Goal: Information Seeking & Learning: Learn about a topic

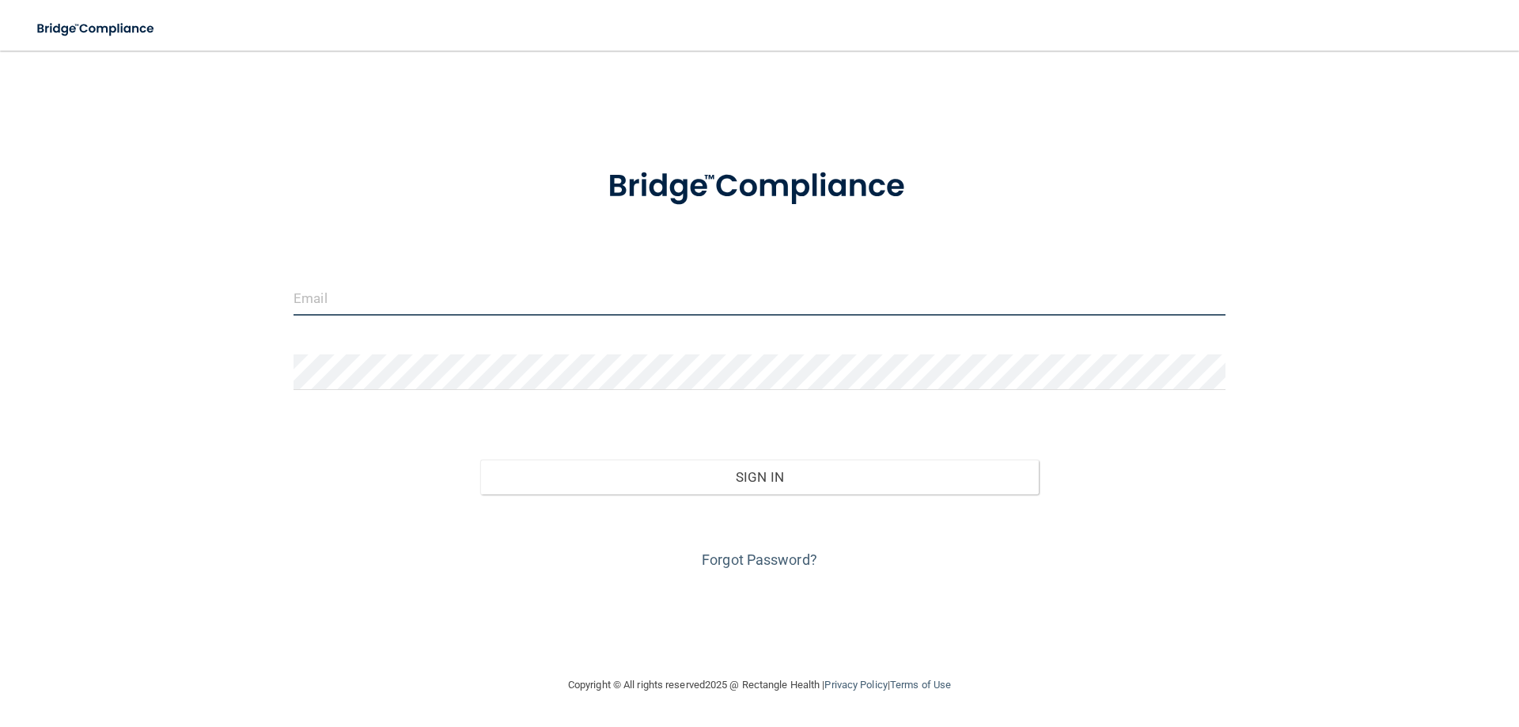
click at [340, 301] on input "email" at bounding box center [760, 298] width 932 height 36
type input "[EMAIL_ADDRESS][DOMAIN_NAME]"
click at [449, 301] on input "[EMAIL_ADDRESS][DOMAIN_NAME]" at bounding box center [760, 298] width 932 height 36
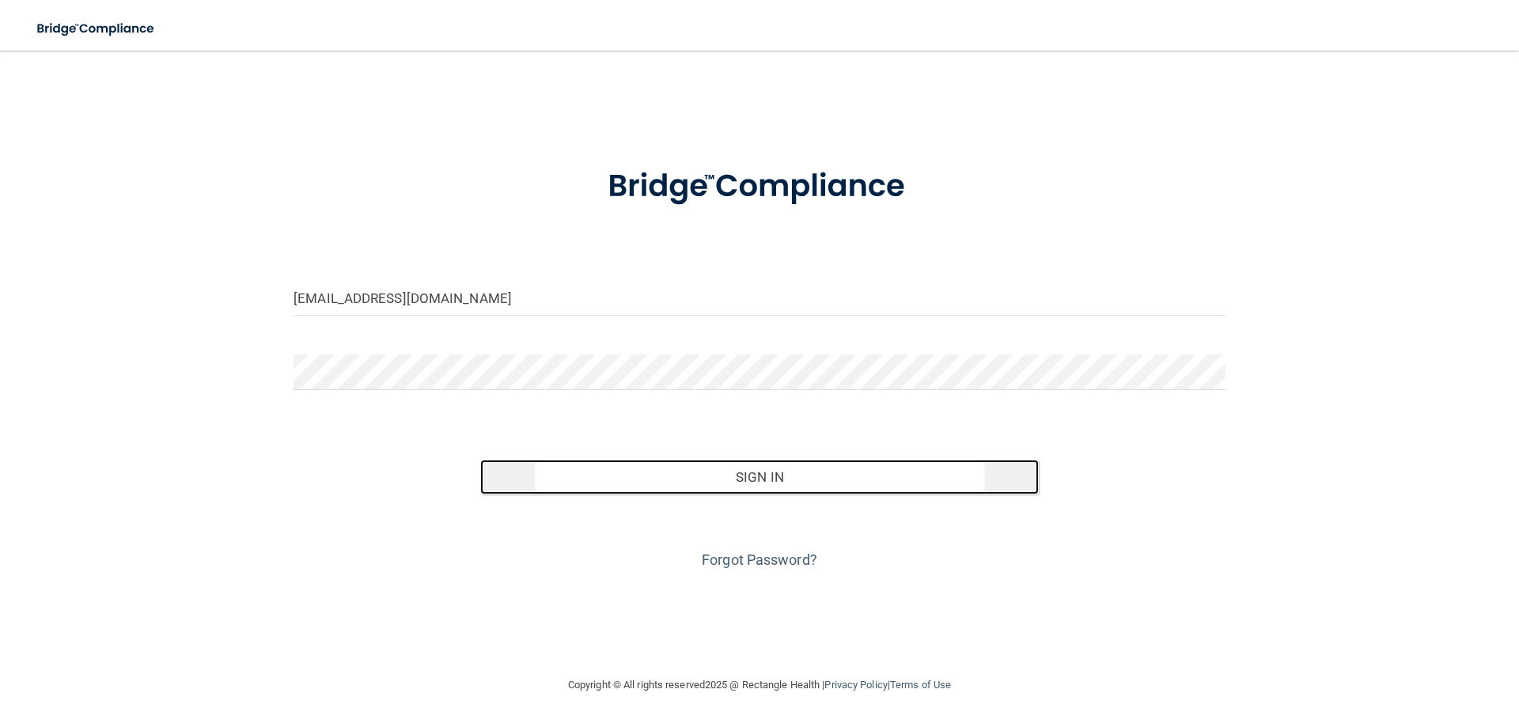
click at [737, 484] on button "Sign In" at bounding box center [759, 477] width 559 height 35
click at [714, 479] on button "Sign In" at bounding box center [759, 477] width 559 height 35
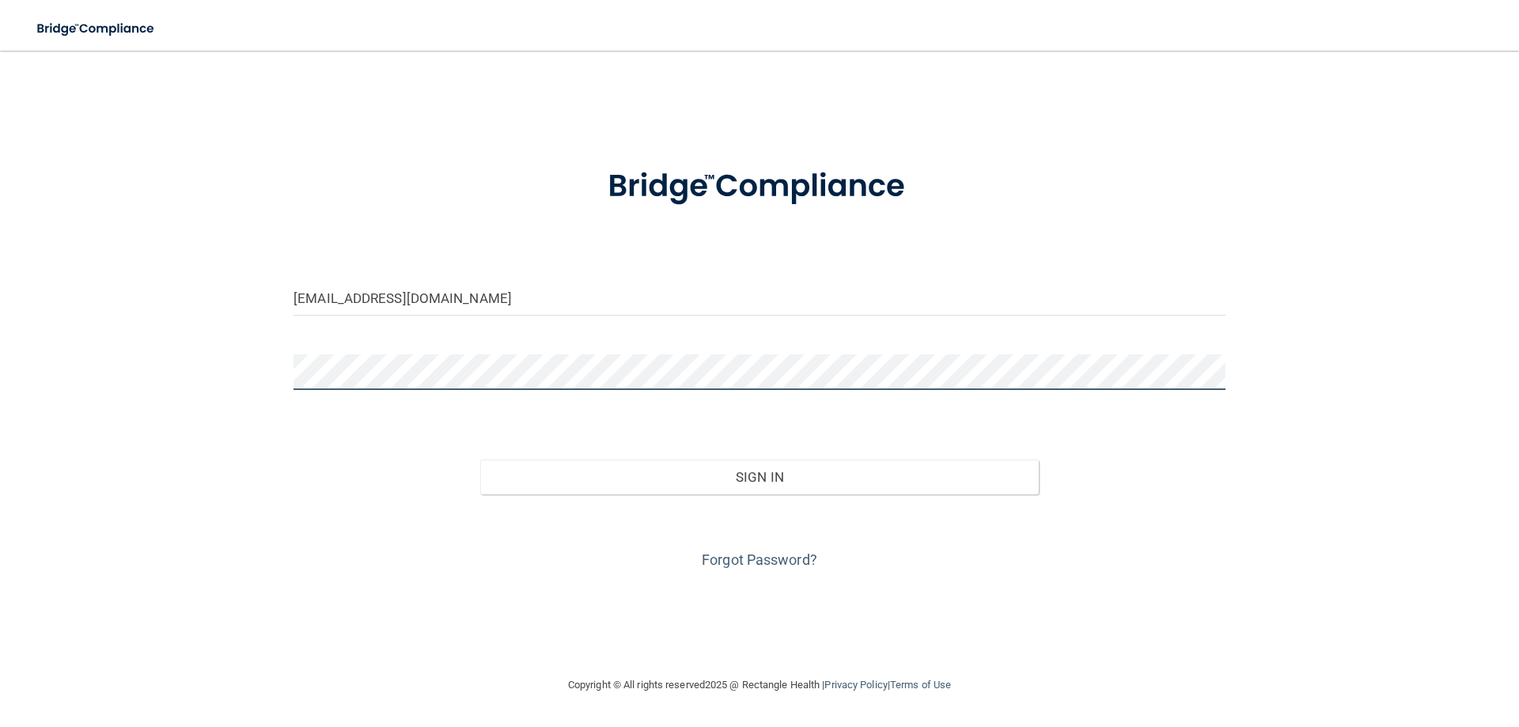
click at [480, 460] on button "Sign In" at bounding box center [759, 477] width 559 height 35
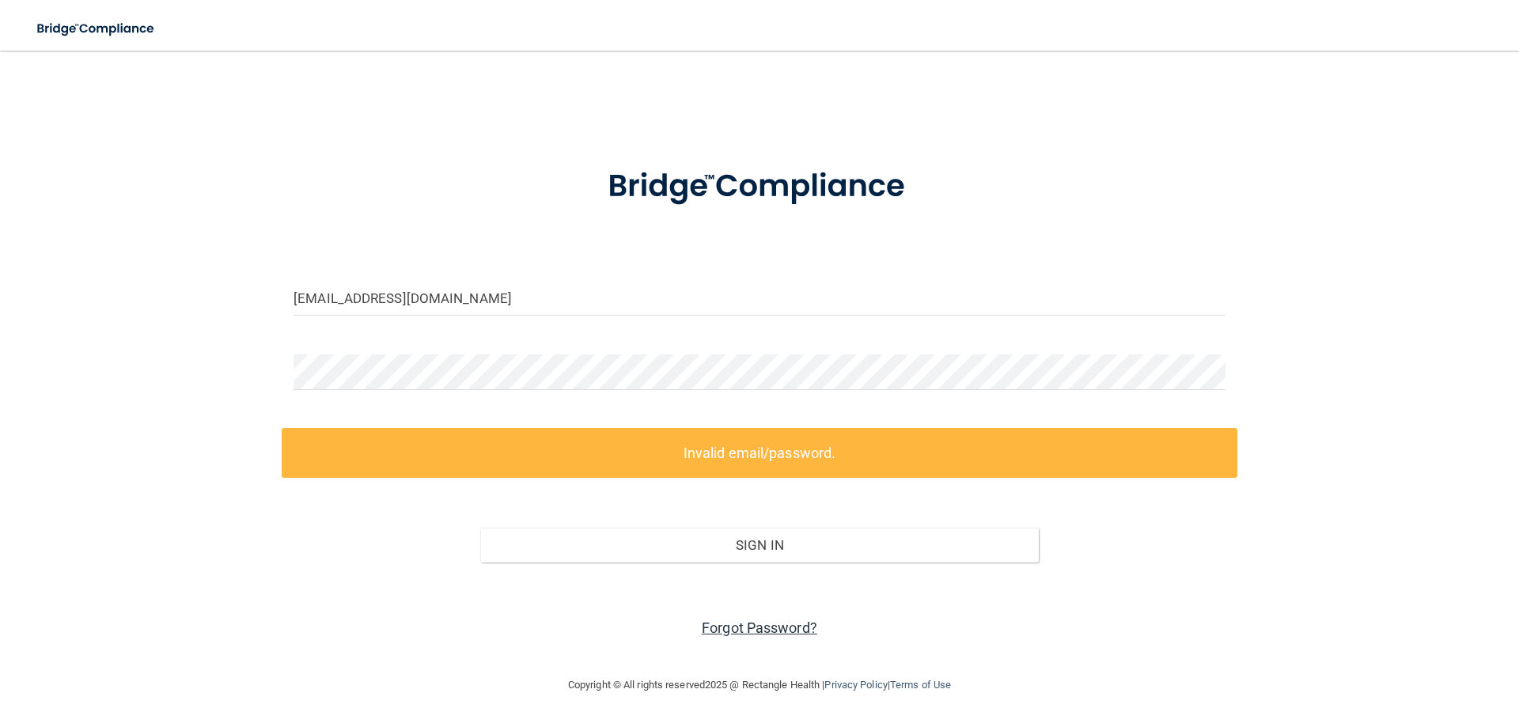
click at [751, 628] on link "Forgot Password?" at bounding box center [760, 627] width 116 height 17
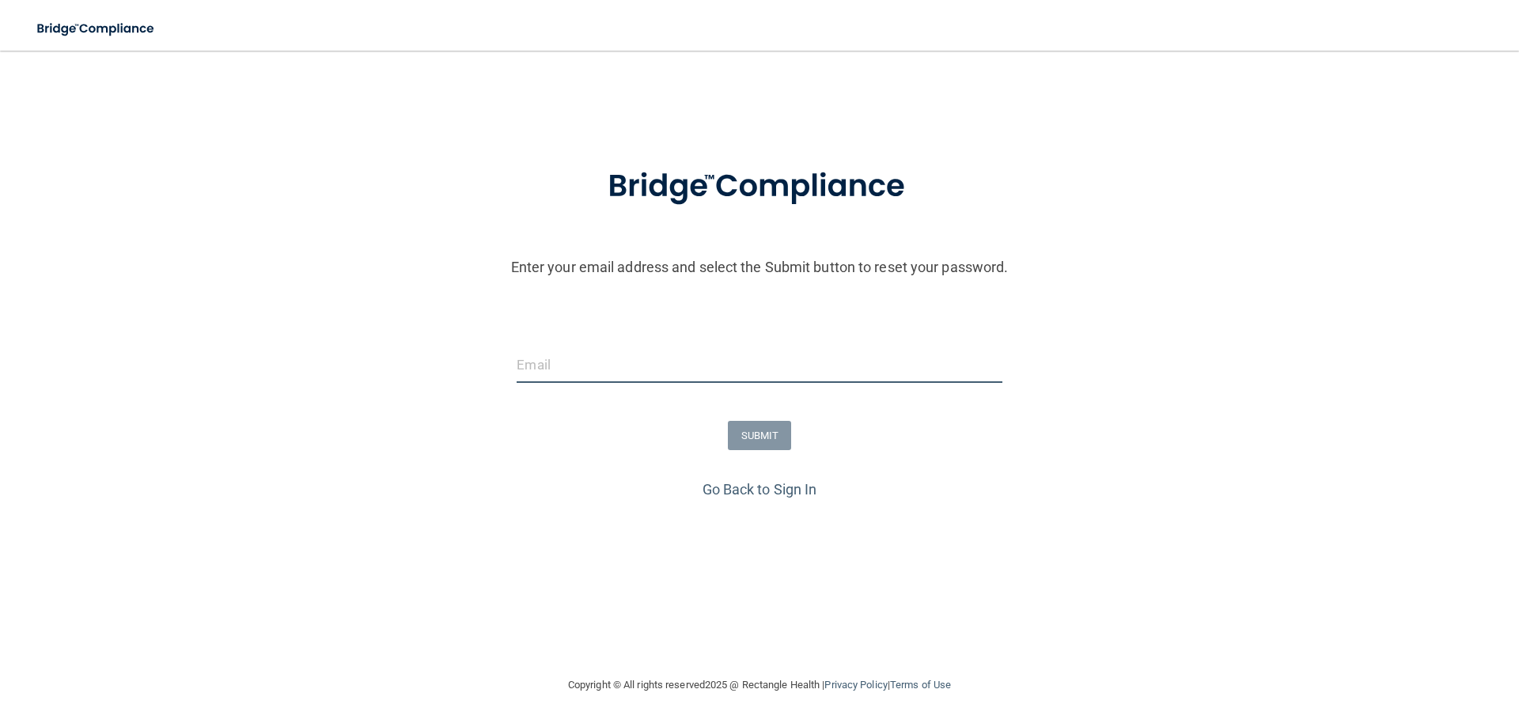
click at [526, 367] on input "email" at bounding box center [759, 365] width 485 height 36
type input "[EMAIL_ADDRESS][DOMAIN_NAME]"
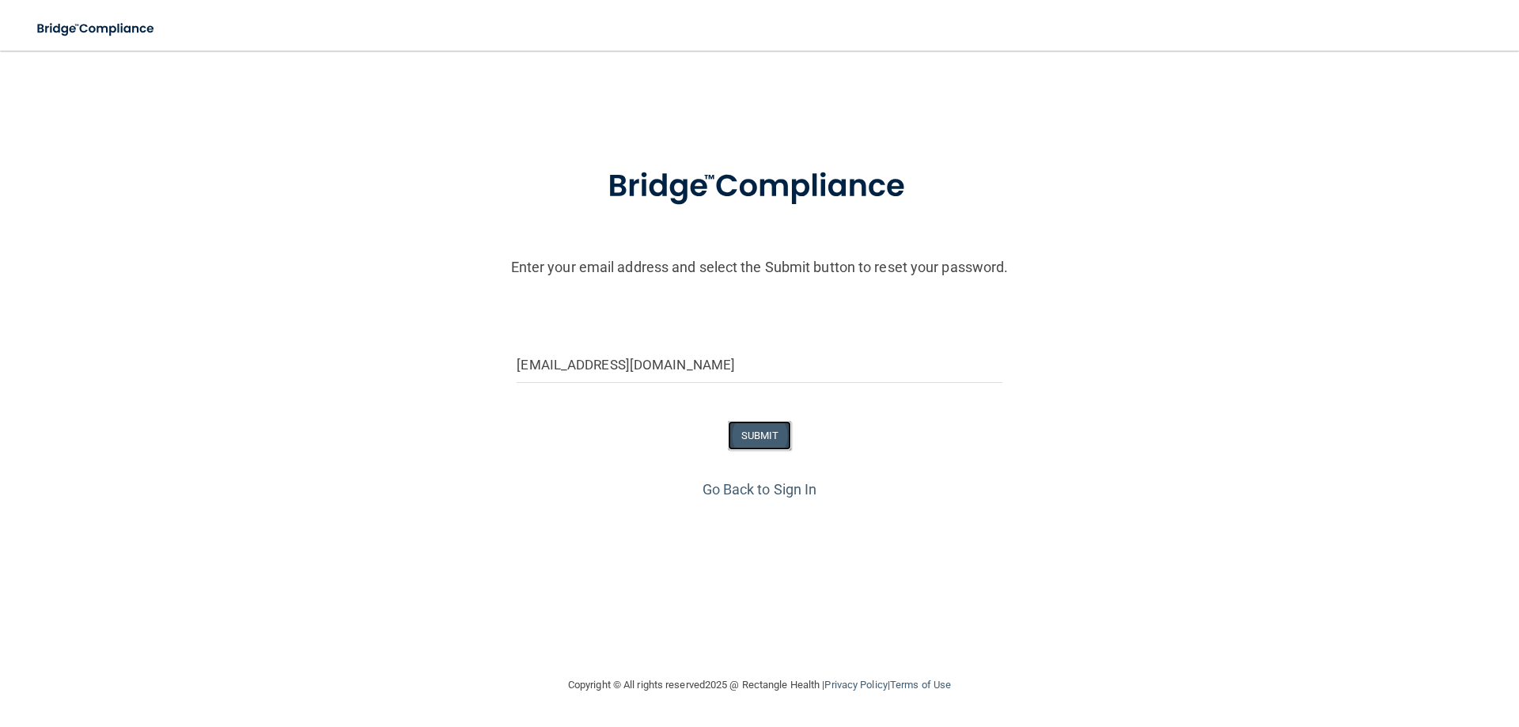
click at [774, 439] on button "SUBMIT" at bounding box center [760, 435] width 64 height 29
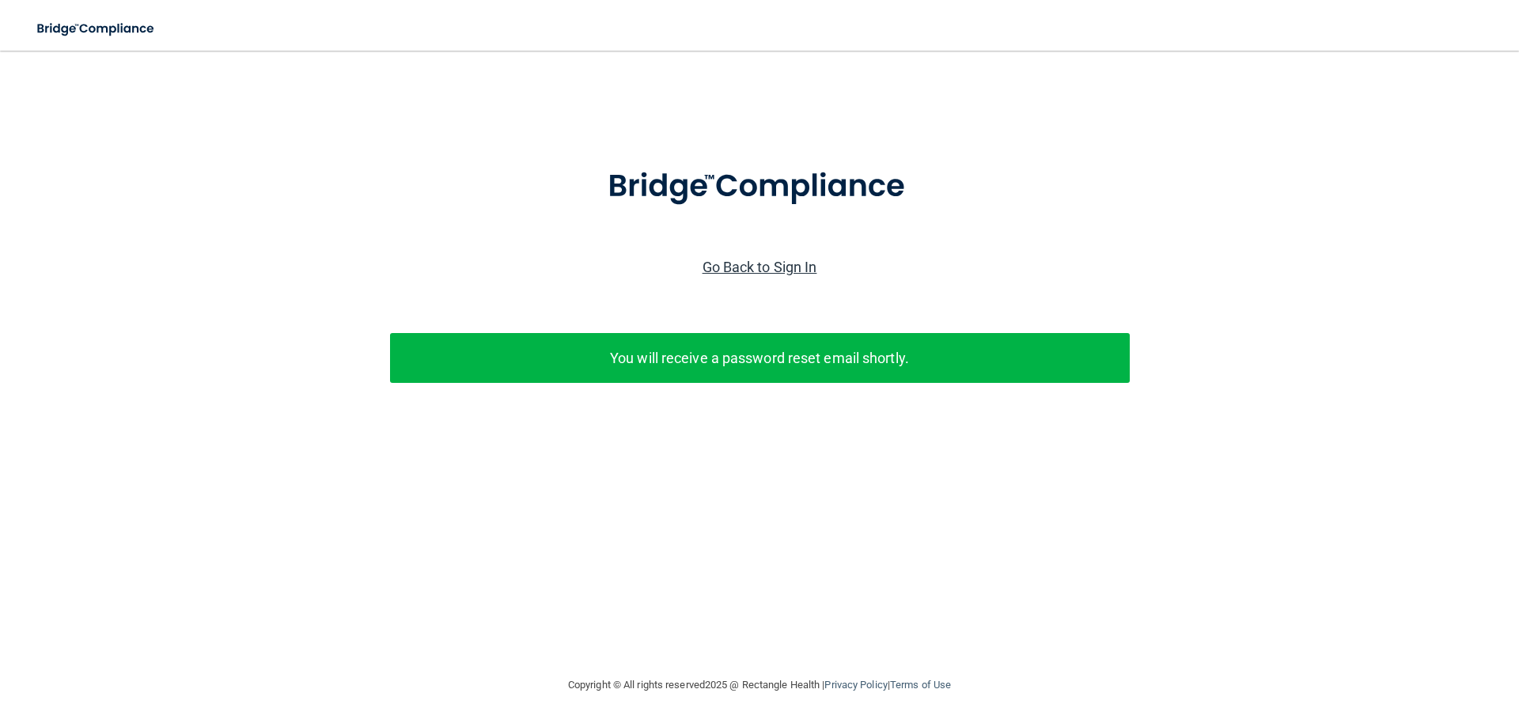
click at [748, 265] on link "Go Back to Sign In" at bounding box center [760, 267] width 115 height 17
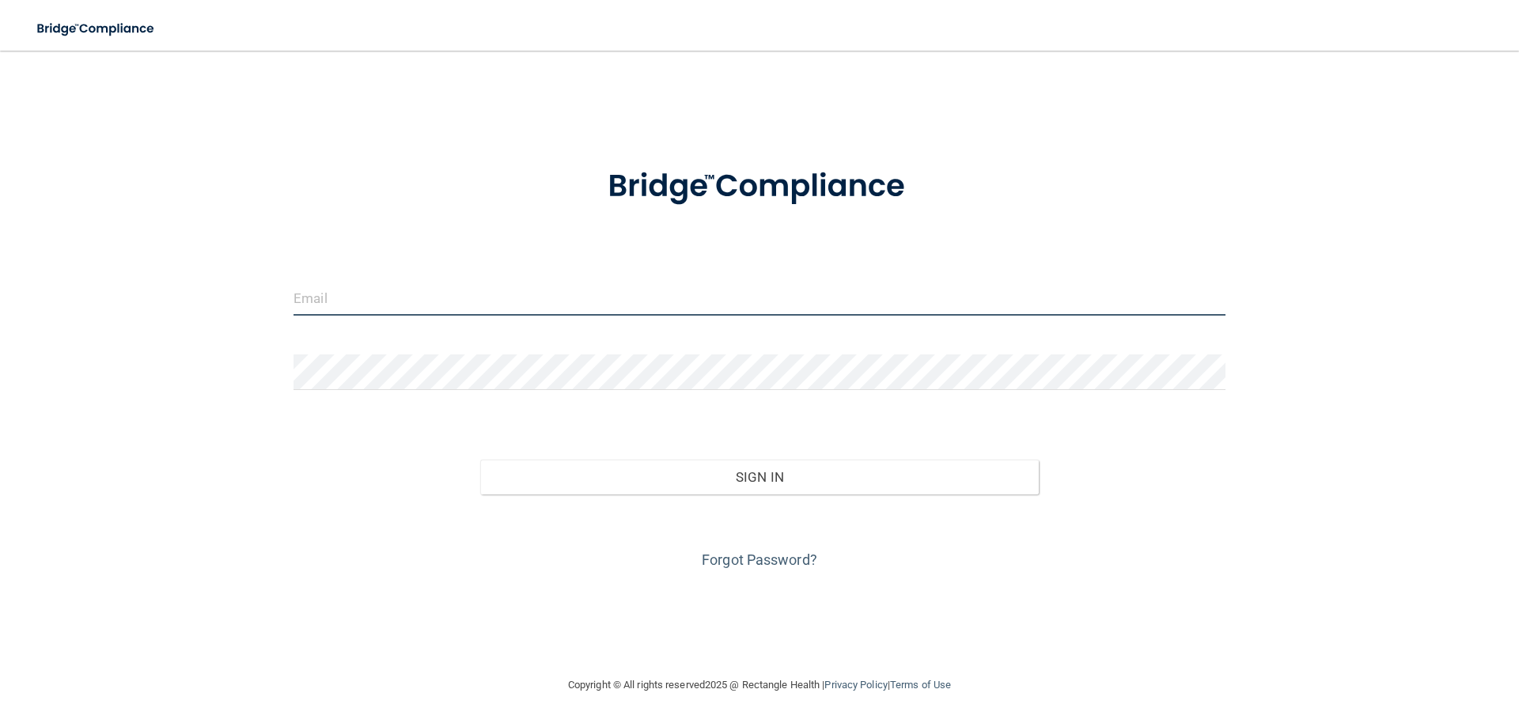
click at [335, 299] on input "email" at bounding box center [760, 298] width 932 height 36
type input "[EMAIL_ADDRESS][DOMAIN_NAME]"
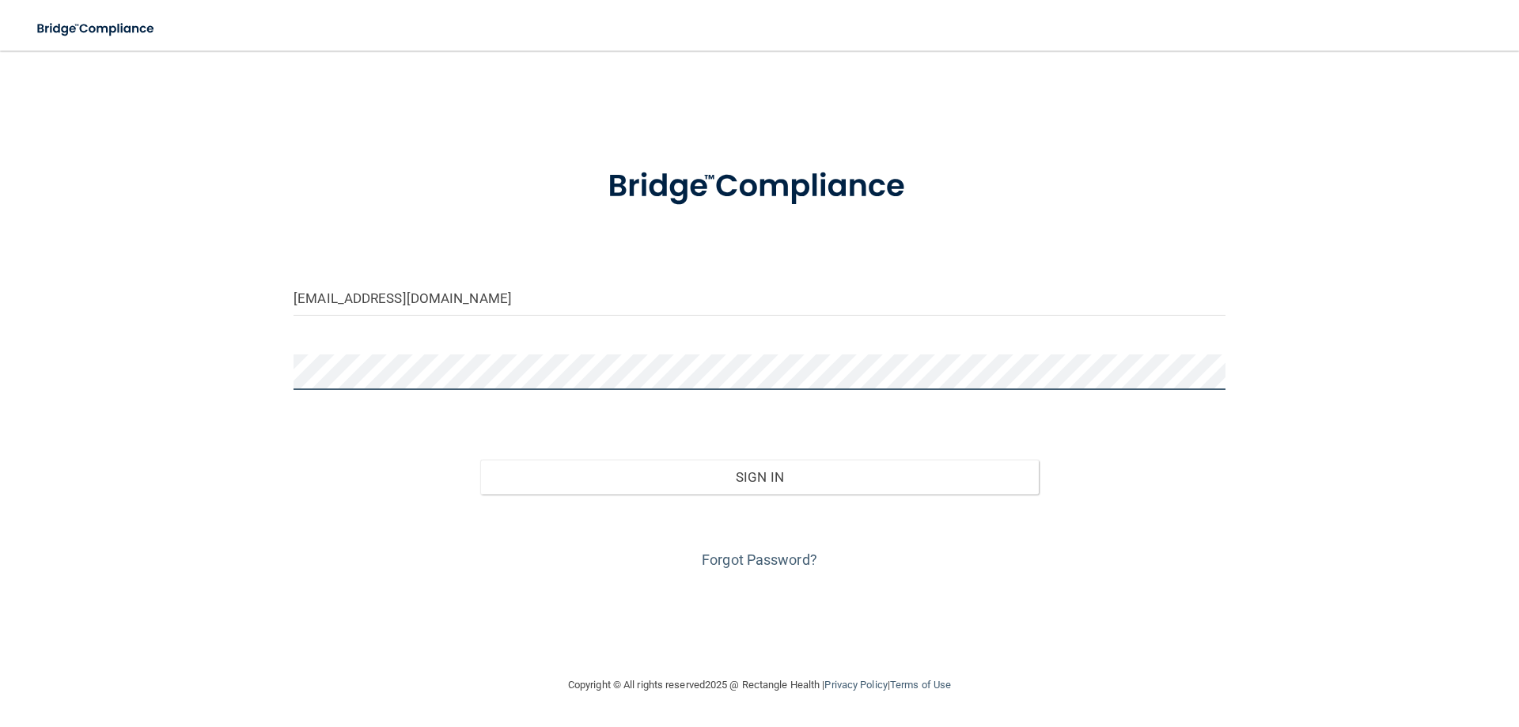
click at [480, 460] on button "Sign In" at bounding box center [759, 477] width 559 height 35
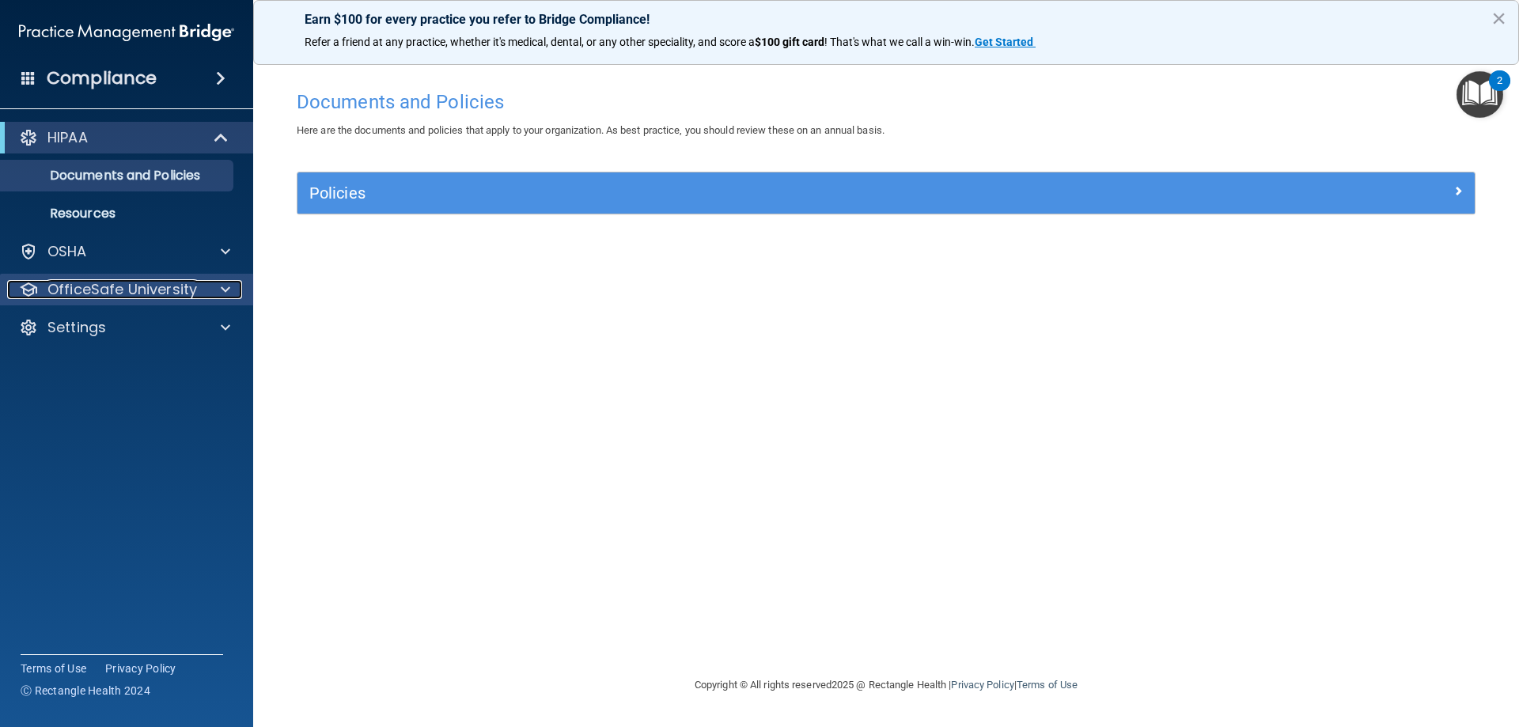
click at [95, 293] on p "OfficeSafe University" at bounding box center [122, 289] width 150 height 19
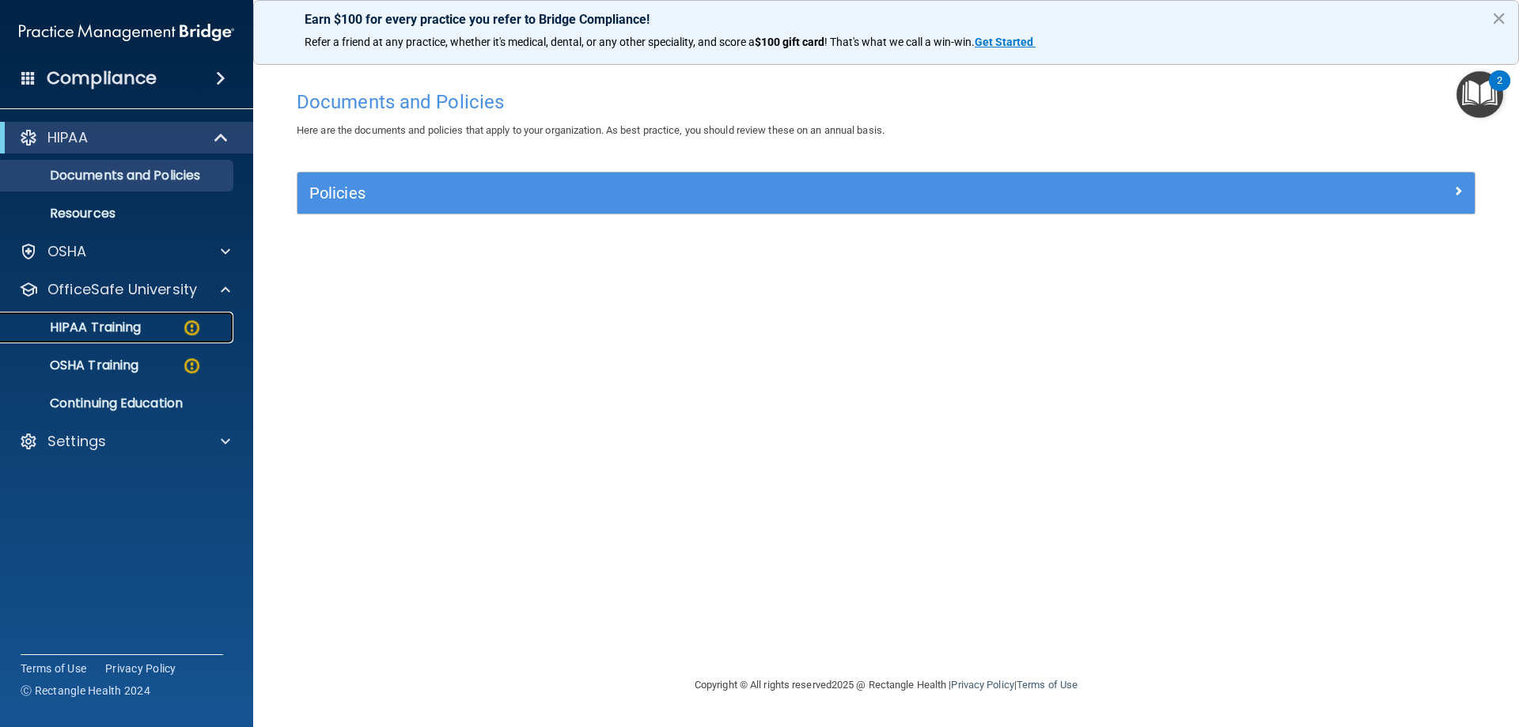
click at [99, 329] on p "HIPAA Training" at bounding box center [75, 328] width 131 height 16
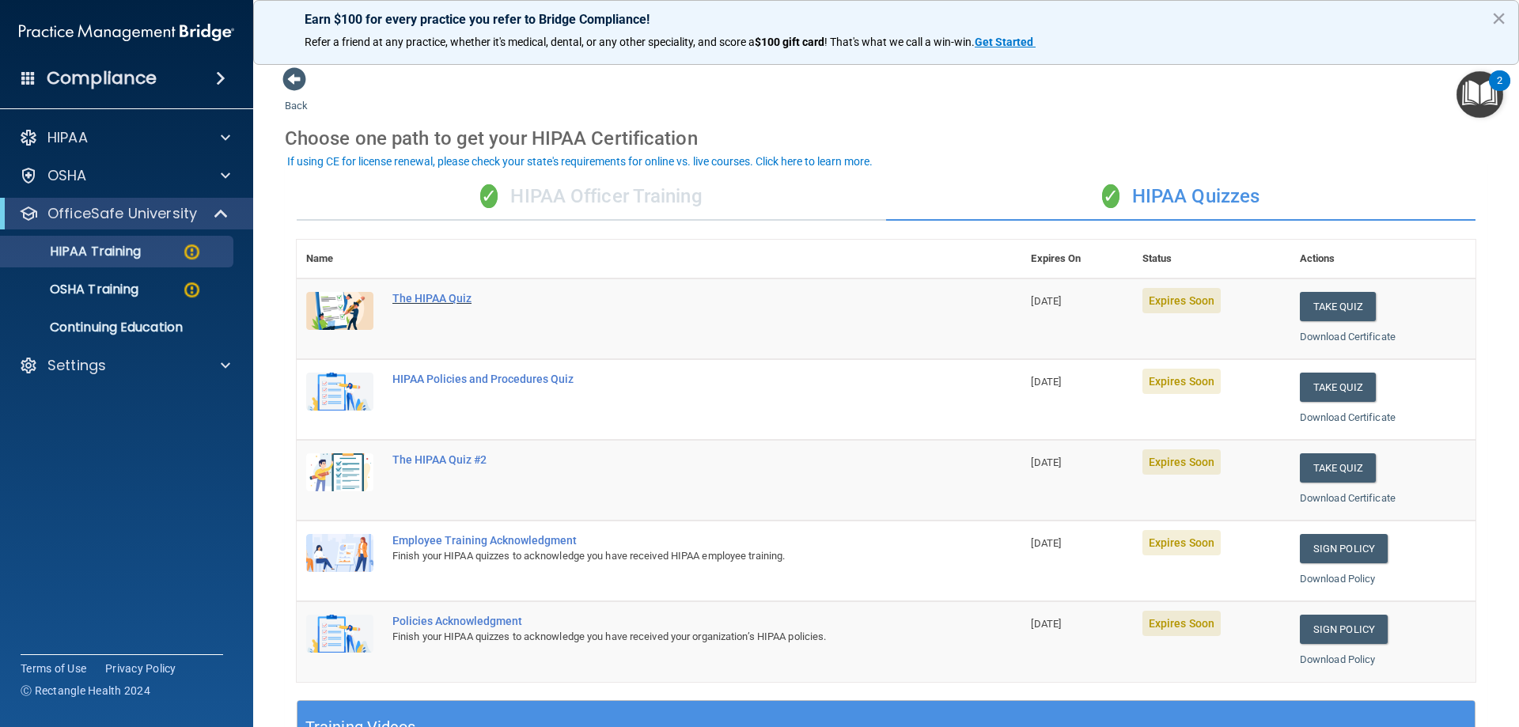
click at [449, 297] on div "The HIPAA Quiz" at bounding box center [667, 298] width 550 height 13
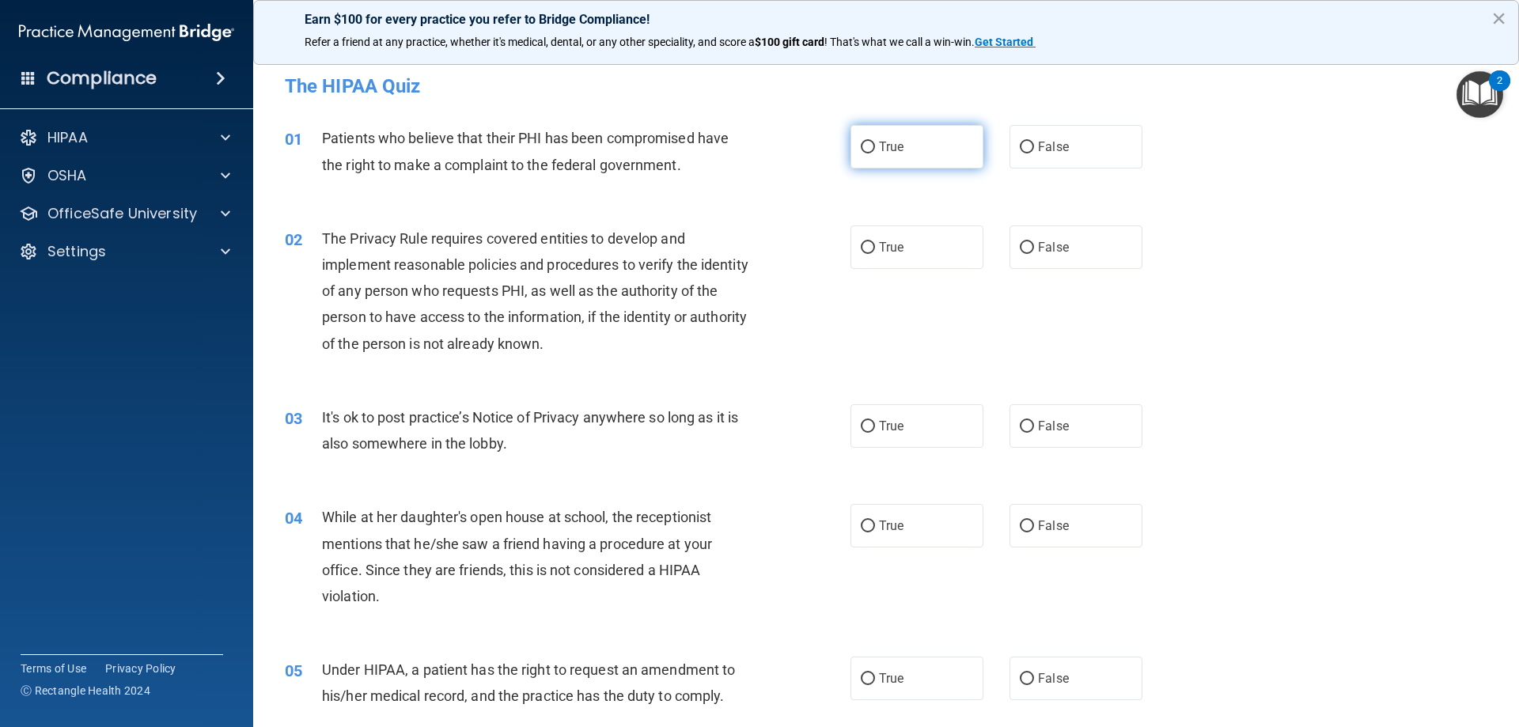
click at [885, 148] on span "True" at bounding box center [891, 146] width 25 height 15
click at [875, 148] on input "True" at bounding box center [868, 148] width 14 height 12
radio input "true"
click at [879, 249] on span "True" at bounding box center [891, 247] width 25 height 15
click at [875, 249] on input "True" at bounding box center [868, 248] width 14 height 12
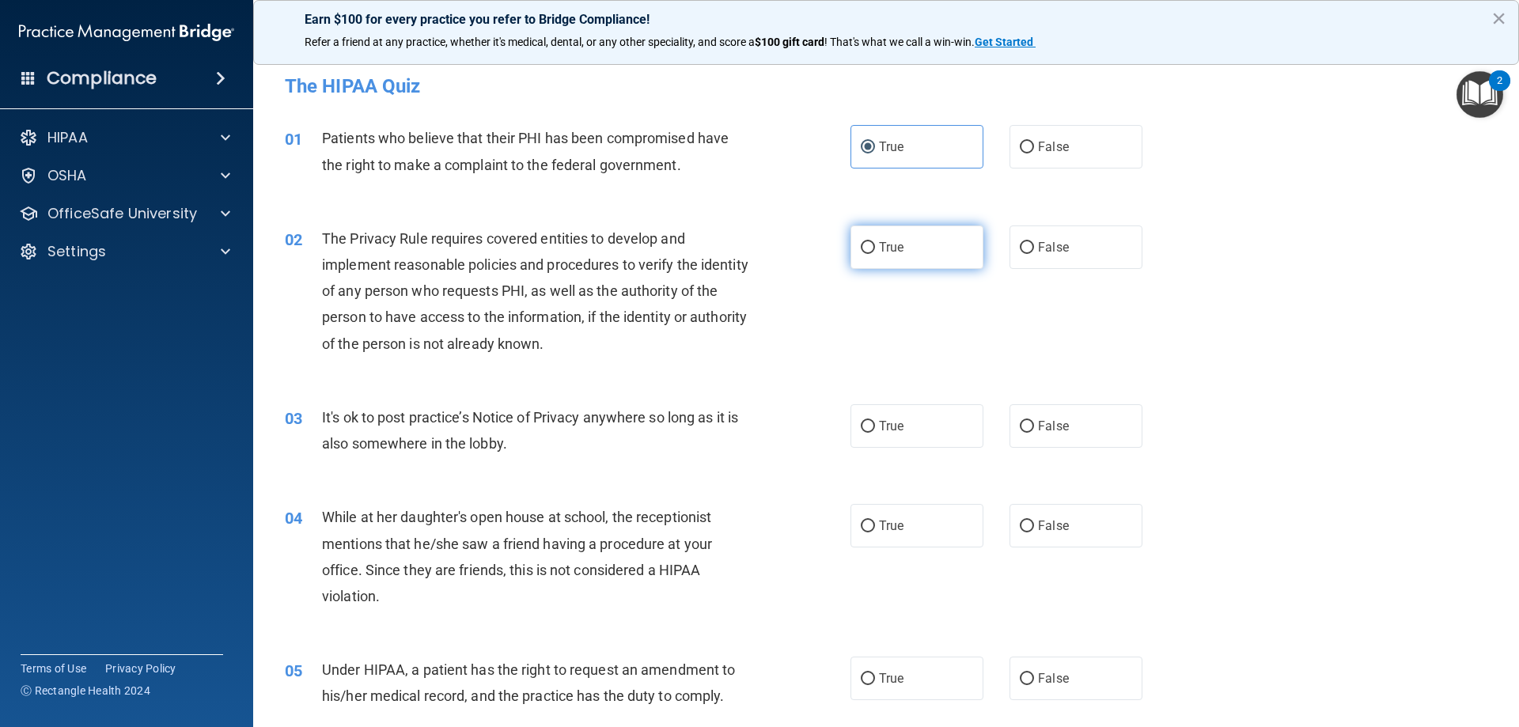
radio input "true"
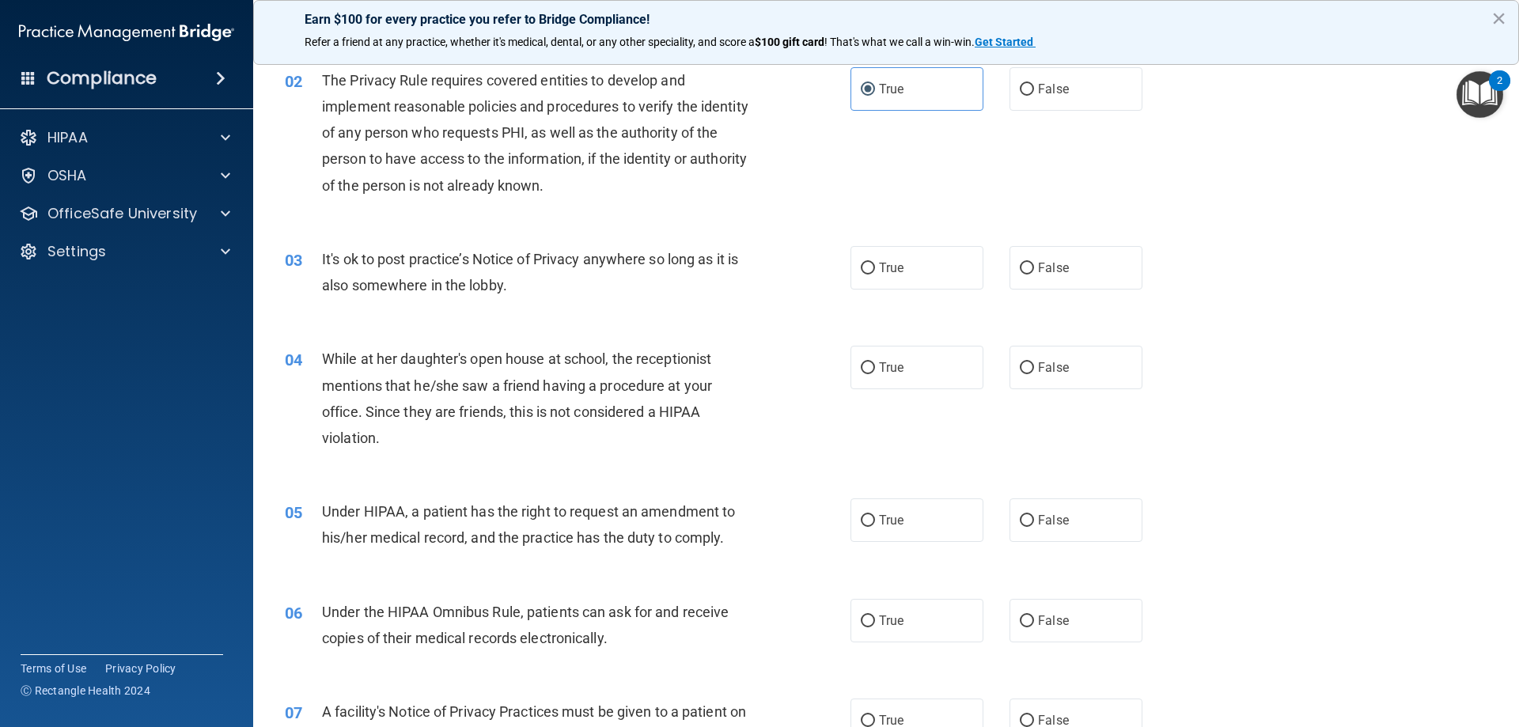
scroll to position [237, 0]
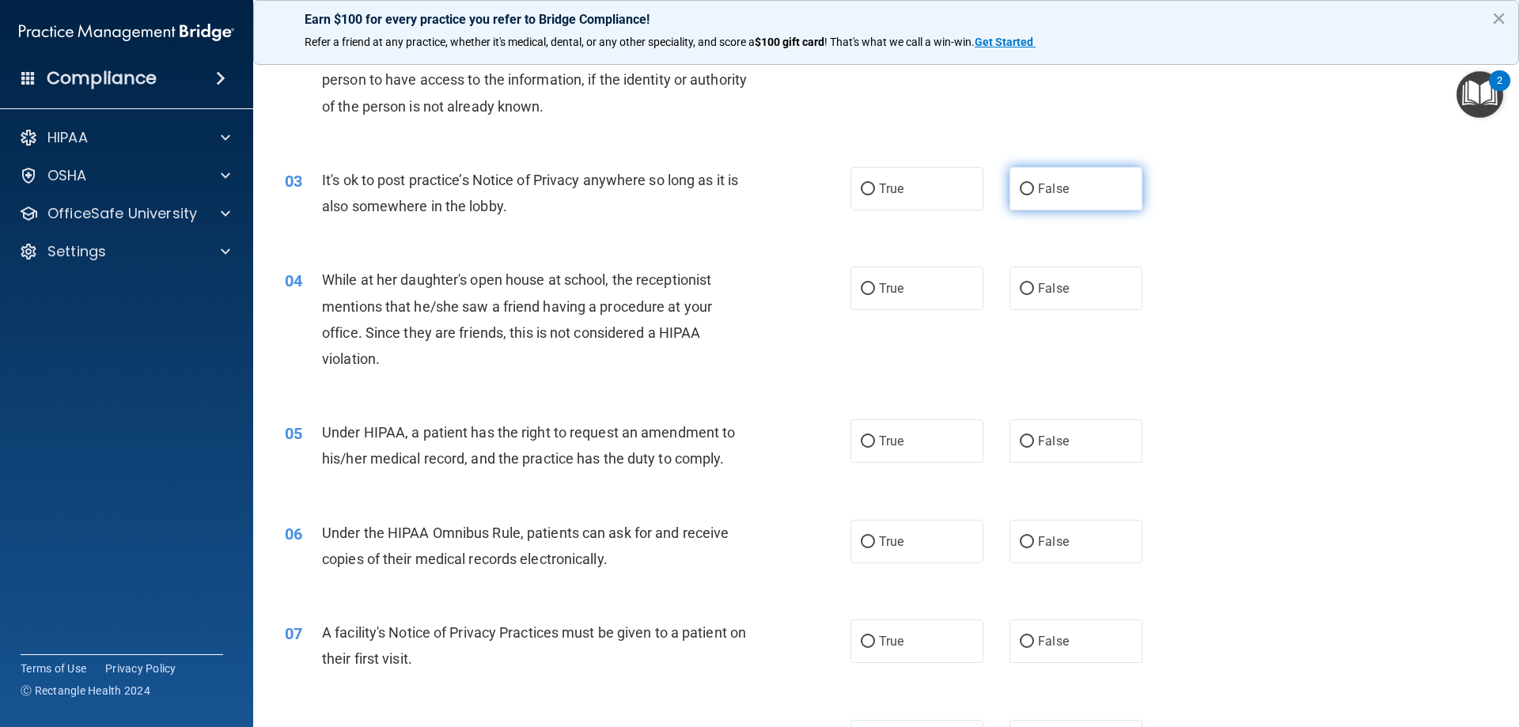
click at [1038, 191] on span "False" at bounding box center [1053, 188] width 31 height 15
click at [1034, 191] on input "False" at bounding box center [1027, 190] width 14 height 12
radio input "true"
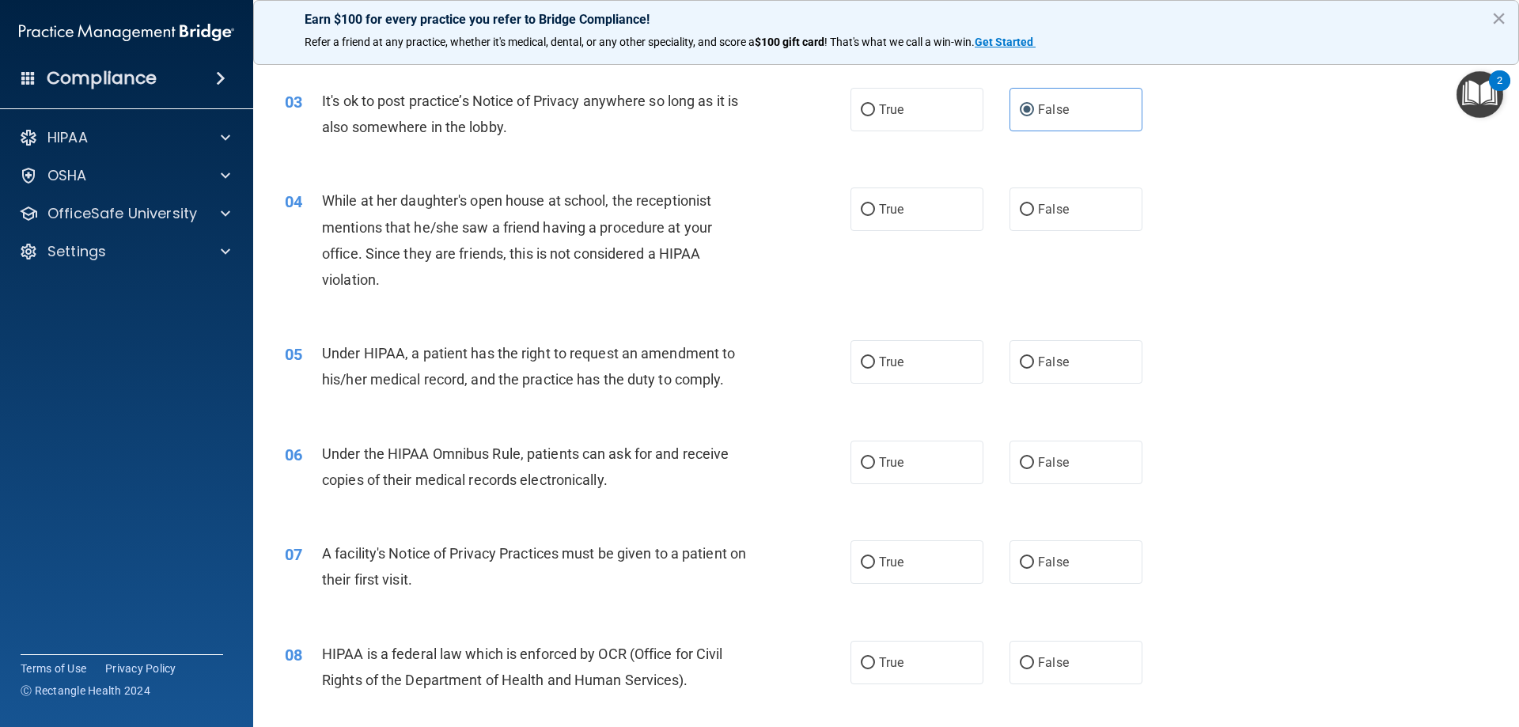
scroll to position [396, 0]
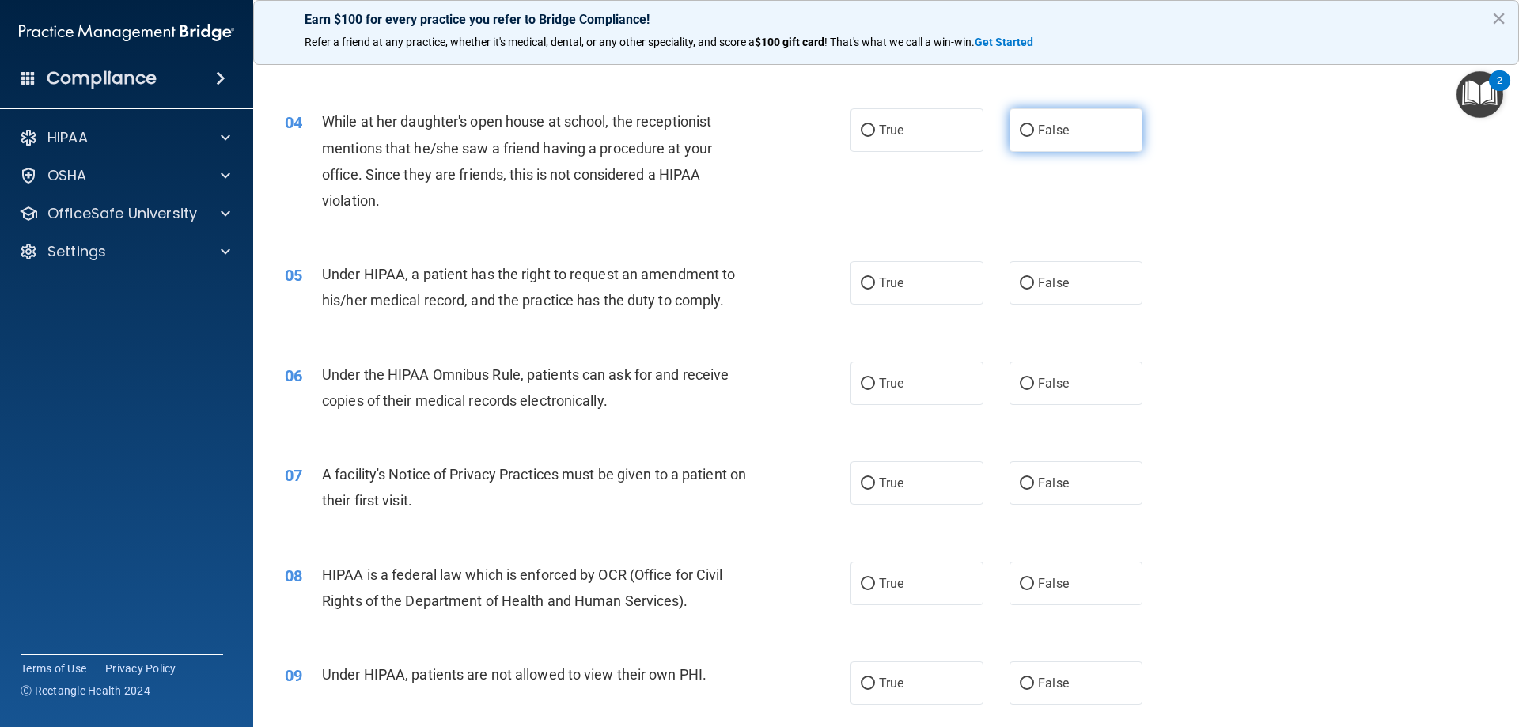
click at [1065, 127] on label "False" at bounding box center [1076, 130] width 133 height 44
click at [1034, 127] on input "False" at bounding box center [1027, 131] width 14 height 12
radio input "true"
click at [869, 282] on label "True" at bounding box center [916, 283] width 133 height 44
click at [869, 282] on input "True" at bounding box center [868, 284] width 14 height 12
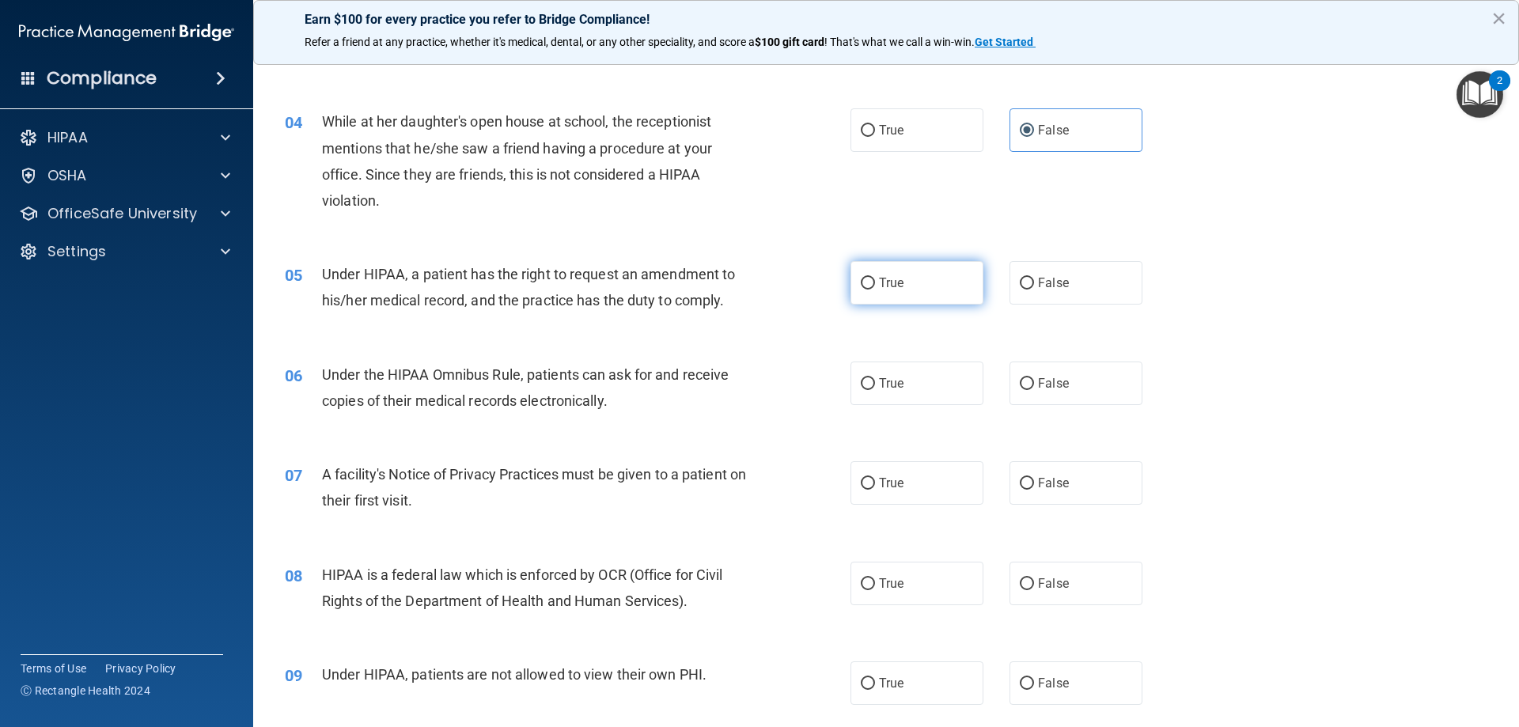
radio input "true"
click at [873, 388] on label "True" at bounding box center [916, 384] width 133 height 44
click at [873, 388] on input "True" at bounding box center [868, 384] width 14 height 12
radio input "true"
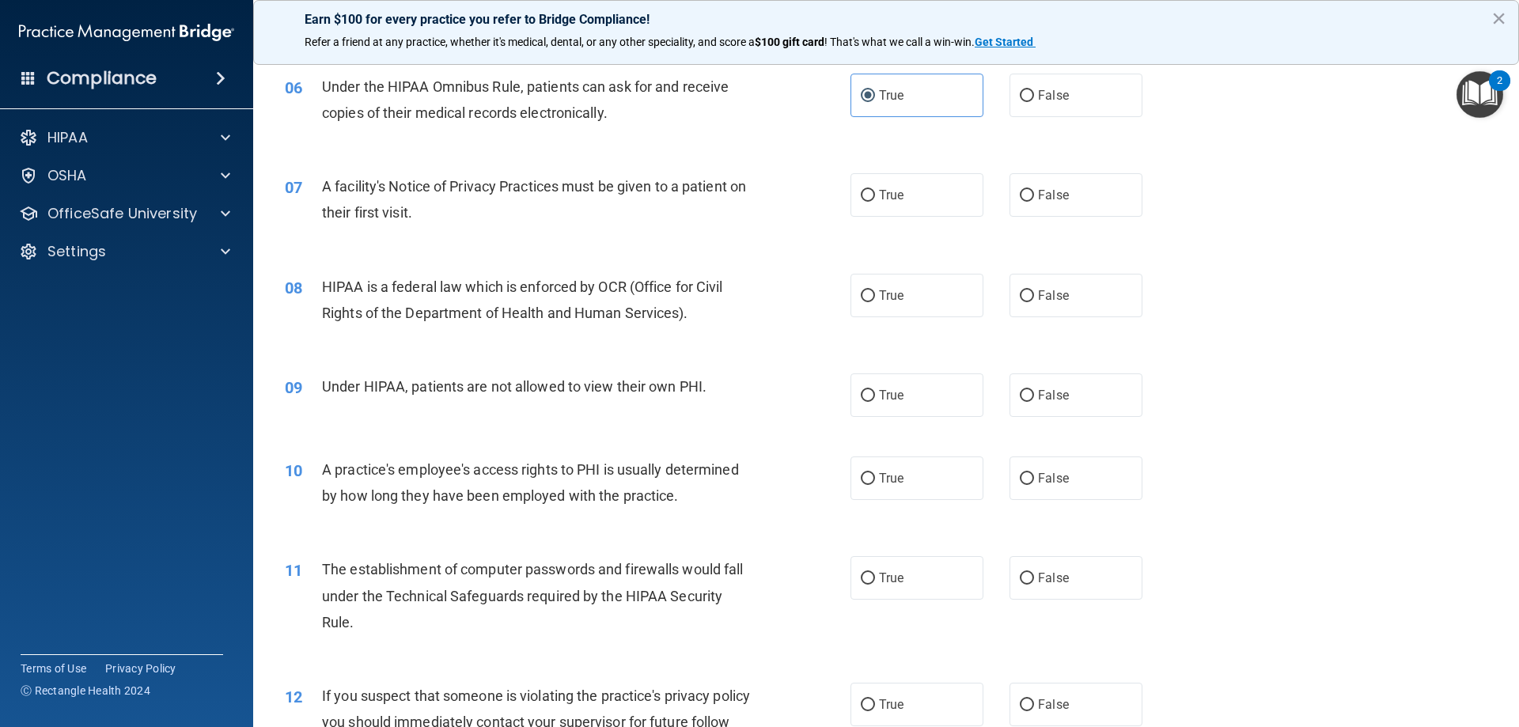
scroll to position [712, 0]
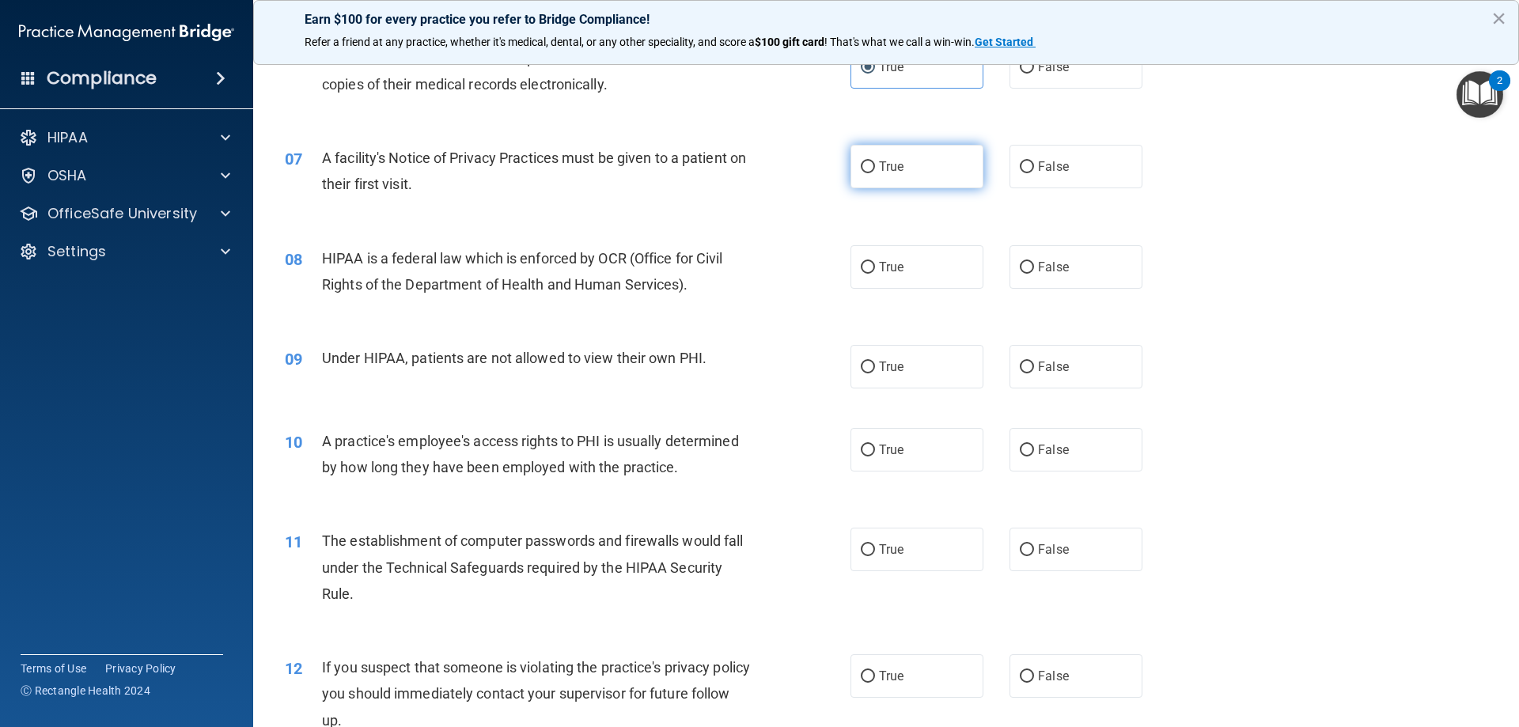
click at [876, 175] on label "True" at bounding box center [916, 167] width 133 height 44
click at [875, 173] on input "True" at bounding box center [868, 167] width 14 height 12
radio input "true"
click at [889, 266] on span "True" at bounding box center [891, 266] width 25 height 15
click at [875, 266] on input "True" at bounding box center [868, 268] width 14 height 12
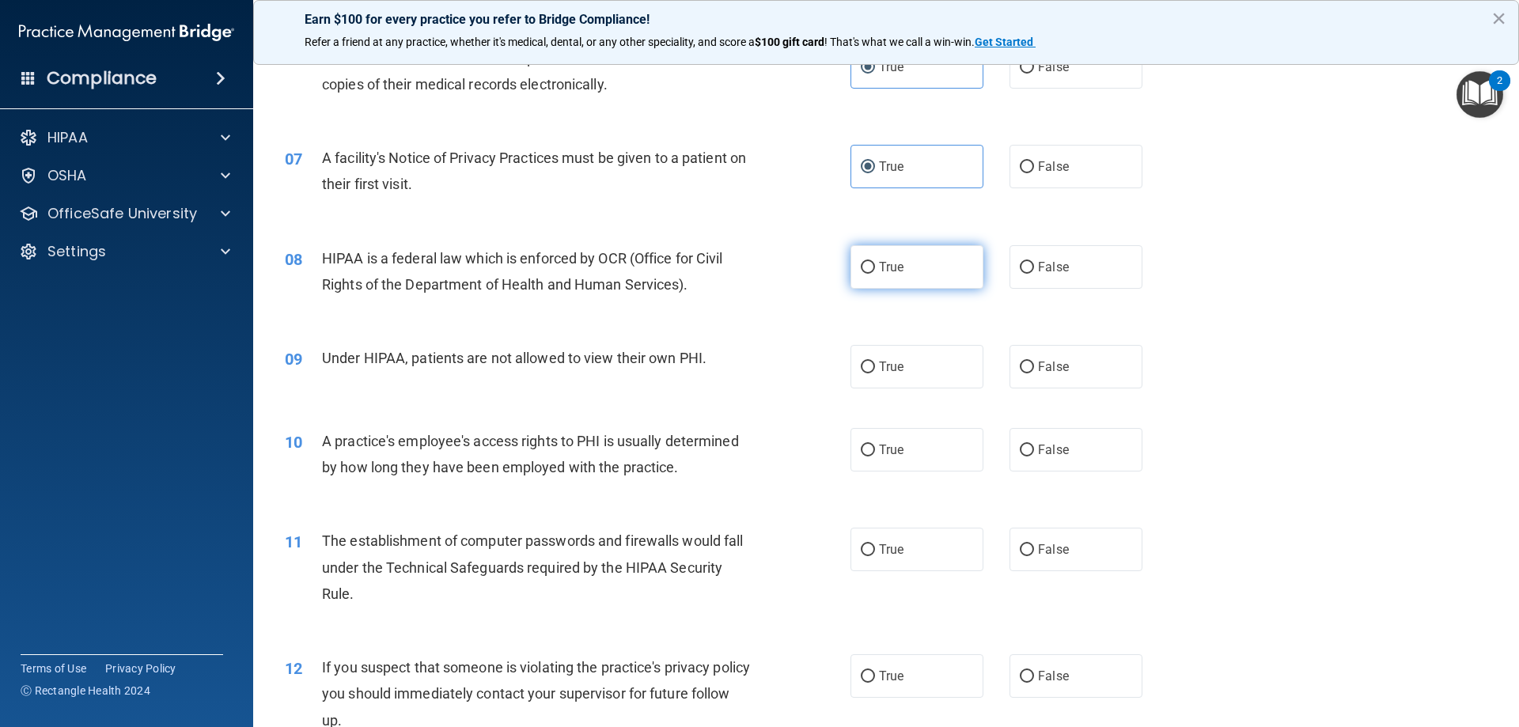
radio input "true"
click at [873, 372] on label "True" at bounding box center [916, 367] width 133 height 44
click at [873, 372] on input "True" at bounding box center [868, 368] width 14 height 12
radio input "true"
click at [865, 450] on input "True" at bounding box center [868, 451] width 14 height 12
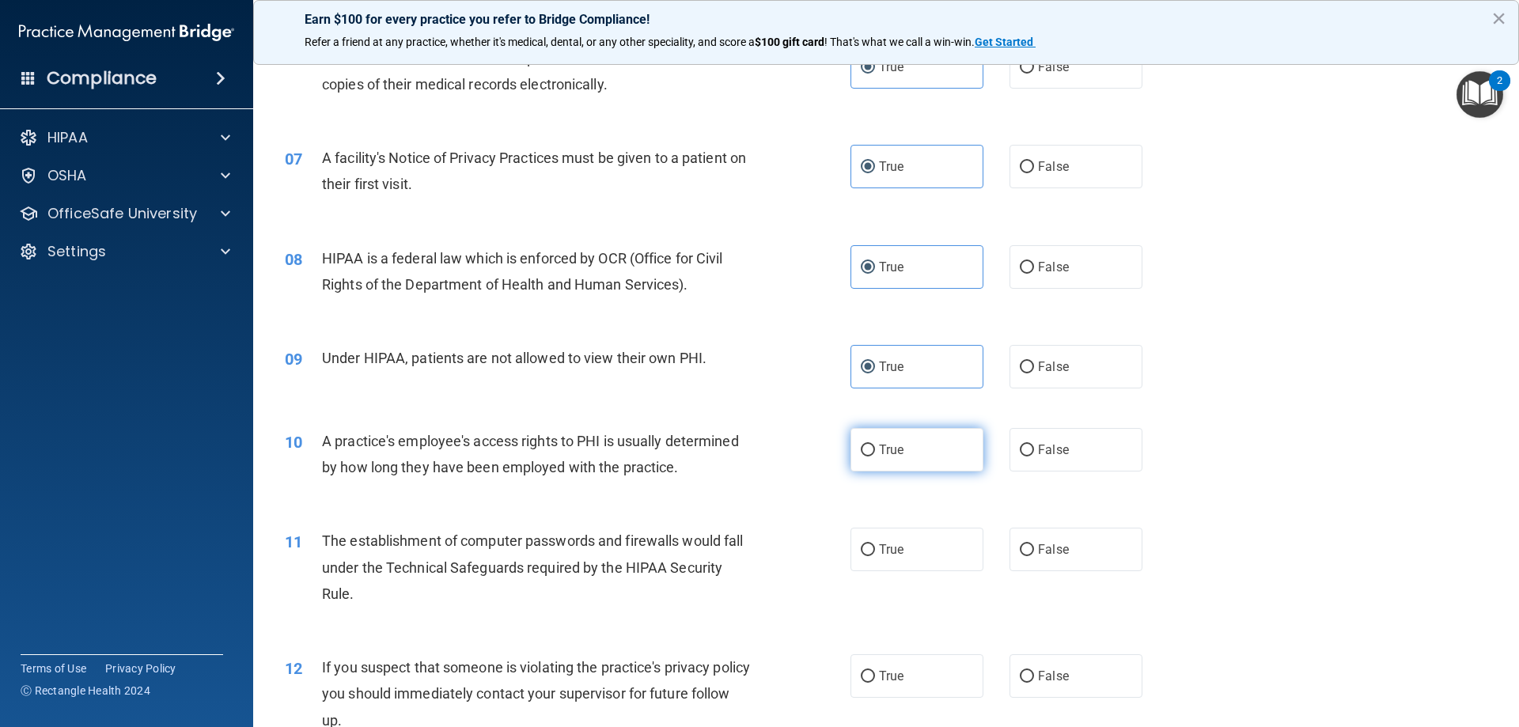
radio input "true"
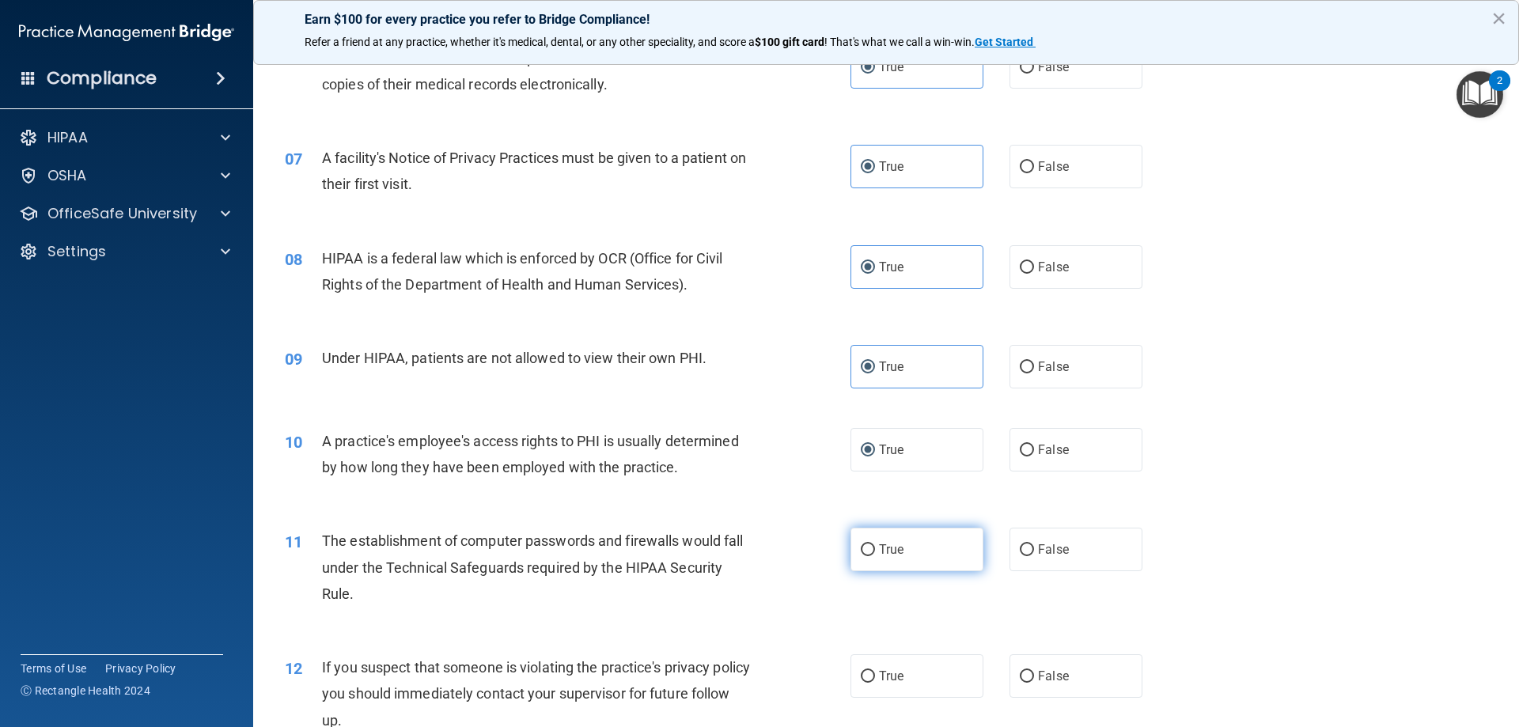
click at [881, 554] on span "True" at bounding box center [891, 549] width 25 height 15
click at [875, 554] on input "True" at bounding box center [868, 550] width 14 height 12
radio input "true"
click at [861, 687] on label "True" at bounding box center [916, 676] width 133 height 44
click at [861, 683] on input "True" at bounding box center [868, 677] width 14 height 12
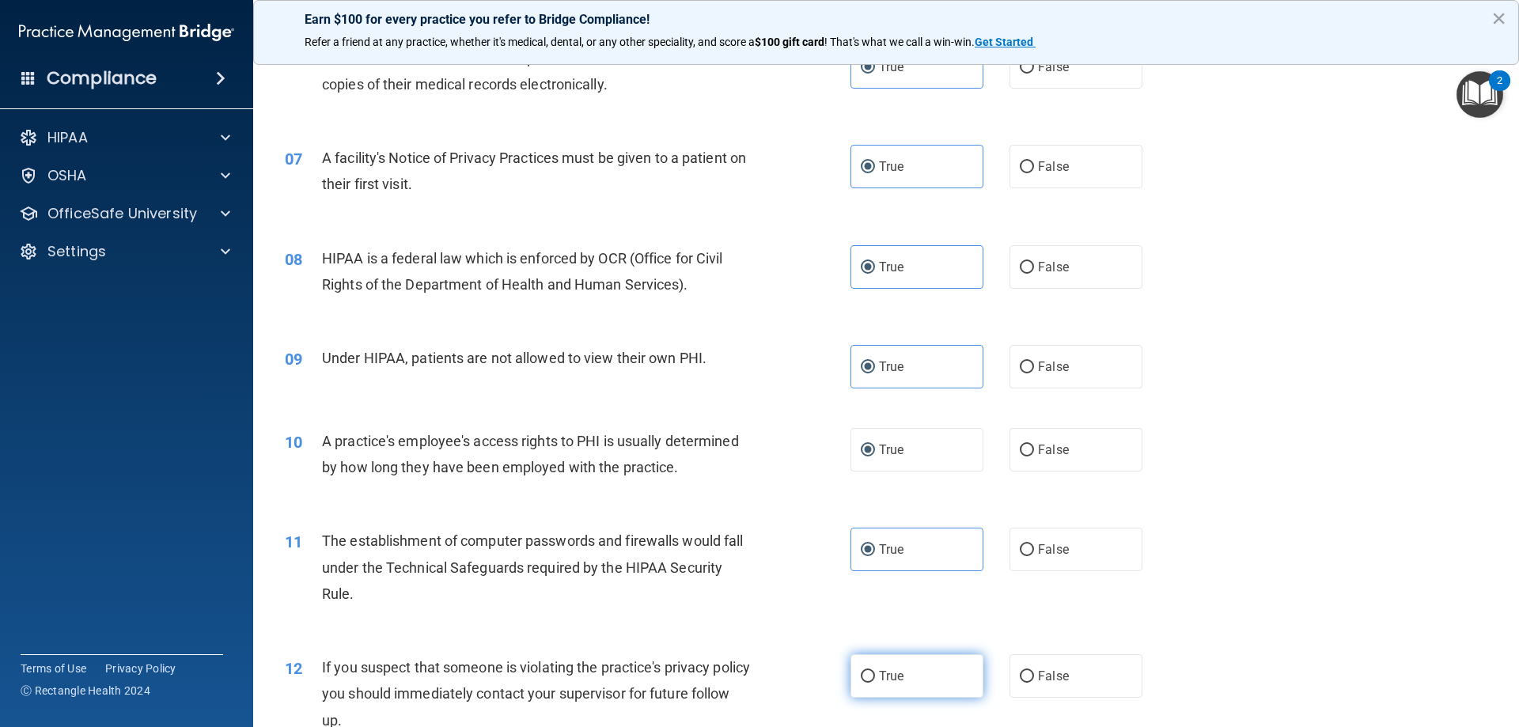
radio input "true"
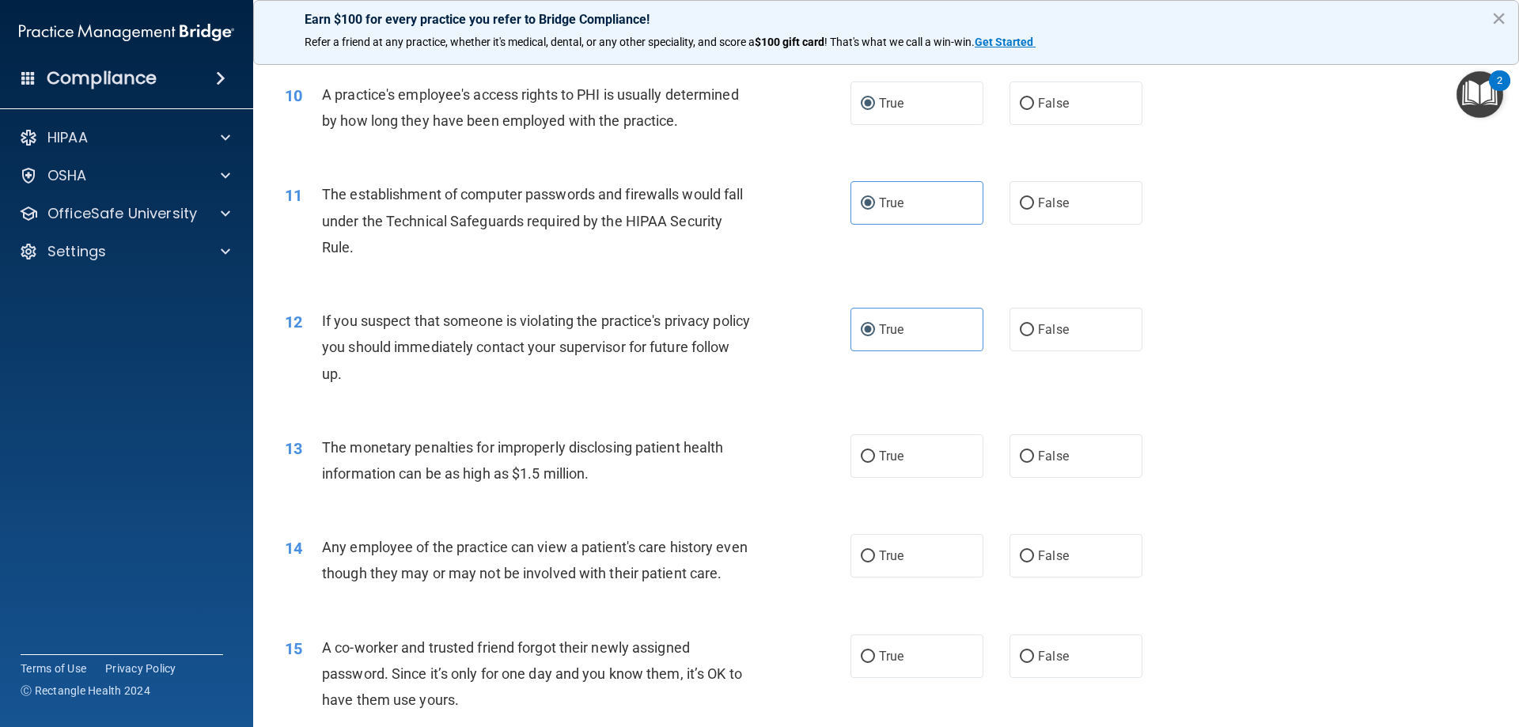
scroll to position [1108, 0]
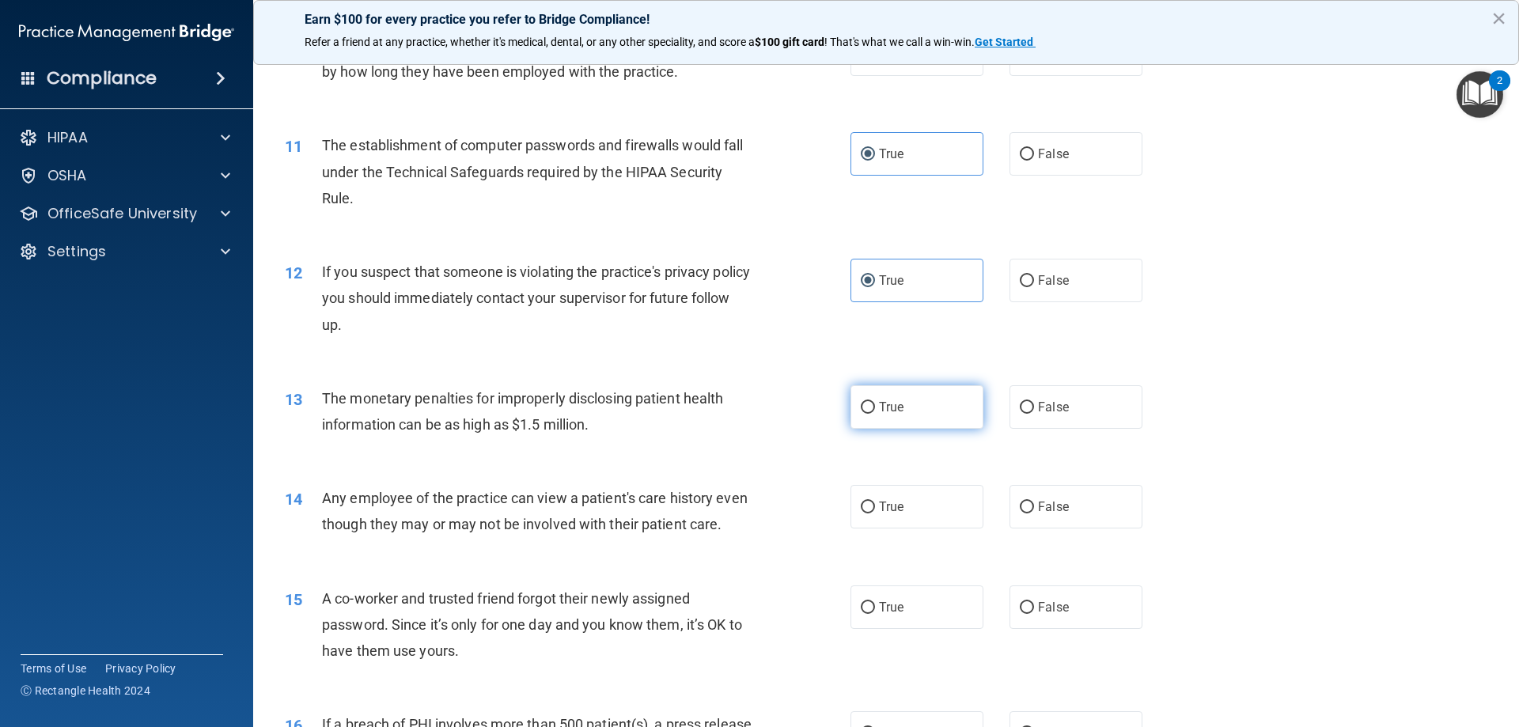
click at [886, 411] on span "True" at bounding box center [891, 407] width 25 height 15
click at [875, 411] on input "True" at bounding box center [868, 408] width 14 height 12
radio input "true"
click at [869, 505] on input "True" at bounding box center [868, 508] width 14 height 12
radio input "true"
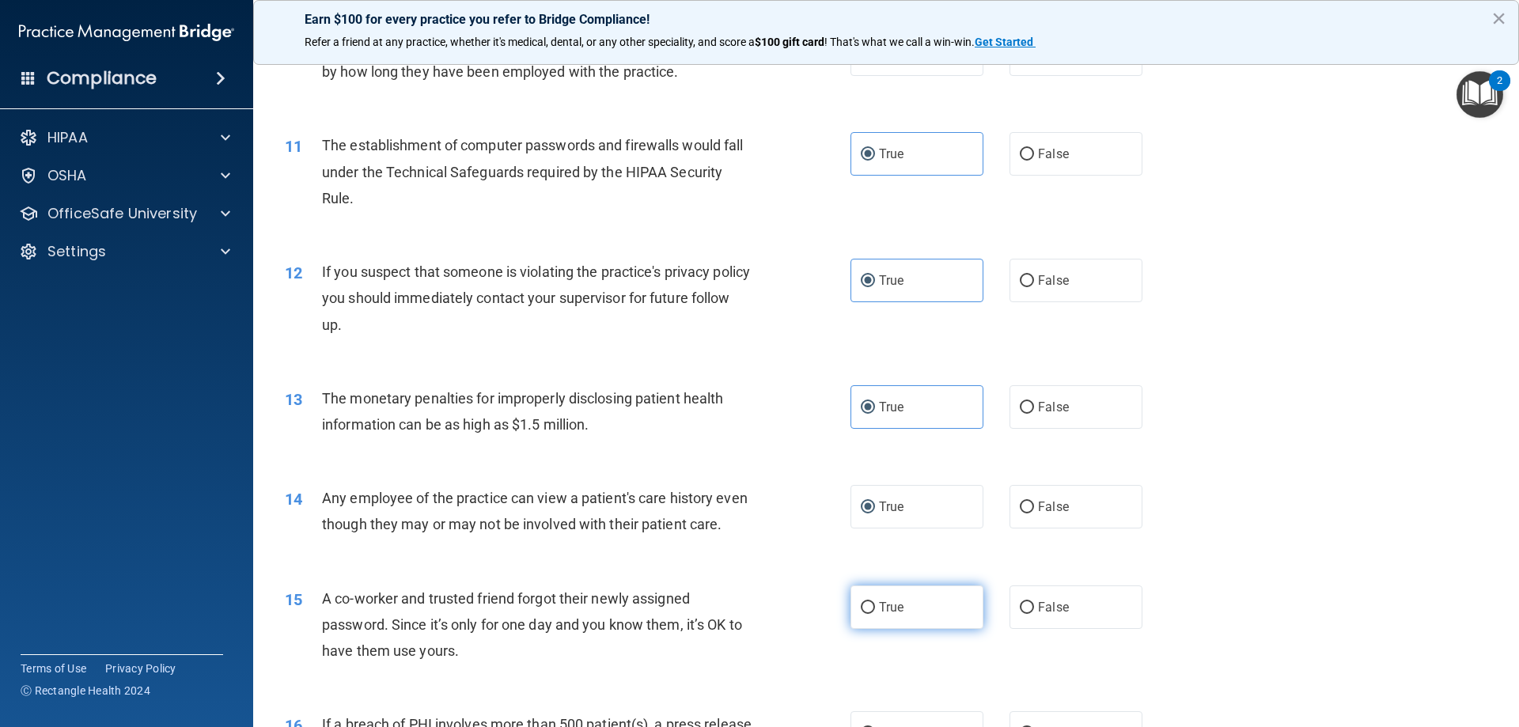
click at [862, 614] on input "True" at bounding box center [868, 608] width 14 height 12
radio input "true"
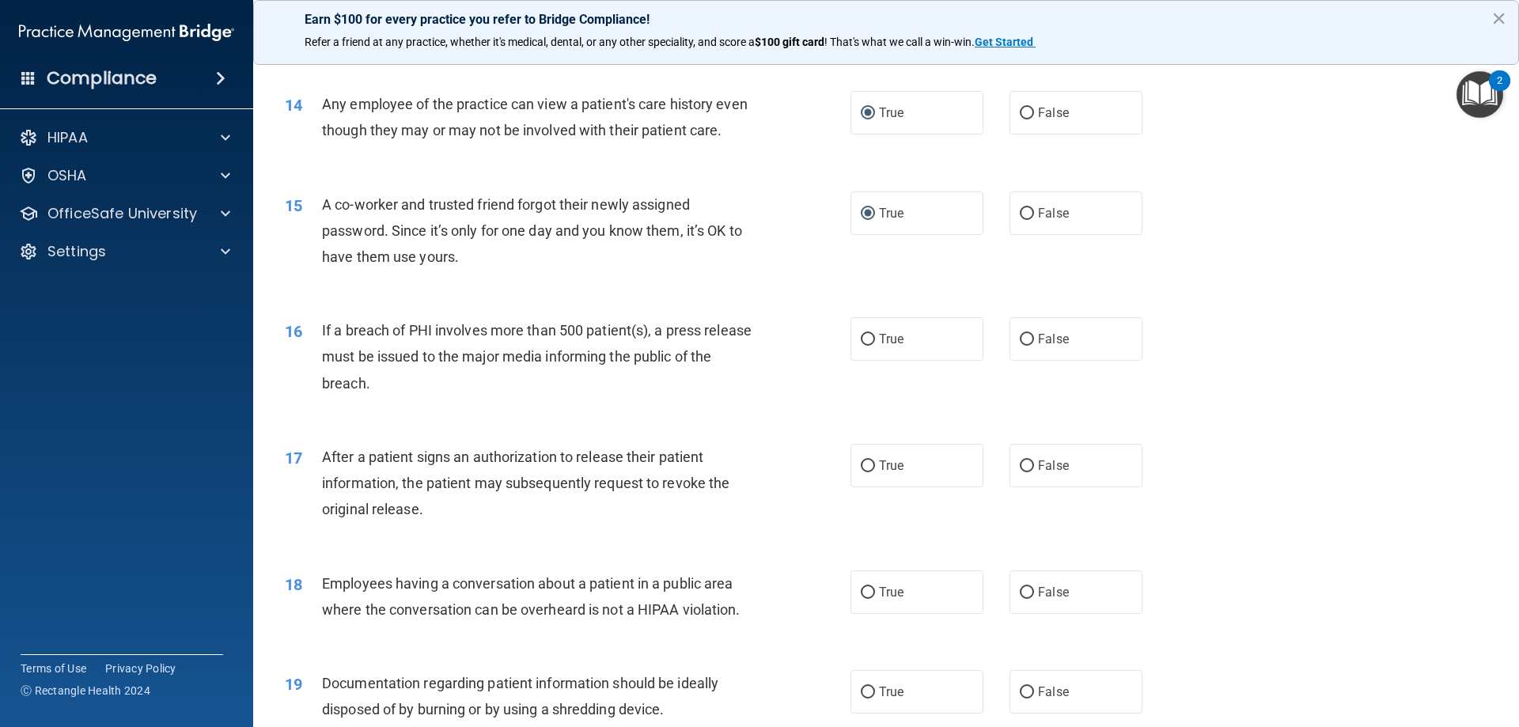
scroll to position [1503, 0]
click at [871, 359] on label "True" at bounding box center [916, 338] width 133 height 44
click at [871, 344] on input "True" at bounding box center [868, 338] width 14 height 12
radio input "true"
click at [873, 486] on label "True" at bounding box center [916, 464] width 133 height 44
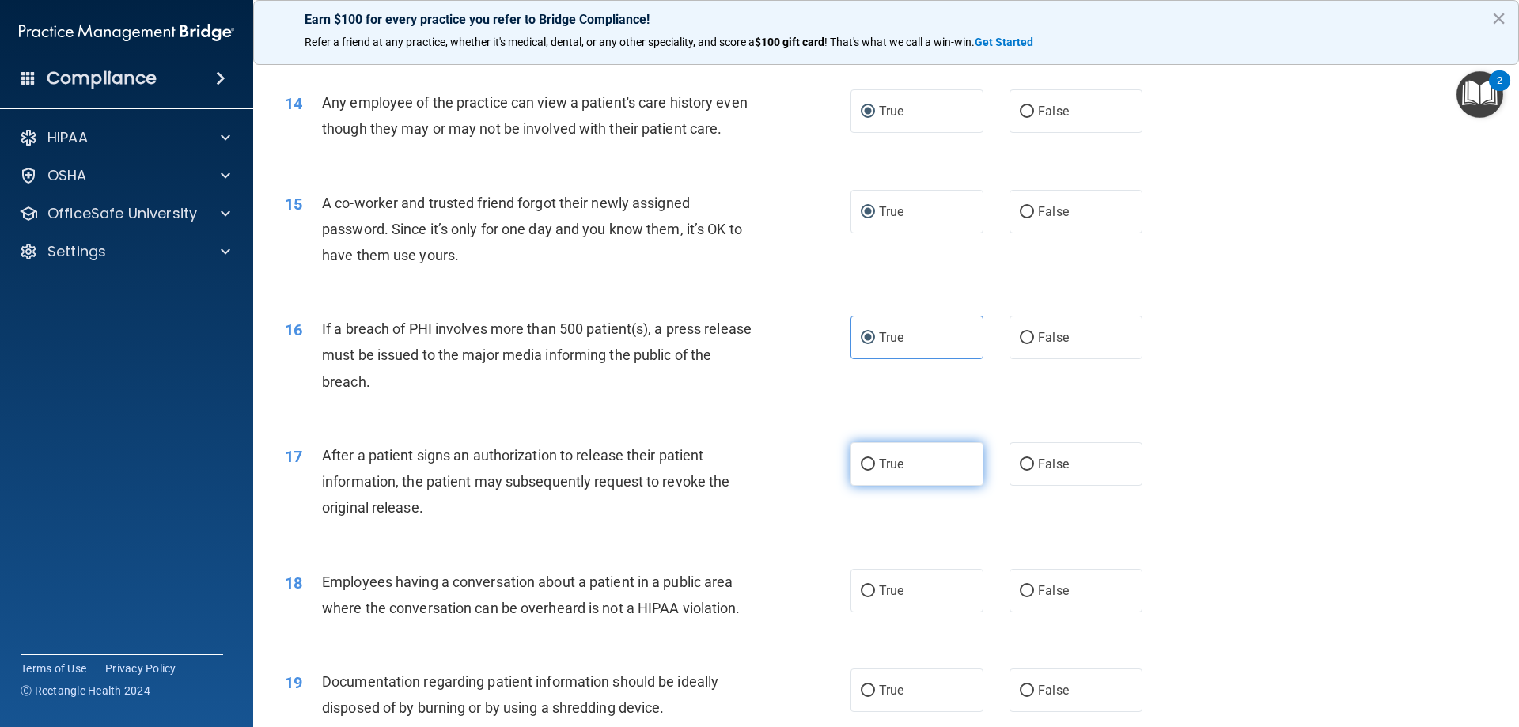
click at [873, 471] on input "True" at bounding box center [868, 465] width 14 height 12
radio input "true"
click at [869, 612] on label "True" at bounding box center [916, 591] width 133 height 44
click at [869, 597] on input "True" at bounding box center [868, 591] width 14 height 12
radio input "true"
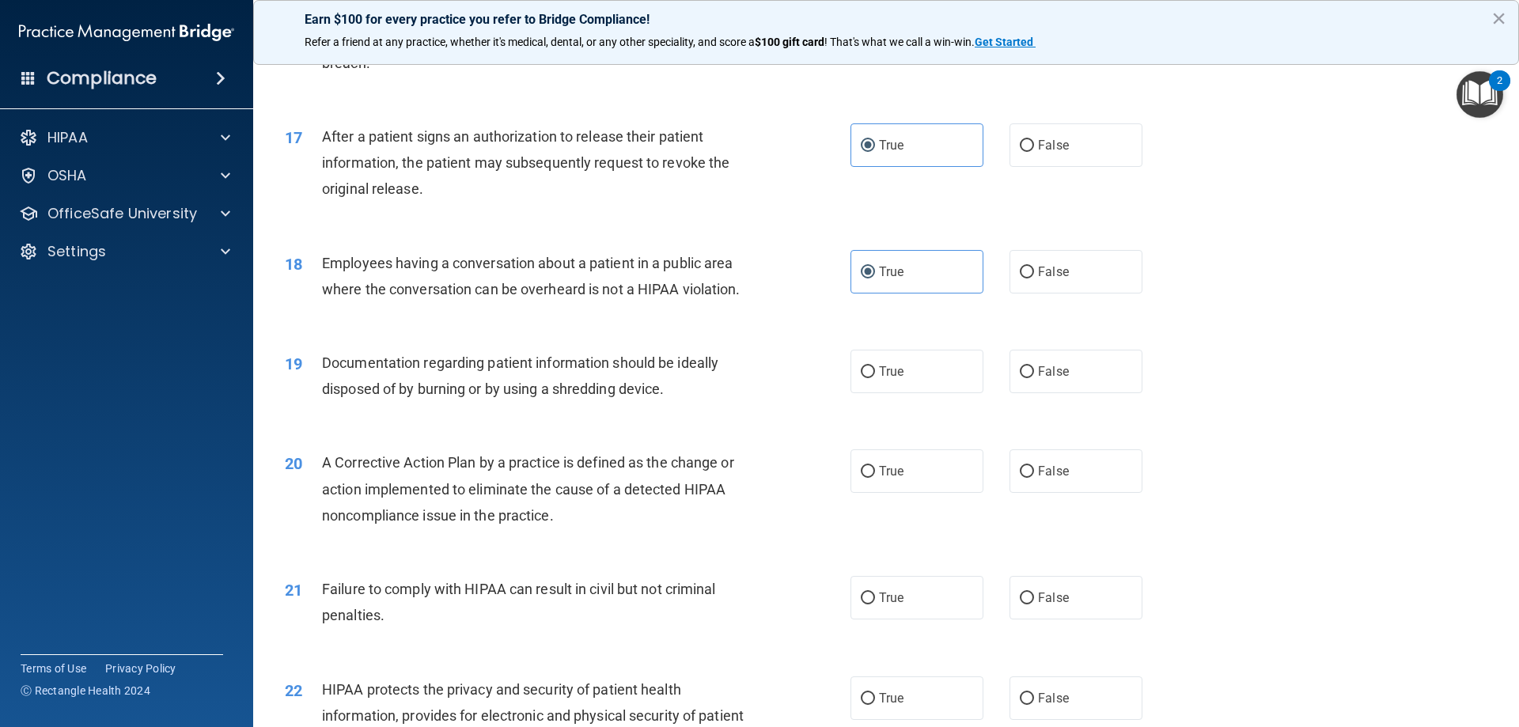
scroll to position [1899, 0]
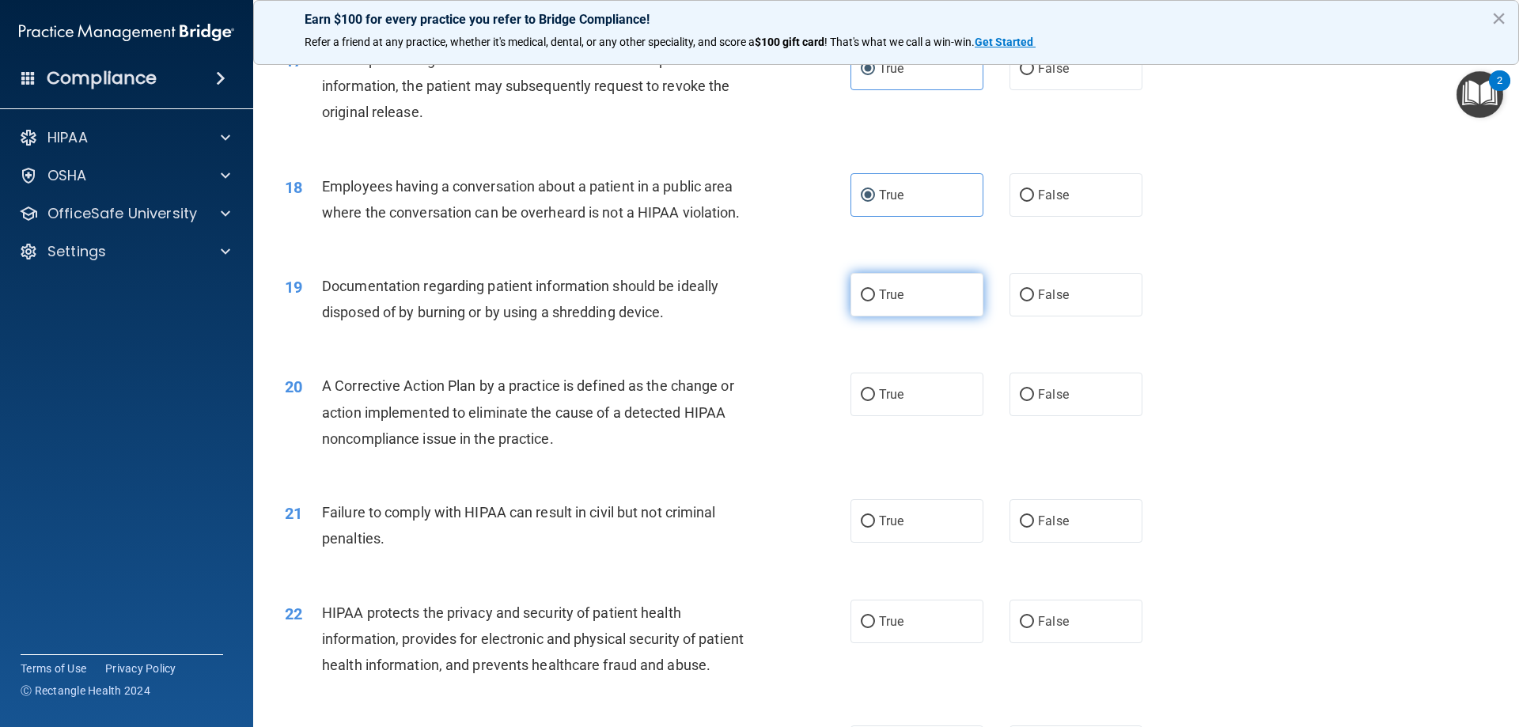
click at [879, 302] on span "True" at bounding box center [891, 294] width 25 height 15
click at [875, 301] on input "True" at bounding box center [868, 296] width 14 height 12
radio input "true"
click at [871, 416] on label "True" at bounding box center [916, 395] width 133 height 44
click at [871, 401] on input "True" at bounding box center [868, 395] width 14 height 12
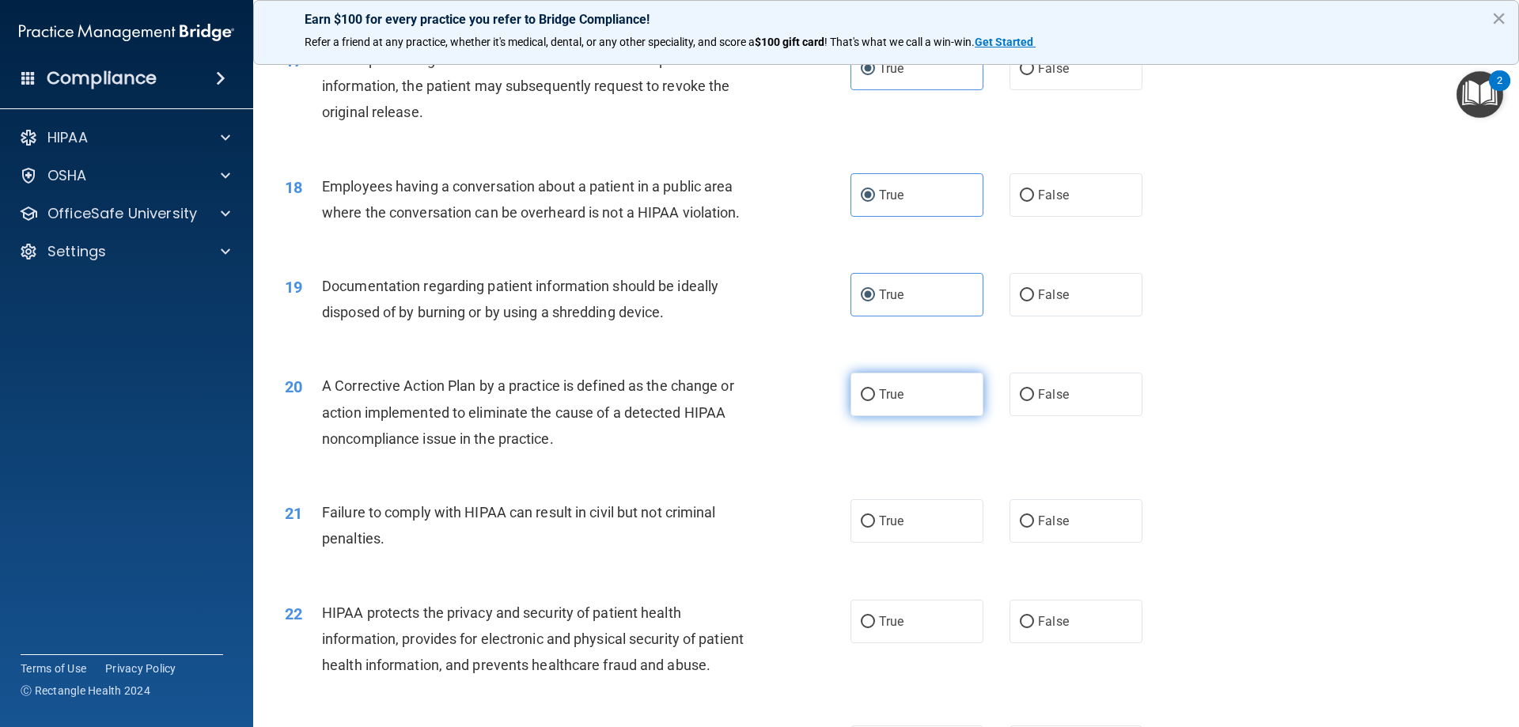
radio input "true"
click at [860, 543] on label "True" at bounding box center [916, 521] width 133 height 44
click at [861, 528] on input "True" at bounding box center [868, 522] width 14 height 12
radio input "true"
click at [885, 629] on span "True" at bounding box center [891, 621] width 25 height 15
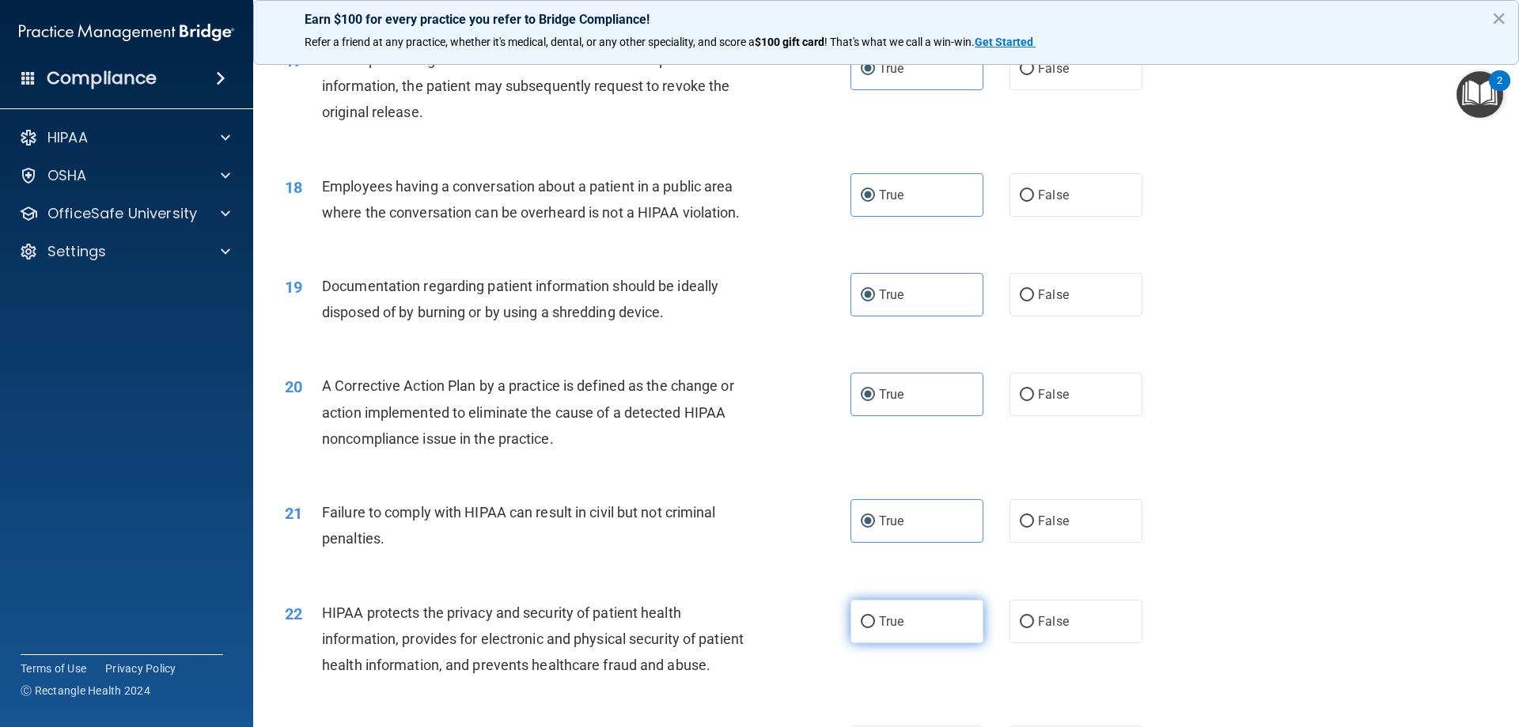
click at [875, 628] on input "True" at bounding box center [868, 622] width 14 height 12
radio input "true"
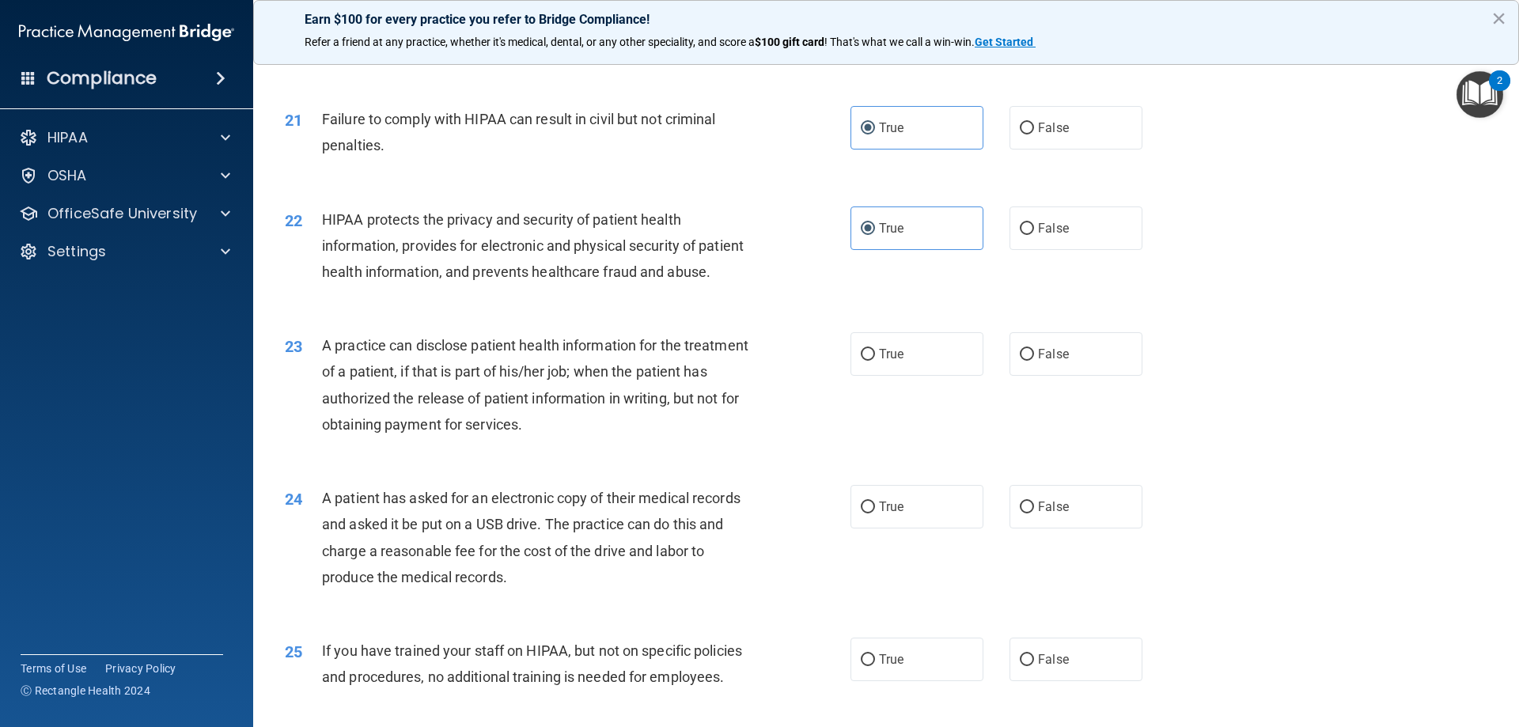
scroll to position [2294, 0]
click at [871, 373] on label "True" at bounding box center [916, 352] width 133 height 44
click at [871, 358] on input "True" at bounding box center [868, 353] width 14 height 12
radio input "true"
click at [871, 526] on label "True" at bounding box center [916, 505] width 133 height 44
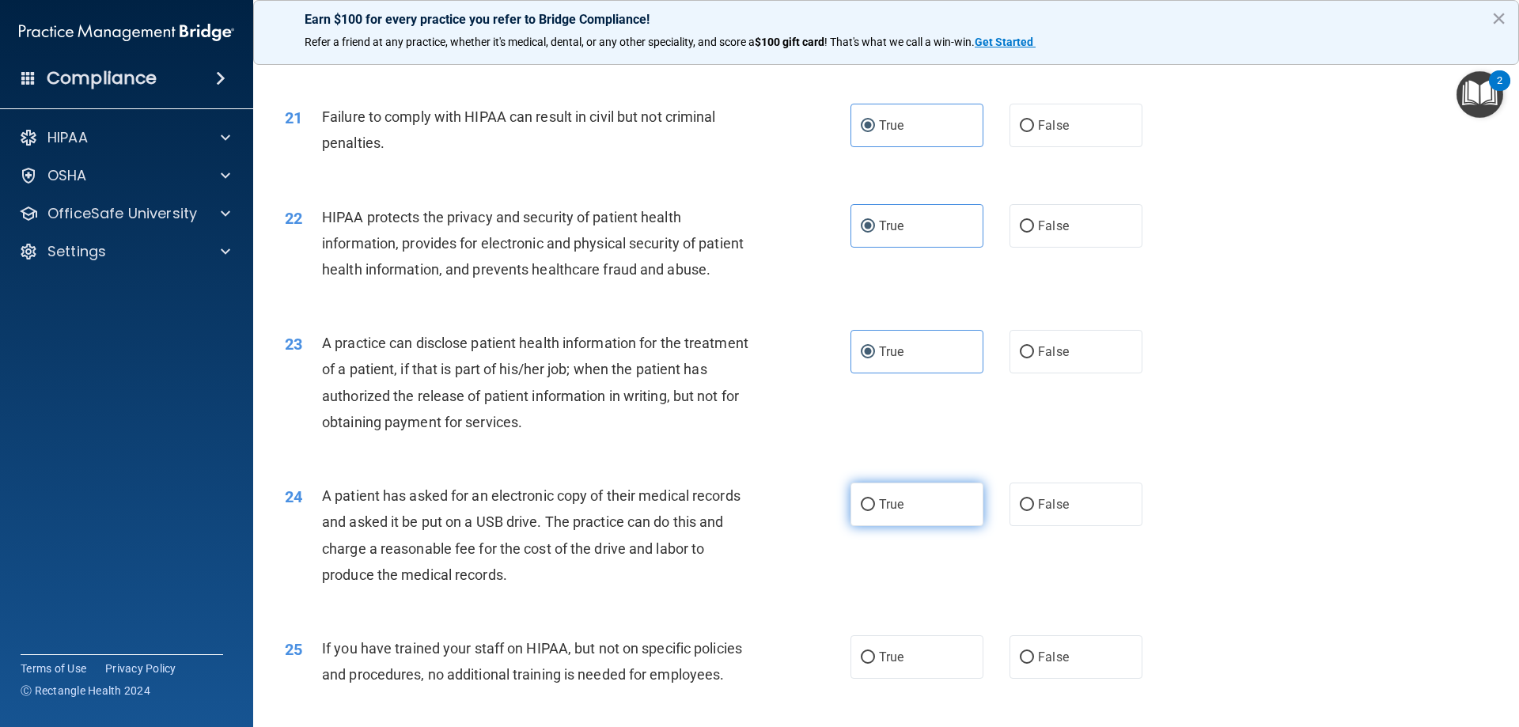
click at [871, 511] on input "True" at bounding box center [868, 505] width 14 height 12
radio input "true"
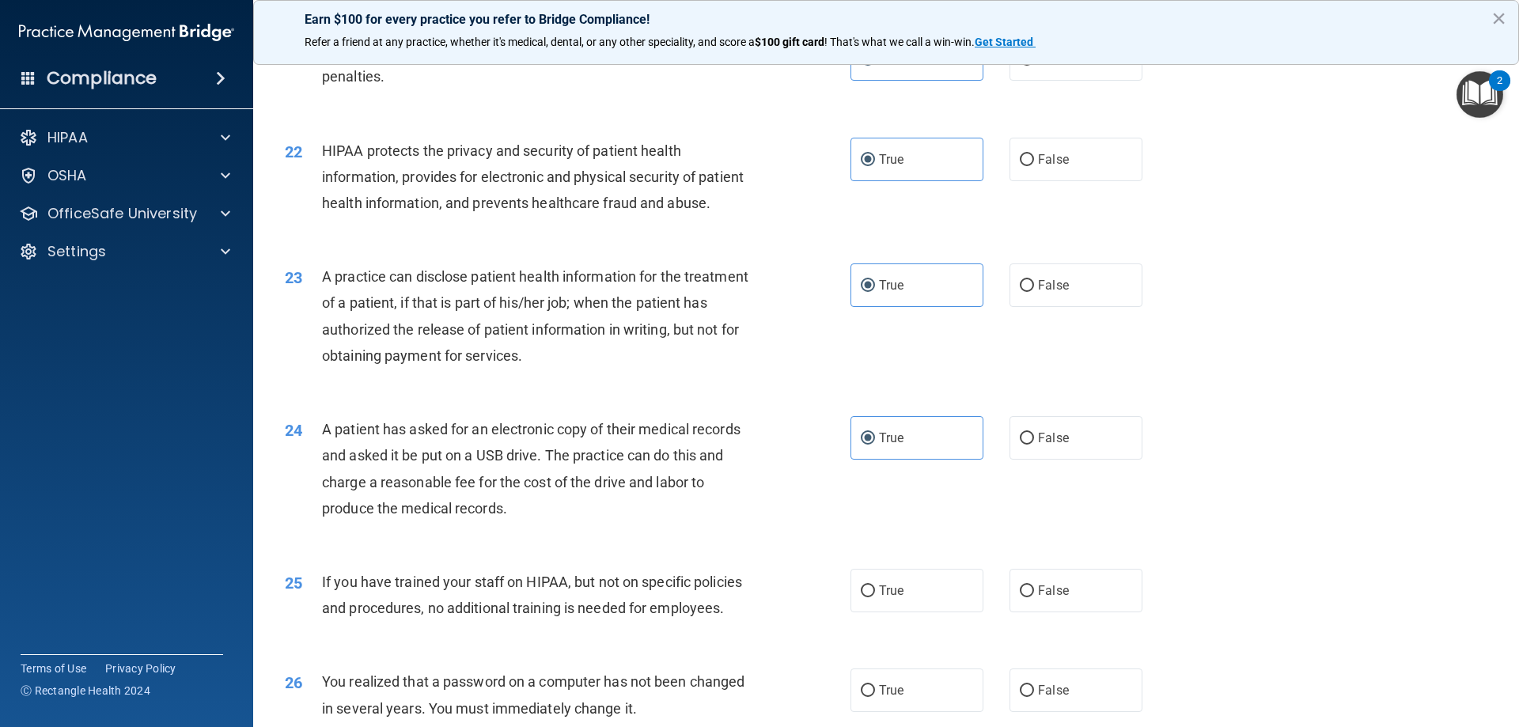
scroll to position [2453, 0]
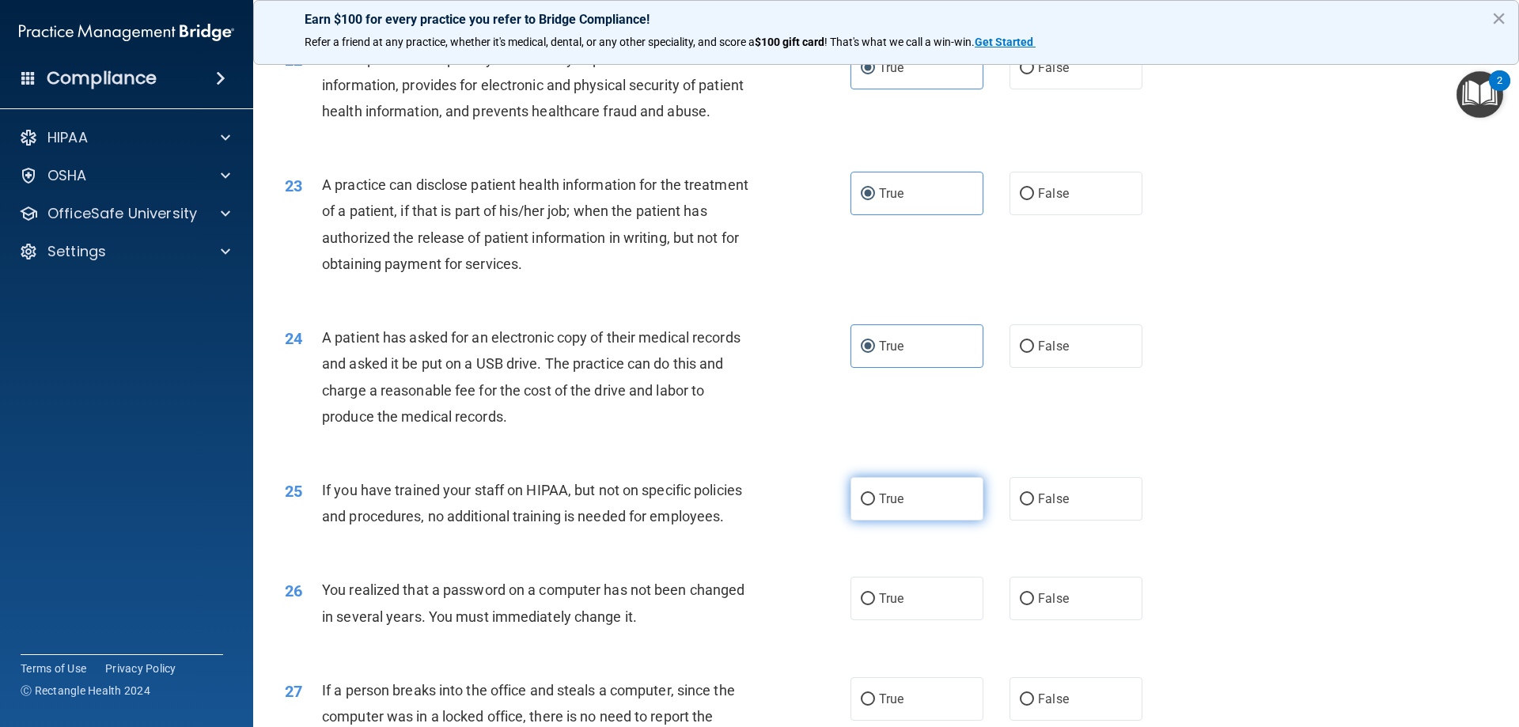
click at [861, 506] on input "True" at bounding box center [868, 500] width 14 height 12
radio input "true"
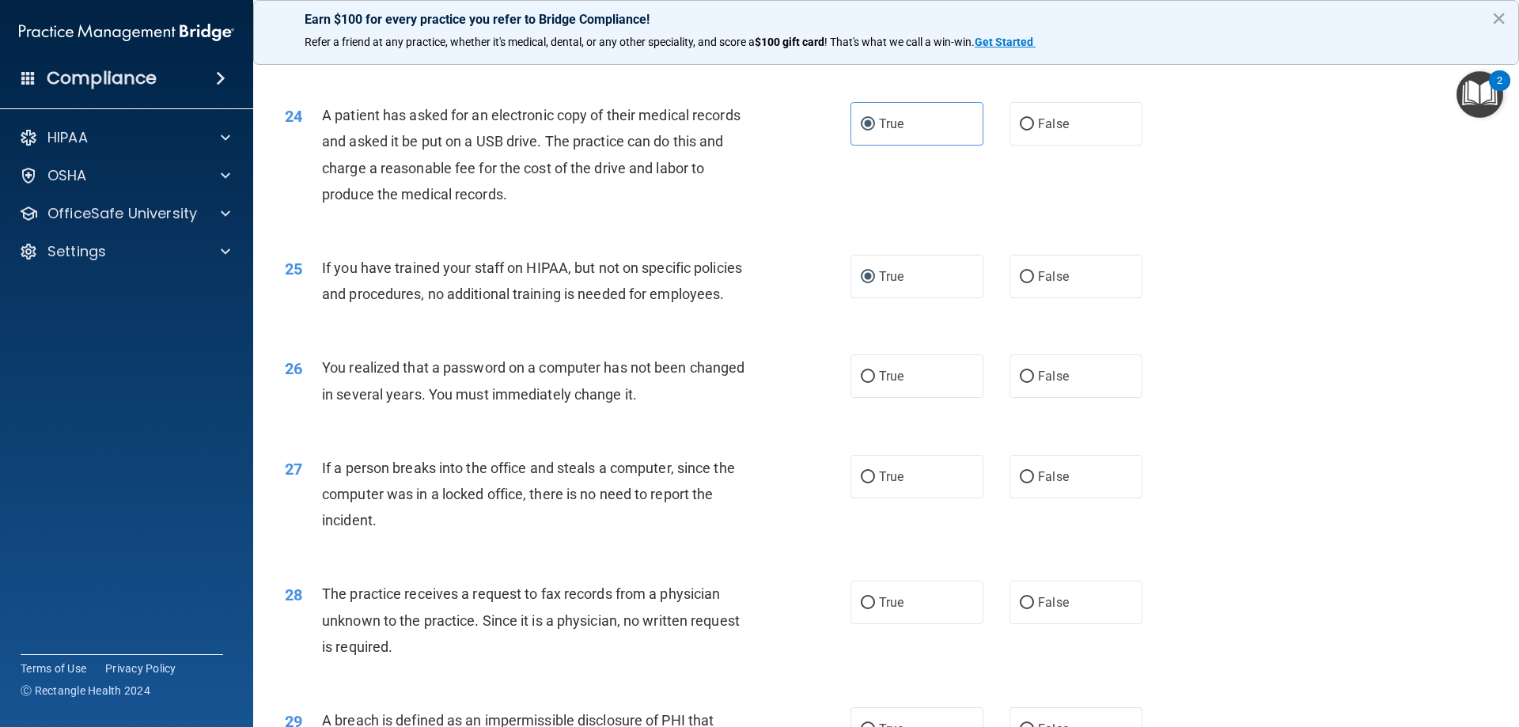
scroll to position [2690, 0]
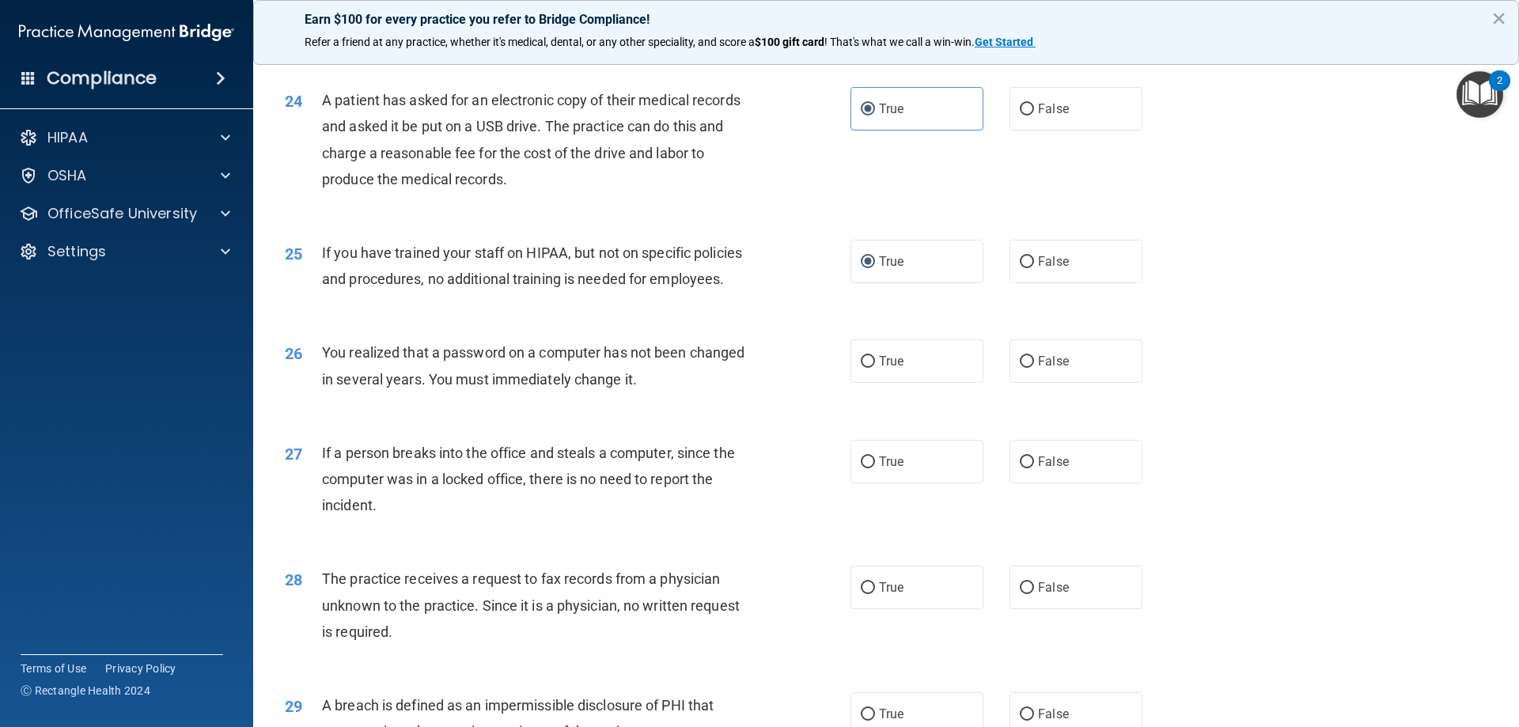
drag, startPoint x: 865, startPoint y: 422, endPoint x: 862, endPoint y: 464, distance: 42.1
click at [865, 383] on label "True" at bounding box center [916, 361] width 133 height 44
click at [865, 368] on input "True" at bounding box center [868, 362] width 14 height 12
radio input "true"
click at [872, 483] on label "True" at bounding box center [916, 462] width 133 height 44
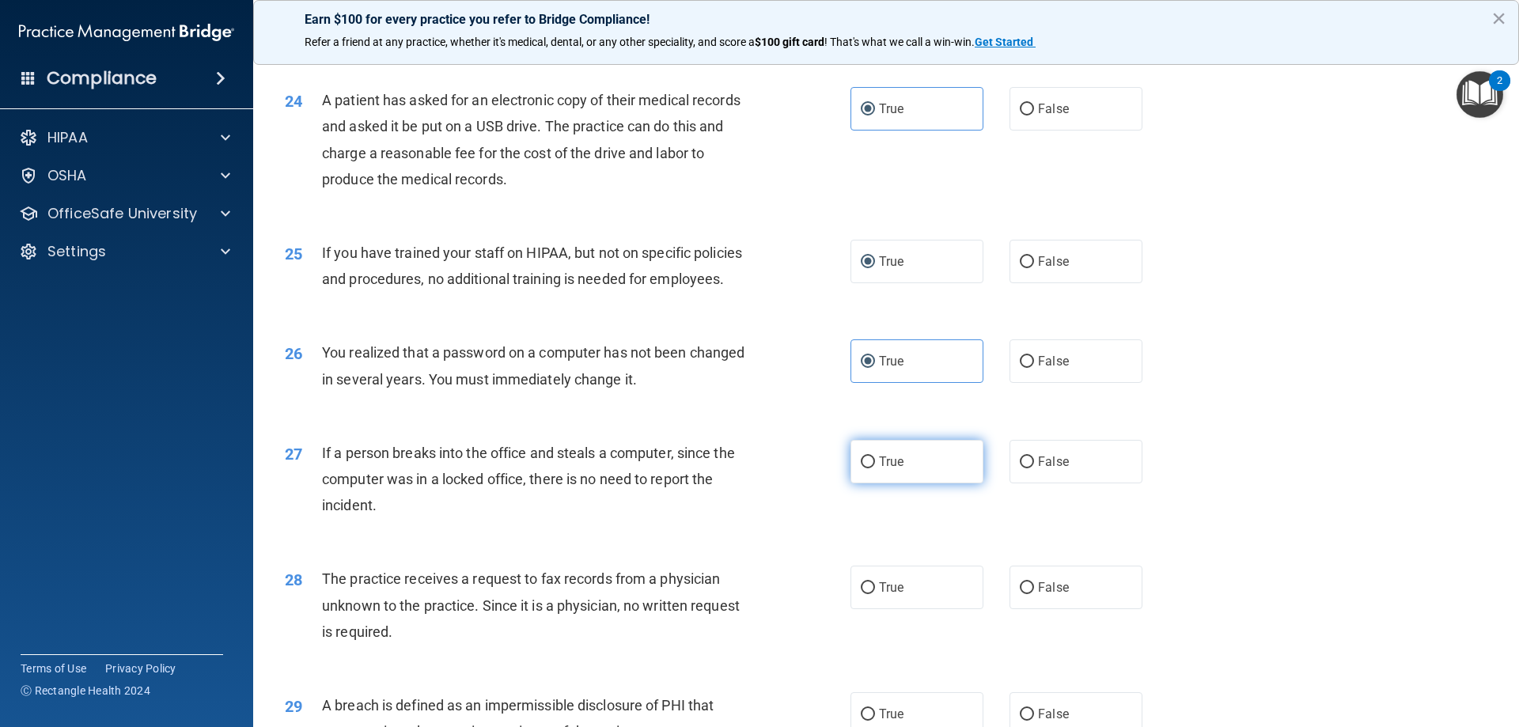
click at [872, 468] on input "True" at bounding box center [868, 462] width 14 height 12
radio input "true"
click at [869, 609] on label "True" at bounding box center [916, 588] width 133 height 44
click at [869, 594] on input "True" at bounding box center [868, 588] width 14 height 12
radio input "true"
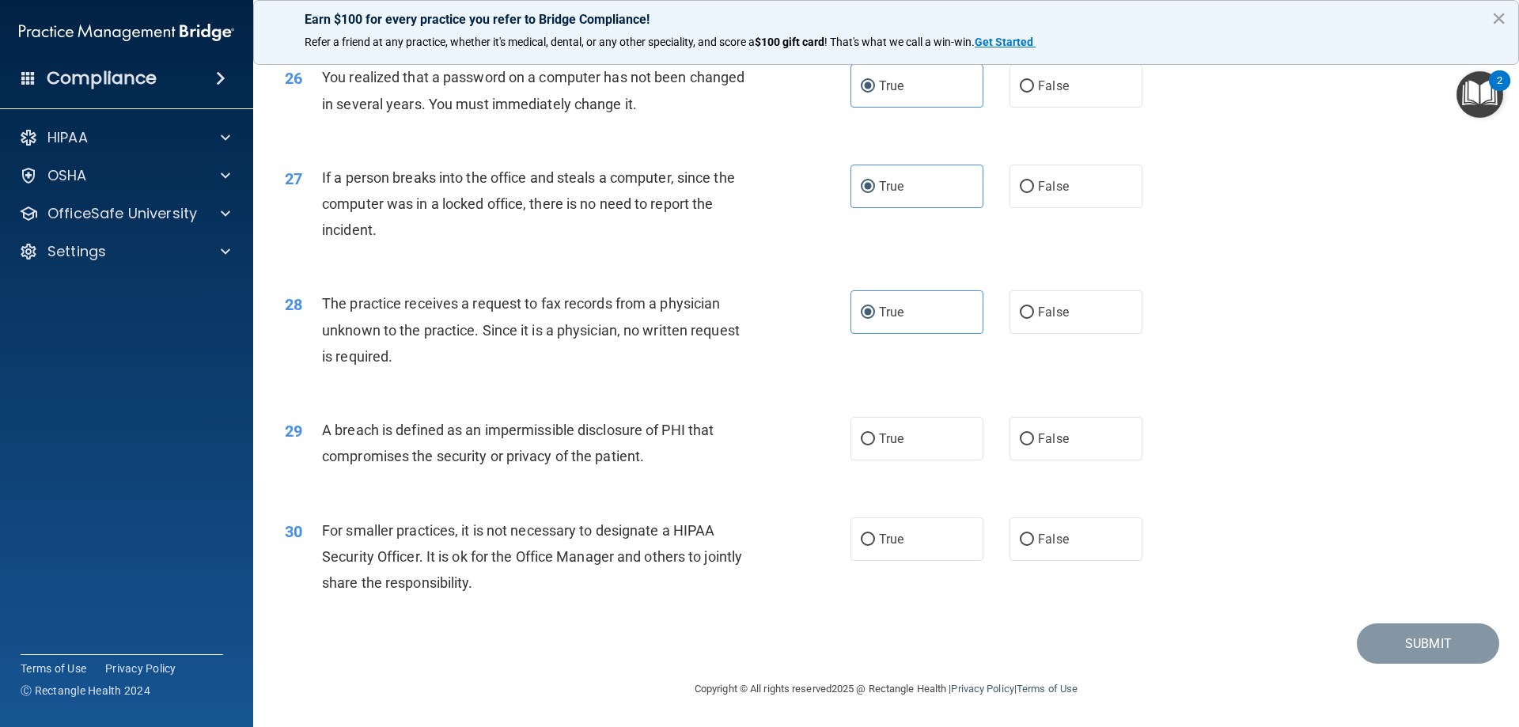
scroll to position [3017, 0]
click at [872, 441] on label "True" at bounding box center [916, 439] width 133 height 44
click at [872, 441] on input "True" at bounding box center [868, 440] width 14 height 12
radio input "true"
click at [879, 544] on span "True" at bounding box center [891, 539] width 25 height 15
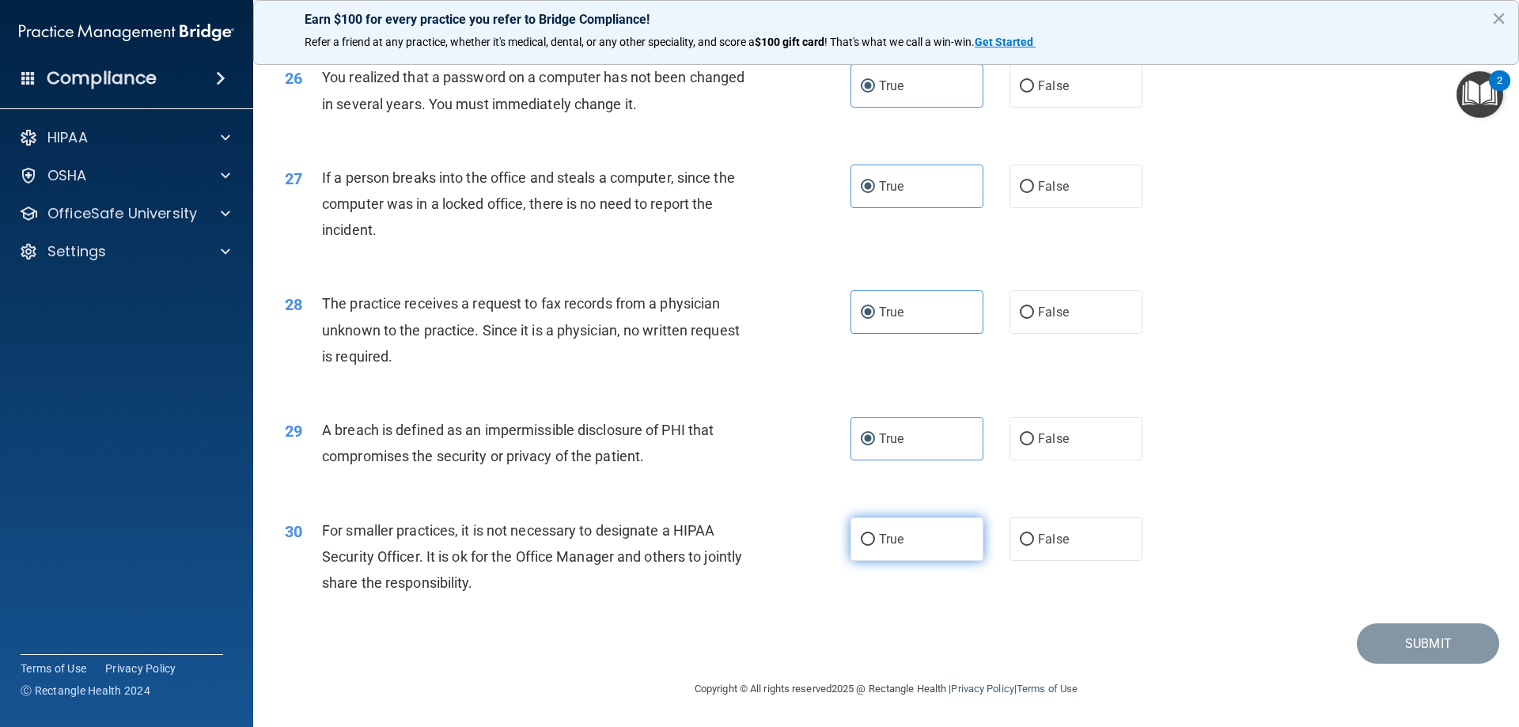
click at [873, 544] on input "True" at bounding box center [868, 540] width 14 height 12
radio input "true"
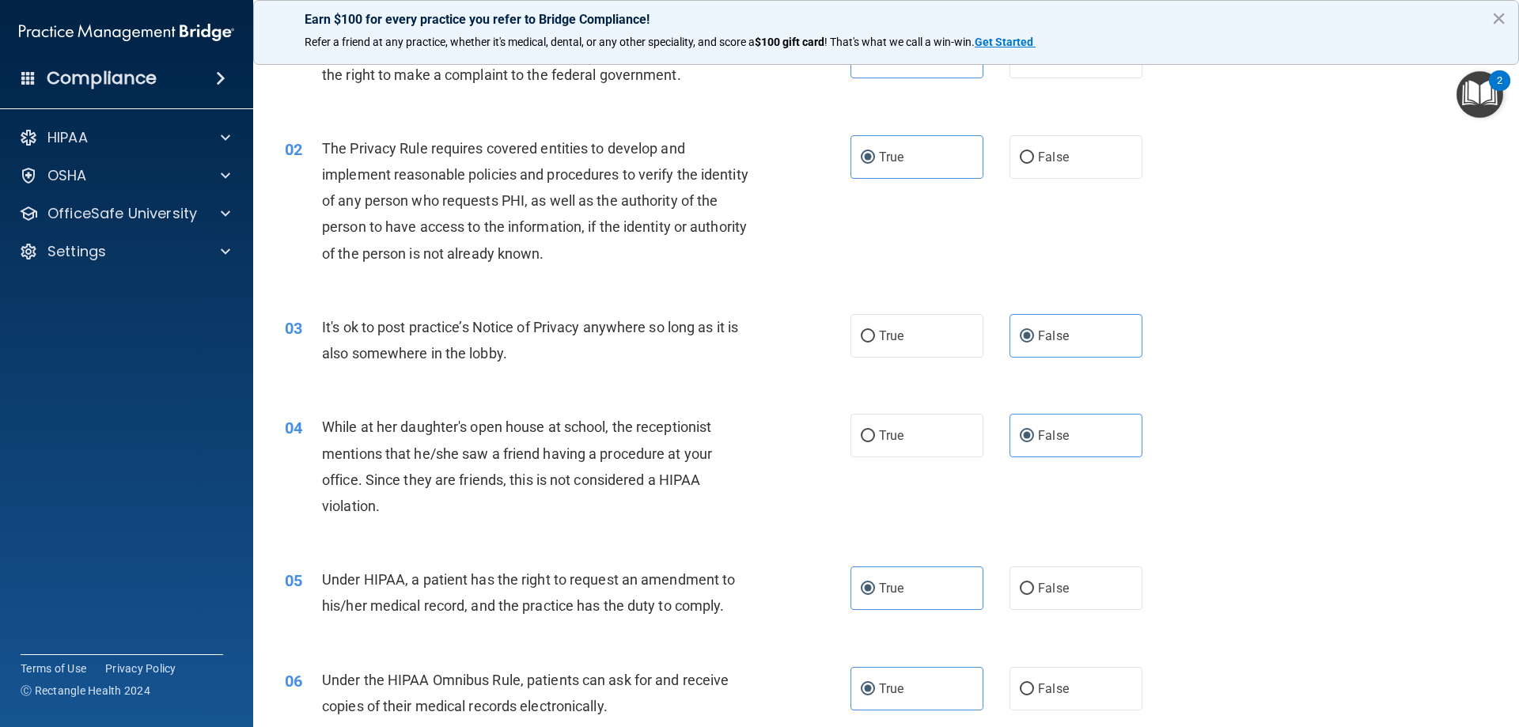
scroll to position [0, 0]
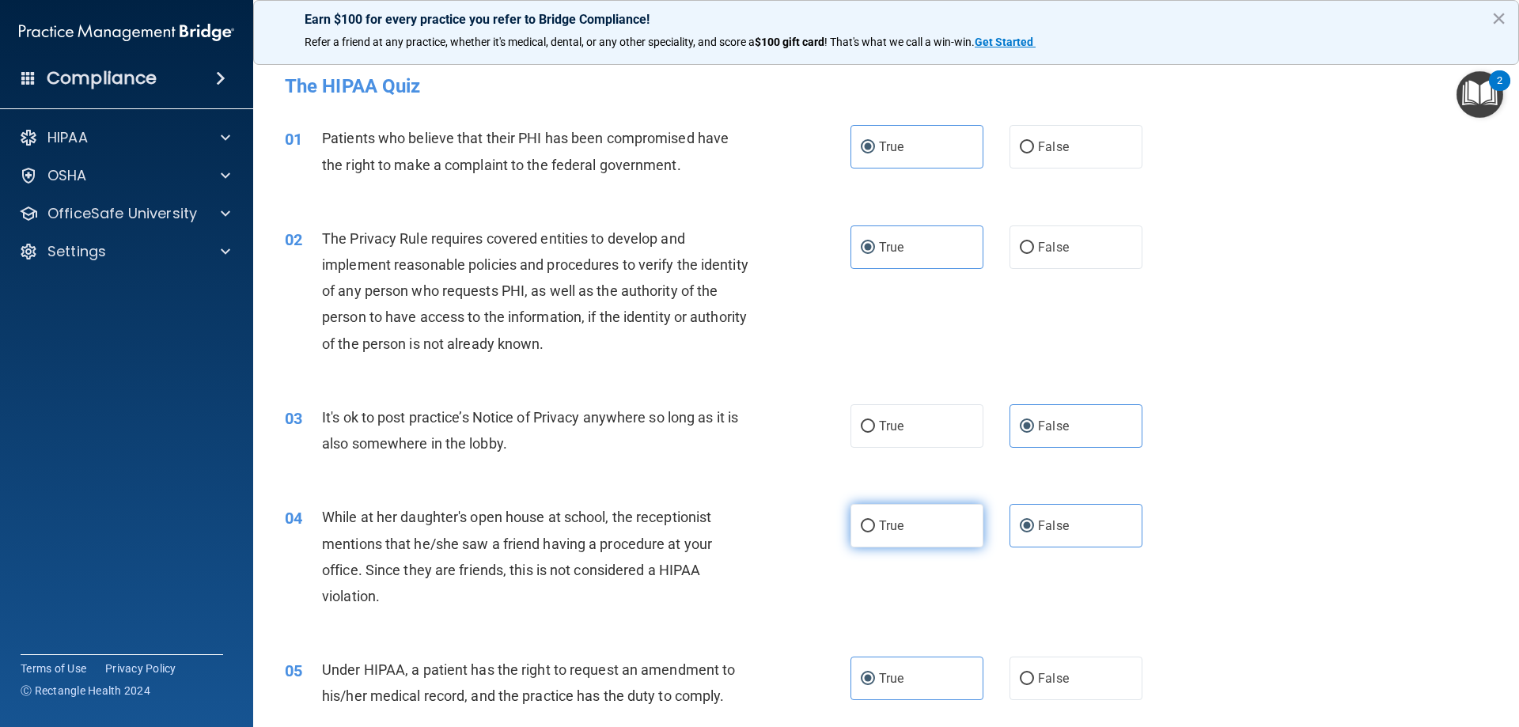
click at [901, 518] on label "True" at bounding box center [916, 526] width 133 height 44
click at [875, 521] on input "True" at bounding box center [868, 527] width 14 height 12
radio input "true"
radio input "false"
click at [879, 421] on span "True" at bounding box center [891, 426] width 25 height 15
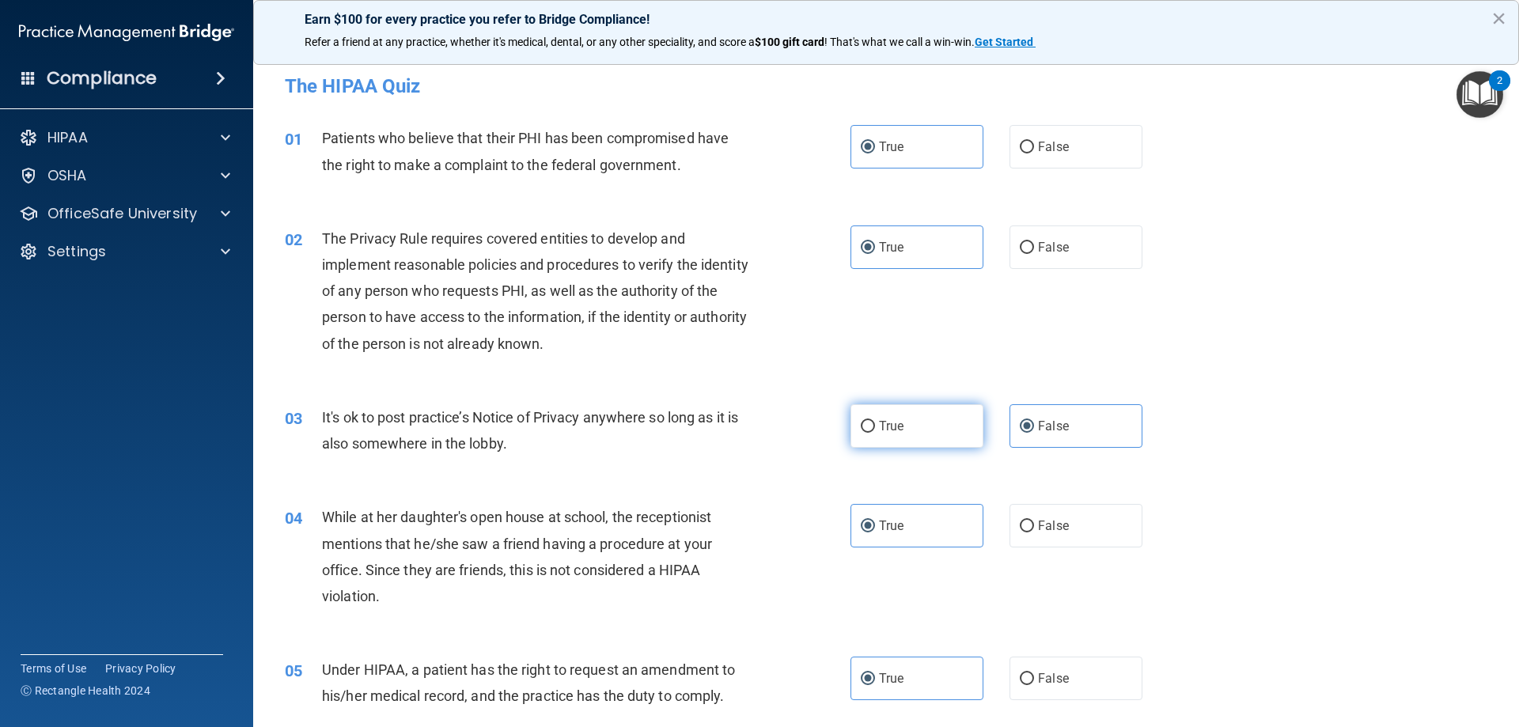
click at [875, 421] on input "True" at bounding box center [868, 427] width 14 height 12
radio input "true"
radio input "false"
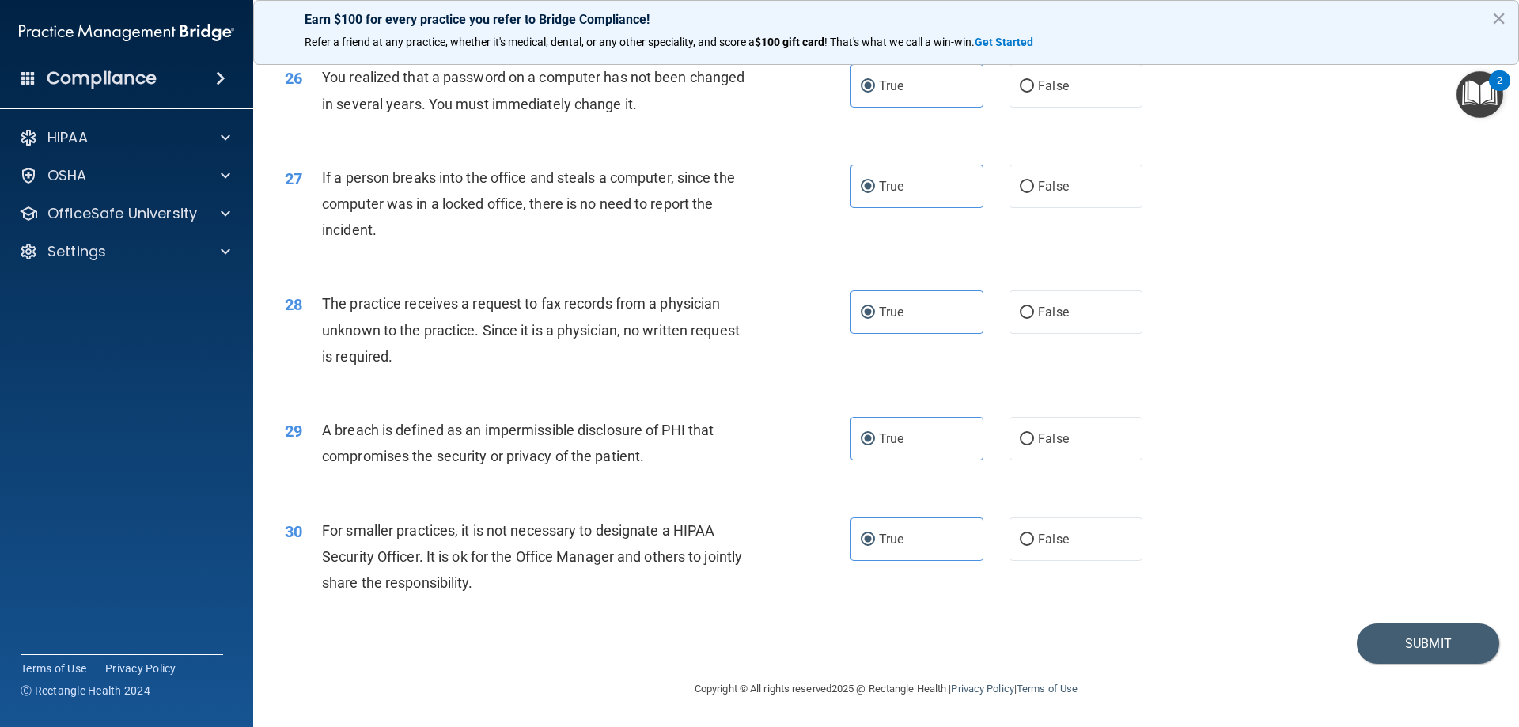
scroll to position [3017, 0]
click at [1416, 648] on button "Submit" at bounding box center [1428, 643] width 142 height 40
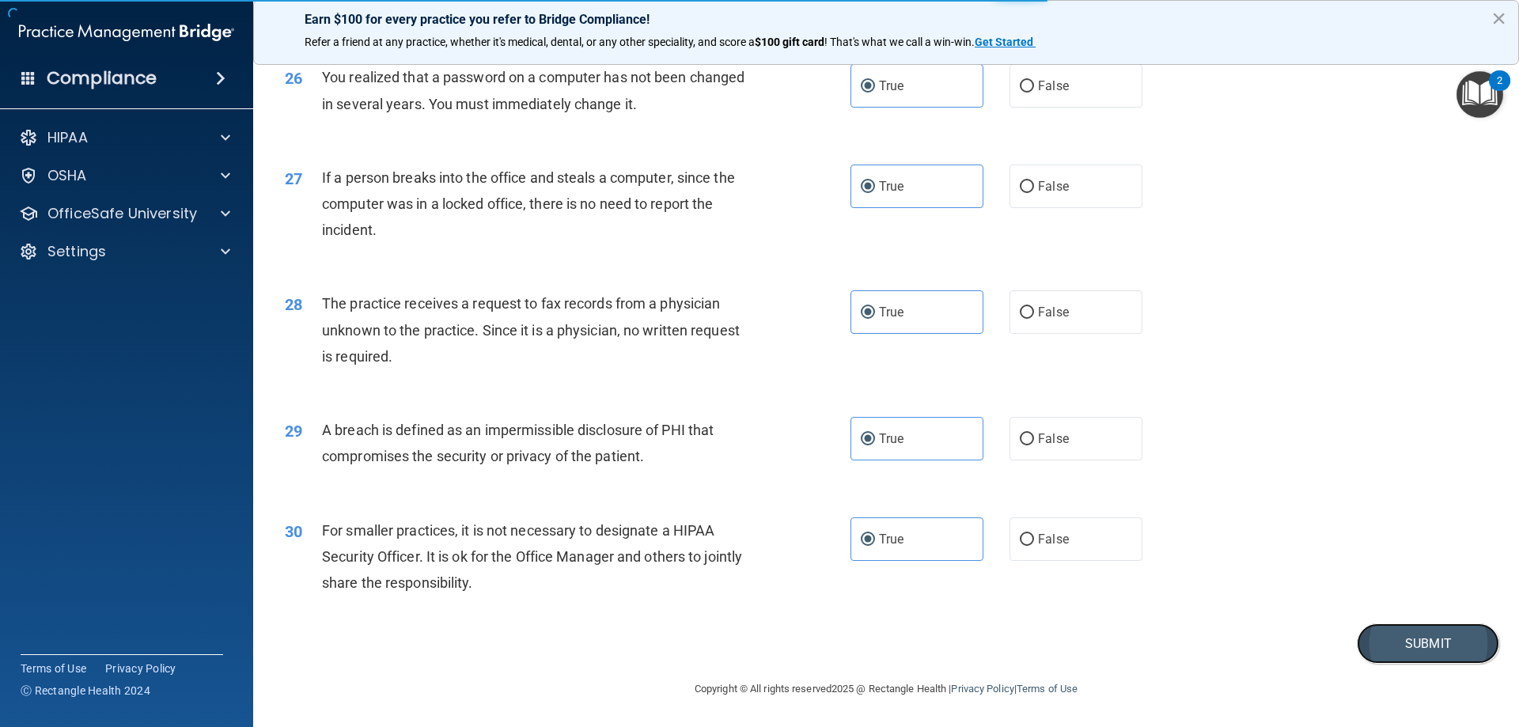
click at [1420, 649] on button "Submit" at bounding box center [1428, 643] width 142 height 40
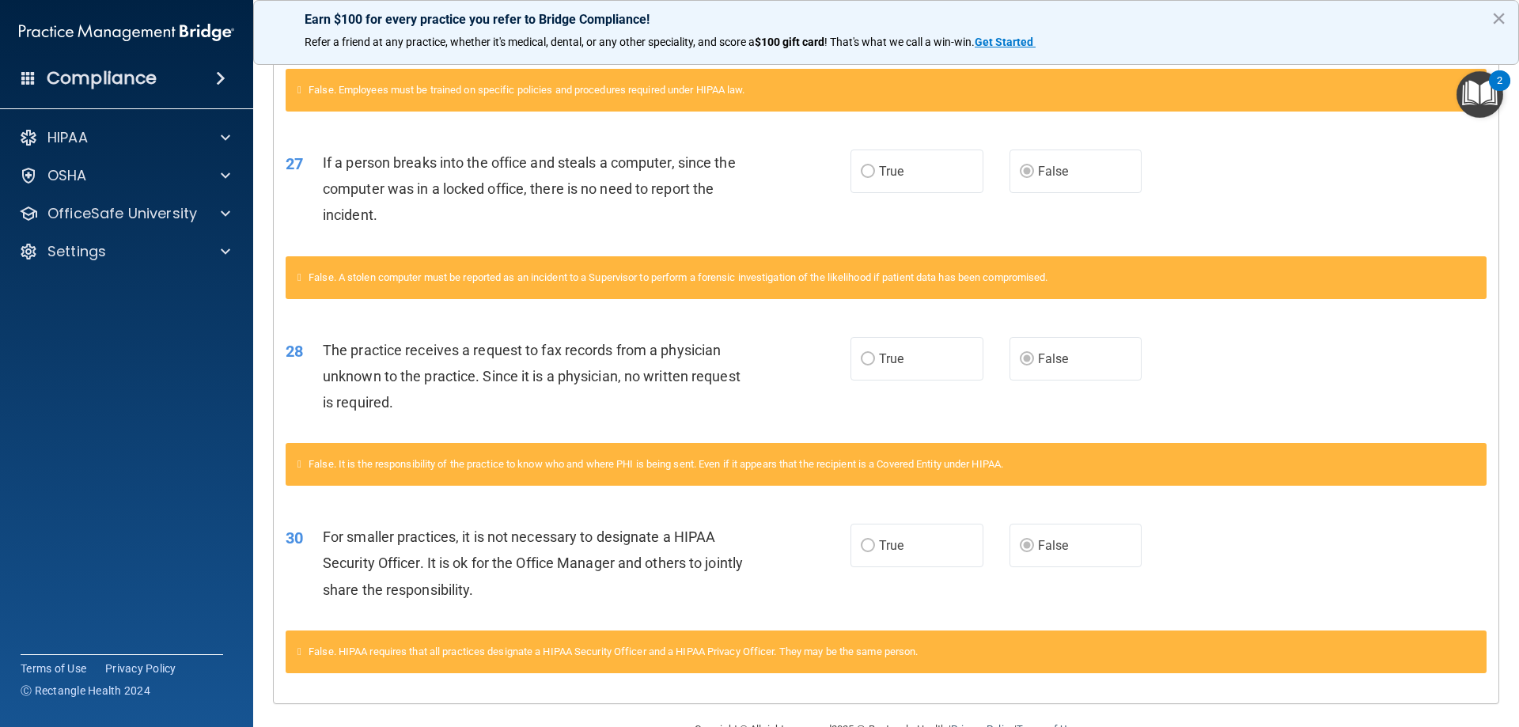
scroll to position [2215, 0]
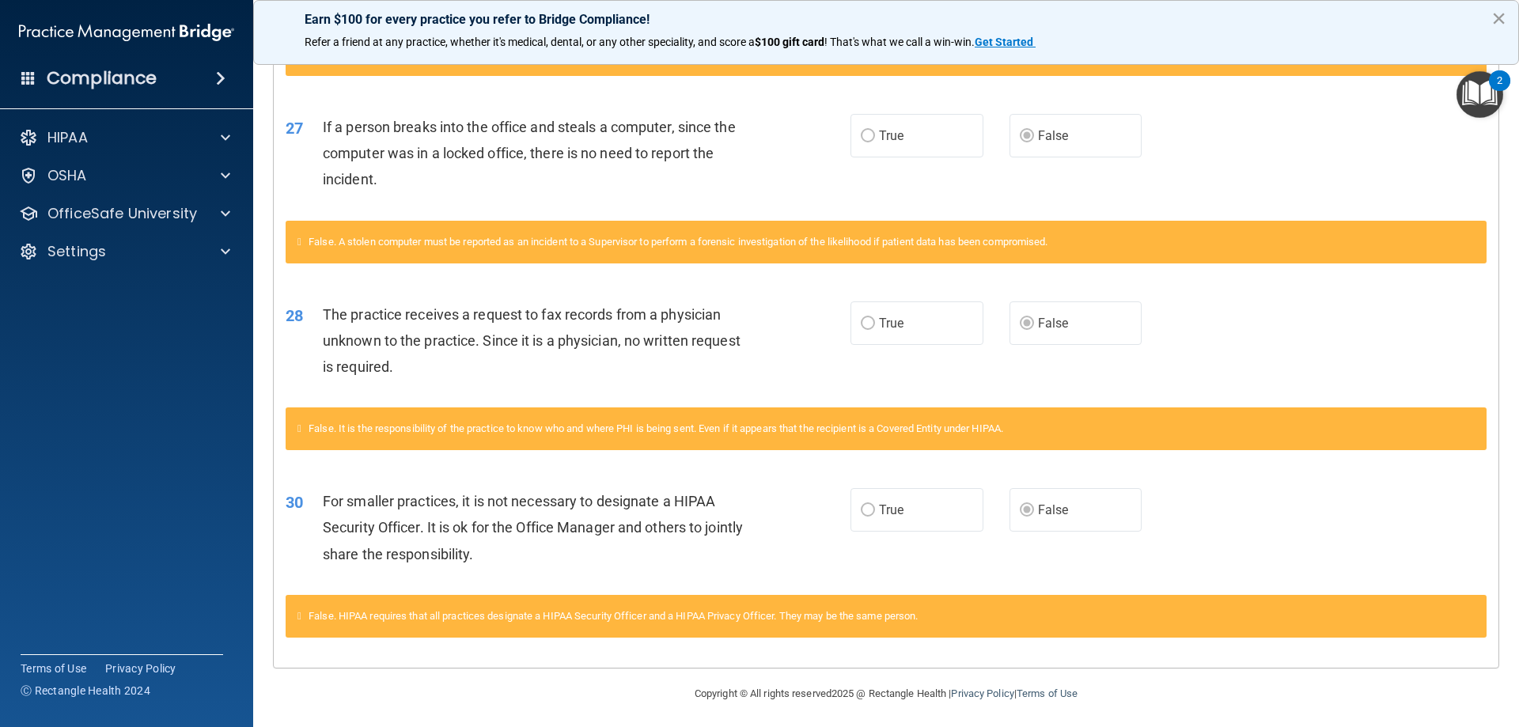
click at [1500, 19] on button "×" at bounding box center [1498, 18] width 15 height 25
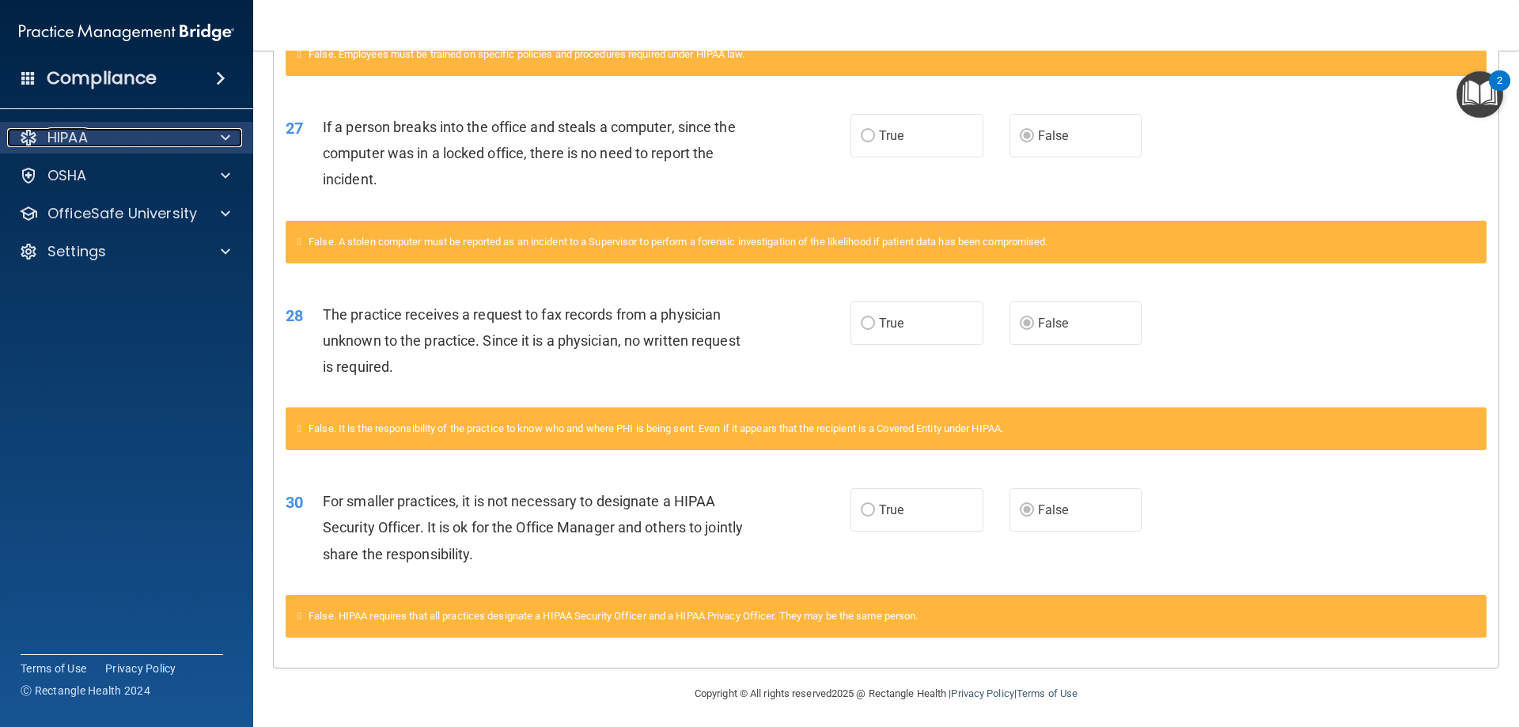
click at [89, 132] on div "HIPAA" at bounding box center [105, 137] width 196 height 19
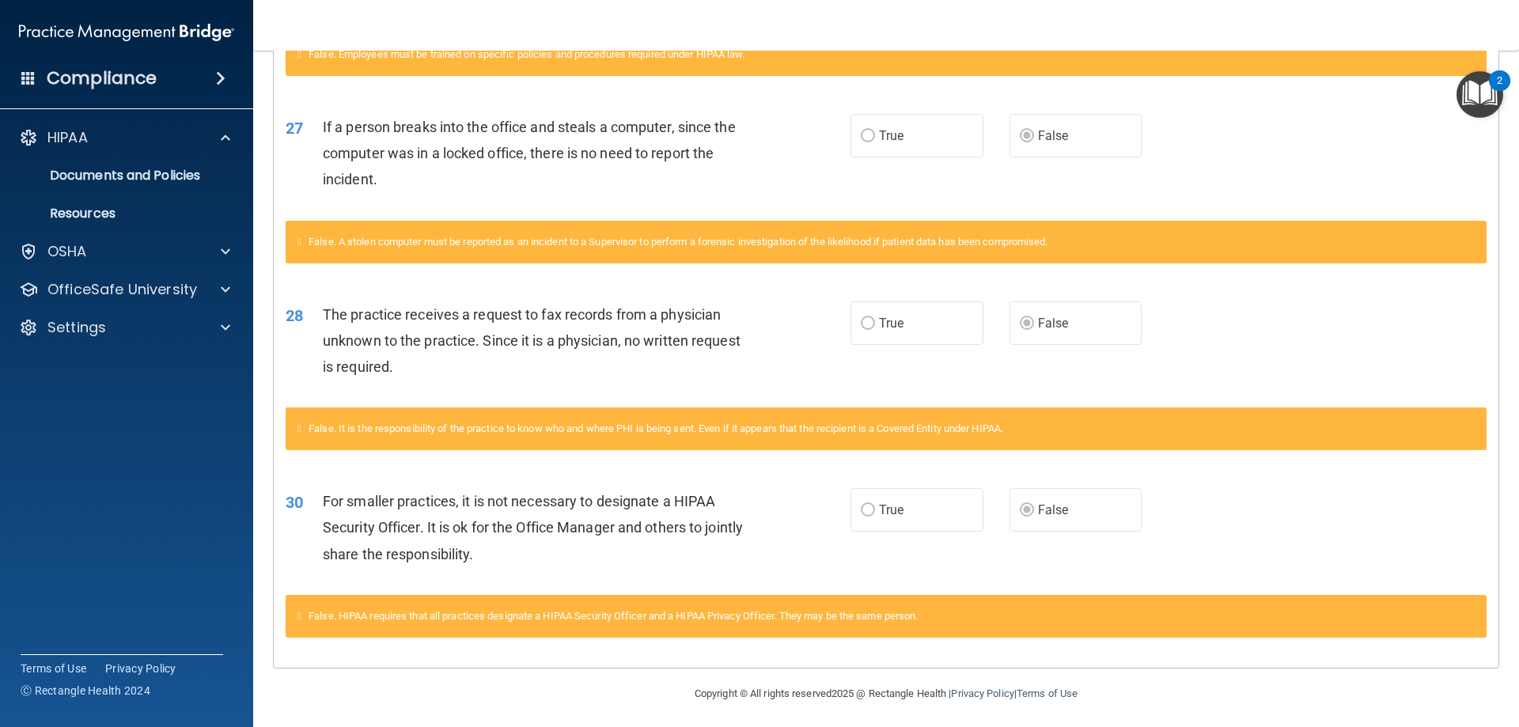
click at [502, 29] on nav "Toggle navigation [PERSON_NAME] [PERSON_NAME][EMAIL_ADDRESS][DOMAIN_NAME] Manag…" at bounding box center [886, 25] width 1266 height 51
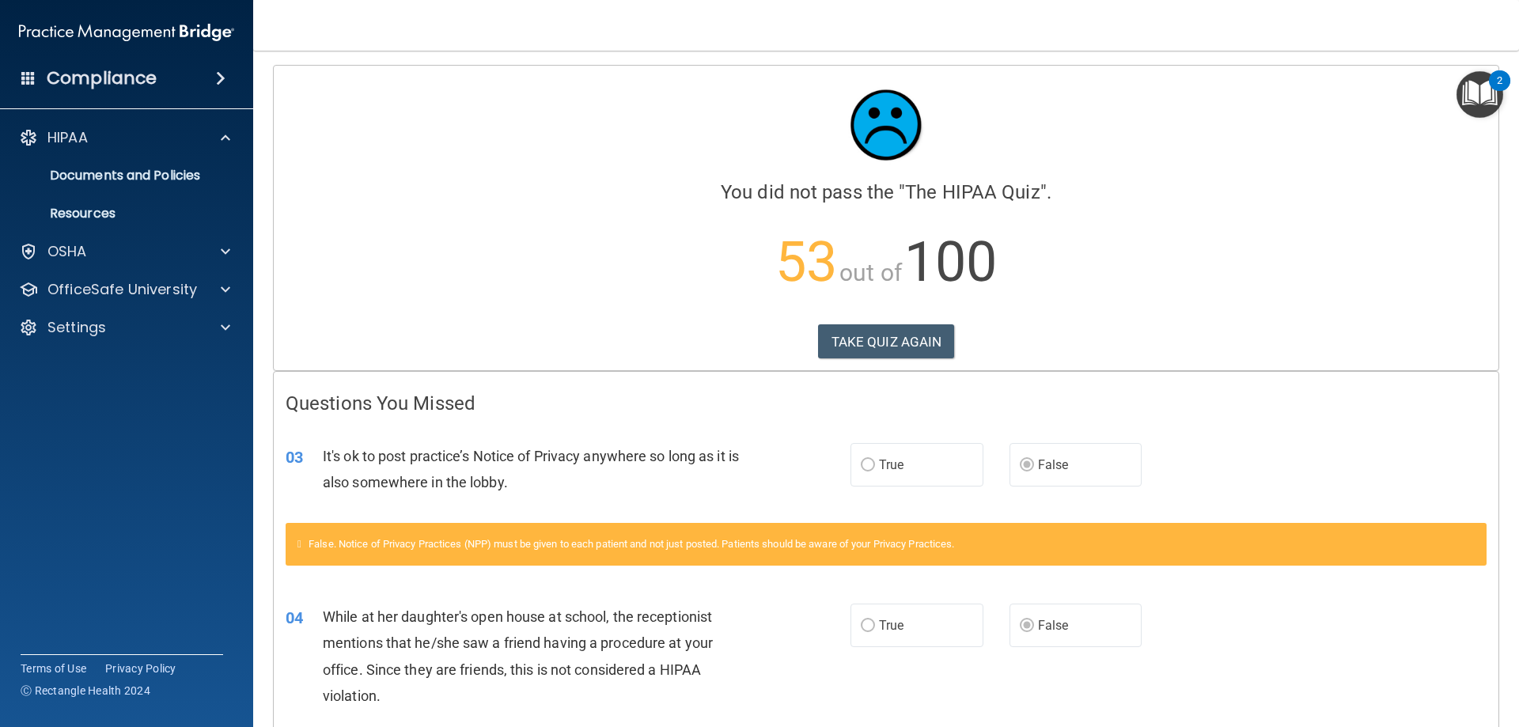
scroll to position [0, 0]
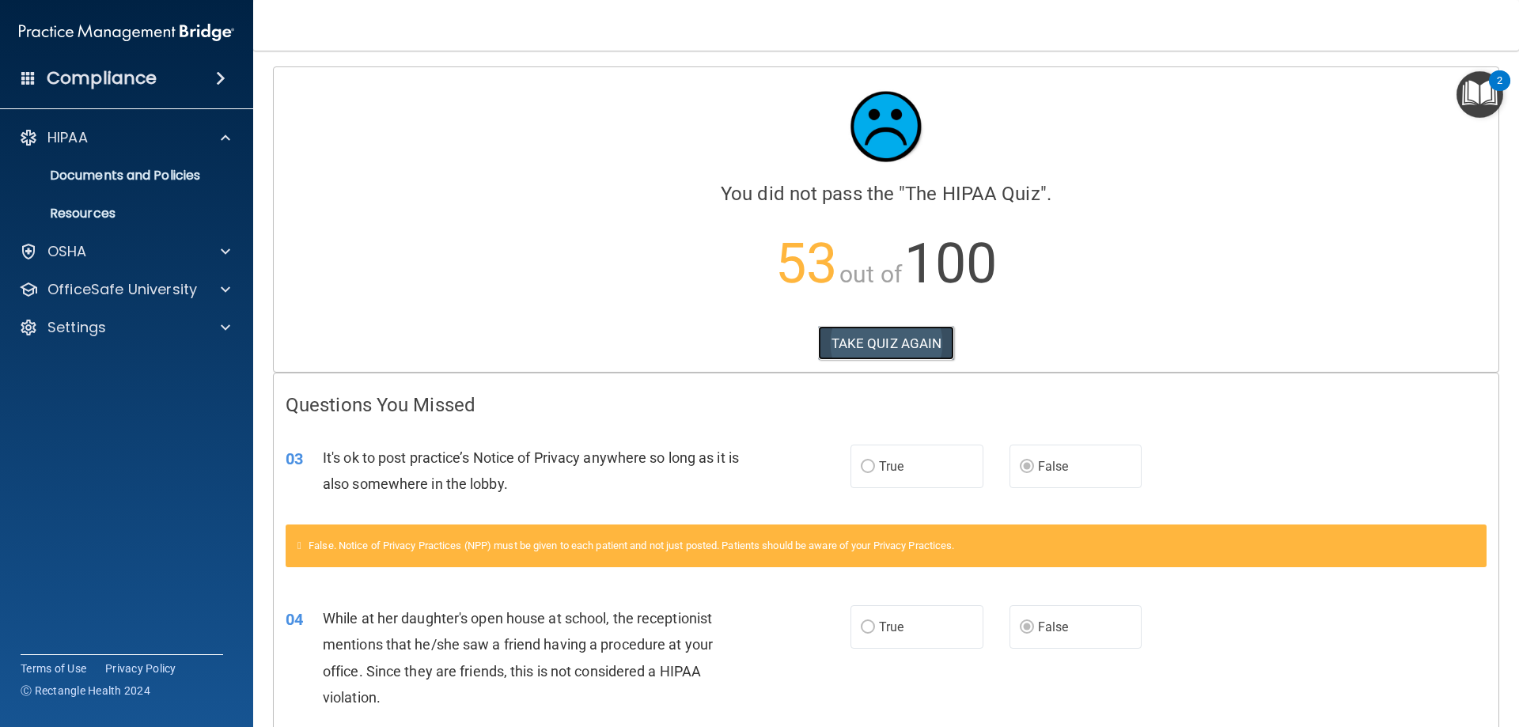
click at [862, 345] on button "TAKE QUIZ AGAIN" at bounding box center [886, 343] width 137 height 35
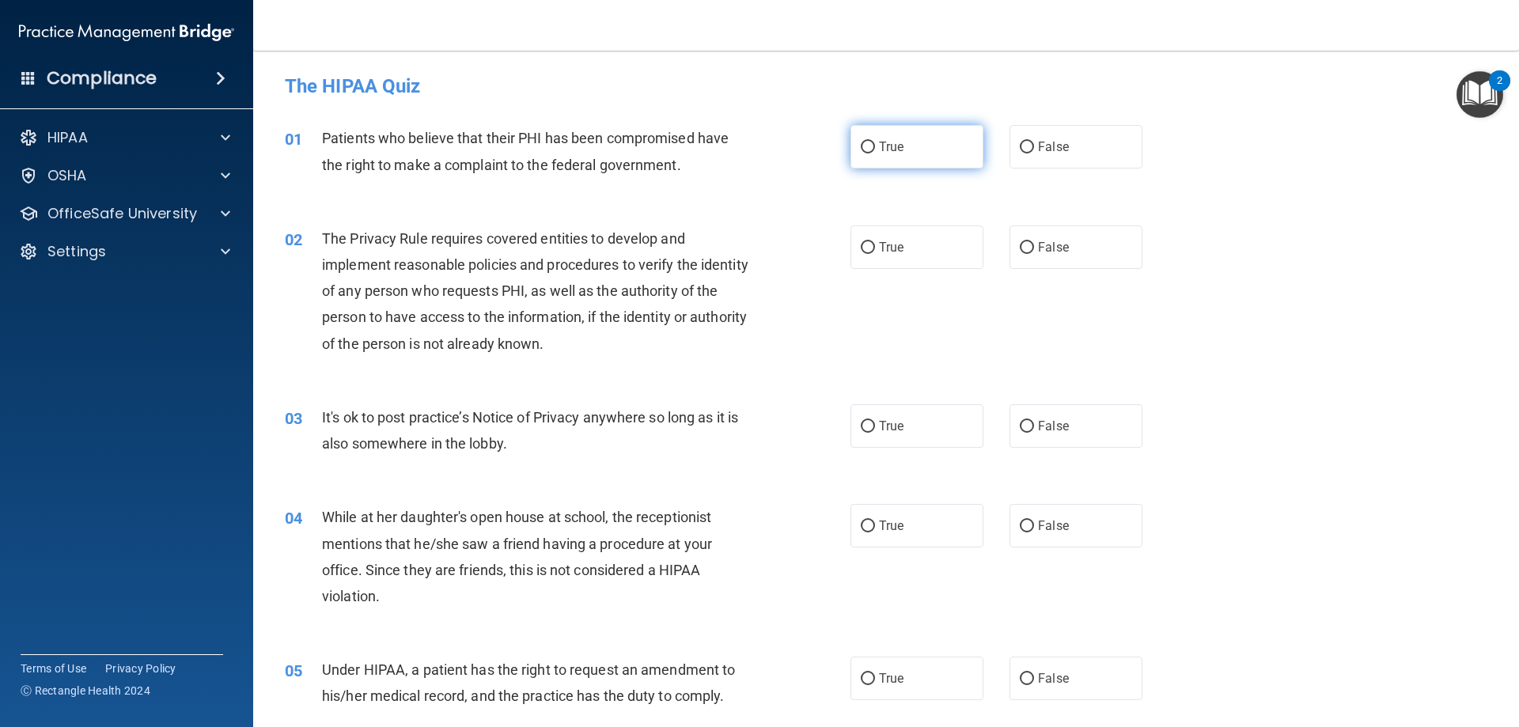
click at [879, 147] on span "True" at bounding box center [891, 146] width 25 height 15
click at [873, 147] on input "True" at bounding box center [868, 148] width 14 height 12
radio input "true"
click at [881, 248] on span "True" at bounding box center [891, 247] width 25 height 15
click at [875, 248] on input "True" at bounding box center [868, 248] width 14 height 12
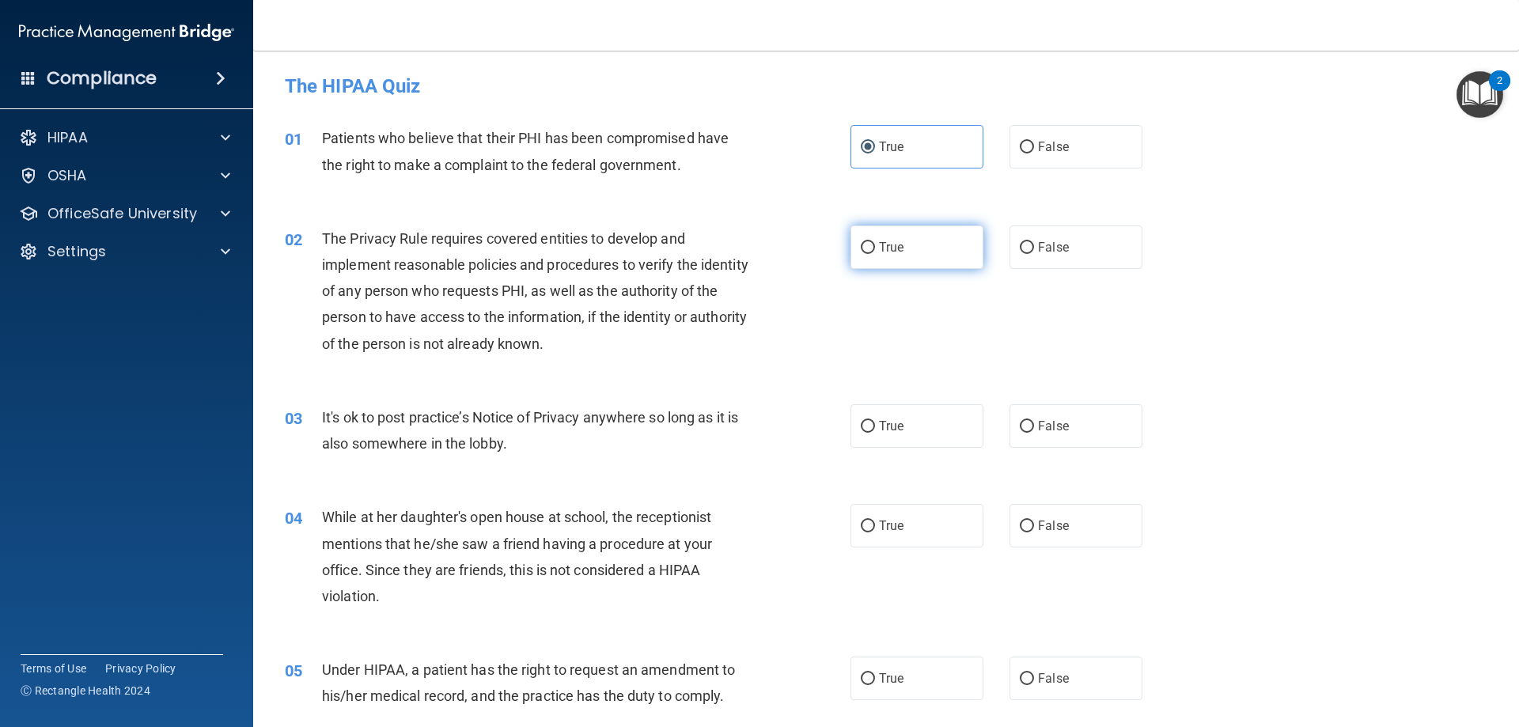
radio input "true"
click at [1048, 434] on label "False" at bounding box center [1076, 426] width 133 height 44
click at [1034, 433] on input "False" at bounding box center [1027, 427] width 14 height 12
radio input "true"
click at [1051, 532] on span "False" at bounding box center [1053, 525] width 31 height 15
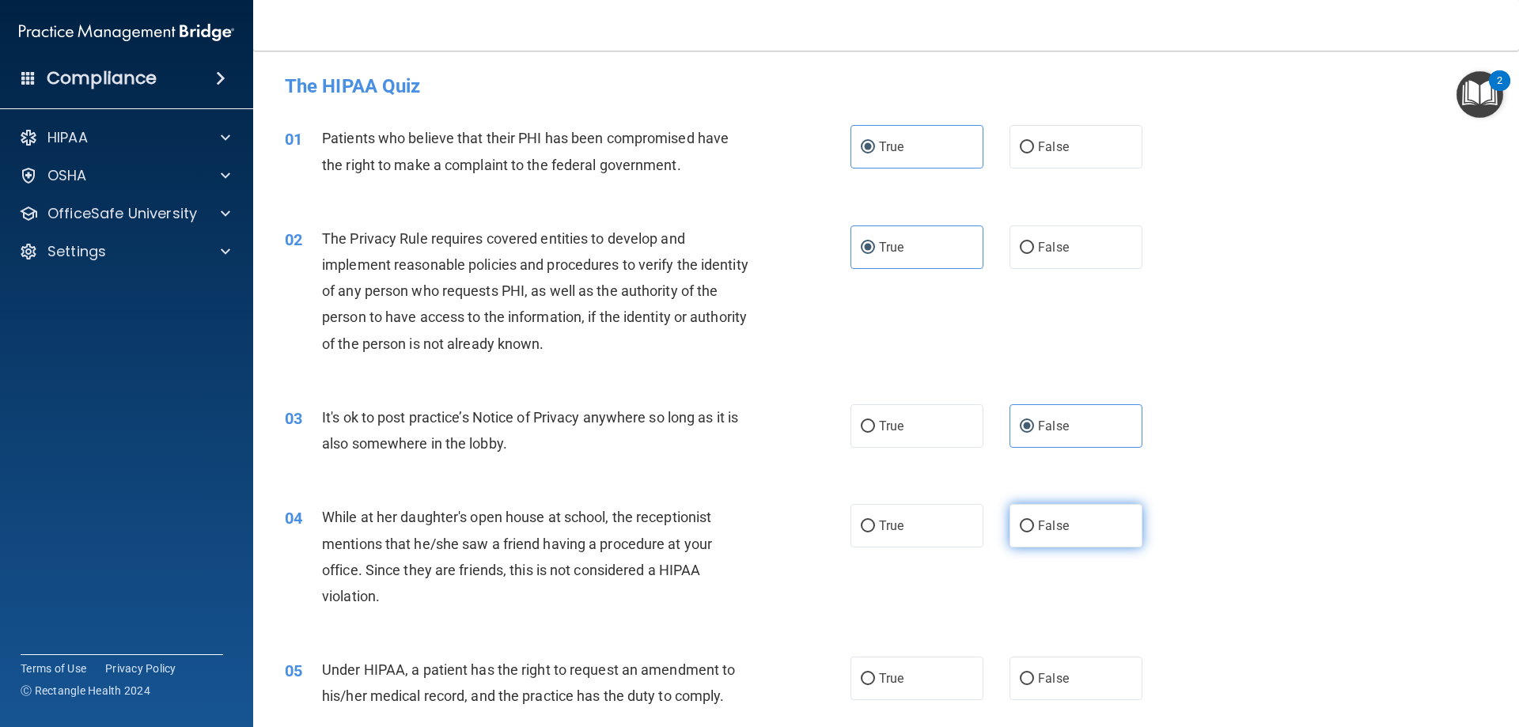
click at [1034, 532] on input "False" at bounding box center [1027, 527] width 14 height 12
radio input "true"
click at [1044, 672] on span "False" at bounding box center [1053, 678] width 31 height 15
click at [1034, 673] on input "False" at bounding box center [1027, 679] width 14 height 12
radio input "true"
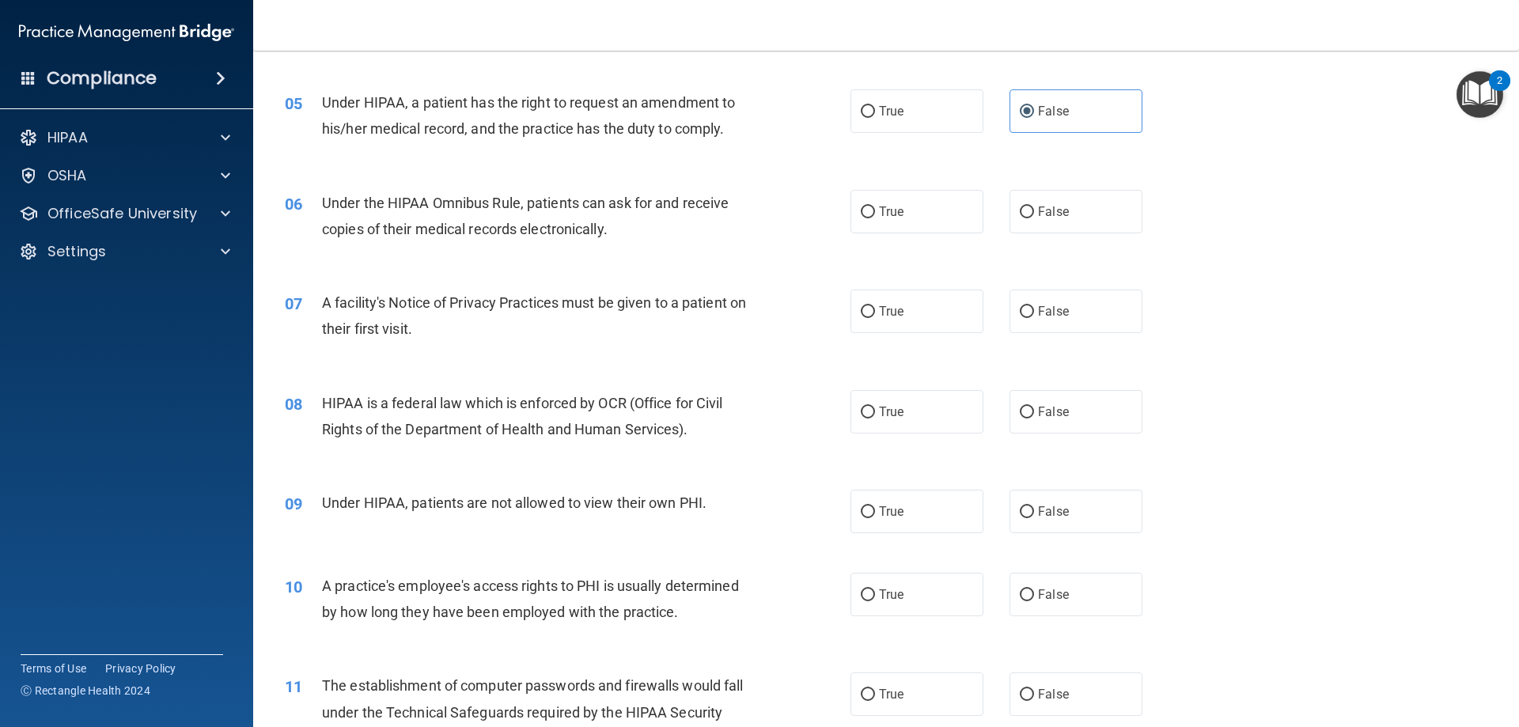
scroll to position [554, 0]
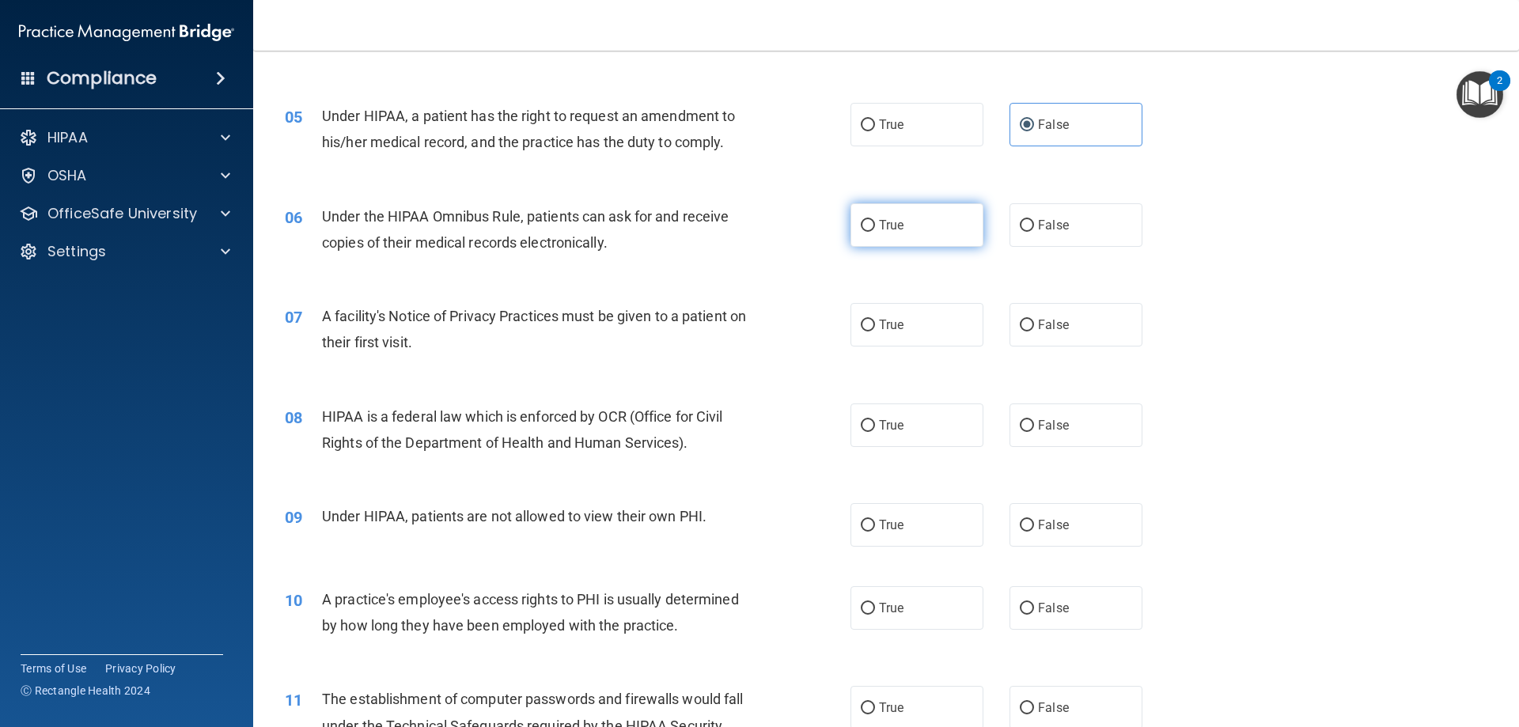
click at [892, 220] on span "True" at bounding box center [891, 225] width 25 height 15
click at [875, 220] on input "True" at bounding box center [868, 226] width 14 height 12
radio input "true"
click at [888, 326] on span "True" at bounding box center [891, 324] width 25 height 15
click at [875, 326] on input "True" at bounding box center [868, 326] width 14 height 12
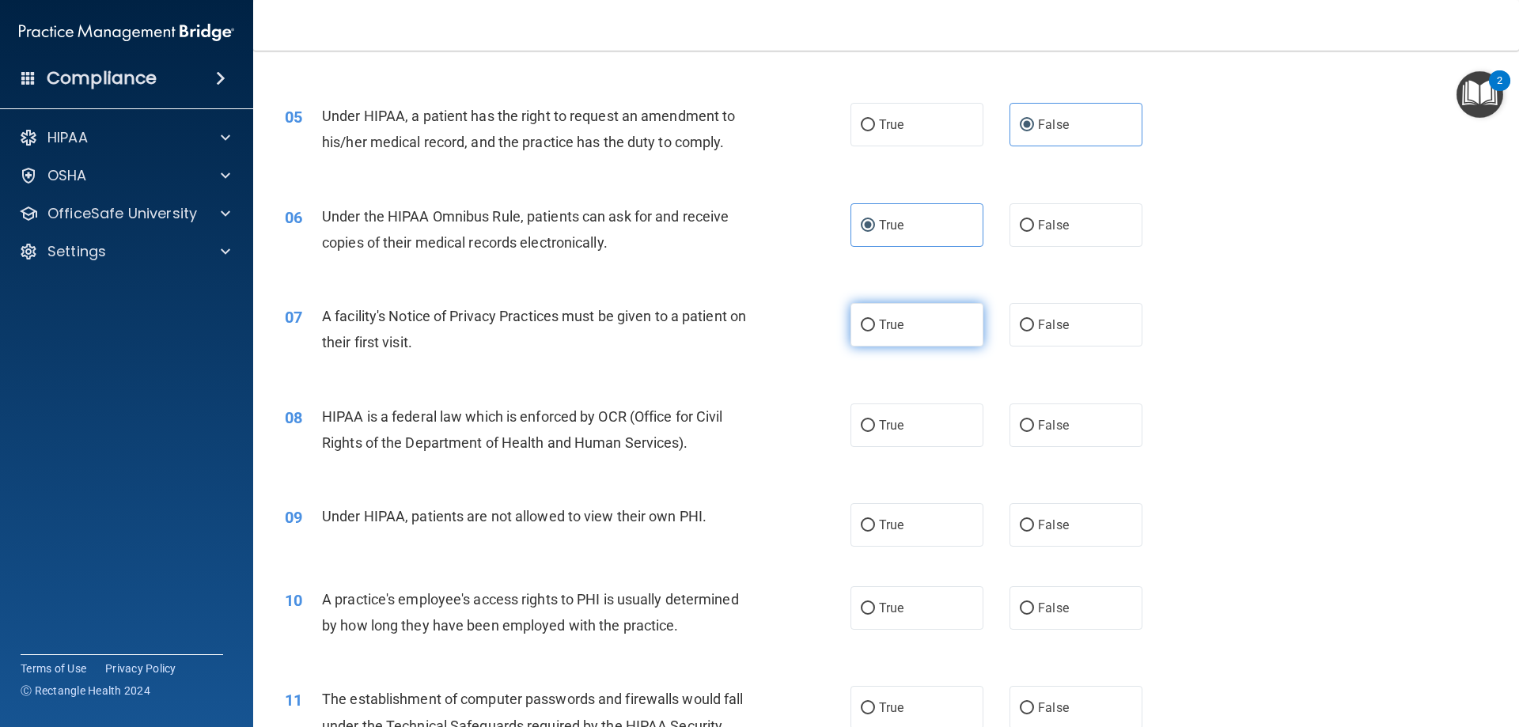
radio input "true"
click at [906, 434] on label "True" at bounding box center [916, 425] width 133 height 44
click at [875, 432] on input "True" at bounding box center [868, 426] width 14 height 12
radio input "true"
click at [1043, 527] on span "False" at bounding box center [1053, 524] width 31 height 15
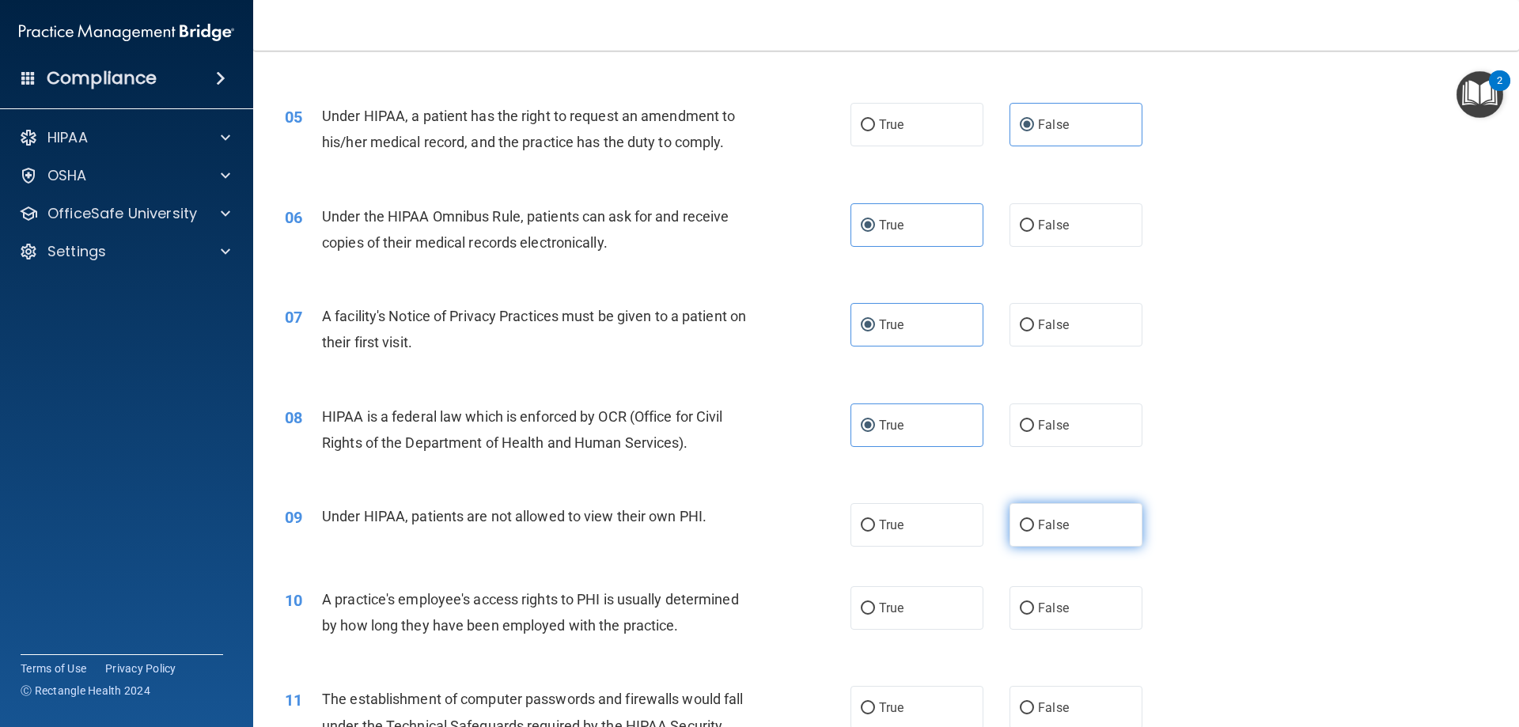
click at [1034, 527] on input "False" at bounding box center [1027, 526] width 14 height 12
radio input "true"
click at [1041, 612] on span "False" at bounding box center [1053, 607] width 31 height 15
click at [1034, 612] on input "False" at bounding box center [1027, 609] width 14 height 12
radio input "true"
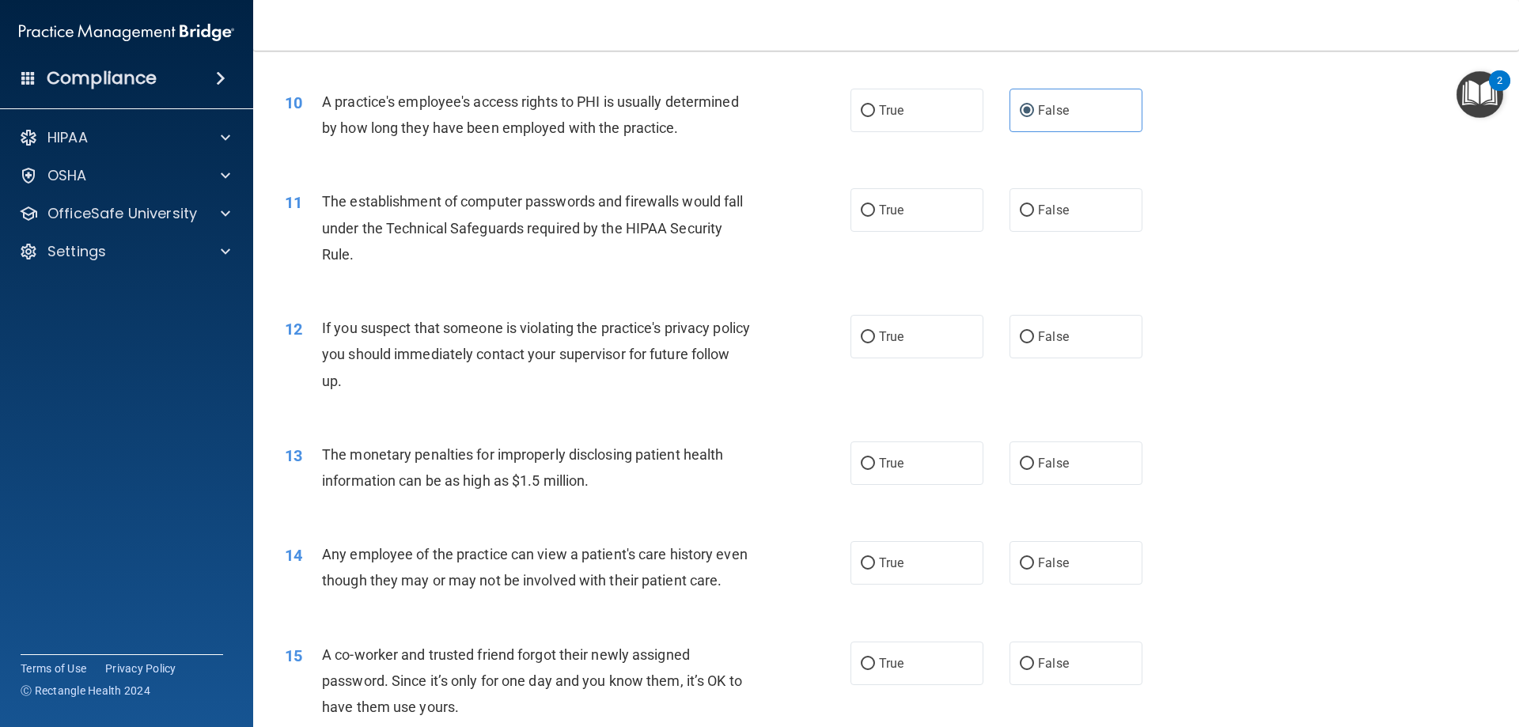
scroll to position [1108, 0]
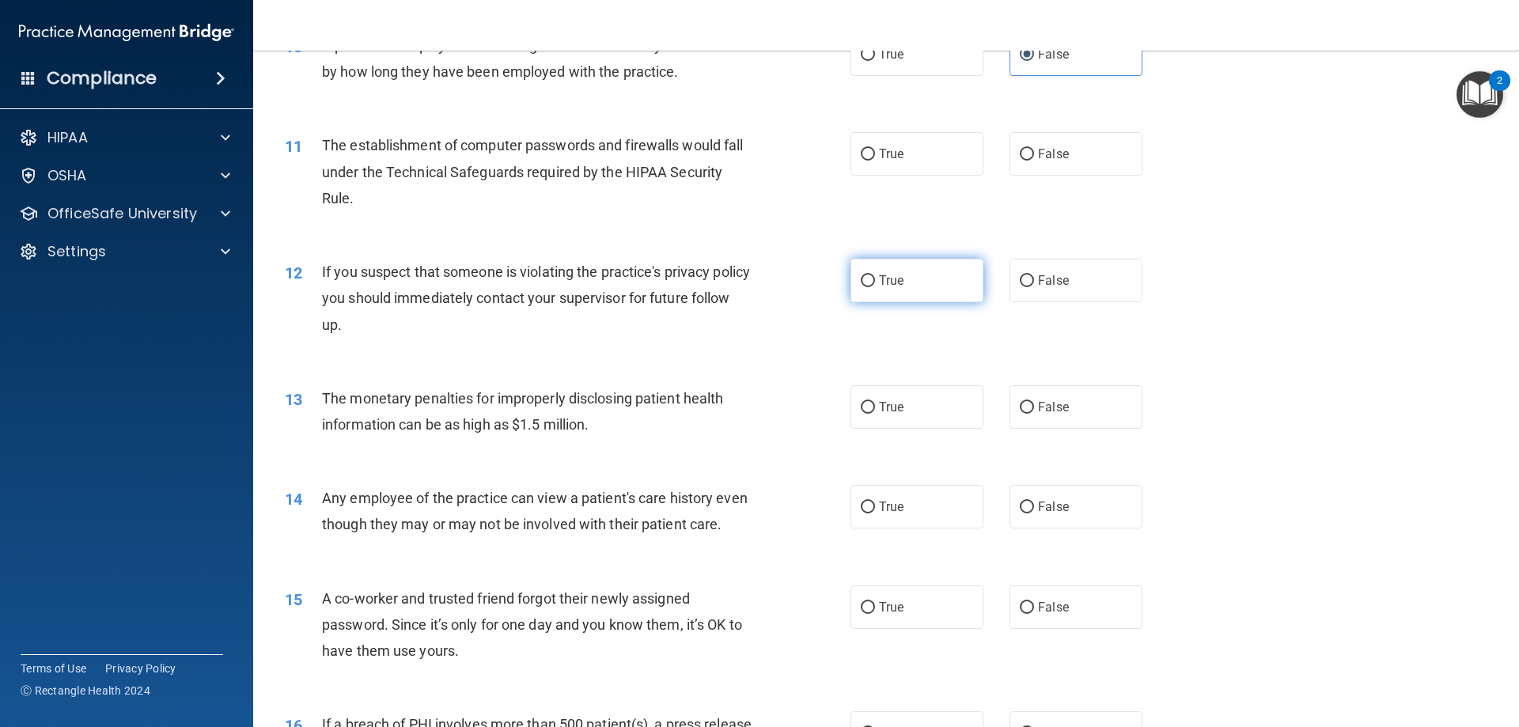
click at [868, 287] on input "True" at bounding box center [868, 281] width 14 height 12
radio input "true"
click at [888, 417] on label "True" at bounding box center [916, 407] width 133 height 44
click at [875, 414] on input "True" at bounding box center [868, 408] width 14 height 12
radio input "true"
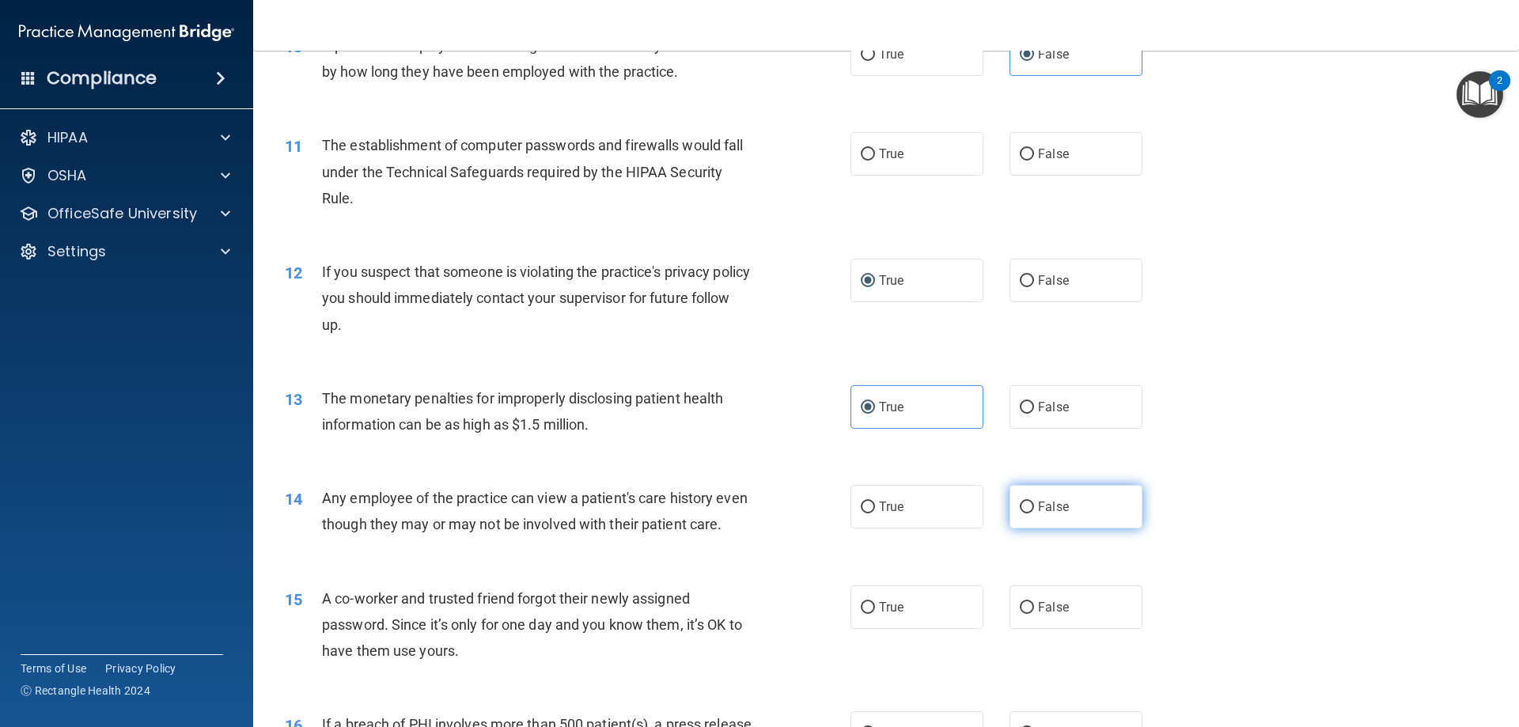
click at [1094, 512] on label "False" at bounding box center [1076, 507] width 133 height 44
click at [1034, 512] on input "False" at bounding box center [1027, 508] width 14 height 12
radio input "true"
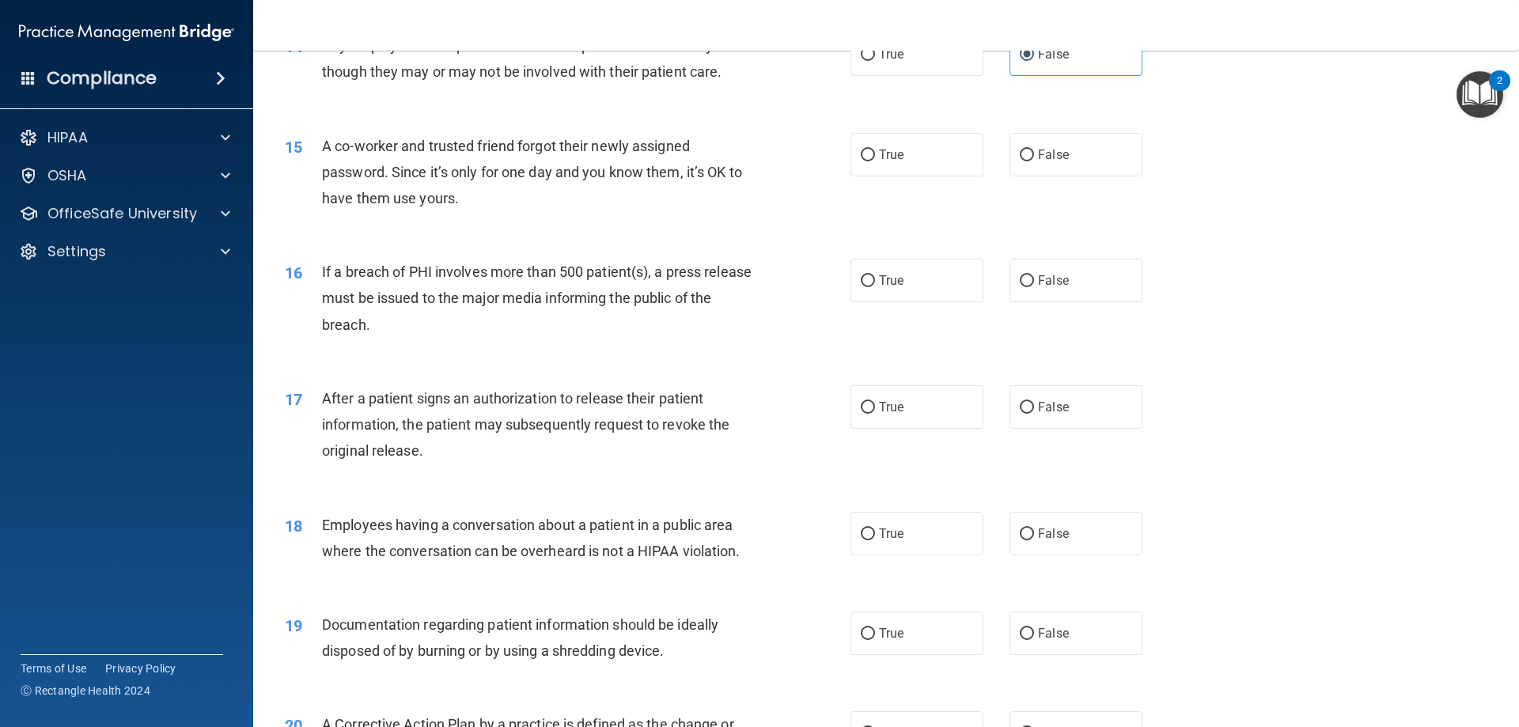
scroll to position [1582, 0]
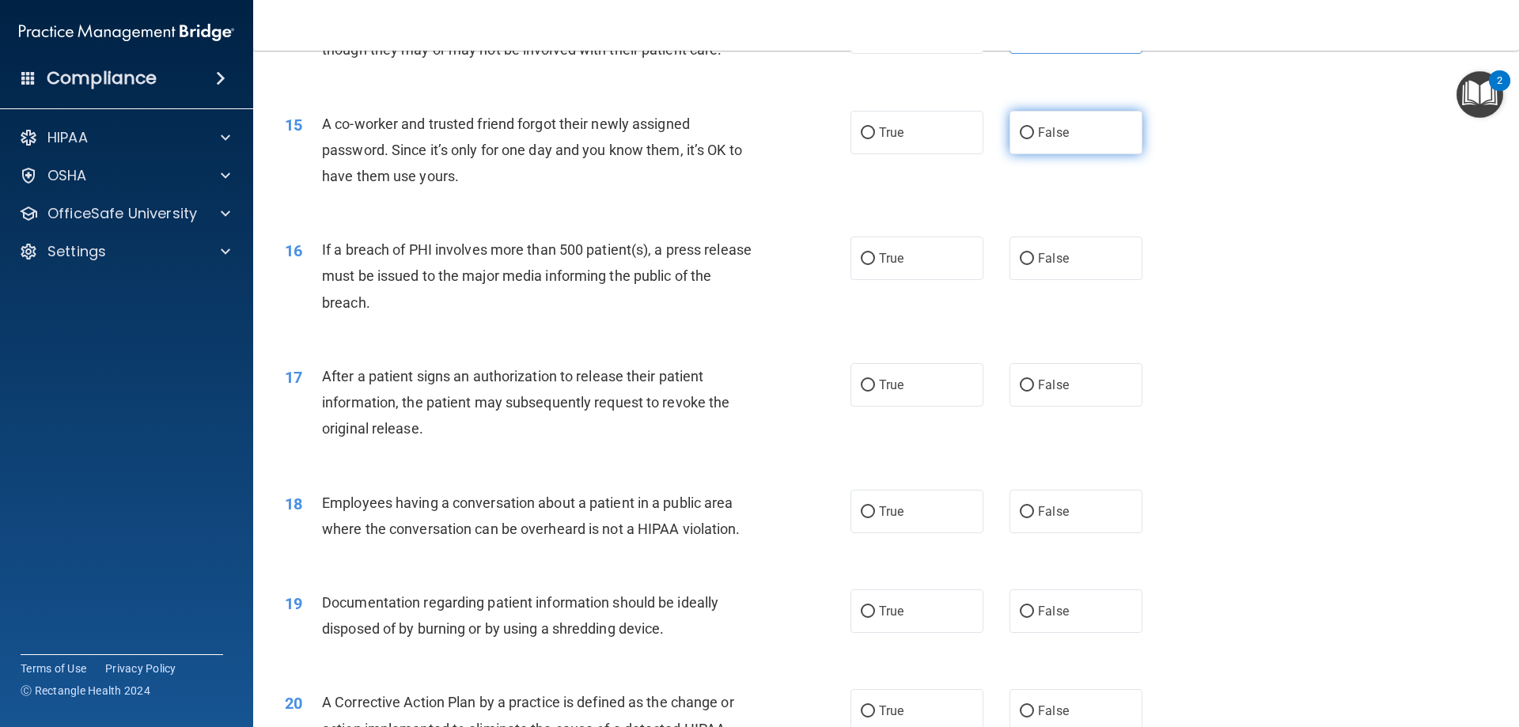
click at [1029, 143] on label "False" at bounding box center [1076, 133] width 133 height 44
click at [1029, 139] on input "False" at bounding box center [1027, 133] width 14 height 12
radio input "true"
click at [922, 280] on label "True" at bounding box center [916, 259] width 133 height 44
click at [875, 265] on input "True" at bounding box center [868, 259] width 14 height 12
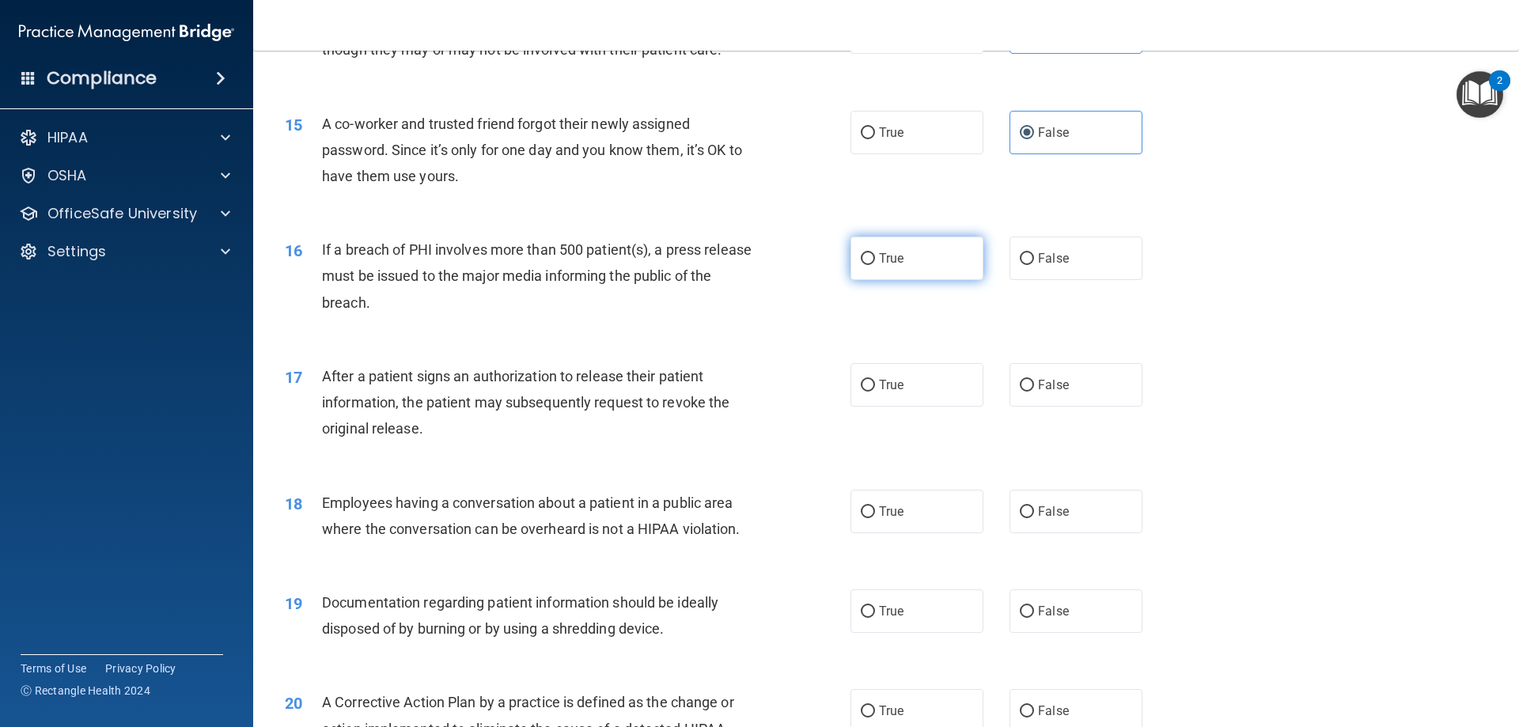
radio input "true"
click at [914, 407] on label "True" at bounding box center [916, 385] width 133 height 44
click at [875, 392] on input "True" at bounding box center [868, 386] width 14 height 12
radio input "true"
click at [1057, 533] on label "False" at bounding box center [1076, 512] width 133 height 44
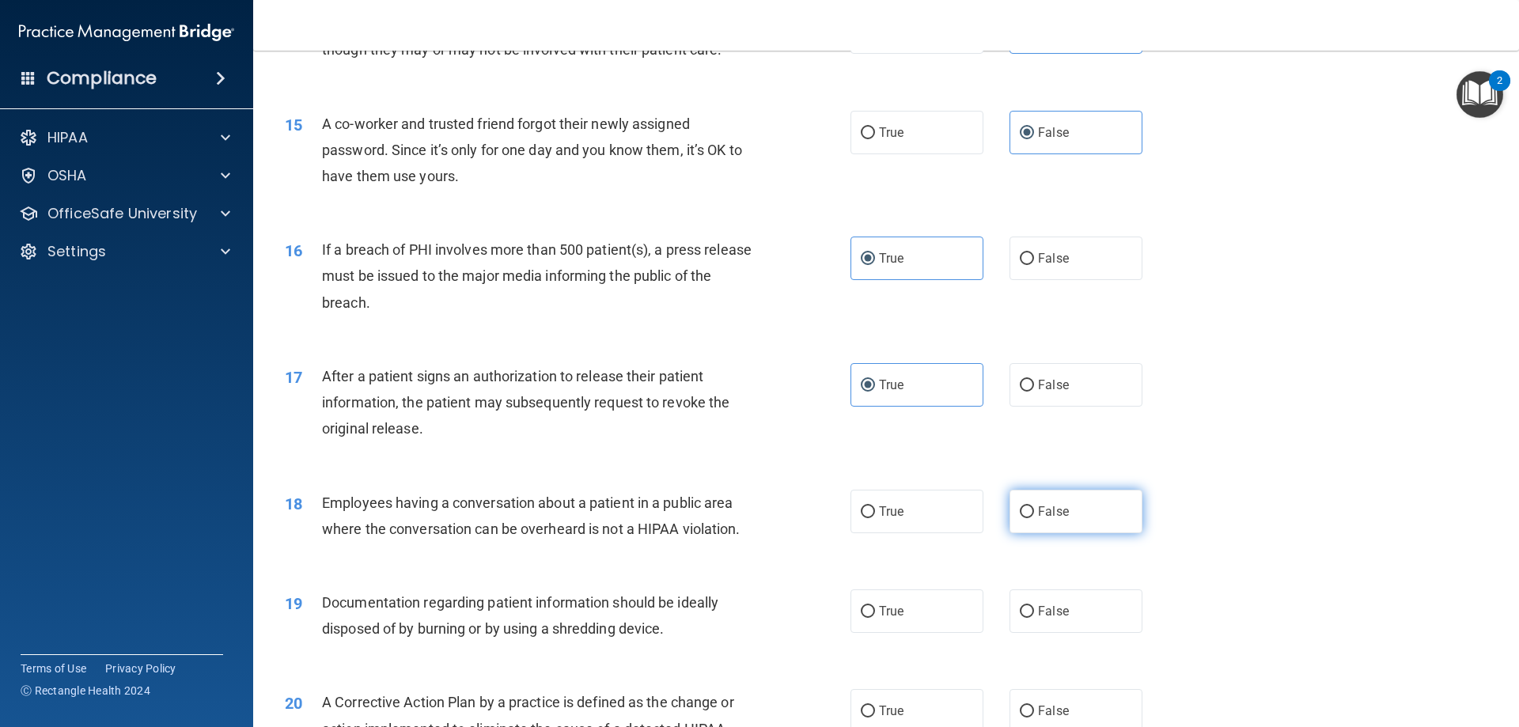
click at [1034, 518] on input "False" at bounding box center [1027, 512] width 14 height 12
radio input "true"
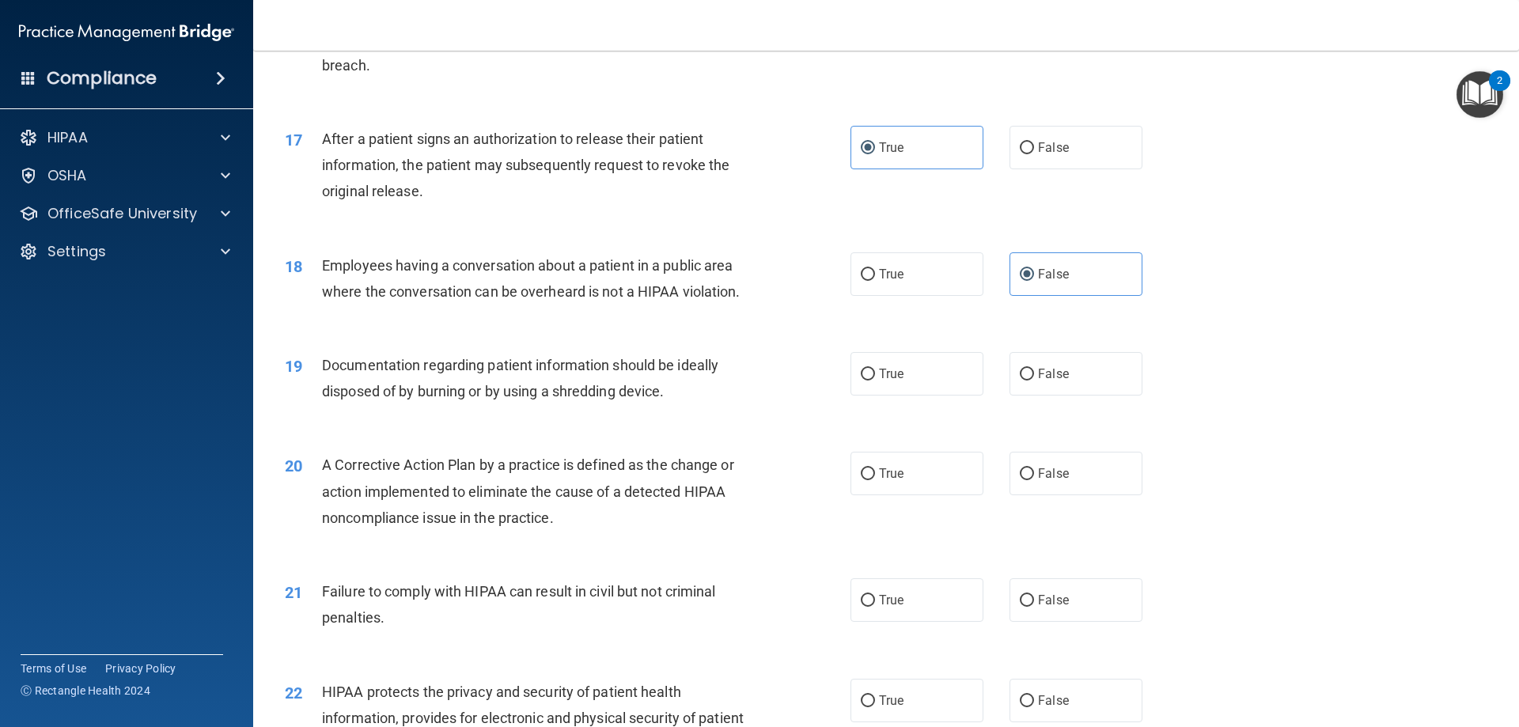
scroll to position [1899, 0]
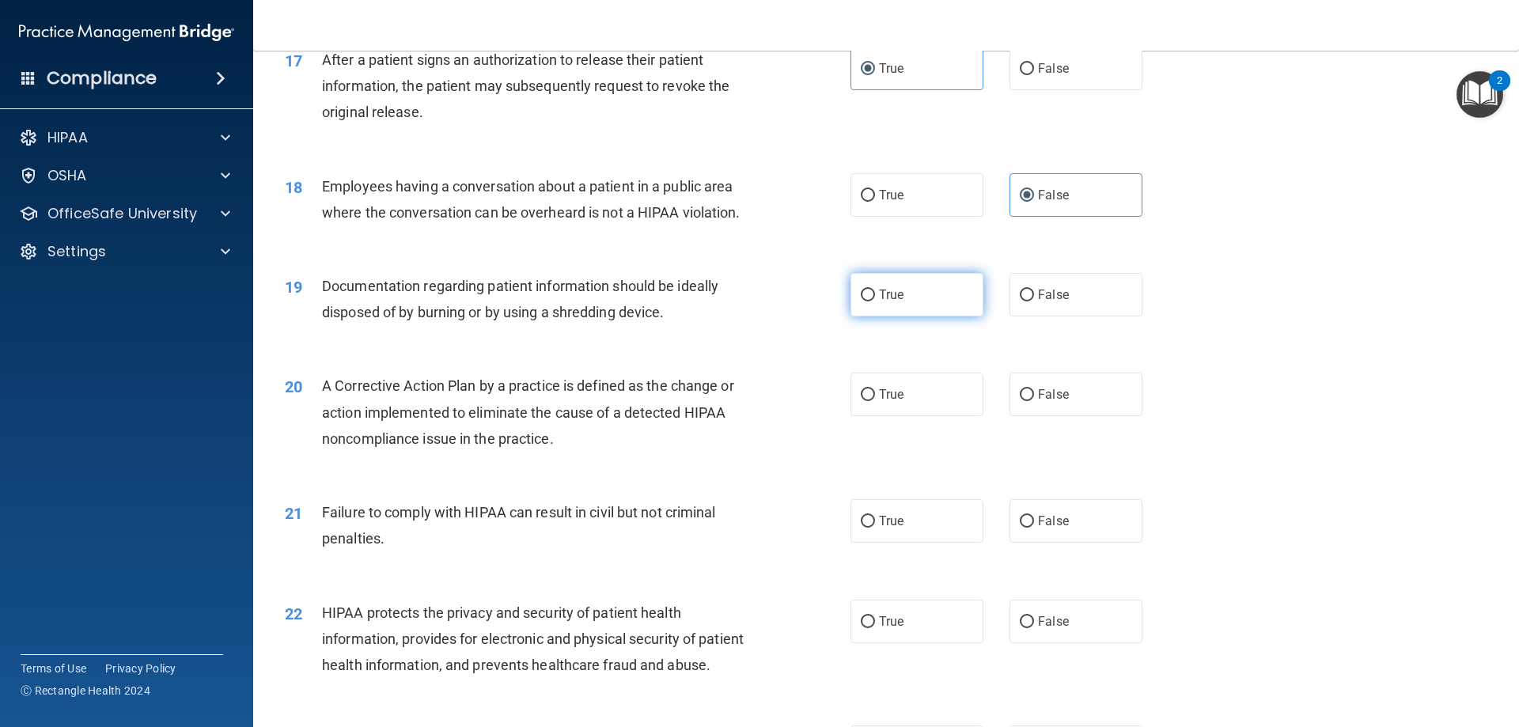
click at [918, 316] on label "True" at bounding box center [916, 295] width 133 height 44
click at [875, 301] on input "True" at bounding box center [868, 296] width 14 height 12
radio input "true"
click at [898, 402] on span "True" at bounding box center [891, 394] width 25 height 15
click at [875, 401] on input "True" at bounding box center [868, 395] width 14 height 12
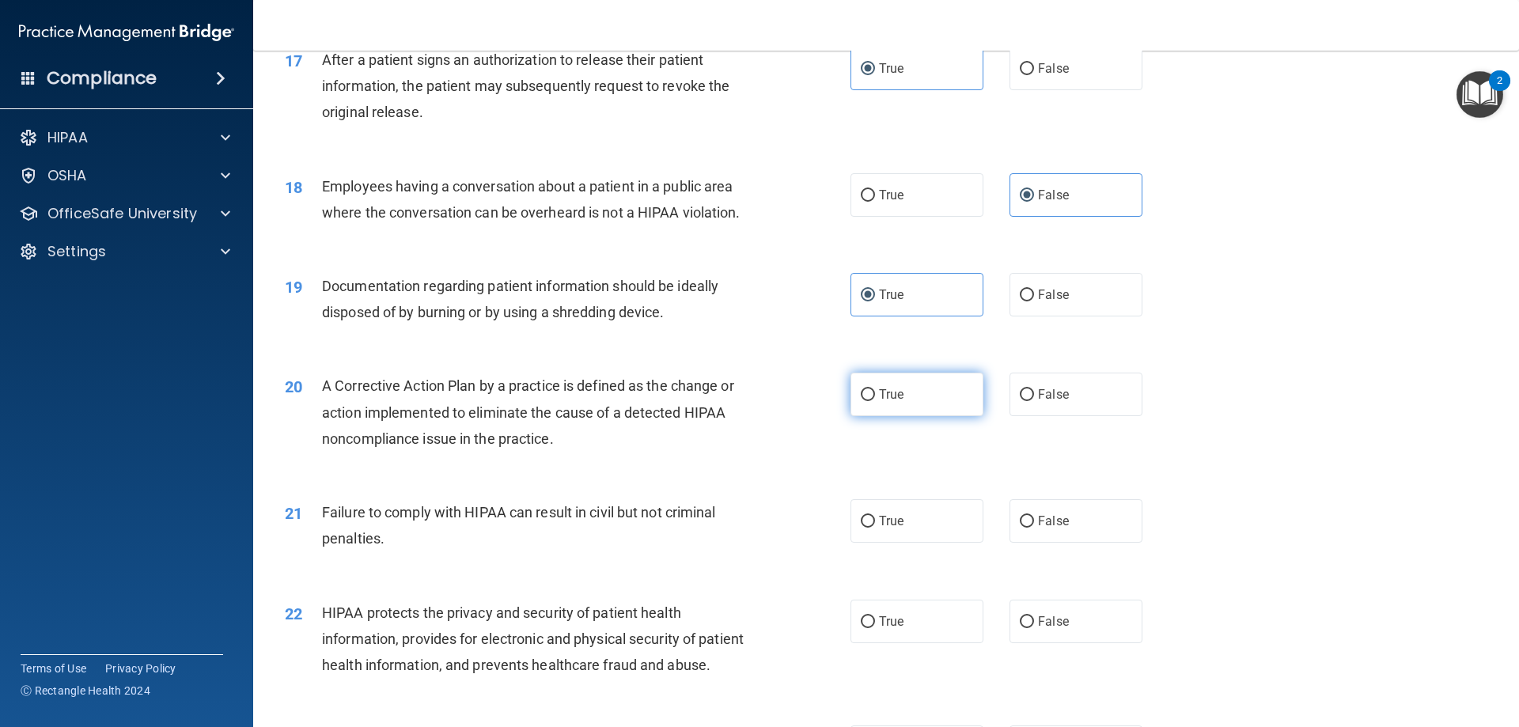
radio input "true"
click at [1049, 543] on label "False" at bounding box center [1076, 521] width 133 height 44
click at [1034, 528] on input "False" at bounding box center [1027, 522] width 14 height 12
radio input "true"
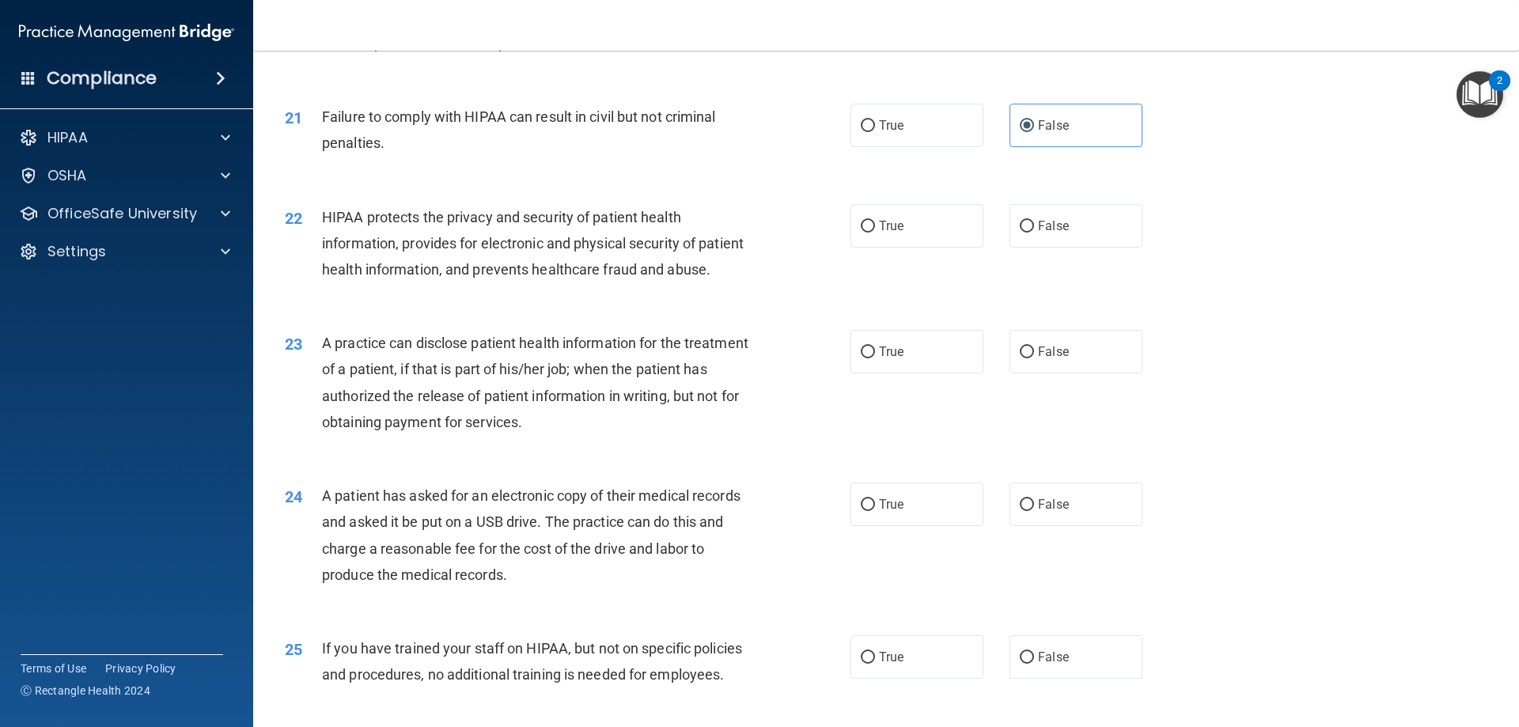
scroll to position [2373, 0]
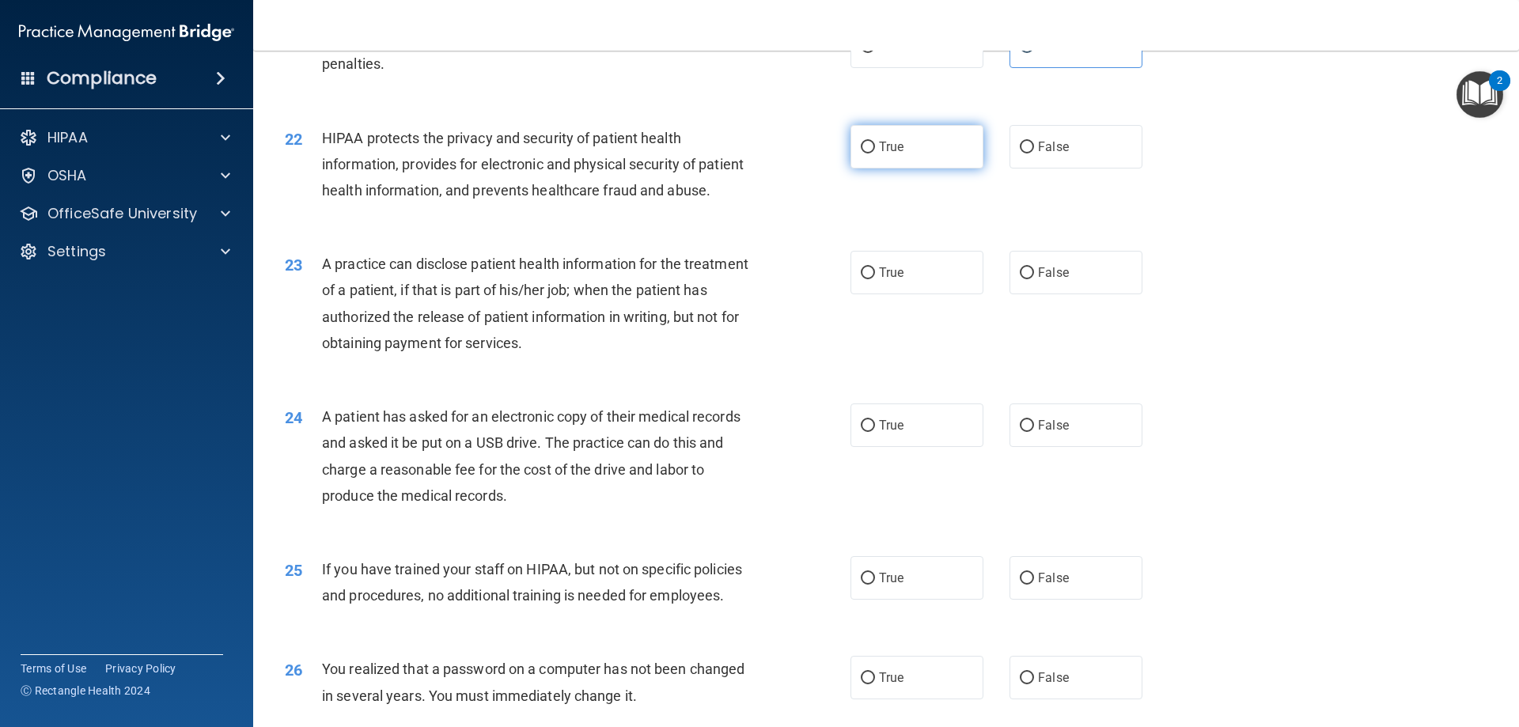
click at [881, 154] on span "True" at bounding box center [891, 146] width 25 height 15
click at [875, 153] on input "True" at bounding box center [868, 148] width 14 height 12
radio input "true"
click at [1060, 433] on span "False" at bounding box center [1053, 425] width 31 height 15
click at [1034, 432] on input "False" at bounding box center [1027, 426] width 14 height 12
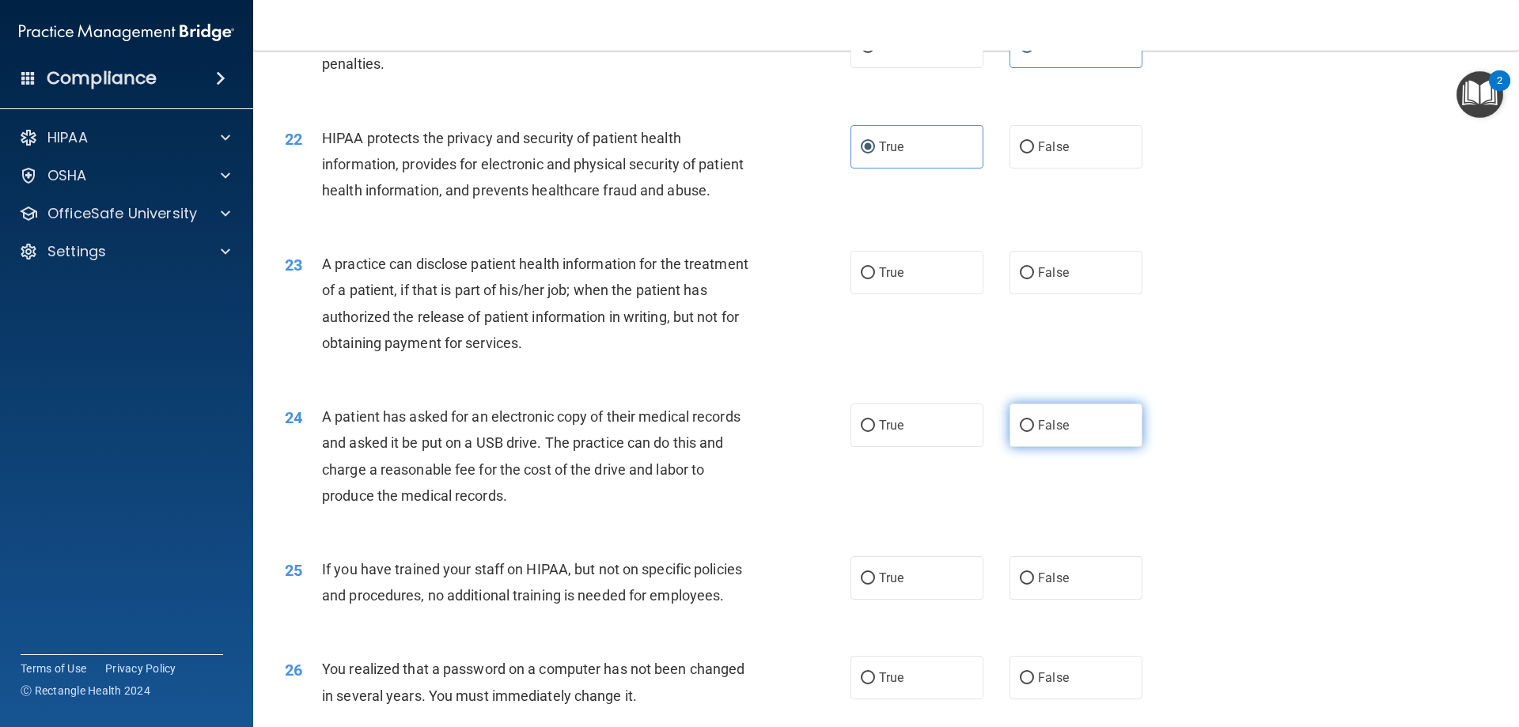
radio input "true"
click at [1038, 280] on span "False" at bounding box center [1053, 272] width 31 height 15
click at [1034, 279] on input "False" at bounding box center [1027, 273] width 14 height 12
radio input "true"
click at [907, 447] on label "True" at bounding box center [916, 425] width 133 height 44
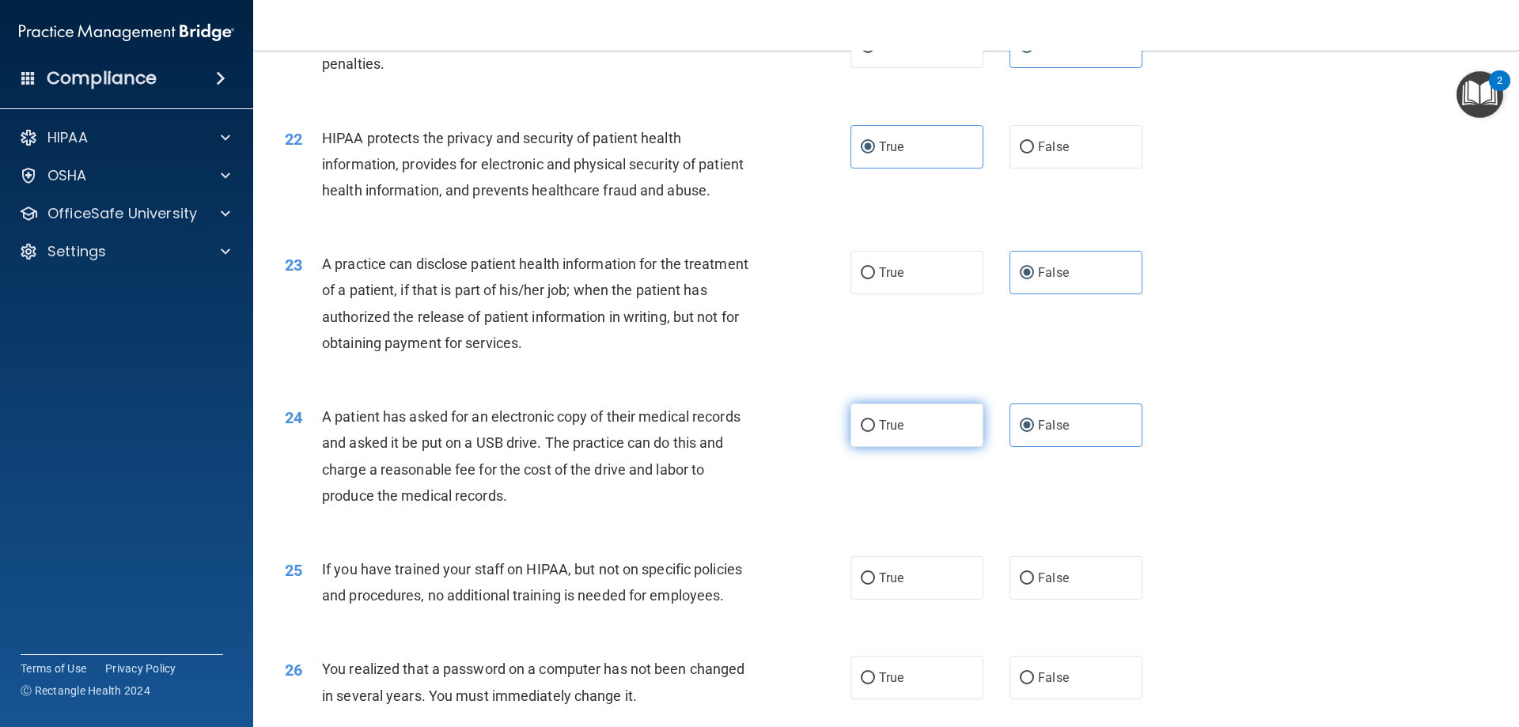
click at [875, 432] on input "True" at bounding box center [868, 426] width 14 height 12
radio input "true"
radio input "false"
click at [1053, 585] on span "False" at bounding box center [1053, 577] width 31 height 15
click at [1034, 585] on input "False" at bounding box center [1027, 579] width 14 height 12
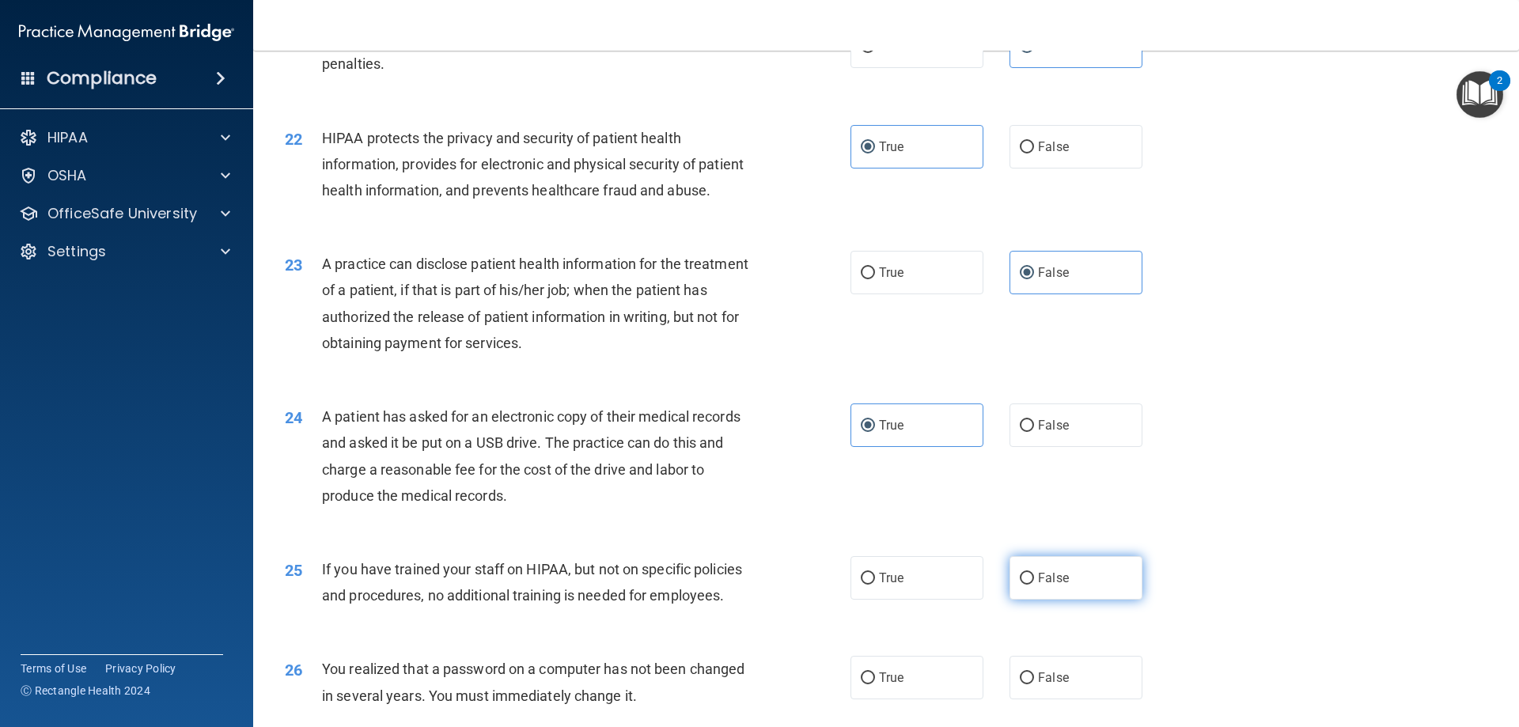
radio input "true"
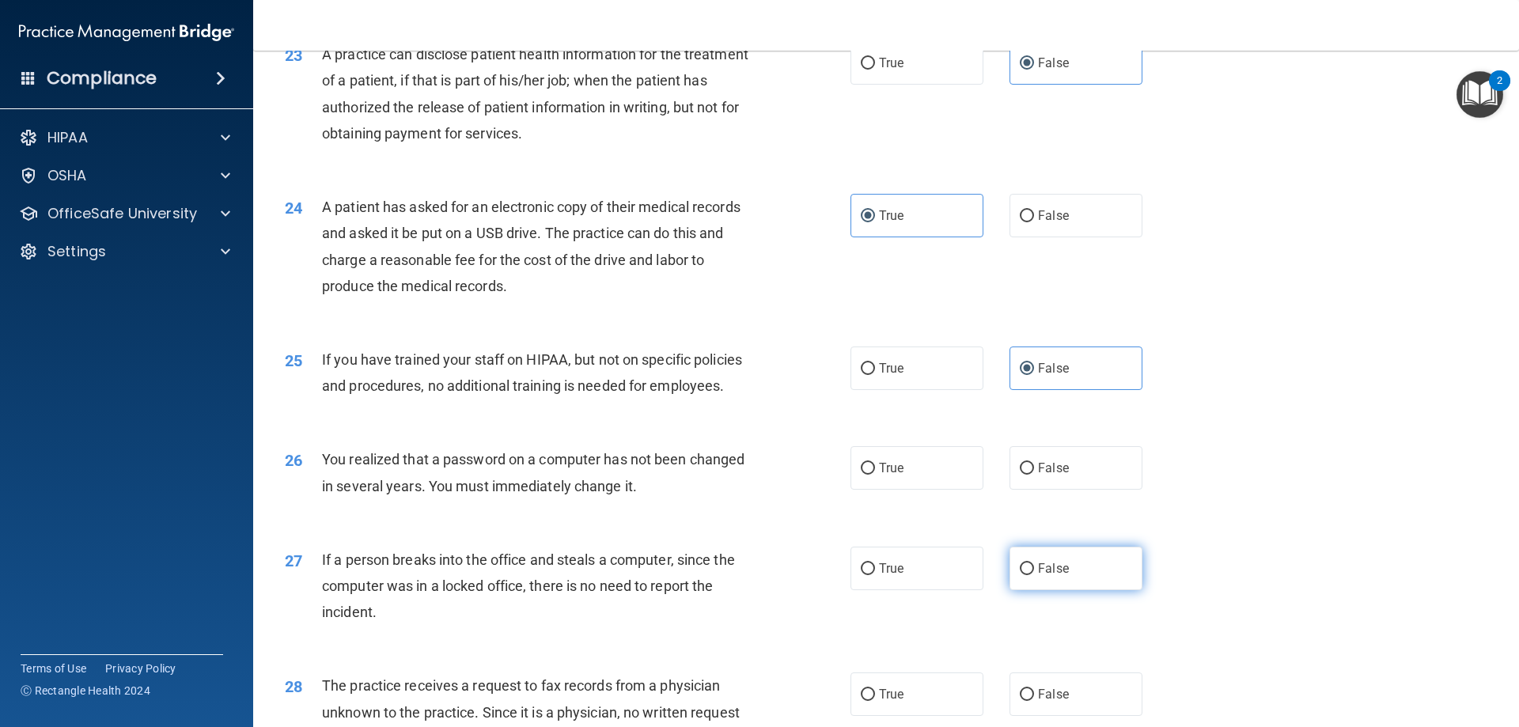
scroll to position [2611, 0]
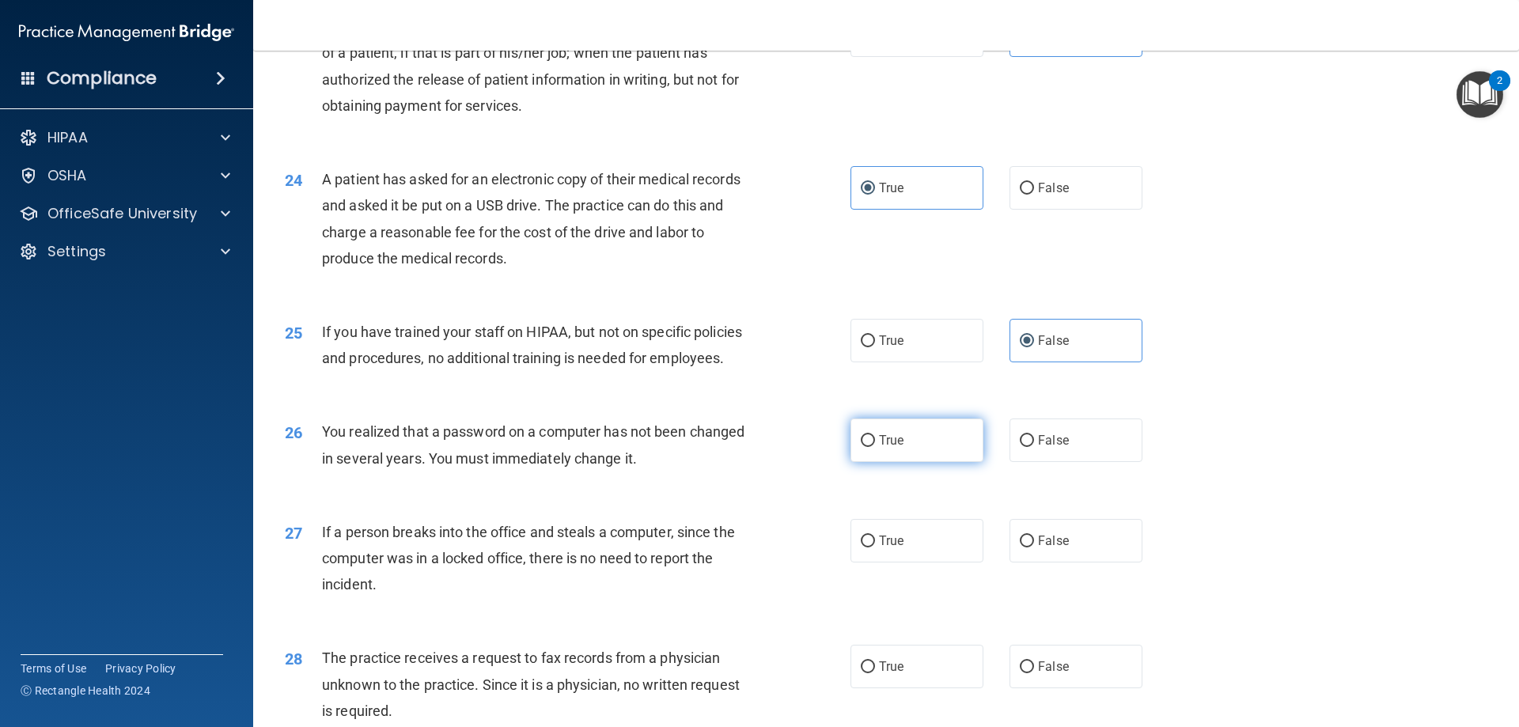
click at [892, 448] on span "True" at bounding box center [891, 440] width 25 height 15
click at [875, 447] on input "True" at bounding box center [868, 441] width 14 height 12
radio input "true"
click at [1055, 548] on span "False" at bounding box center [1053, 540] width 31 height 15
click at [1034, 547] on input "False" at bounding box center [1027, 542] width 14 height 12
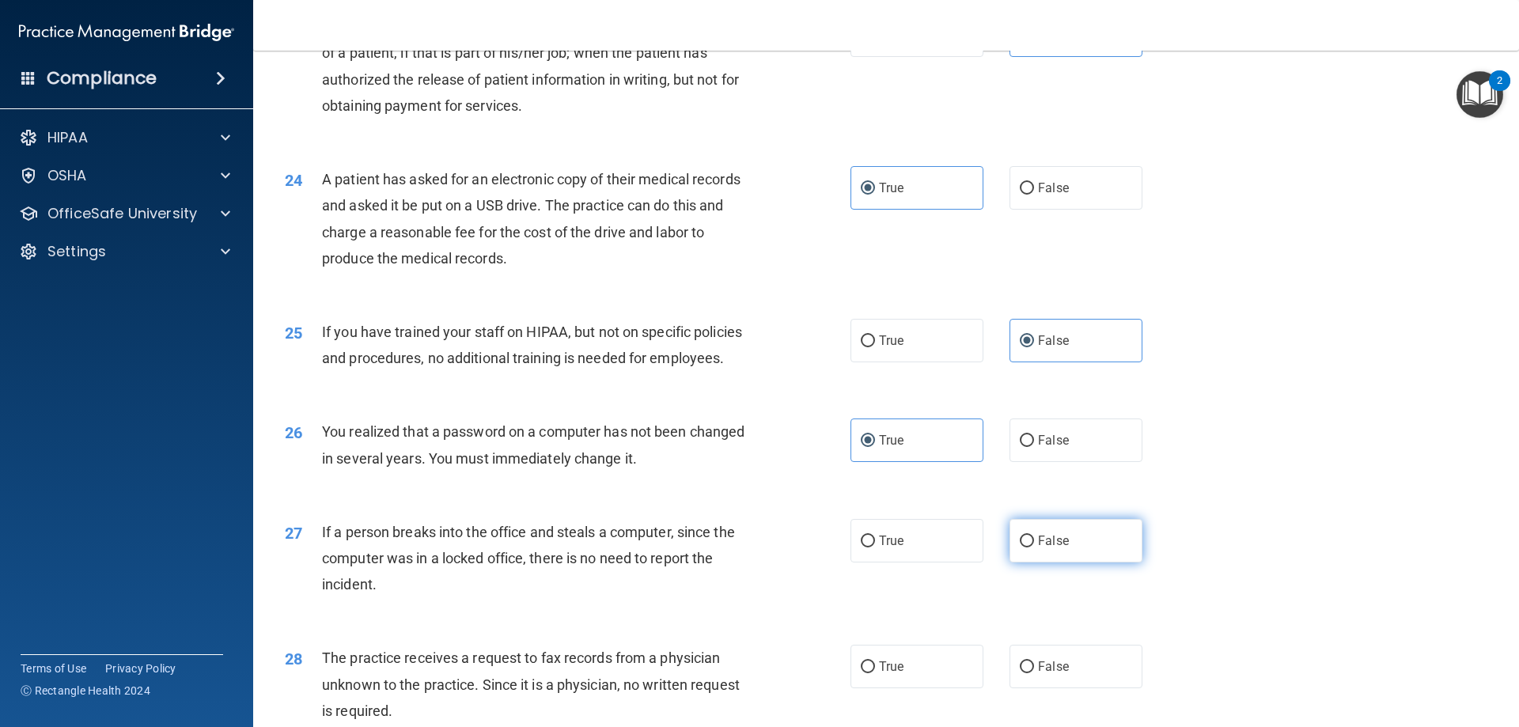
radio input "true"
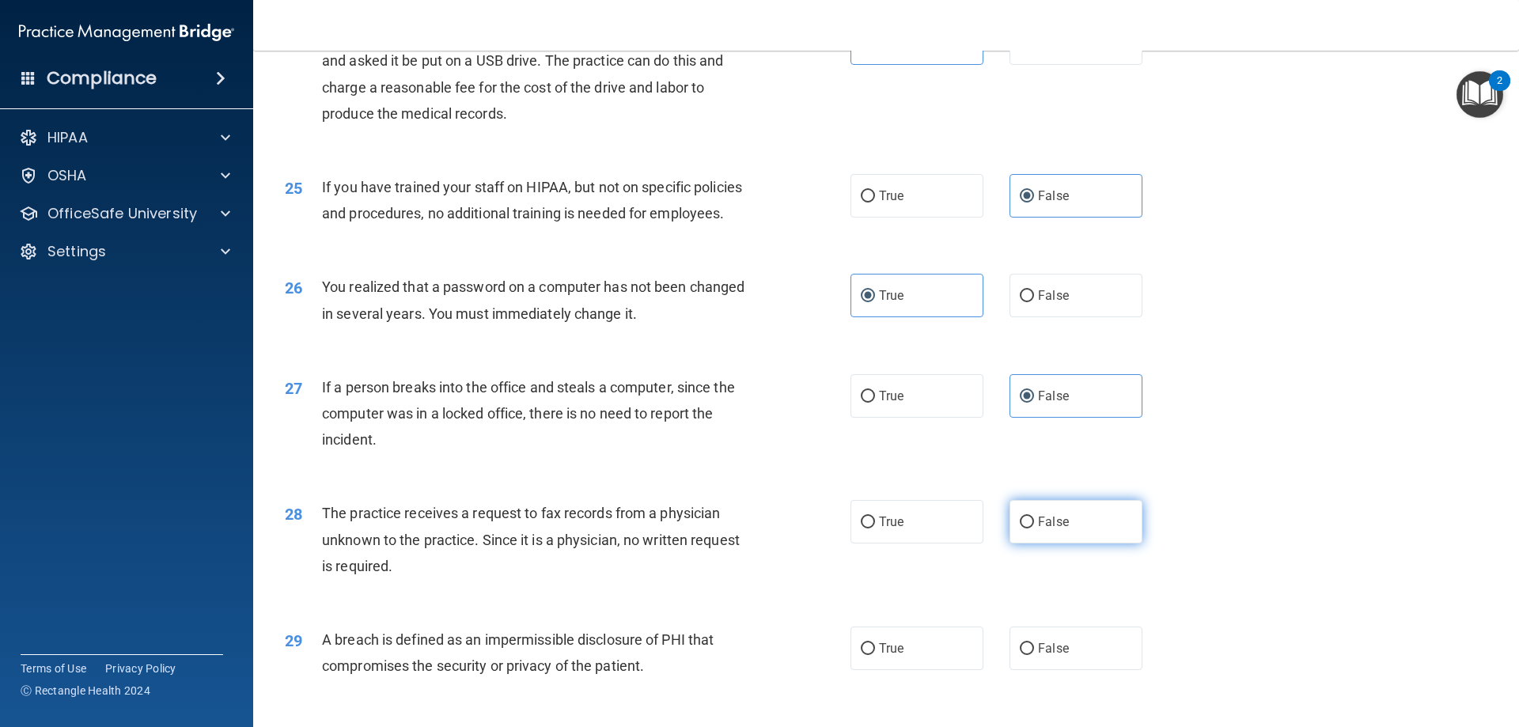
scroll to position [2769, 0]
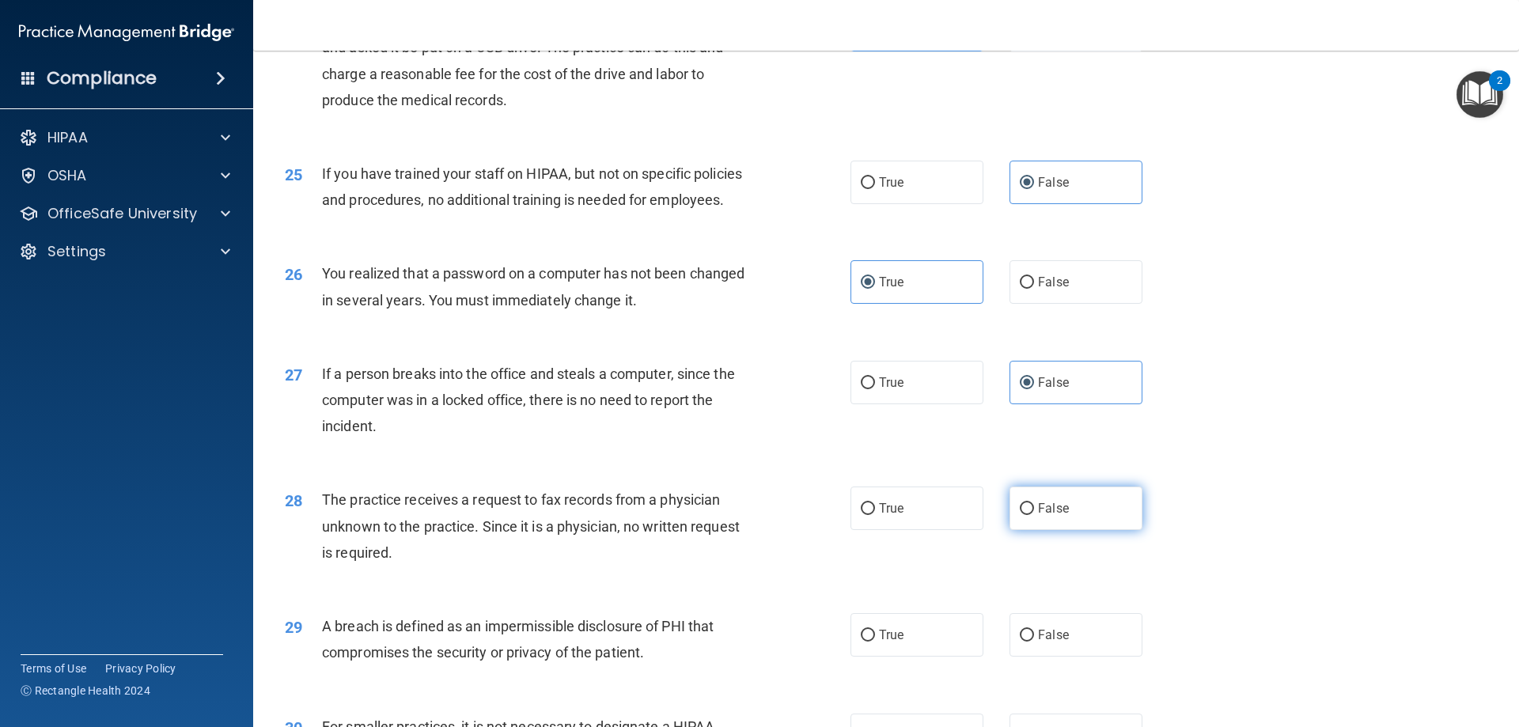
click at [1098, 530] on label "False" at bounding box center [1076, 509] width 133 height 44
click at [1034, 515] on input "False" at bounding box center [1027, 509] width 14 height 12
radio input "true"
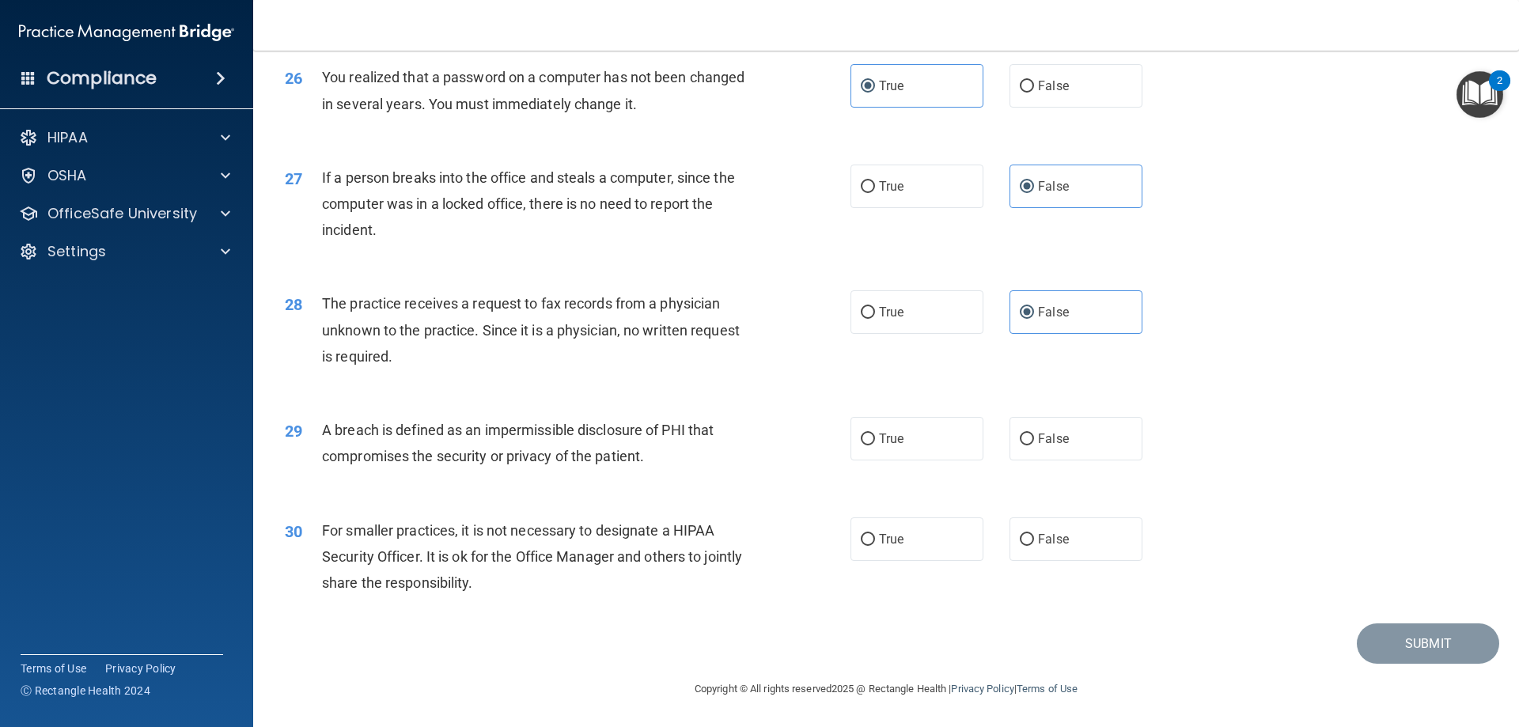
scroll to position [3006, 0]
click at [883, 460] on label "True" at bounding box center [916, 439] width 133 height 44
click at [875, 445] on input "True" at bounding box center [868, 440] width 14 height 12
radio input "true"
click at [1050, 544] on span "False" at bounding box center [1053, 539] width 31 height 15
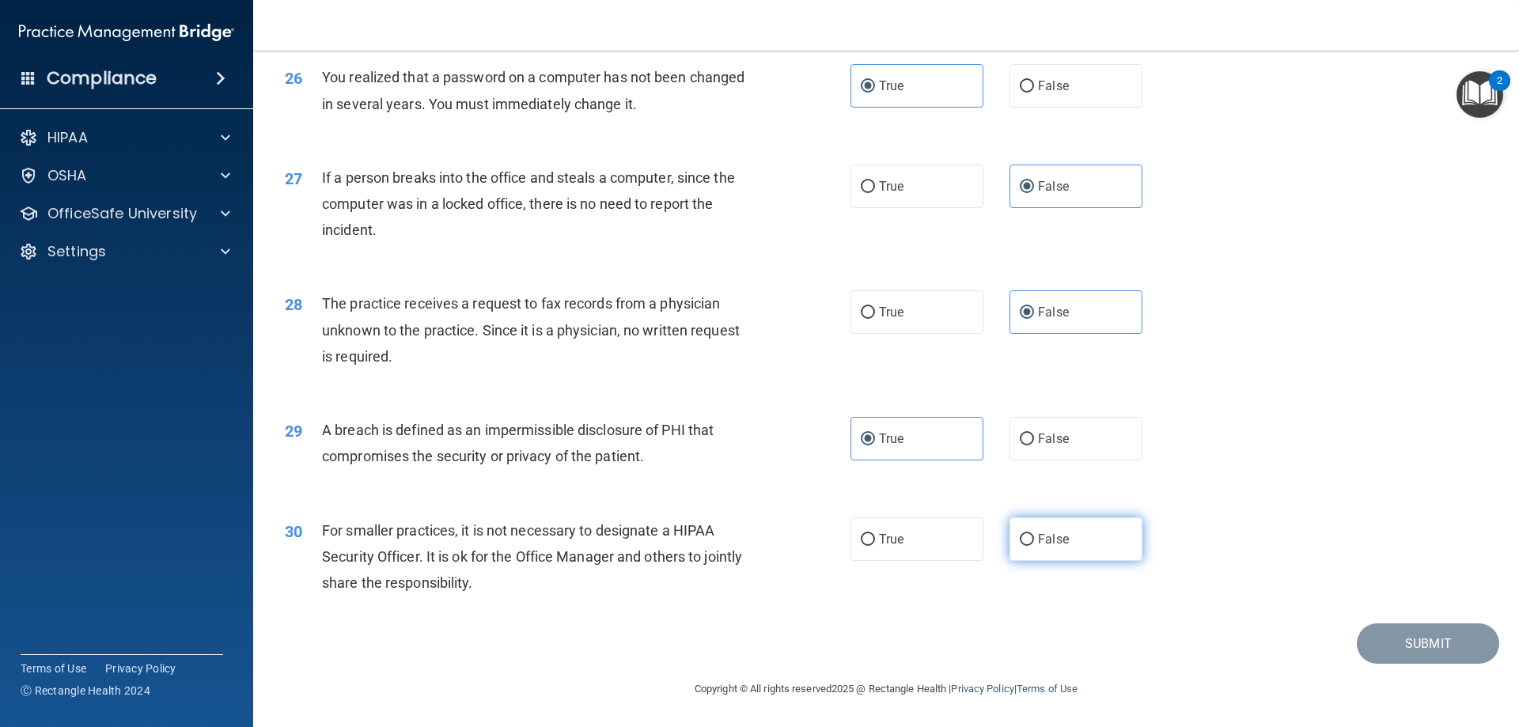
click at [1034, 544] on input "False" at bounding box center [1027, 540] width 14 height 12
radio input "true"
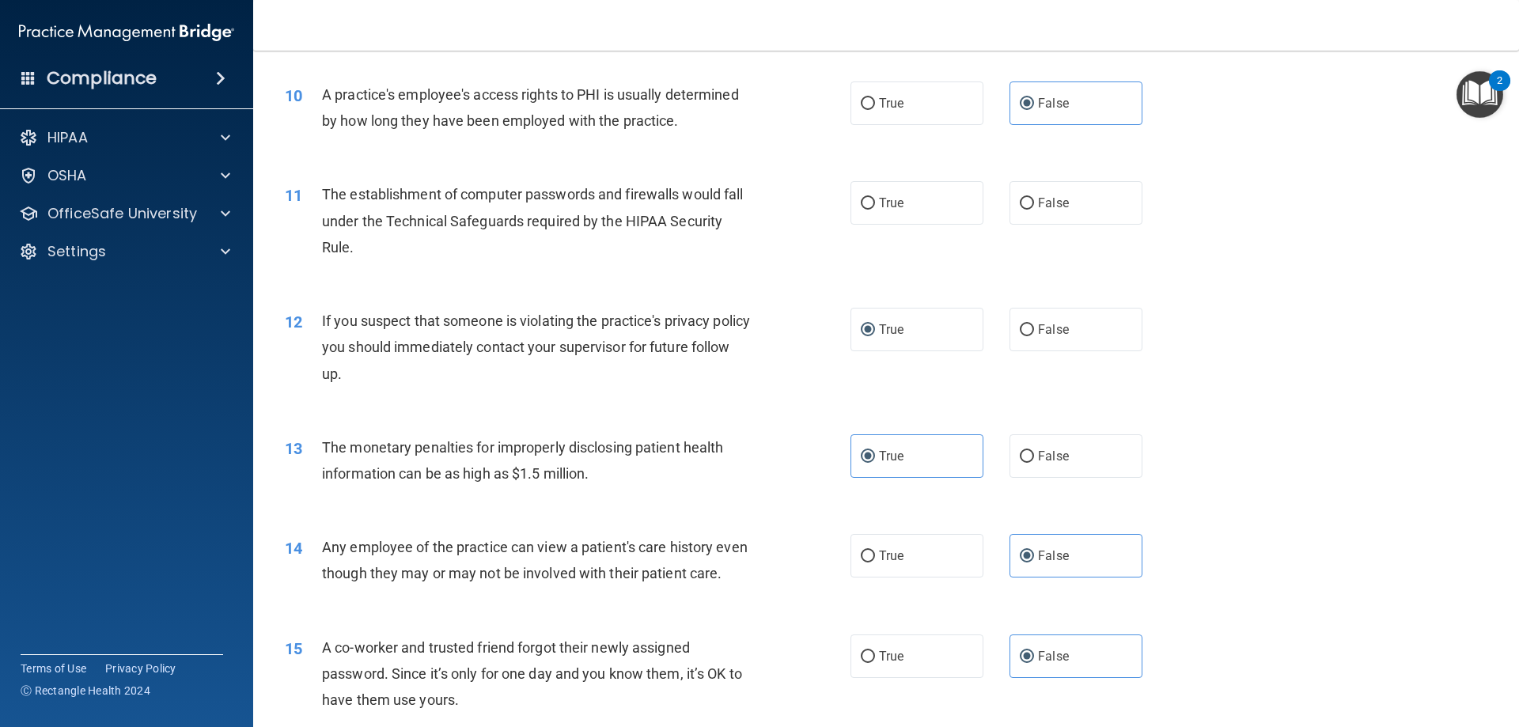
scroll to position [1187, 0]
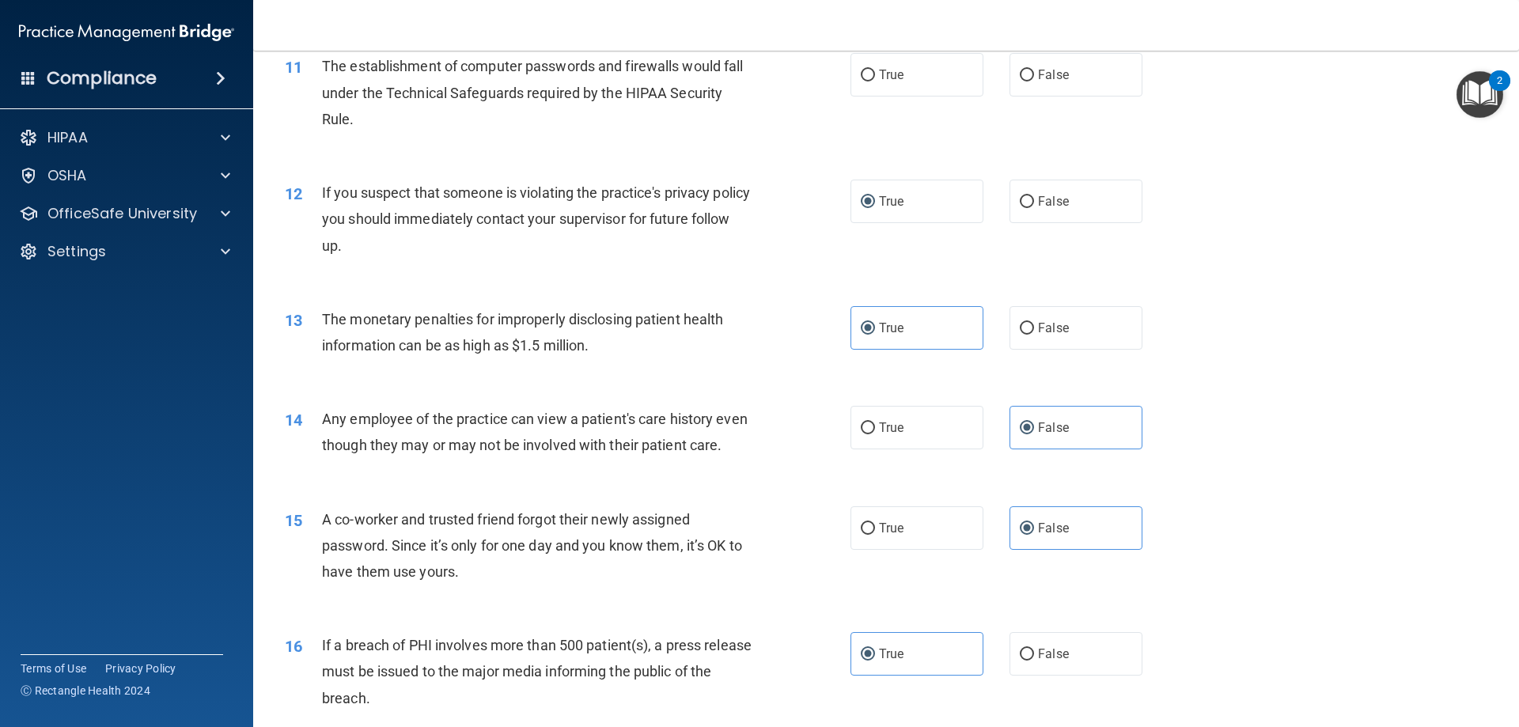
click at [1487, 87] on img "Open Resource Center, 2 new notifications" at bounding box center [1480, 94] width 47 height 47
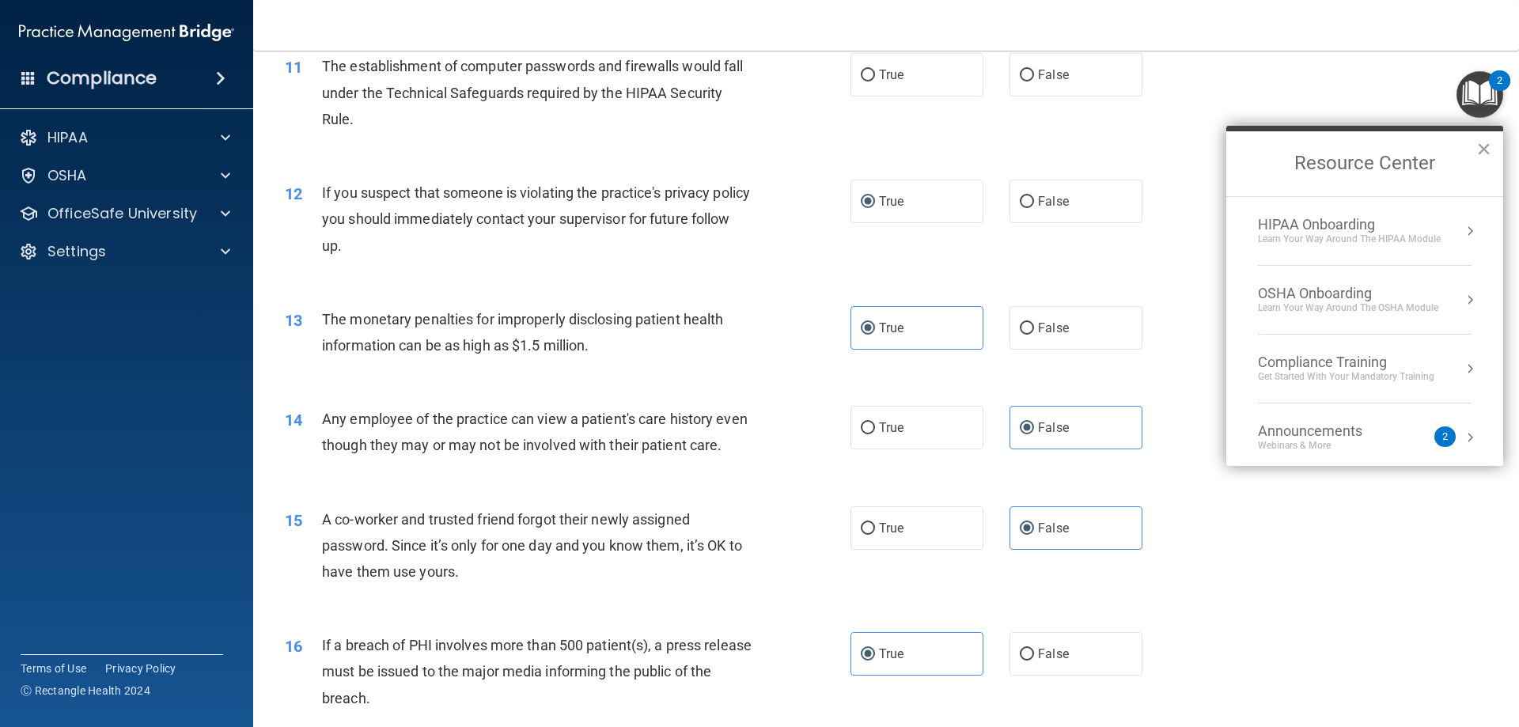
click at [1442, 437] on div "2" at bounding box center [1445, 437] width 6 height 0
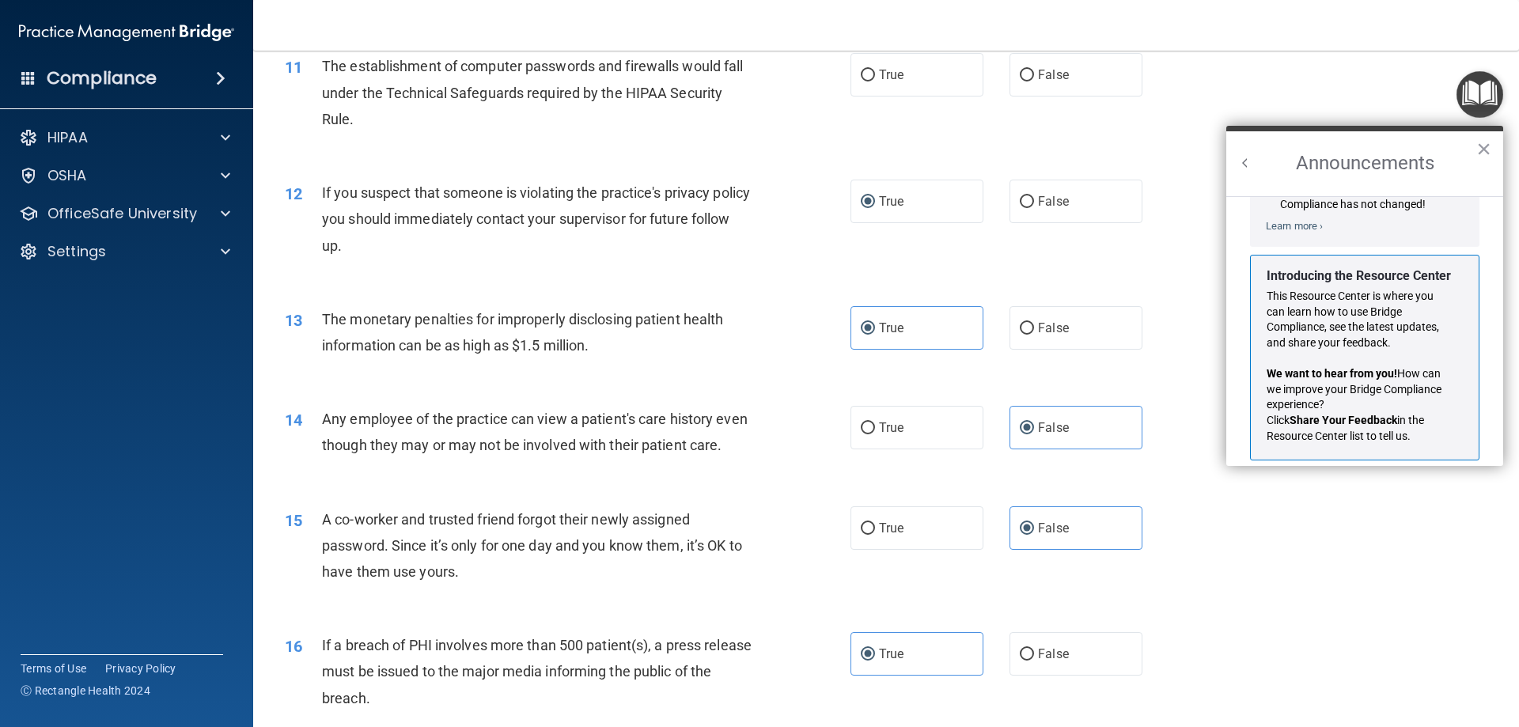
scroll to position [278, 0]
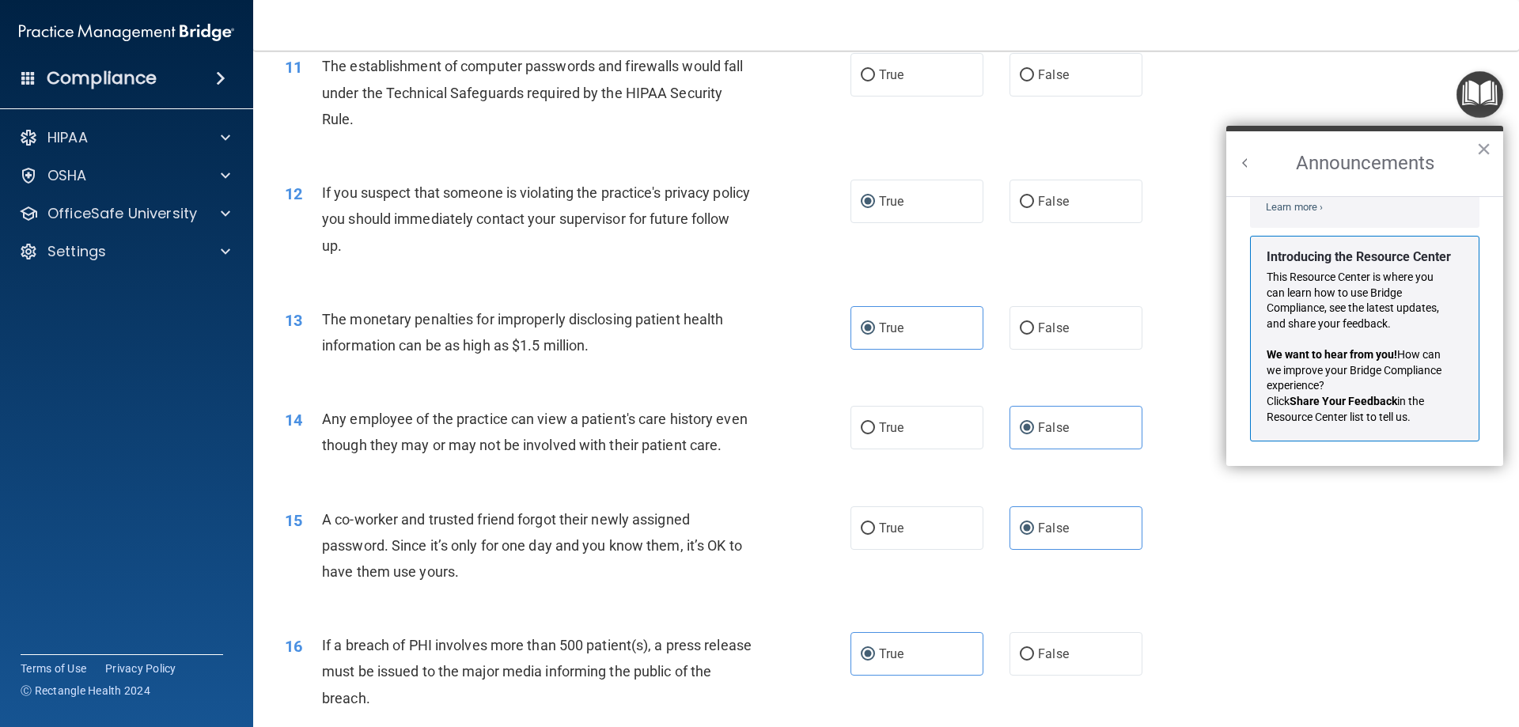
click at [1435, 486] on div "14 Any employee of the practice can view a patient's care history even though t…" at bounding box center [886, 436] width 1226 height 100
click at [1487, 149] on button "×" at bounding box center [1483, 148] width 15 height 25
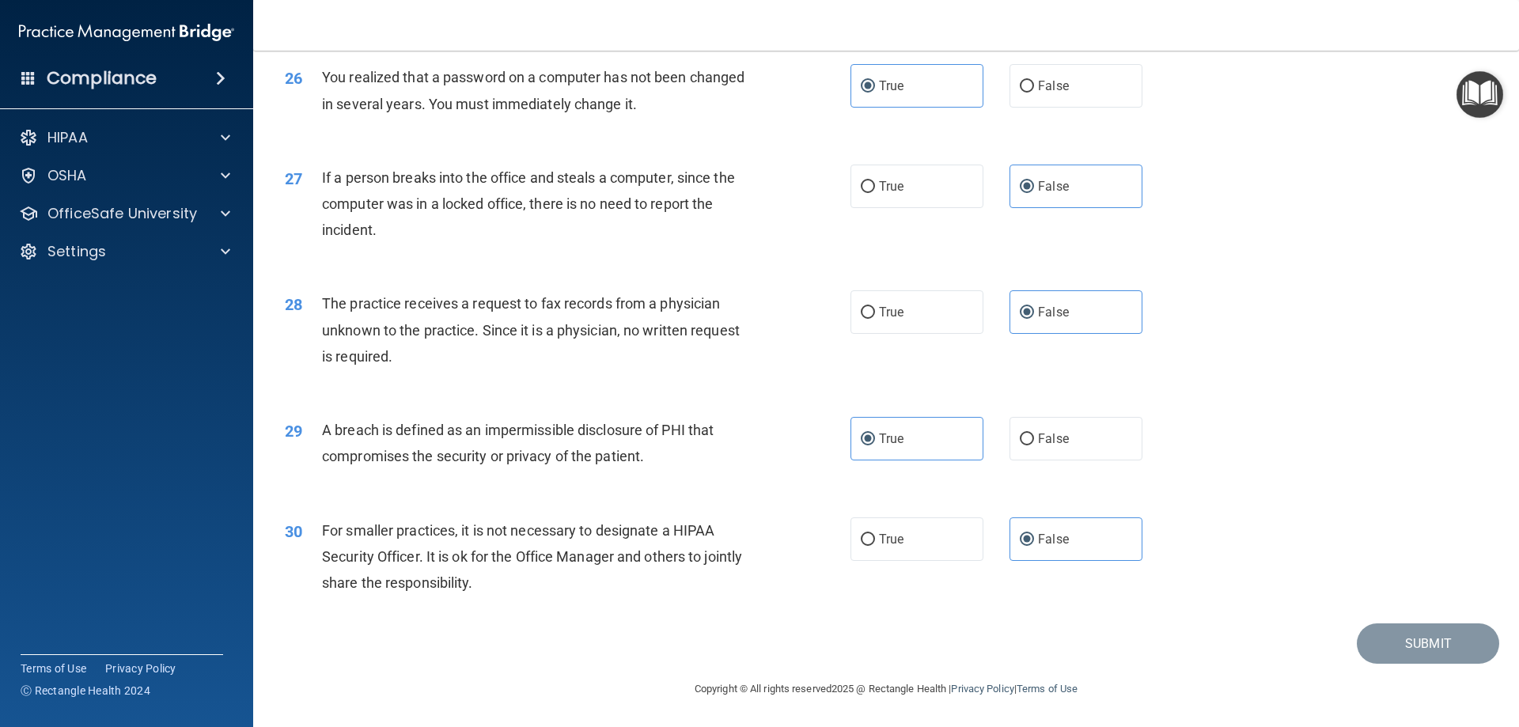
scroll to position [3017, 0]
click at [54, 137] on p "HIPAA" at bounding box center [67, 137] width 40 height 19
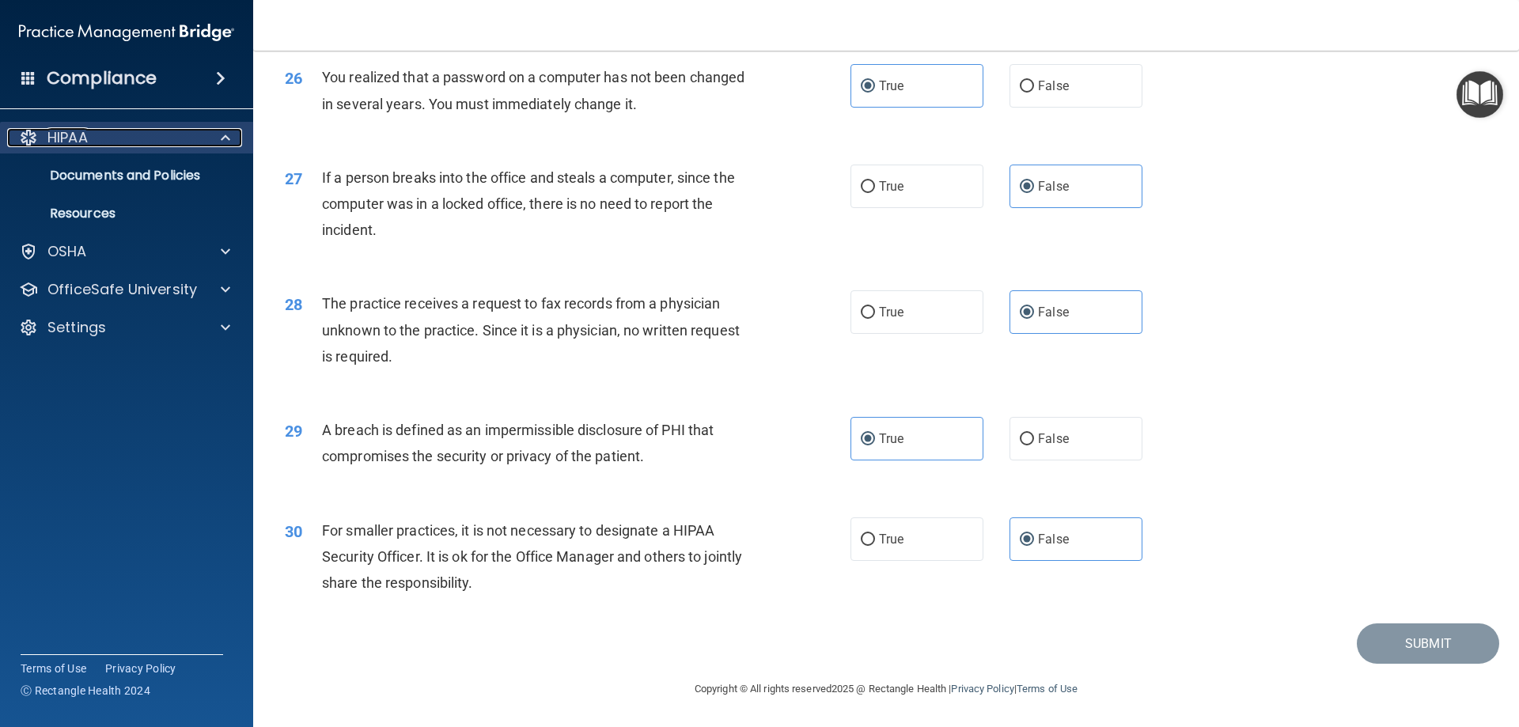
click at [228, 138] on span at bounding box center [225, 137] width 9 height 19
click at [228, 136] on span at bounding box center [225, 137] width 9 height 19
click at [92, 172] on p "Documents and Policies" at bounding box center [118, 176] width 216 height 16
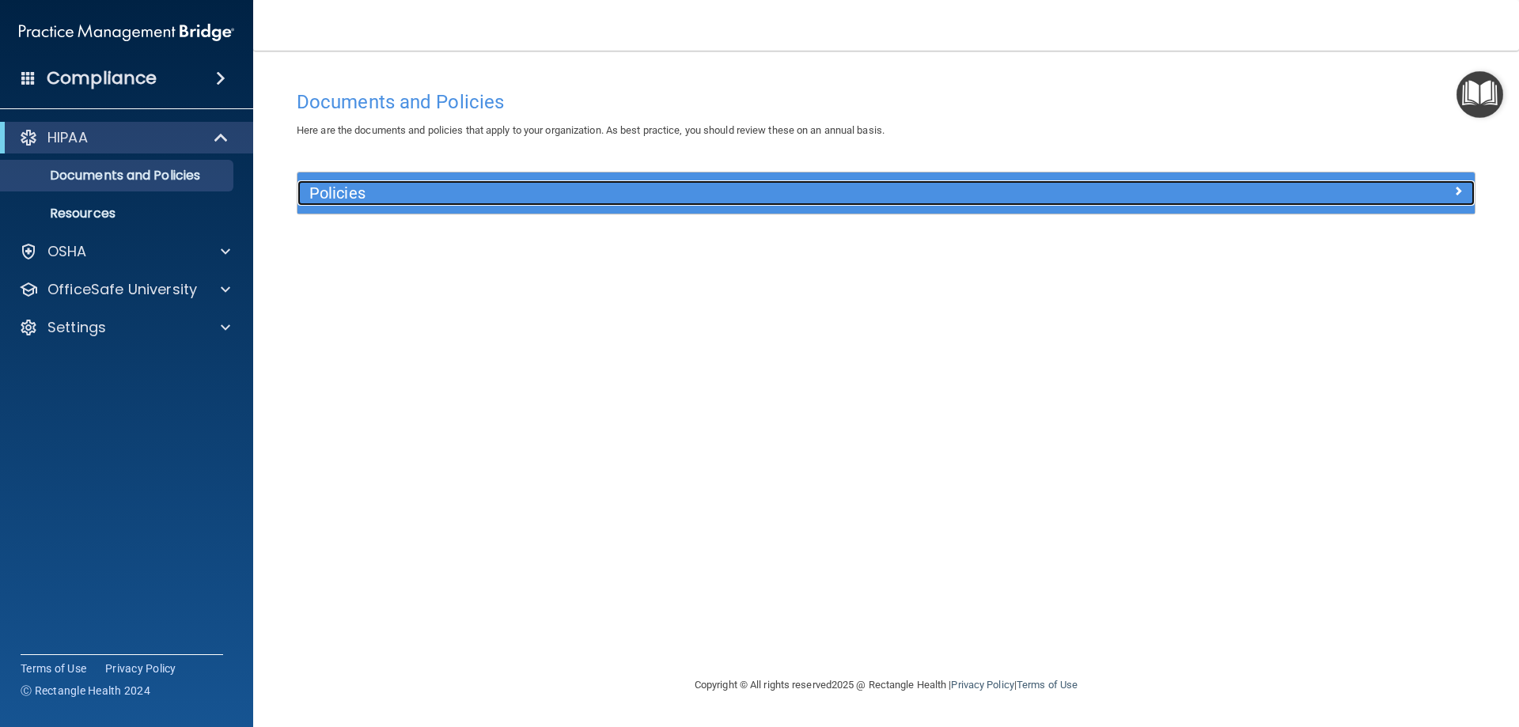
click at [1276, 194] on div at bounding box center [1327, 189] width 294 height 19
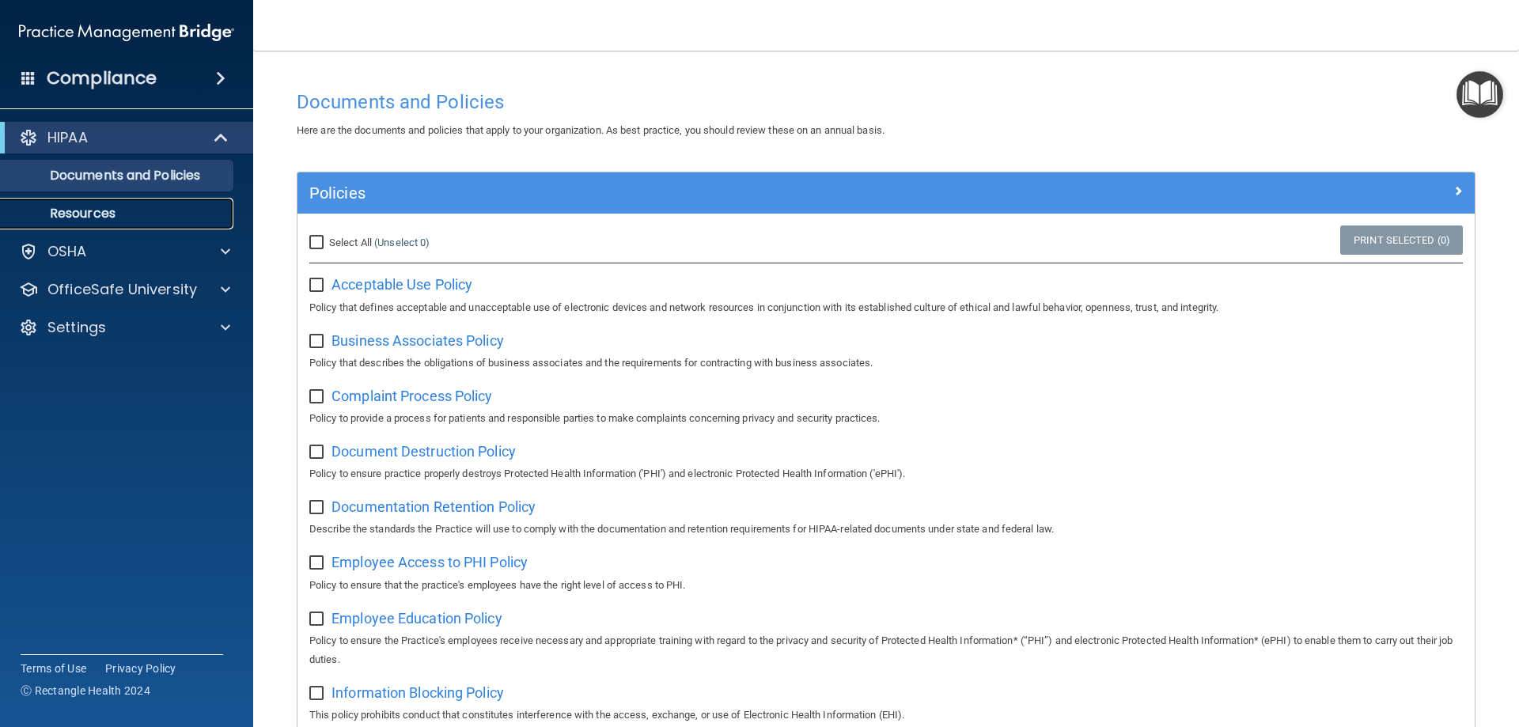
click at [112, 214] on p "Resources" at bounding box center [118, 214] width 216 height 16
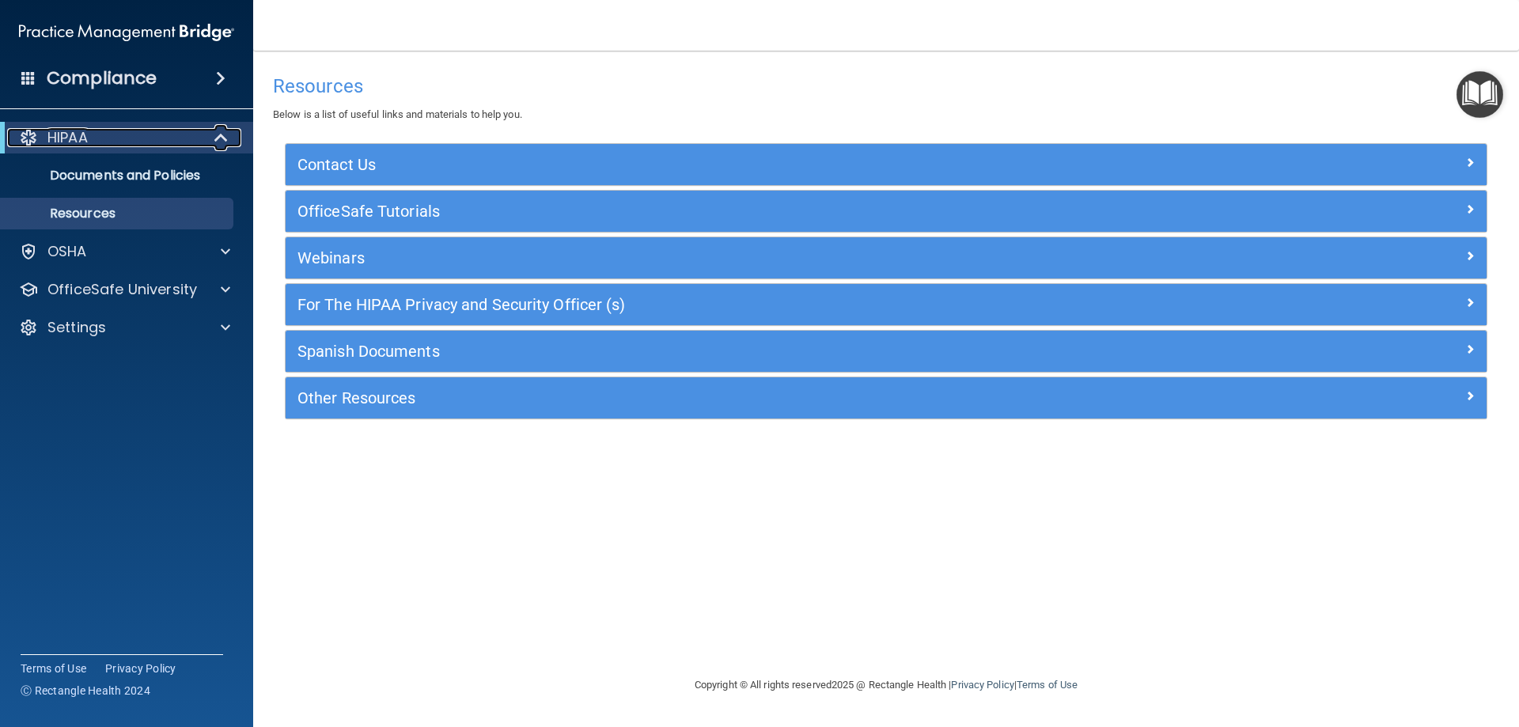
click at [55, 132] on p "HIPAA" at bounding box center [67, 137] width 40 height 19
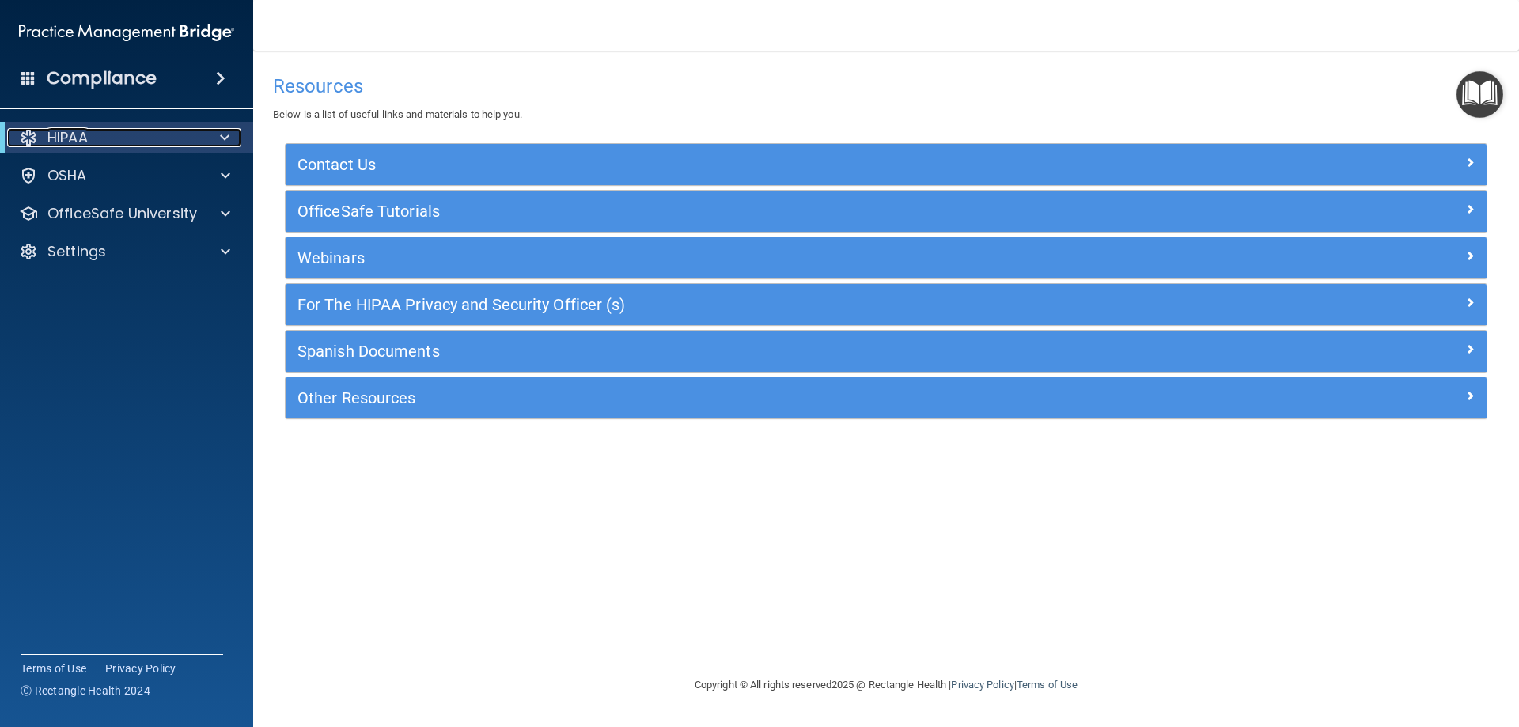
click at [232, 132] on div at bounding box center [222, 137] width 39 height 19
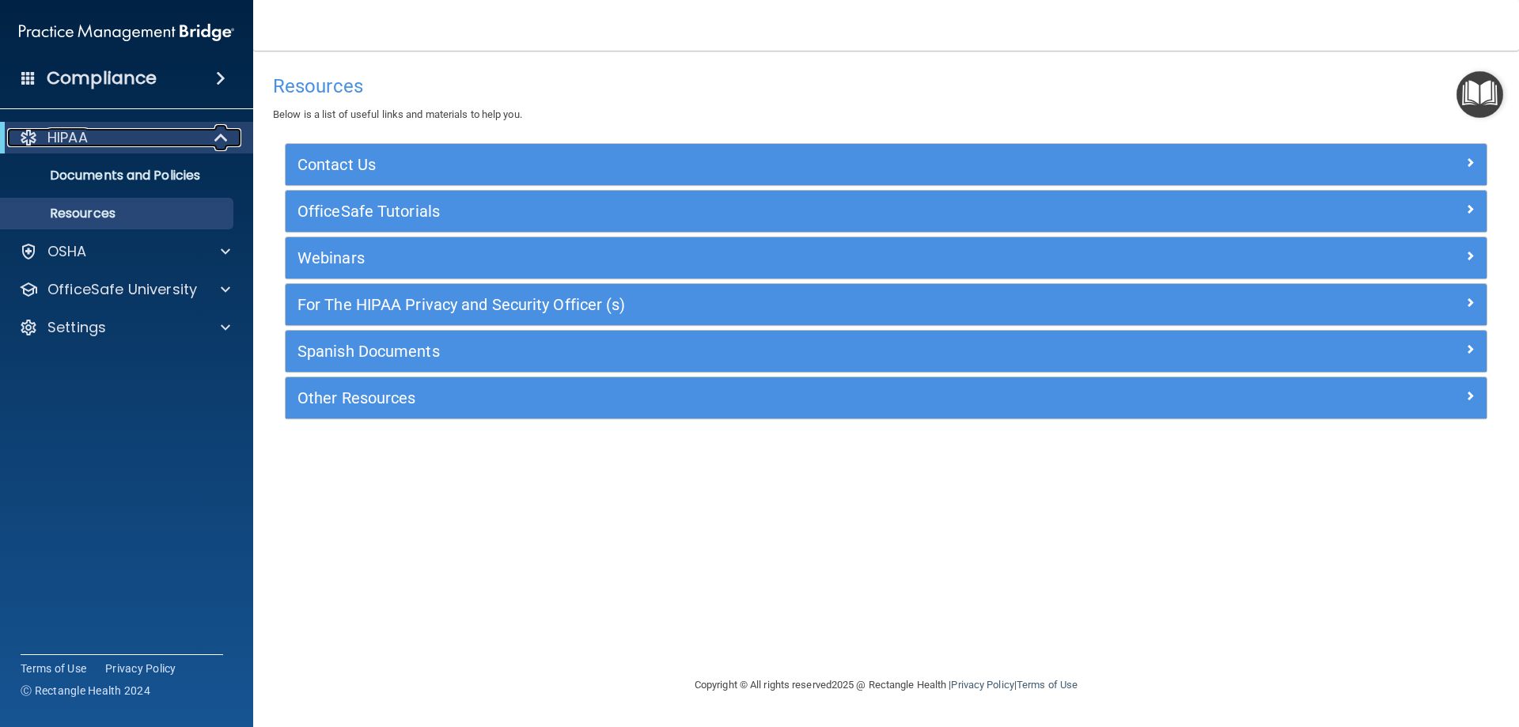
click at [36, 138] on div at bounding box center [28, 137] width 19 height 19
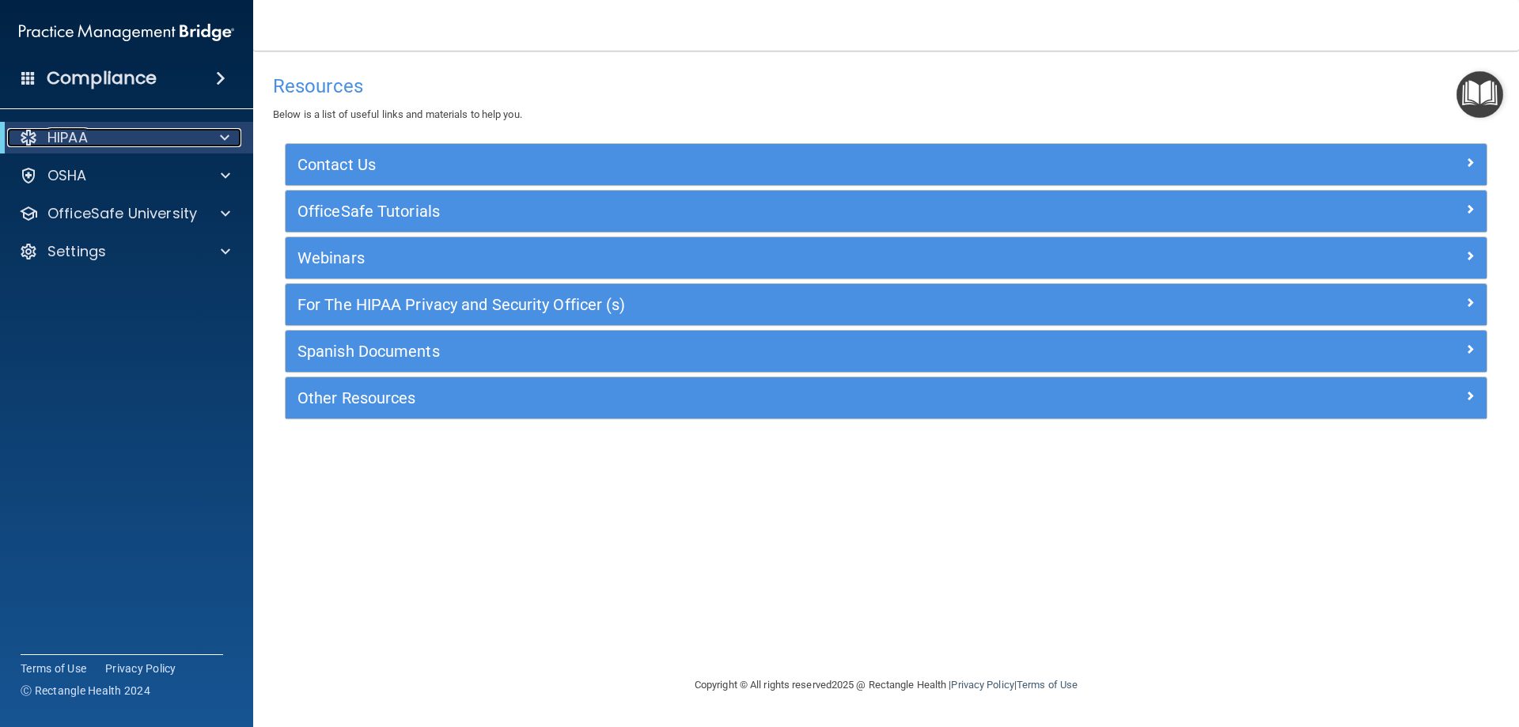
click at [61, 137] on p "HIPAA" at bounding box center [67, 137] width 40 height 19
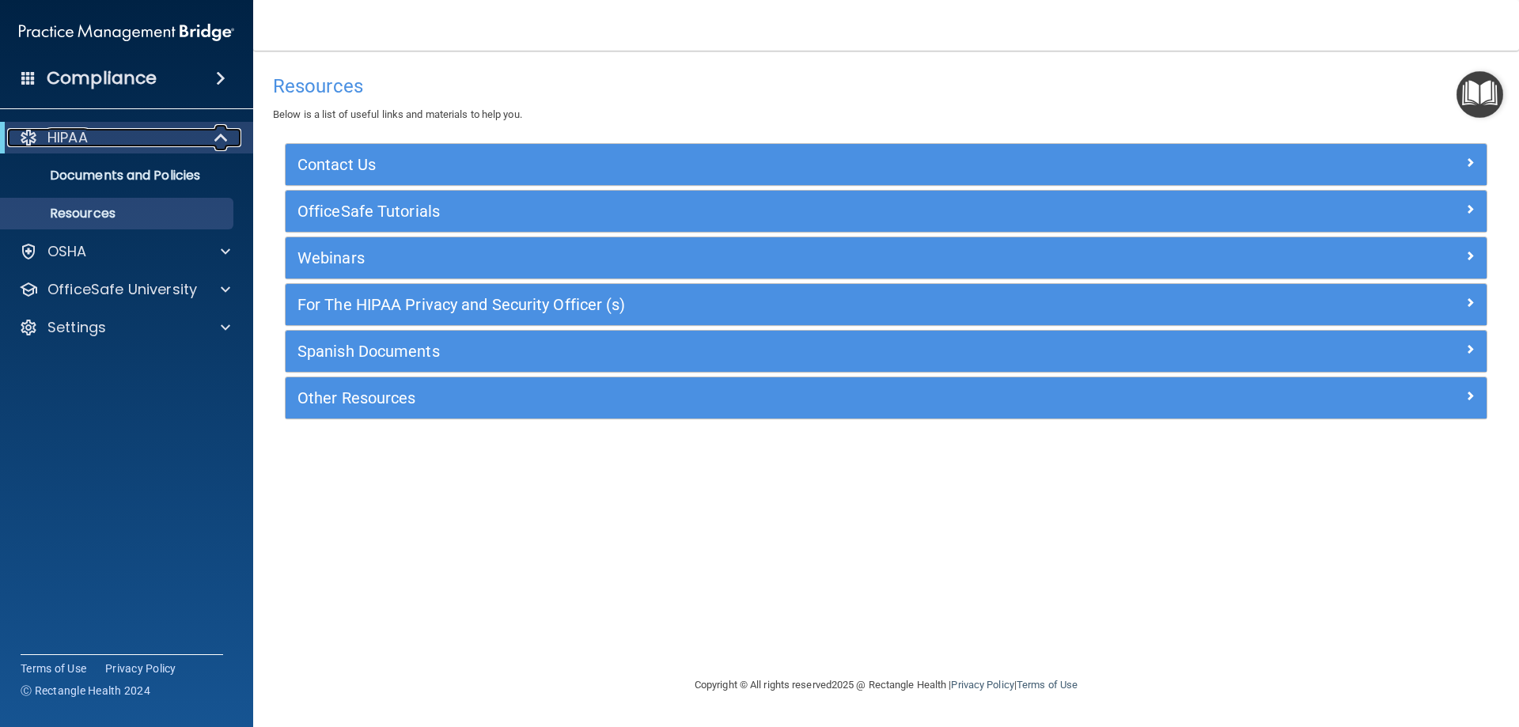
click at [61, 135] on p "HIPAA" at bounding box center [67, 137] width 40 height 19
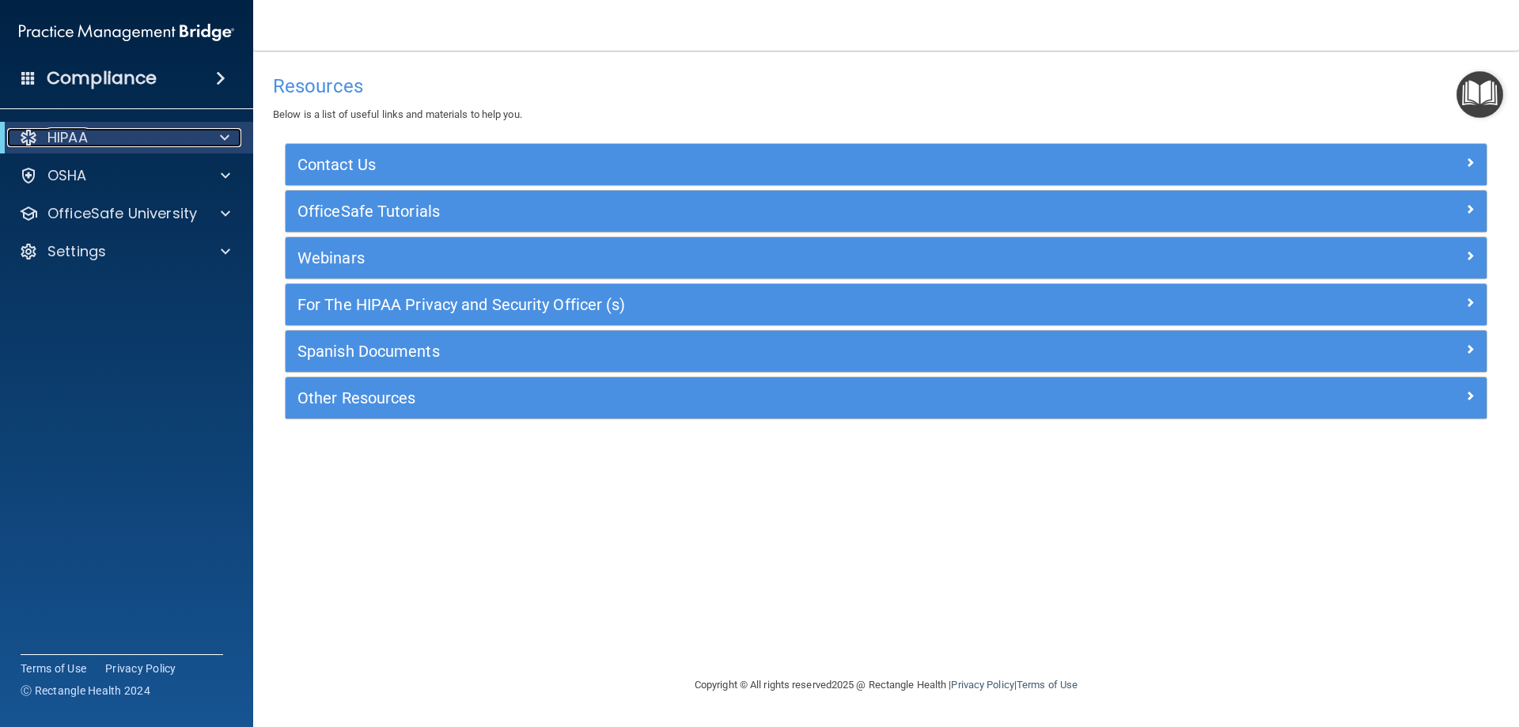
click at [25, 132] on div at bounding box center [28, 137] width 19 height 19
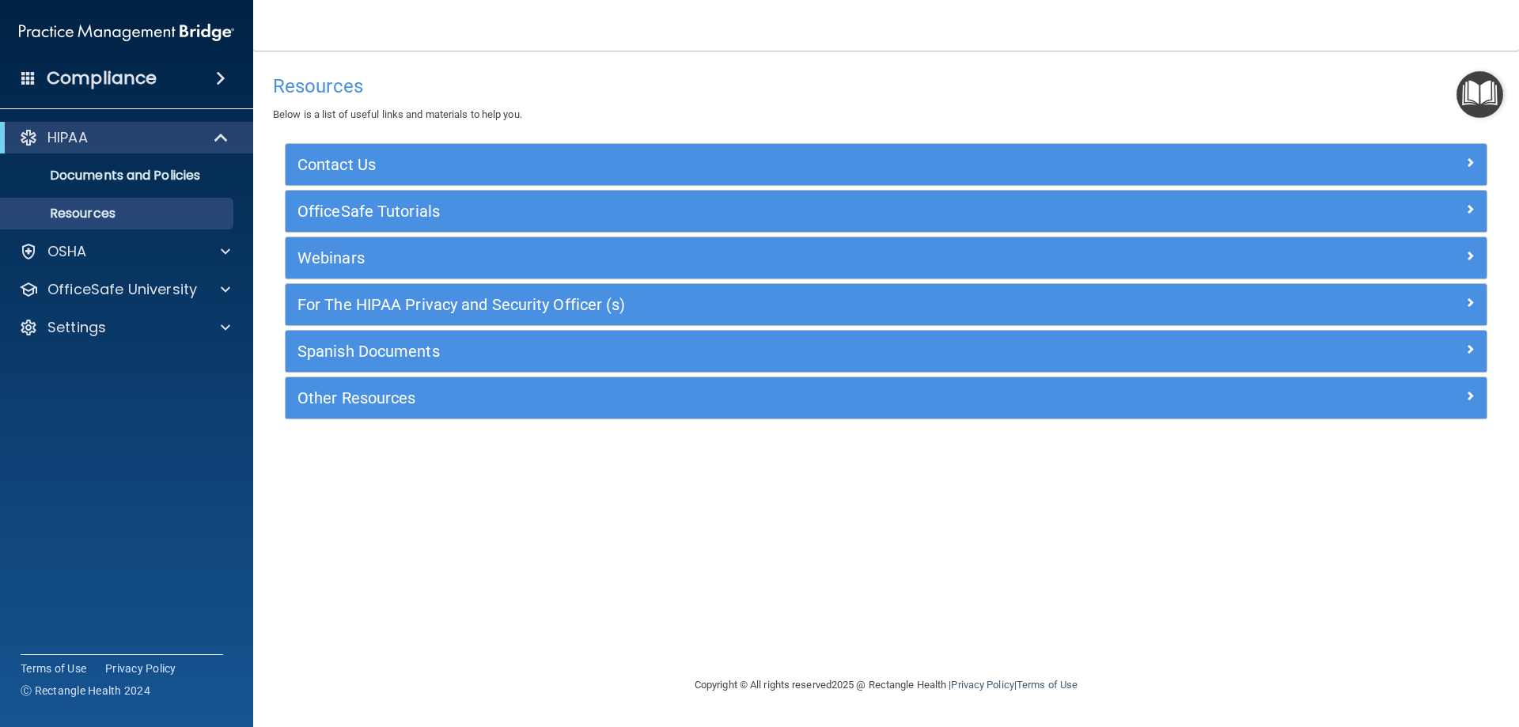
click at [217, 80] on span at bounding box center [220, 78] width 9 height 19
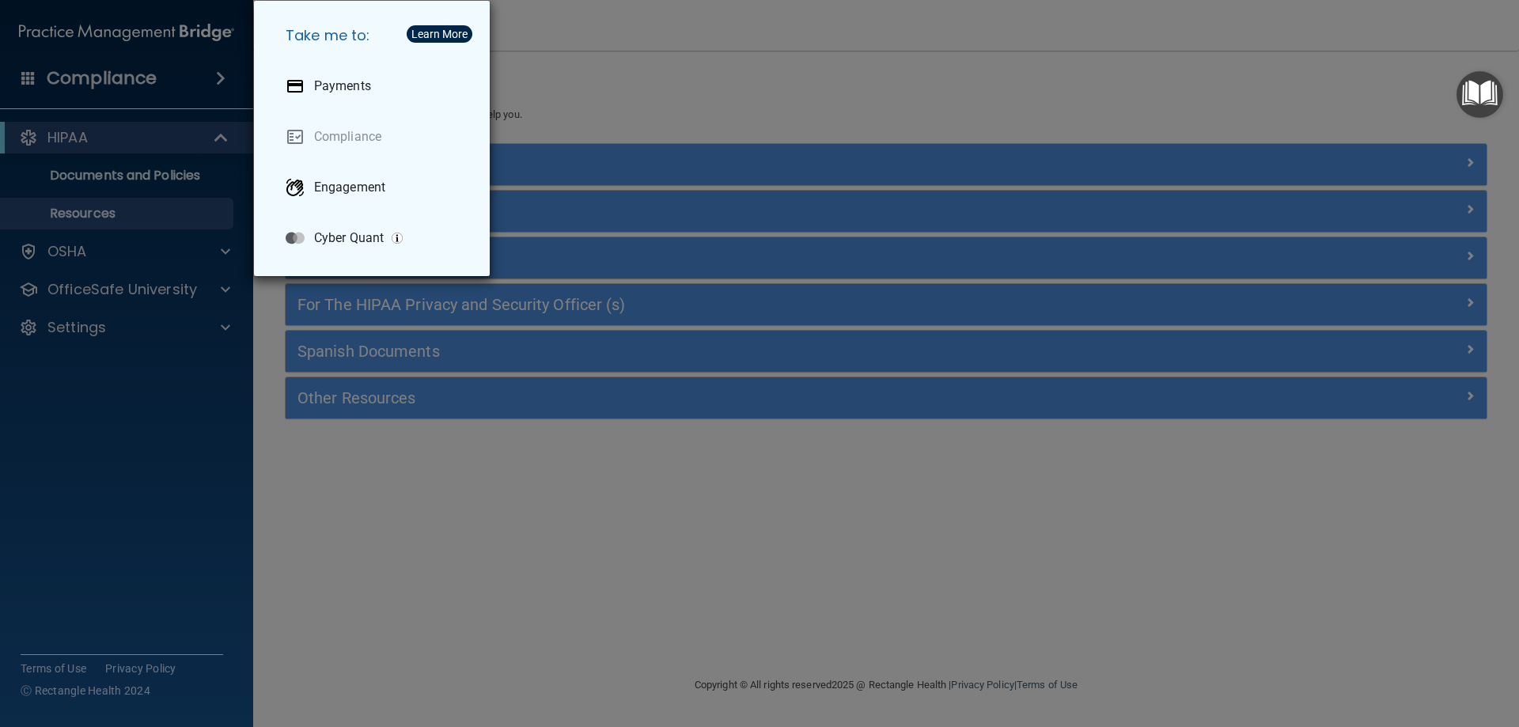
click at [225, 81] on div "Take me to: Payments Compliance Engagement Cyber Quant" at bounding box center [759, 363] width 1519 height 727
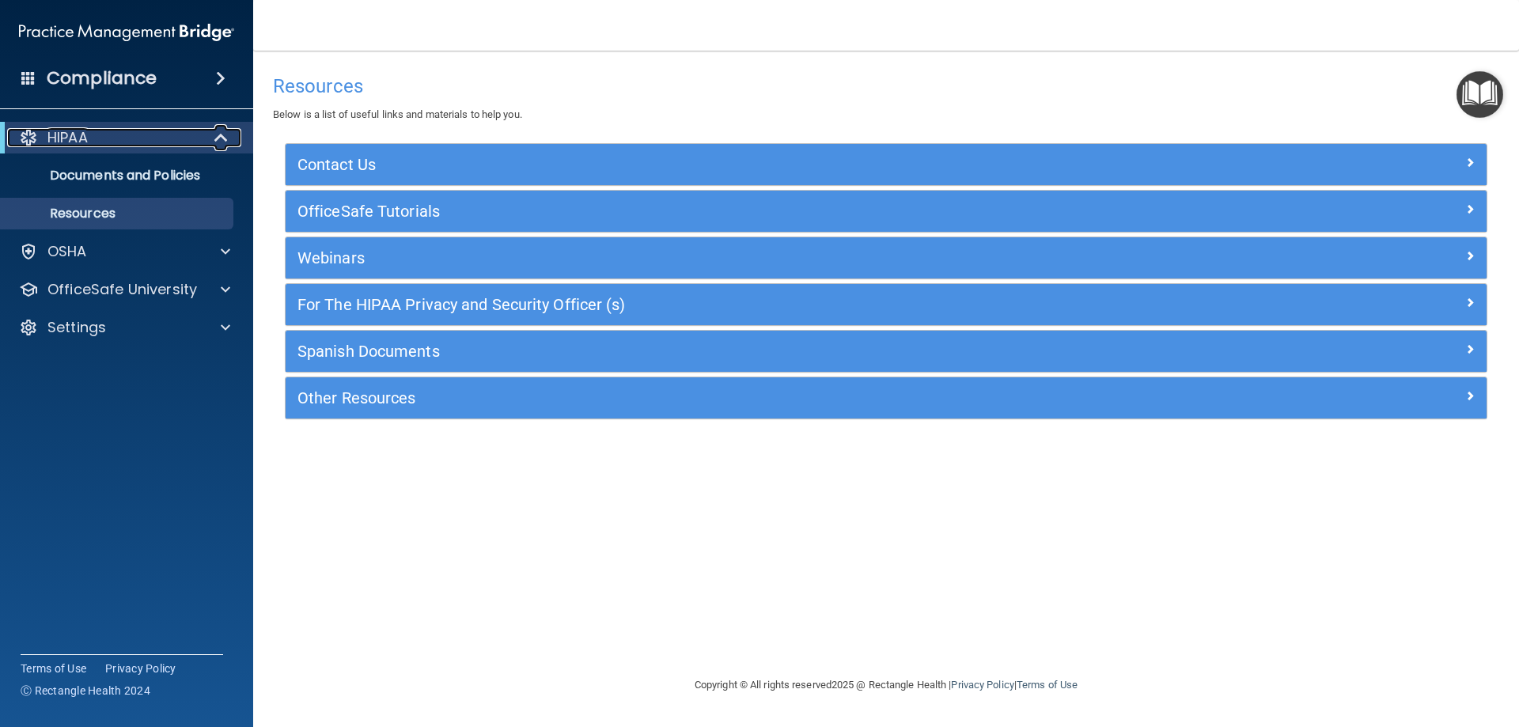
click at [40, 131] on div "HIPAA" at bounding box center [104, 137] width 195 height 19
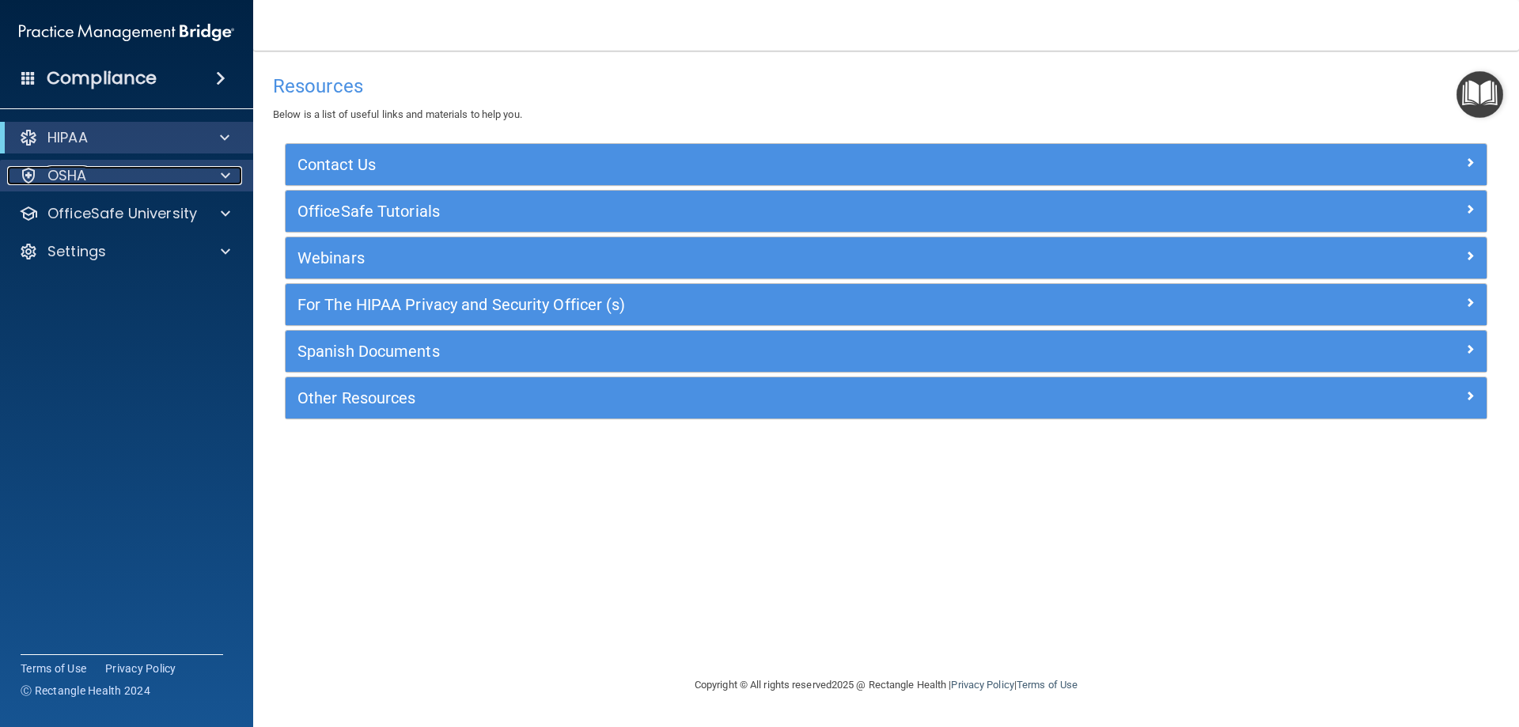
click at [64, 176] on p "OSHA" at bounding box center [67, 175] width 40 height 19
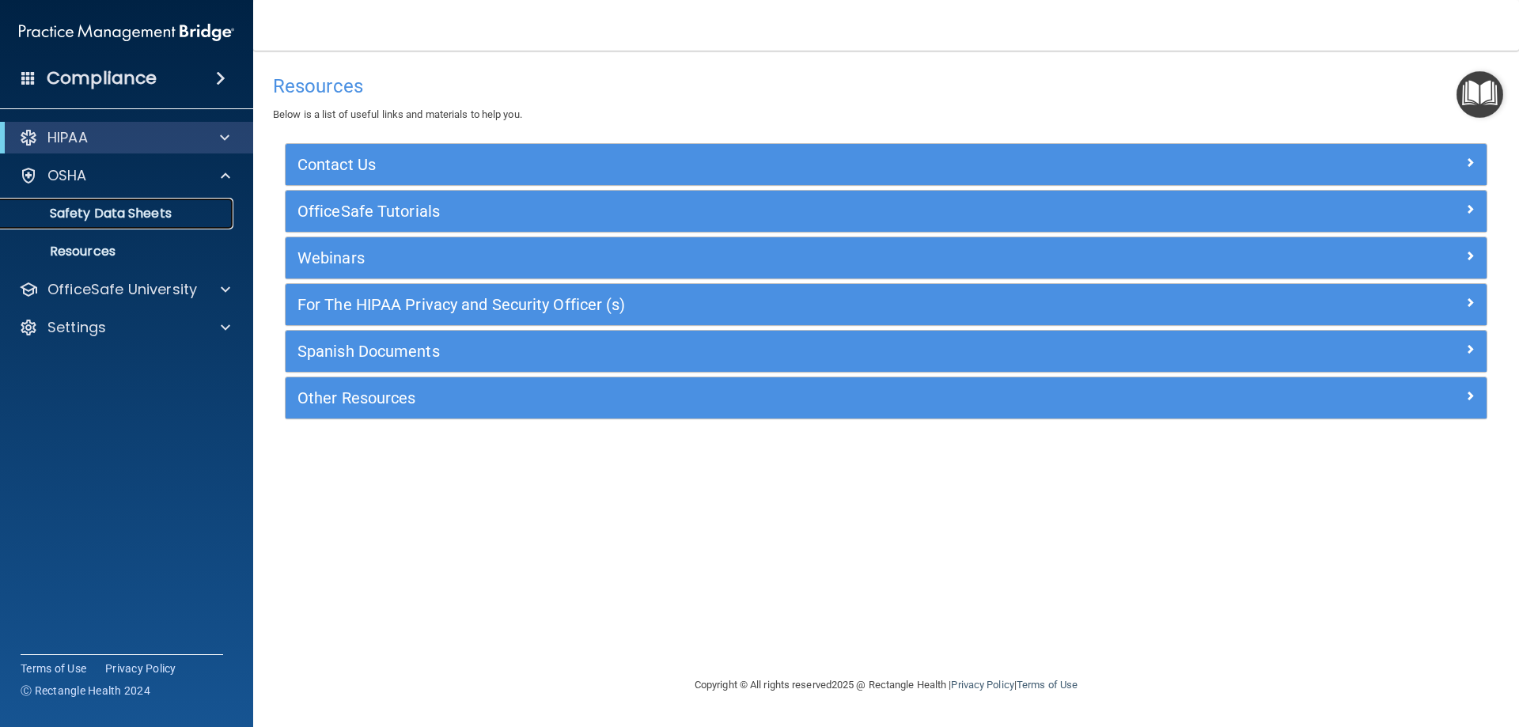
click at [116, 216] on p "Safety Data Sheets" at bounding box center [118, 214] width 216 height 16
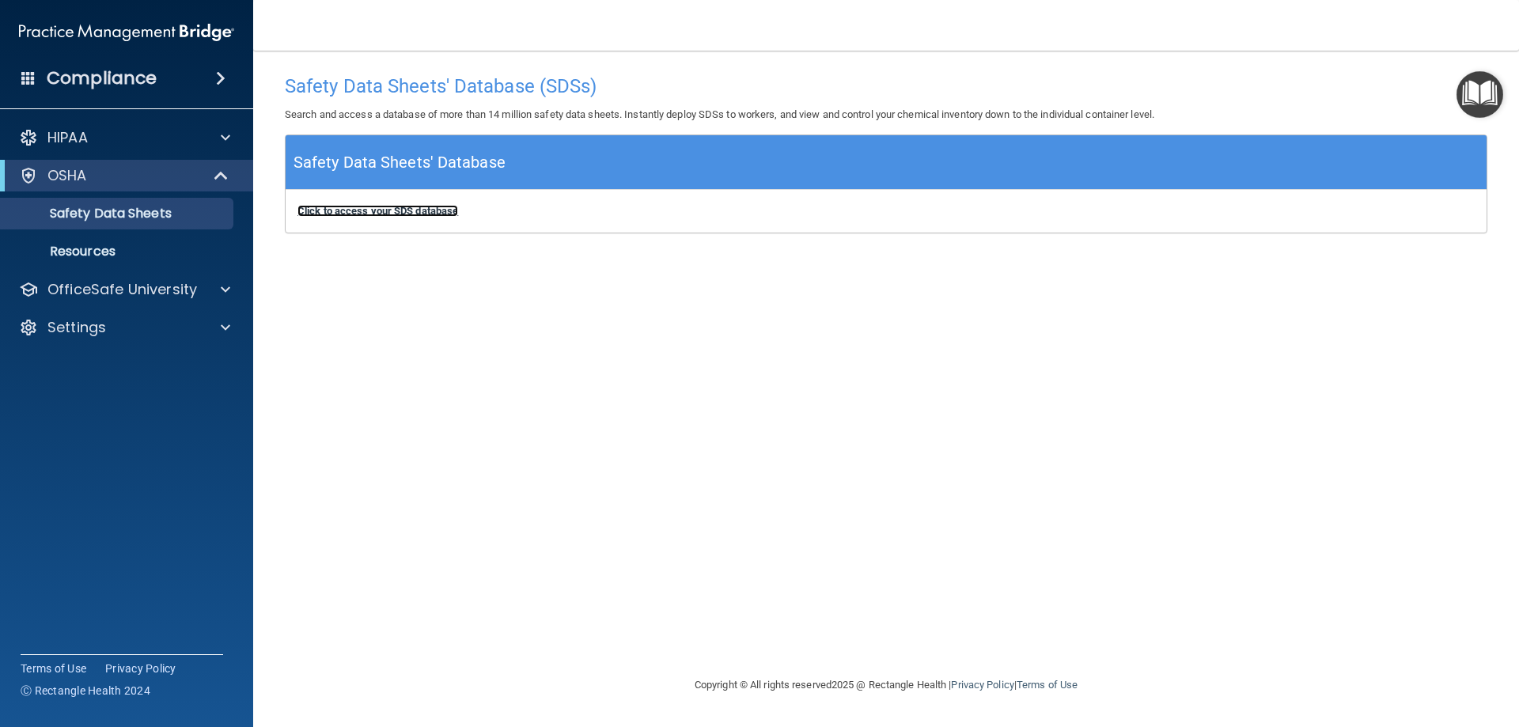
click at [410, 208] on b "Click to access your SDS database" at bounding box center [377, 211] width 161 height 12
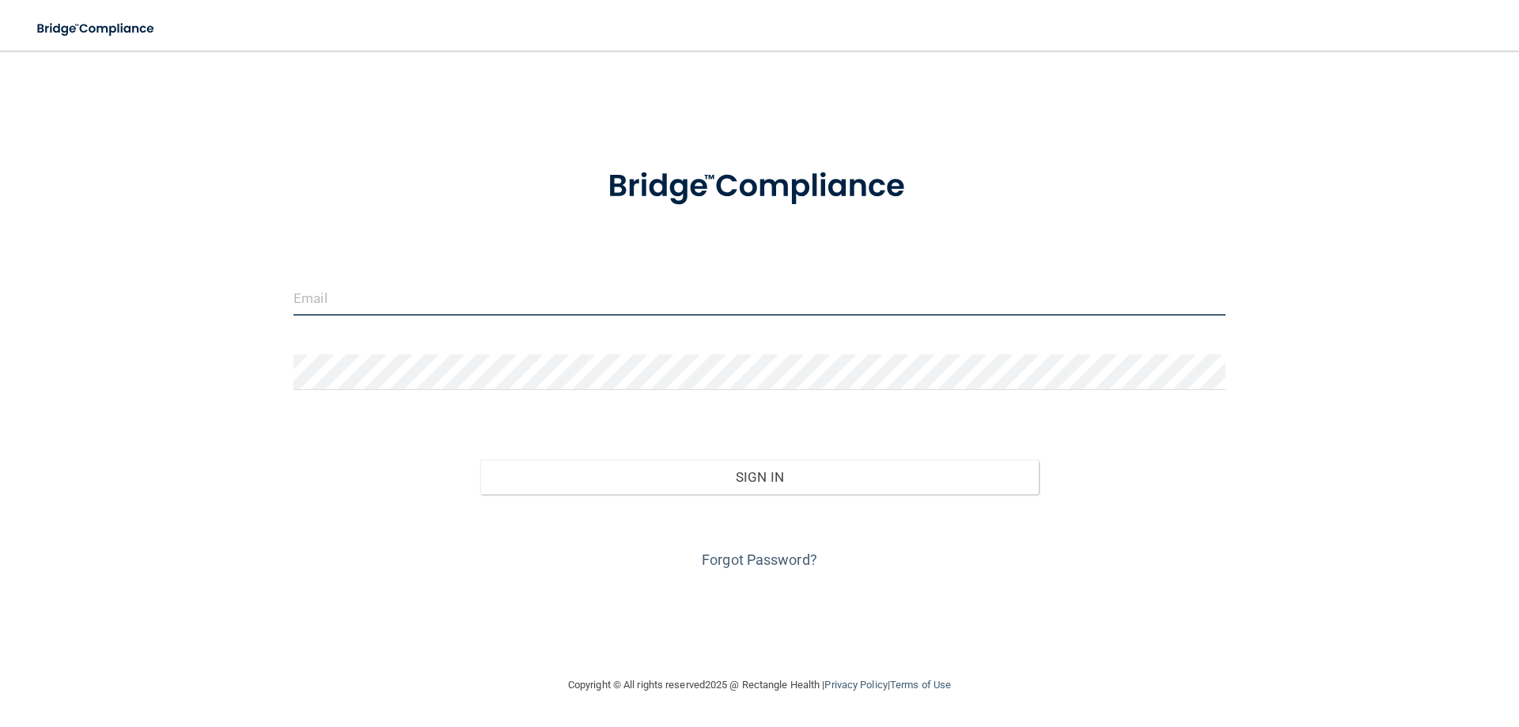
click at [358, 313] on input "email" at bounding box center [760, 298] width 932 height 36
type input "[EMAIL_ADDRESS][DOMAIN_NAME]"
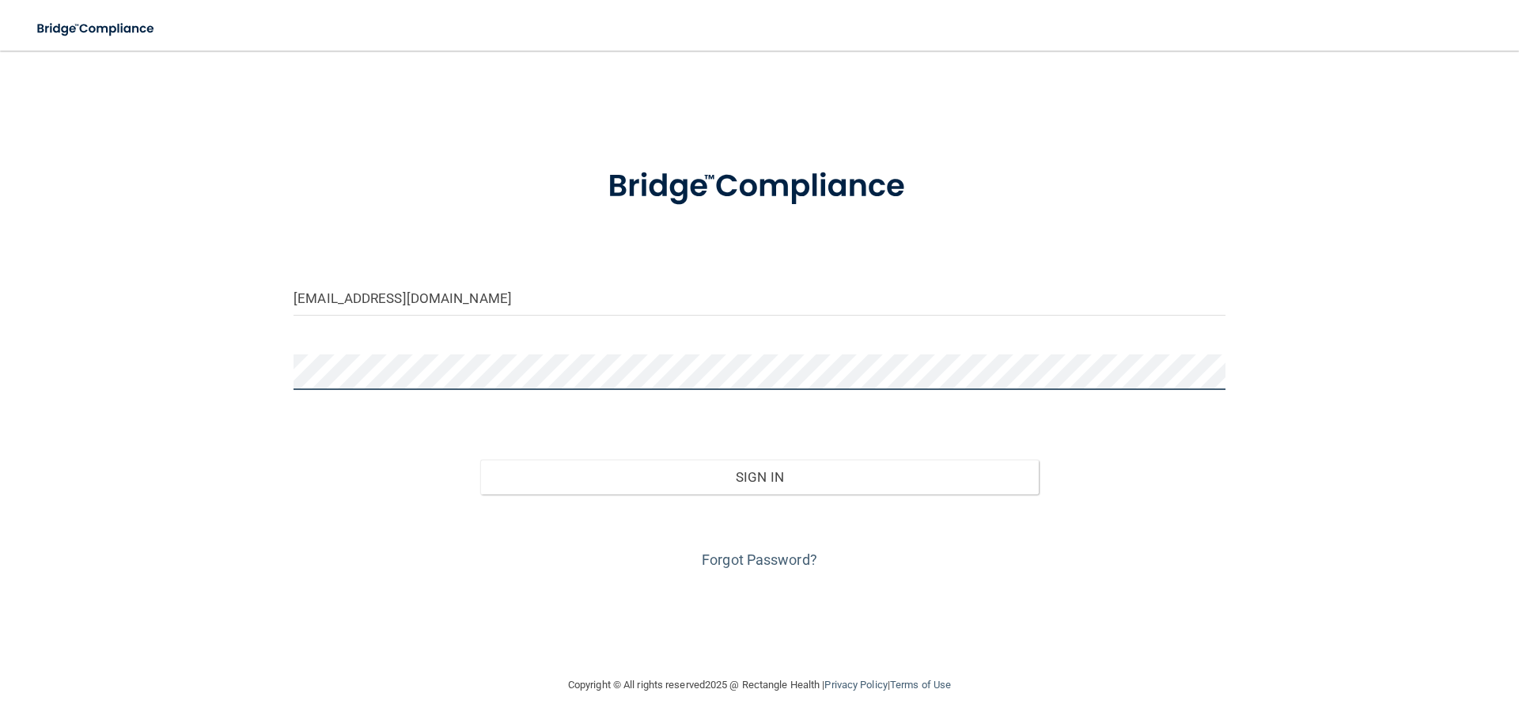
click at [480, 460] on button "Sign In" at bounding box center [759, 477] width 559 height 35
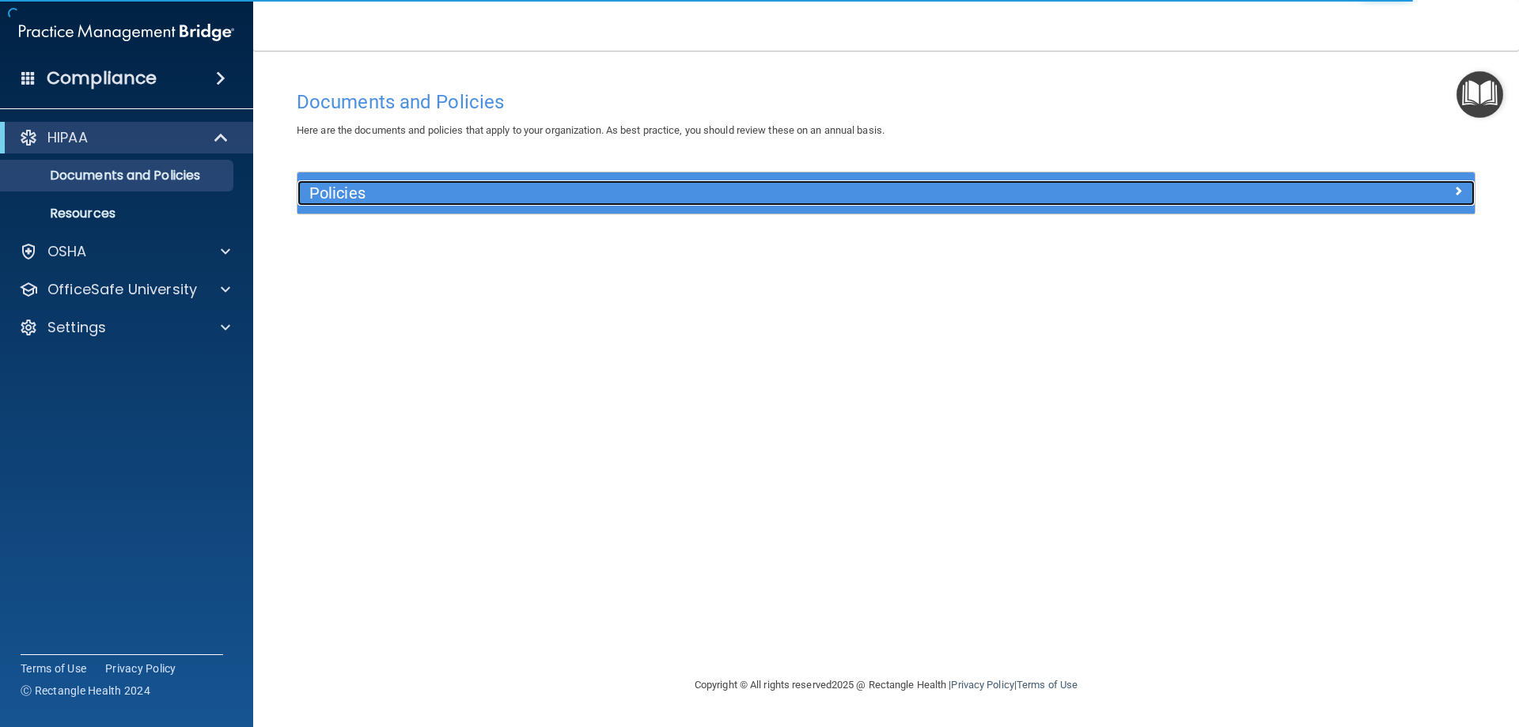
click at [1457, 192] on span at bounding box center [1457, 190] width 9 height 19
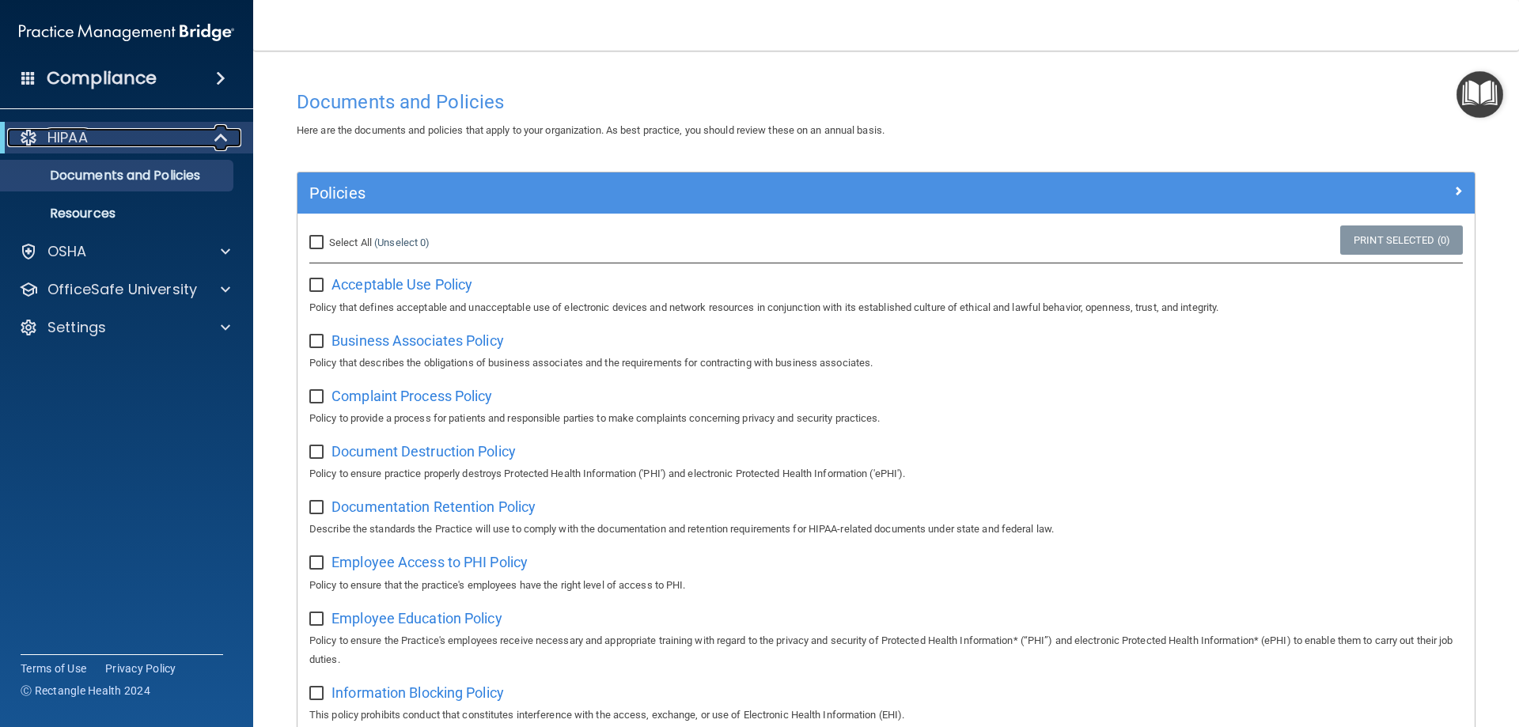
click at [64, 139] on p "HIPAA" at bounding box center [67, 137] width 40 height 19
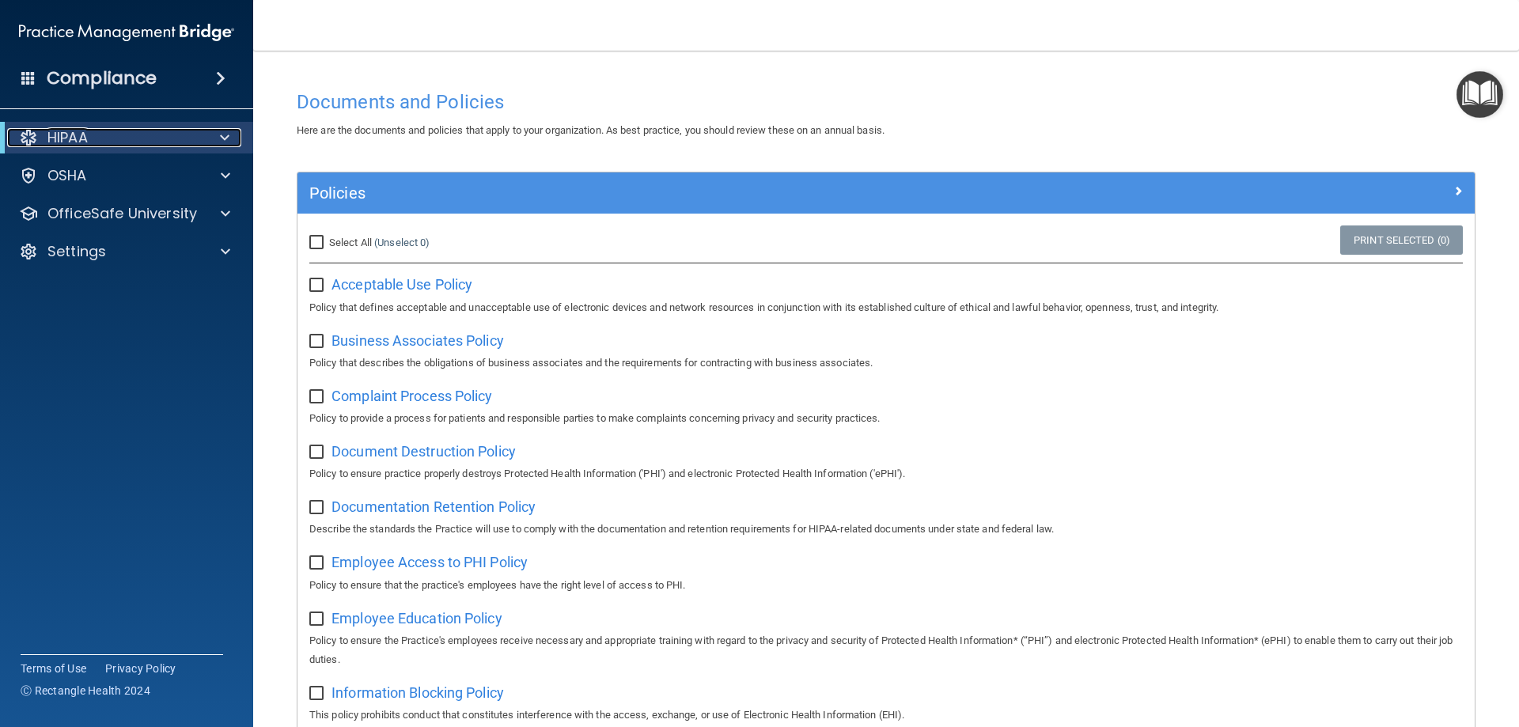
click at [31, 141] on div at bounding box center [28, 137] width 19 height 19
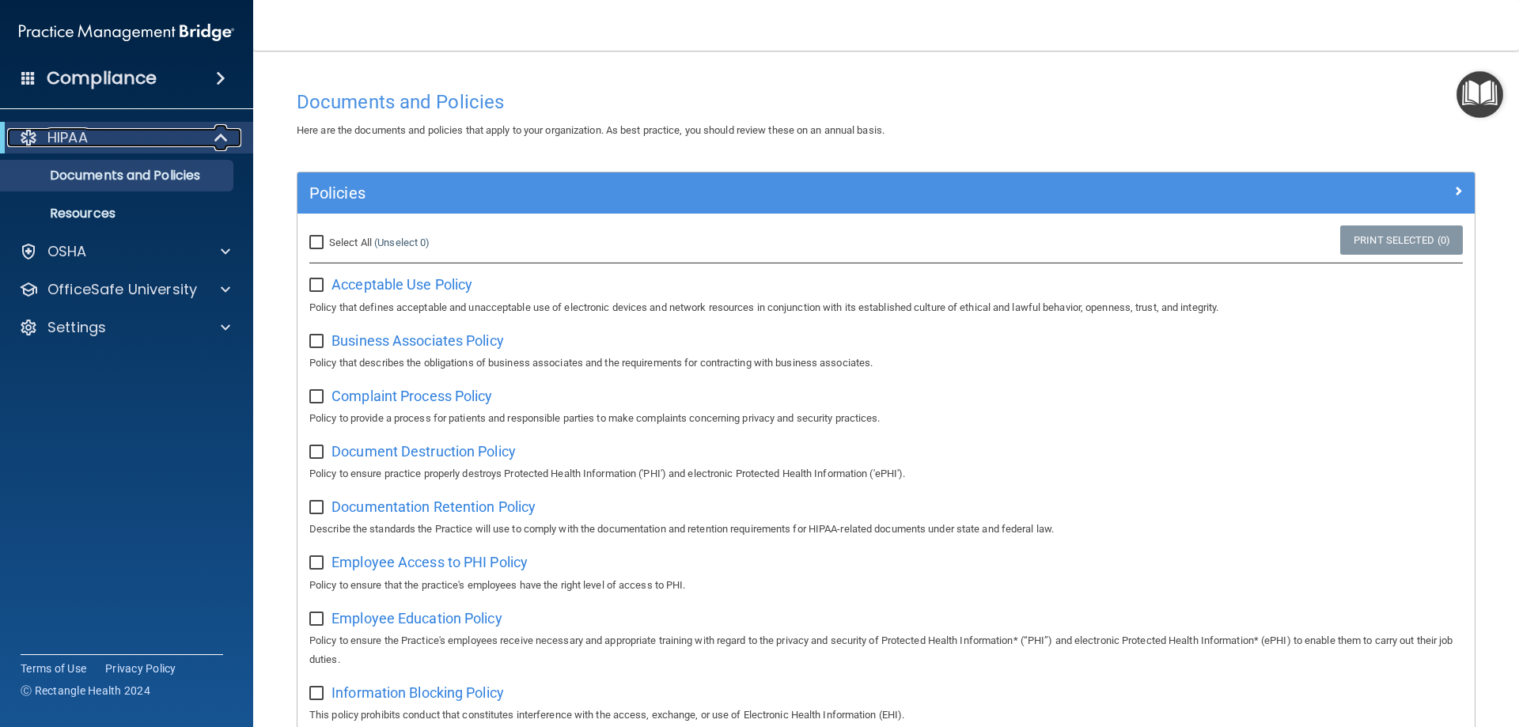
click at [41, 135] on div "HIPAA" at bounding box center [104, 137] width 195 height 19
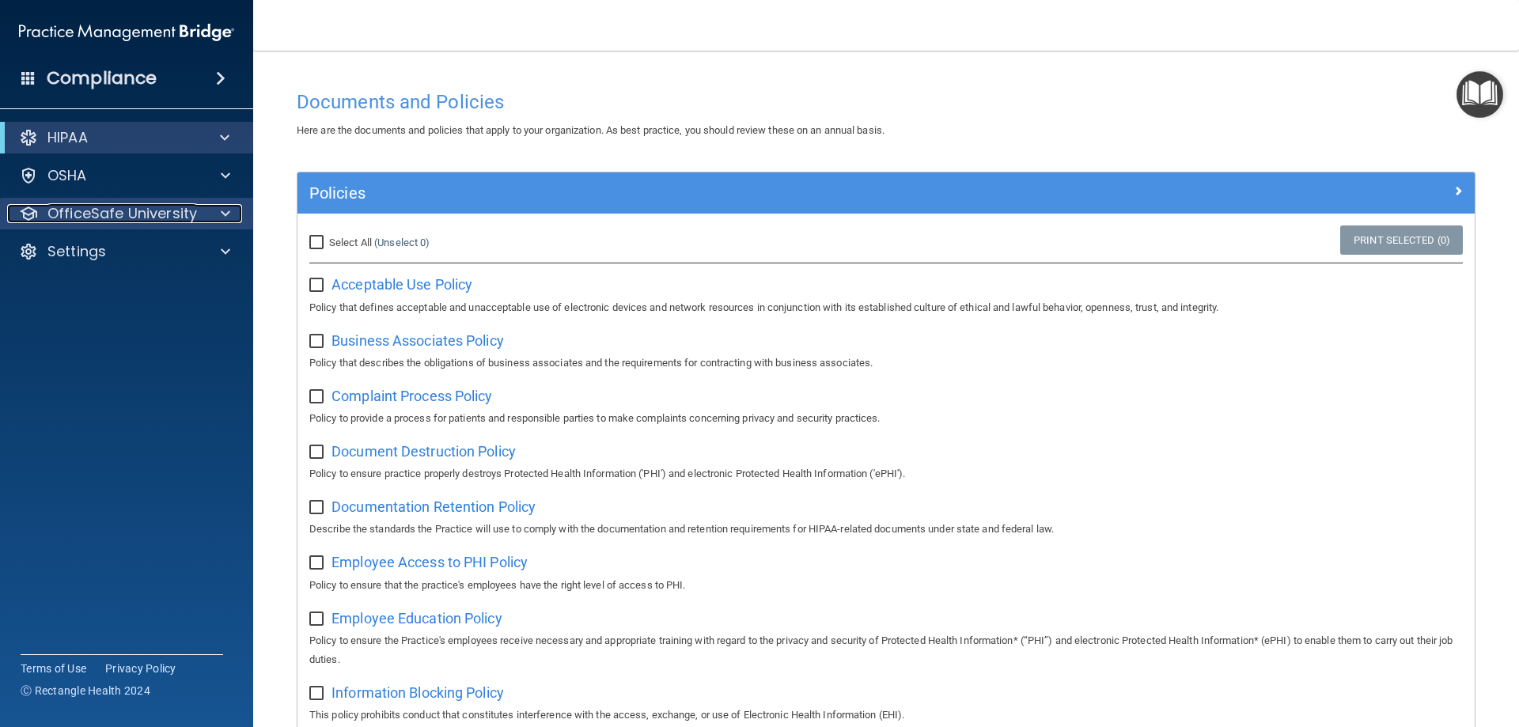
click at [66, 210] on p "OfficeSafe University" at bounding box center [122, 213] width 150 height 19
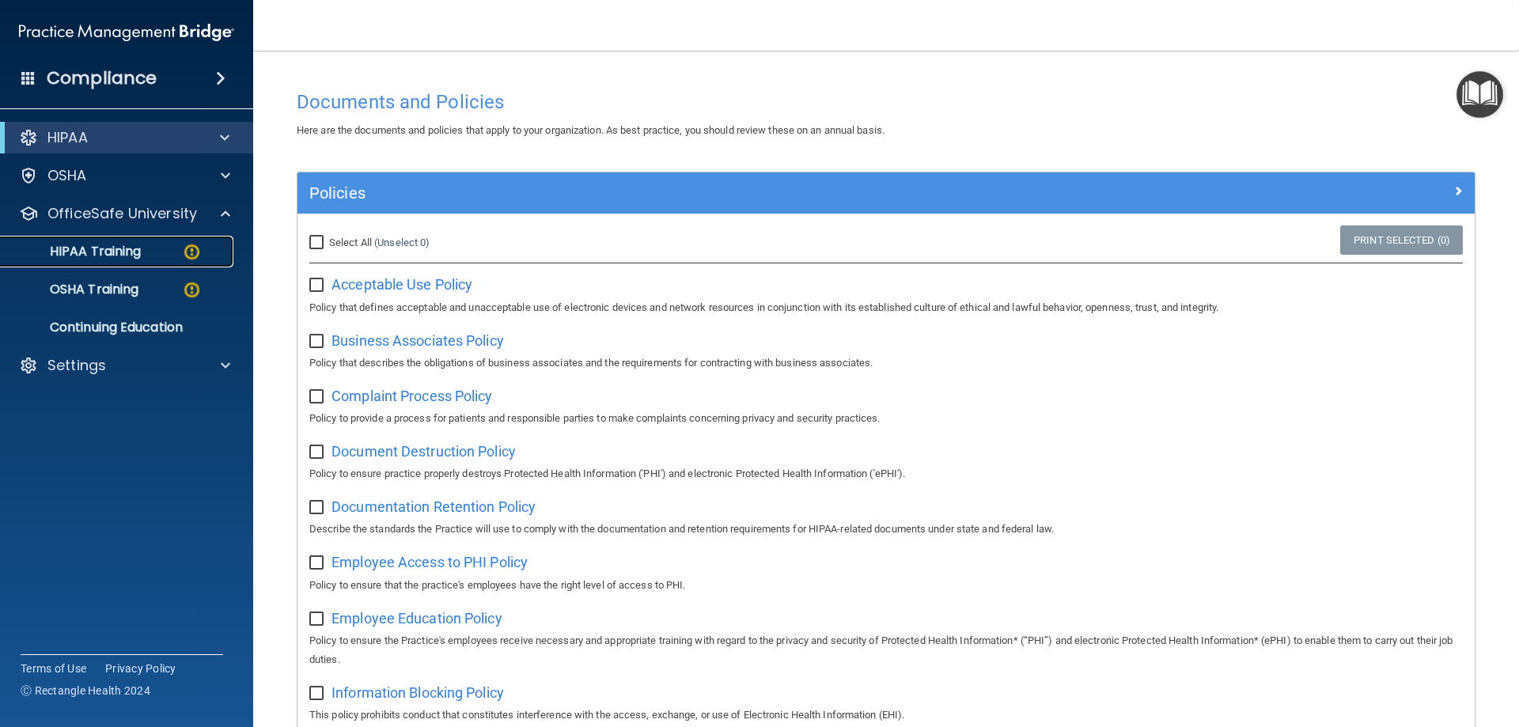
click at [86, 250] on p "HIPAA Training" at bounding box center [75, 252] width 131 height 16
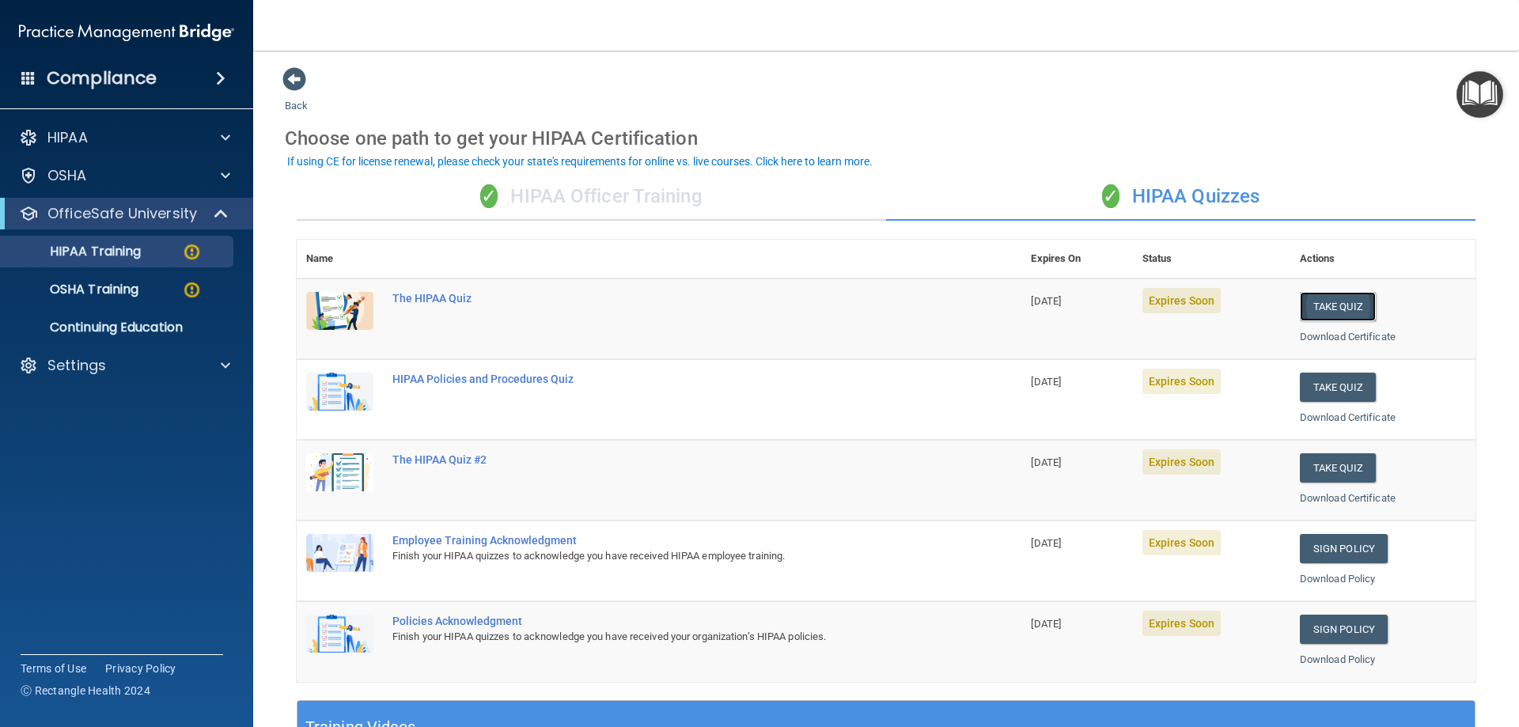
click at [1326, 308] on button "Take Quiz" at bounding box center [1338, 306] width 76 height 29
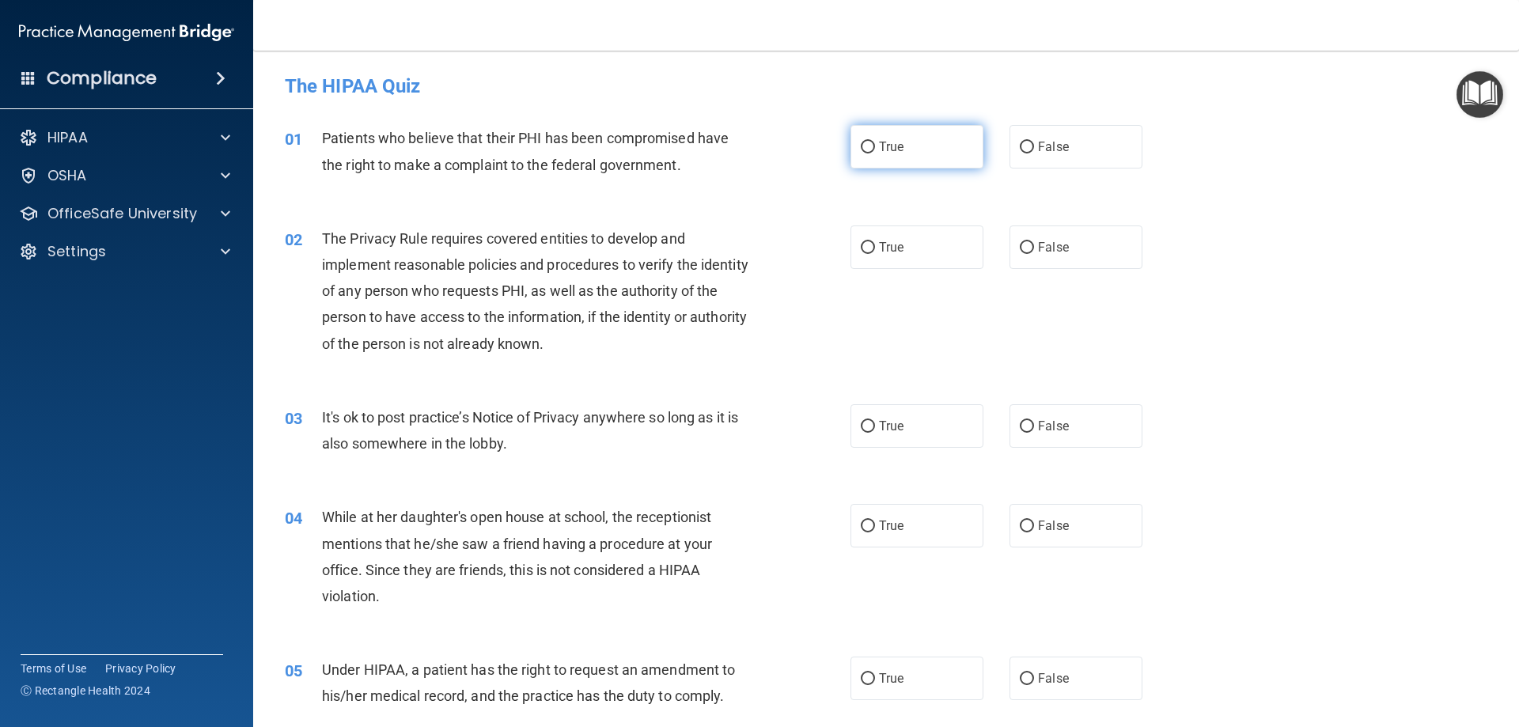
click at [896, 144] on span "True" at bounding box center [891, 146] width 25 height 15
click at [875, 144] on input "True" at bounding box center [868, 148] width 14 height 12
radio input "true"
click at [899, 253] on label "True" at bounding box center [916, 247] width 133 height 44
click at [875, 253] on input "True" at bounding box center [868, 248] width 14 height 12
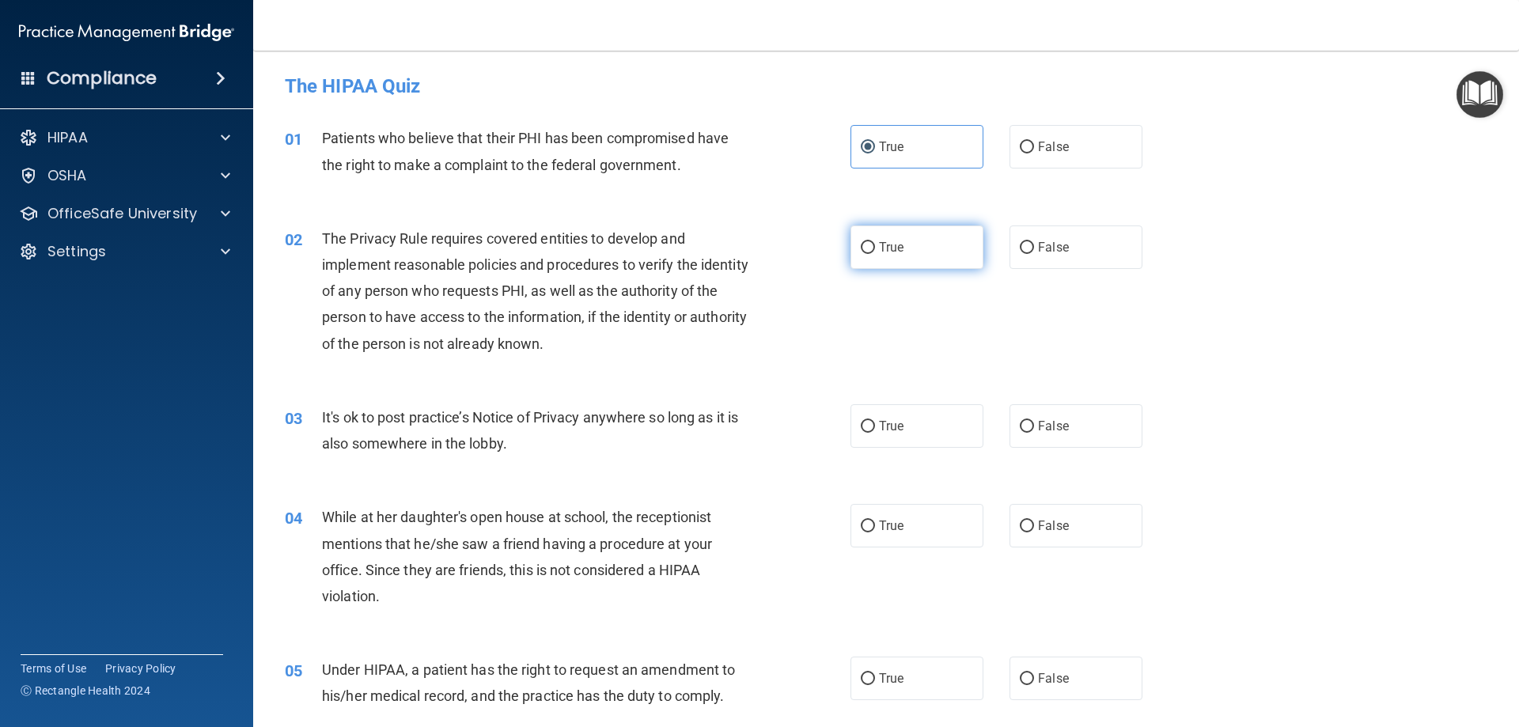
radio input "true"
click at [1038, 430] on span "False" at bounding box center [1053, 426] width 31 height 15
click at [1034, 430] on input "False" at bounding box center [1027, 427] width 14 height 12
radio input "true"
click at [1041, 526] on span "False" at bounding box center [1053, 525] width 31 height 15
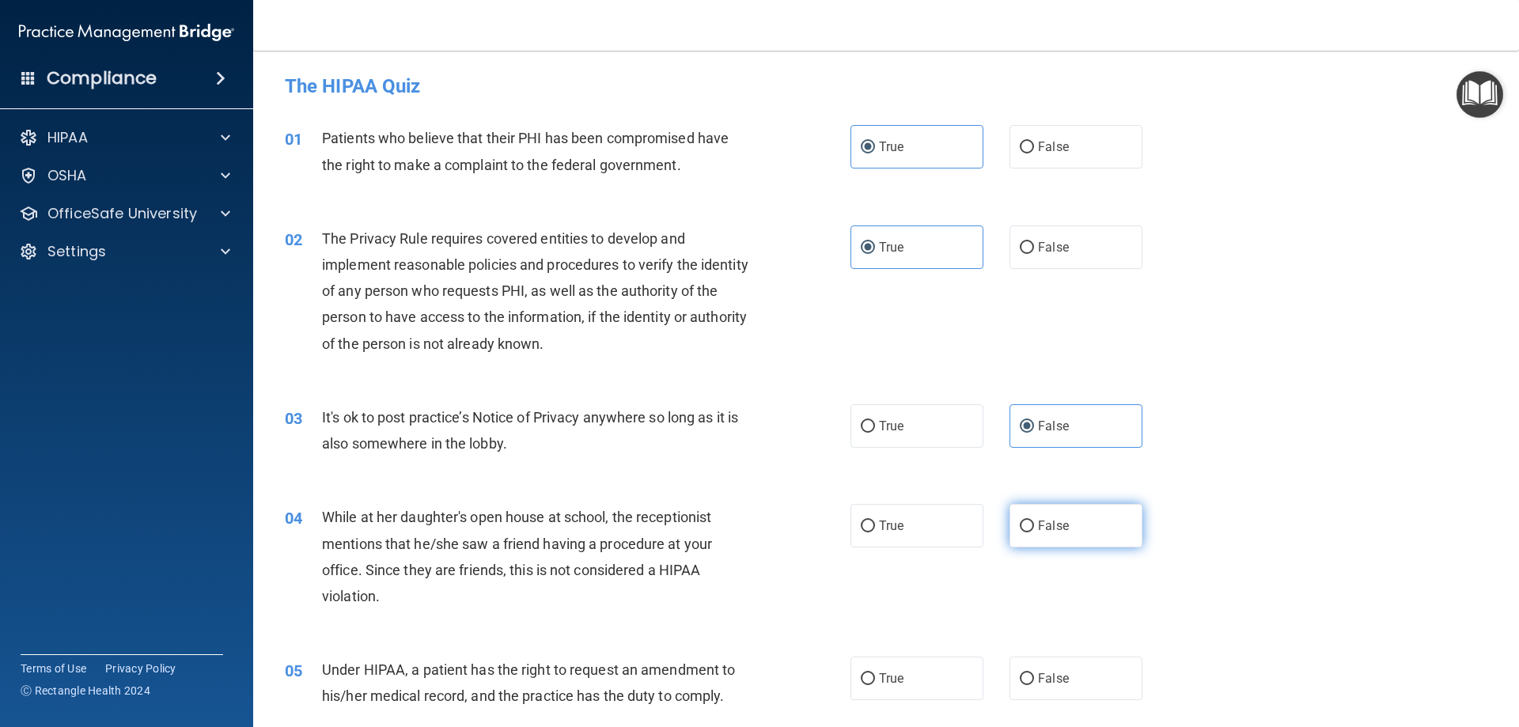
click at [1034, 526] on input "False" at bounding box center [1027, 527] width 14 height 12
radio input "true"
click at [1043, 689] on label "False" at bounding box center [1076, 679] width 133 height 44
click at [1034, 685] on input "False" at bounding box center [1027, 679] width 14 height 12
radio input "true"
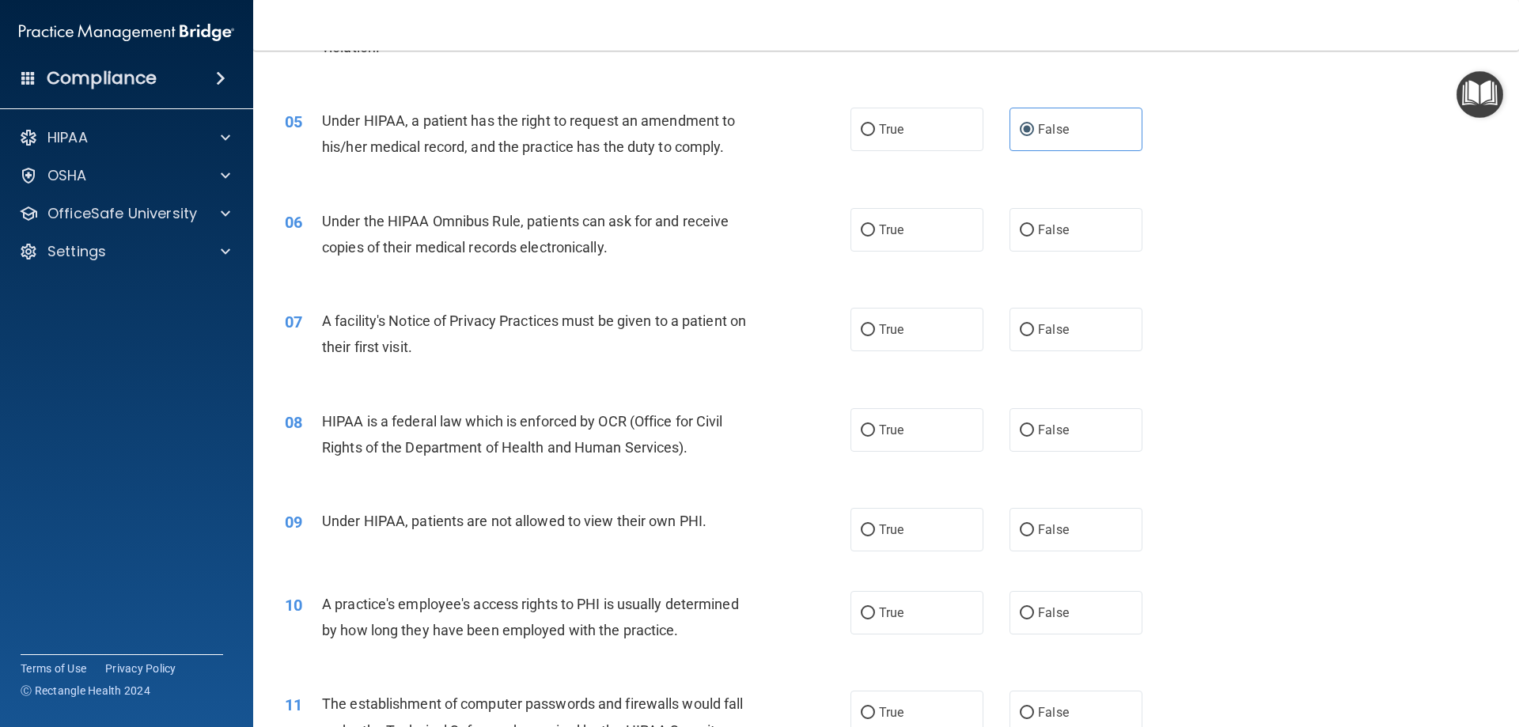
scroll to position [554, 0]
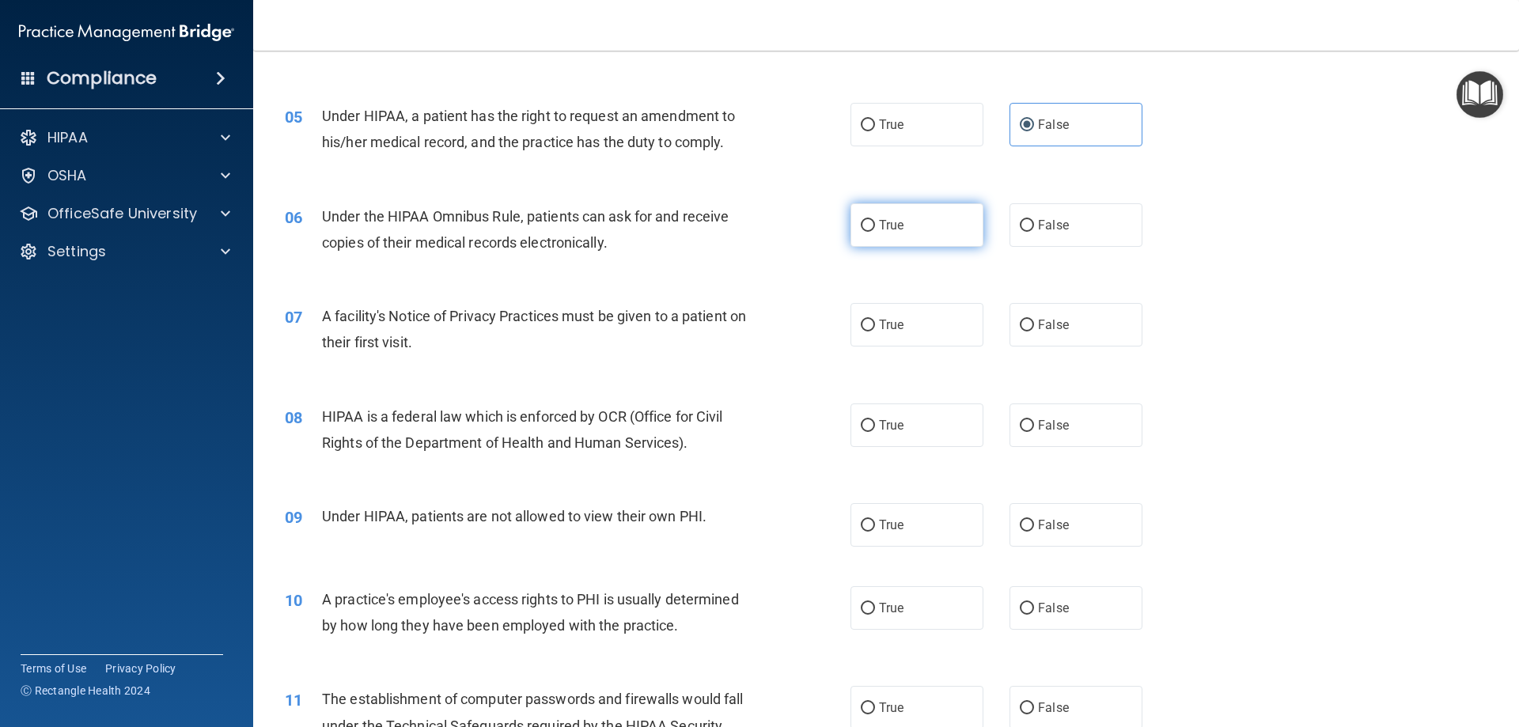
click at [870, 218] on label "True" at bounding box center [916, 225] width 133 height 44
click at [870, 220] on input "True" at bounding box center [868, 226] width 14 height 12
radio input "true"
click at [877, 316] on label "True" at bounding box center [916, 325] width 133 height 44
click at [875, 320] on input "True" at bounding box center [868, 326] width 14 height 12
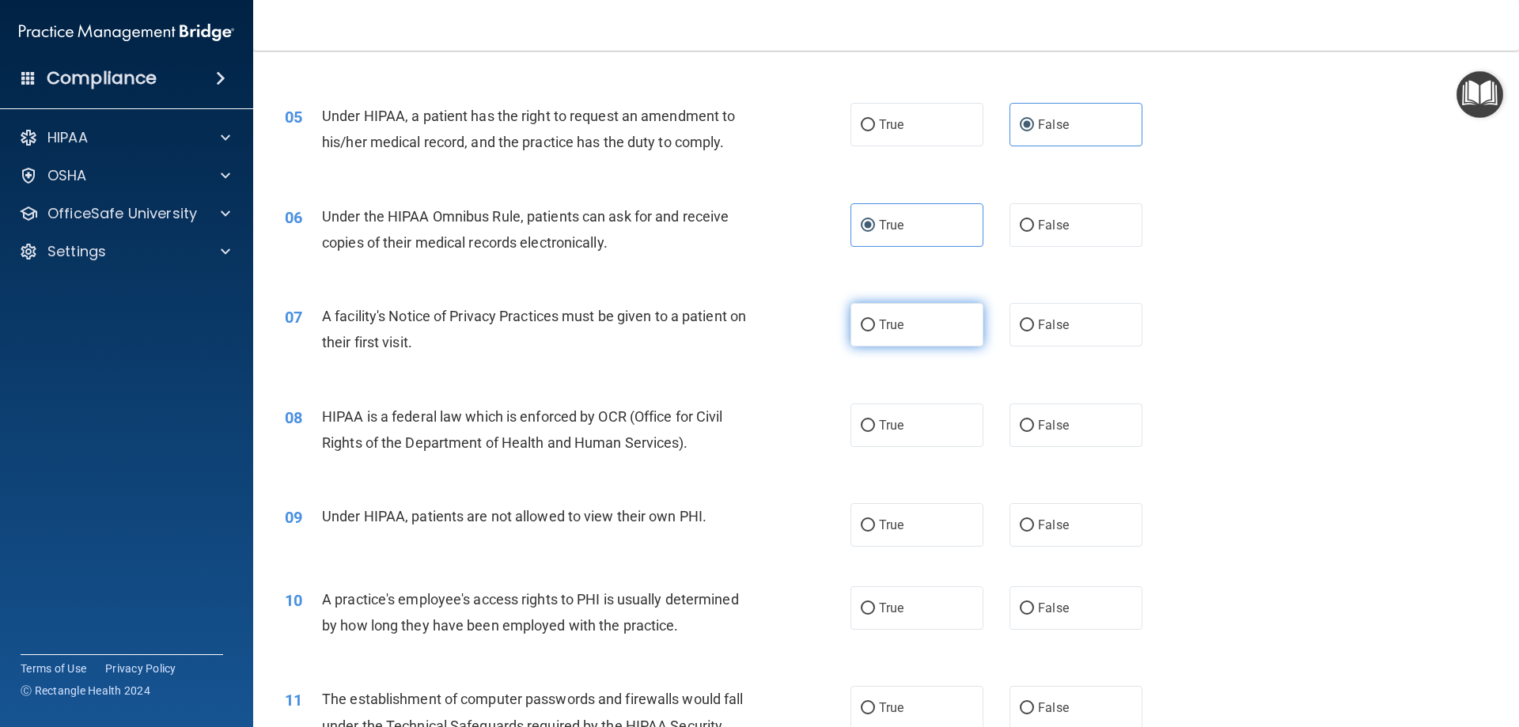
radio input "true"
drag, startPoint x: 881, startPoint y: 420, endPoint x: 910, endPoint y: 424, distance: 28.8
click at [884, 421] on span "True" at bounding box center [891, 425] width 25 height 15
click at [1046, 535] on label "False" at bounding box center [1076, 525] width 133 height 44
click at [1034, 532] on input "False" at bounding box center [1027, 526] width 14 height 12
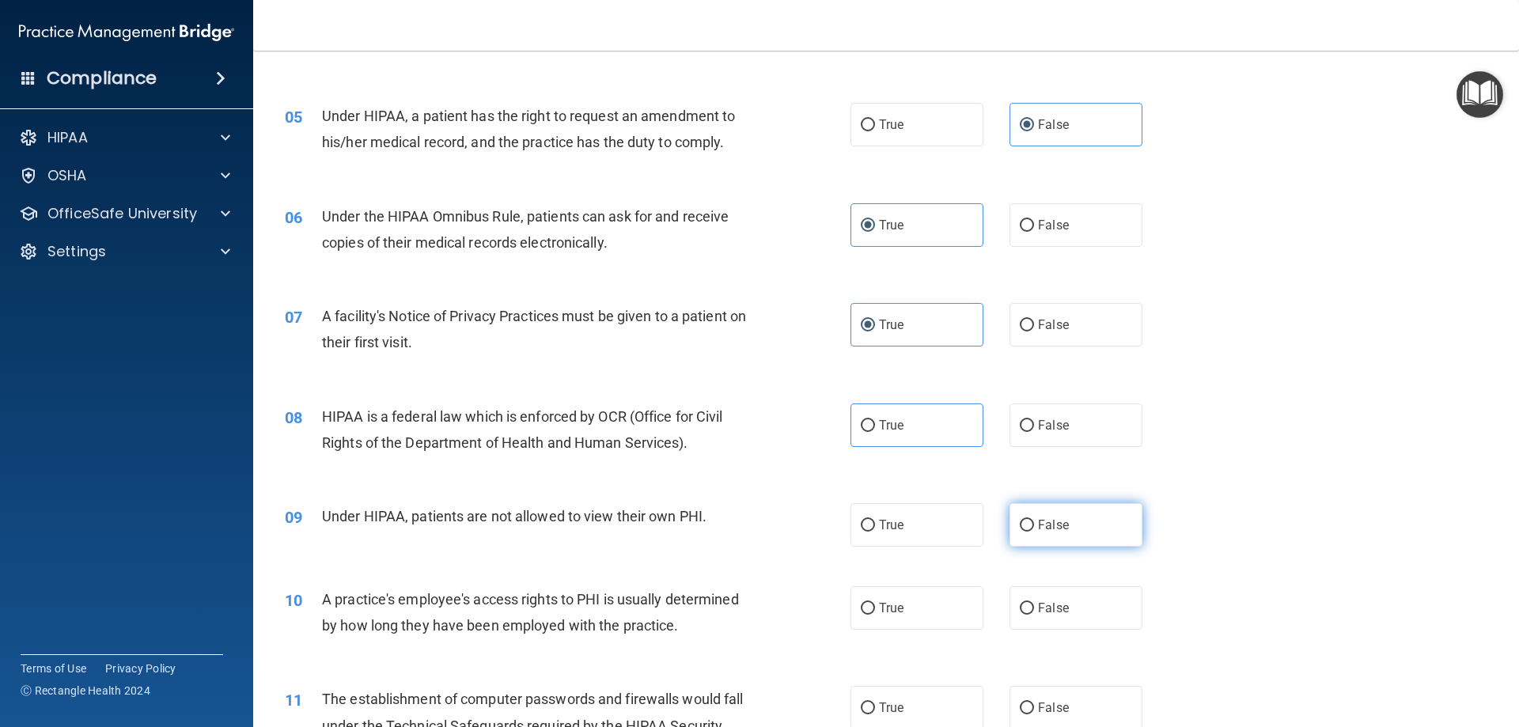
radio input "true"
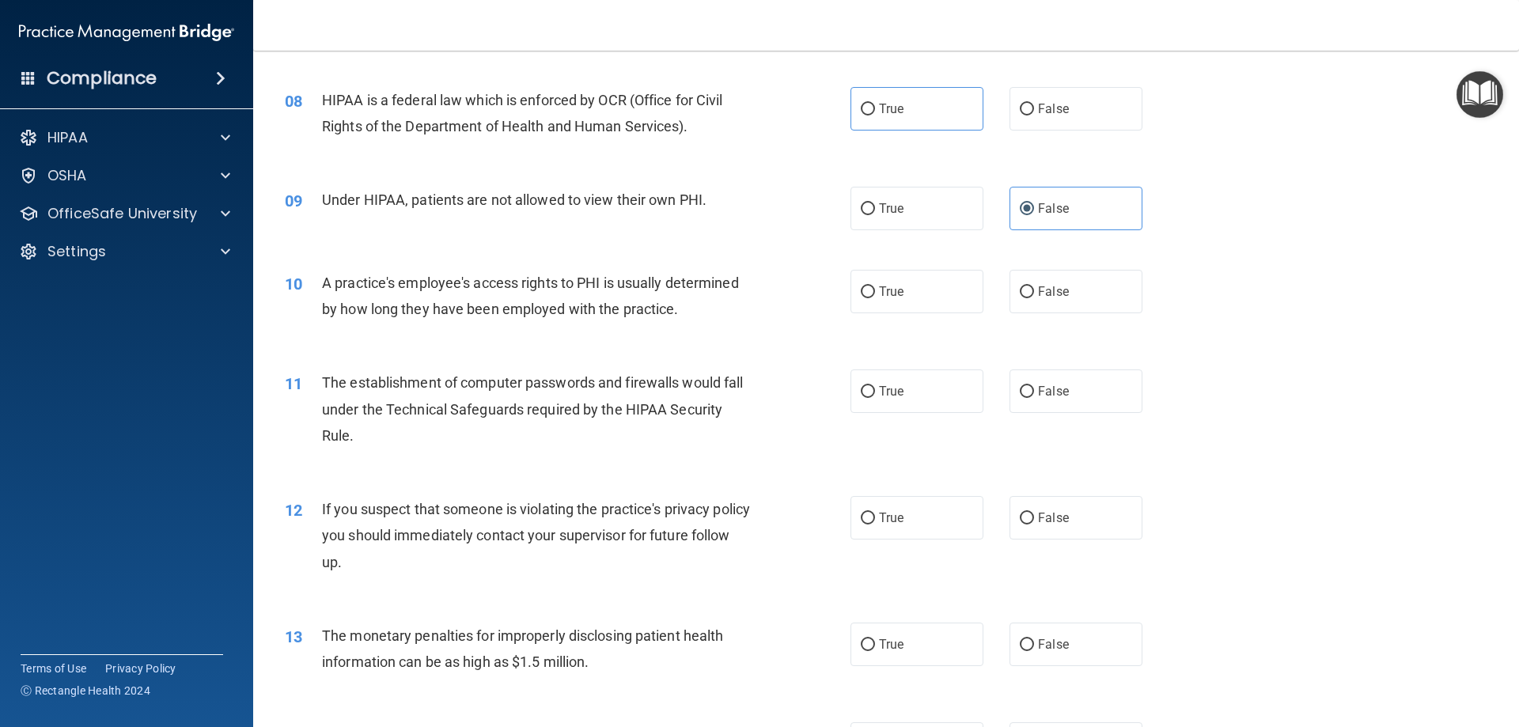
scroll to position [949, 0]
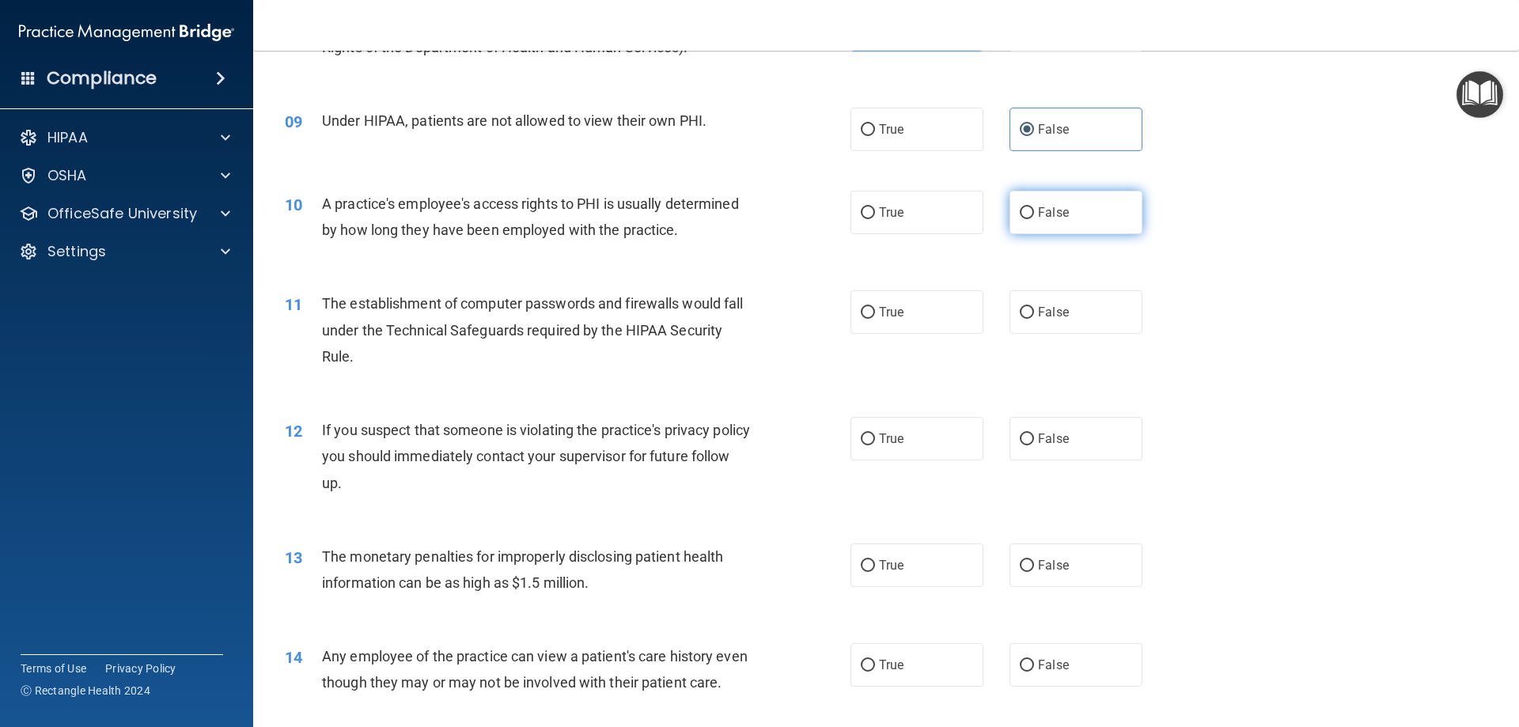
click at [1046, 214] on span "False" at bounding box center [1053, 212] width 31 height 15
click at [1034, 214] on input "False" at bounding box center [1027, 213] width 14 height 12
radio input "true"
click at [919, 317] on label "True" at bounding box center [916, 312] width 133 height 44
click at [875, 317] on input "True" at bounding box center [868, 313] width 14 height 12
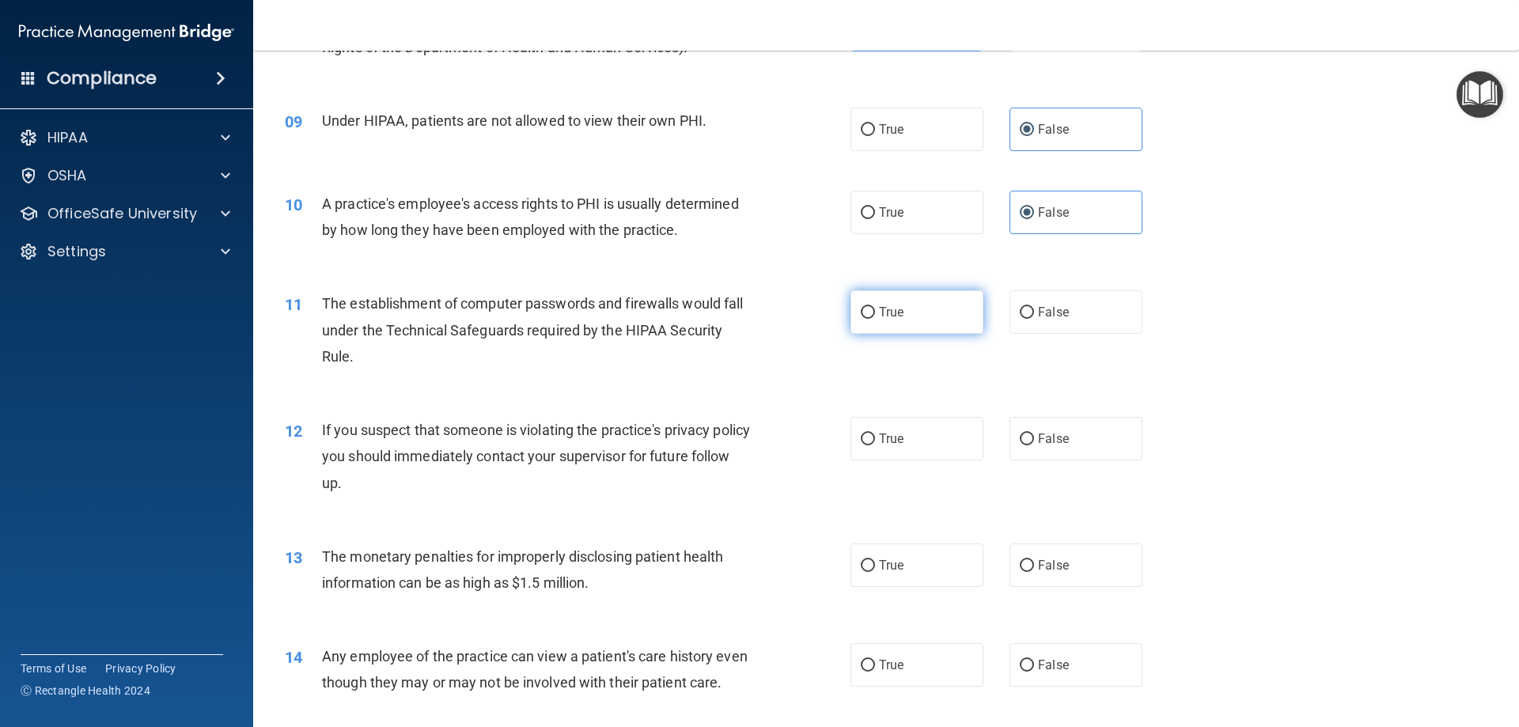
radio input "true"
click at [881, 447] on label "True" at bounding box center [916, 439] width 133 height 44
click at [875, 445] on input "True" at bounding box center [868, 440] width 14 height 12
radio input "true"
click at [879, 566] on span "True" at bounding box center [891, 565] width 25 height 15
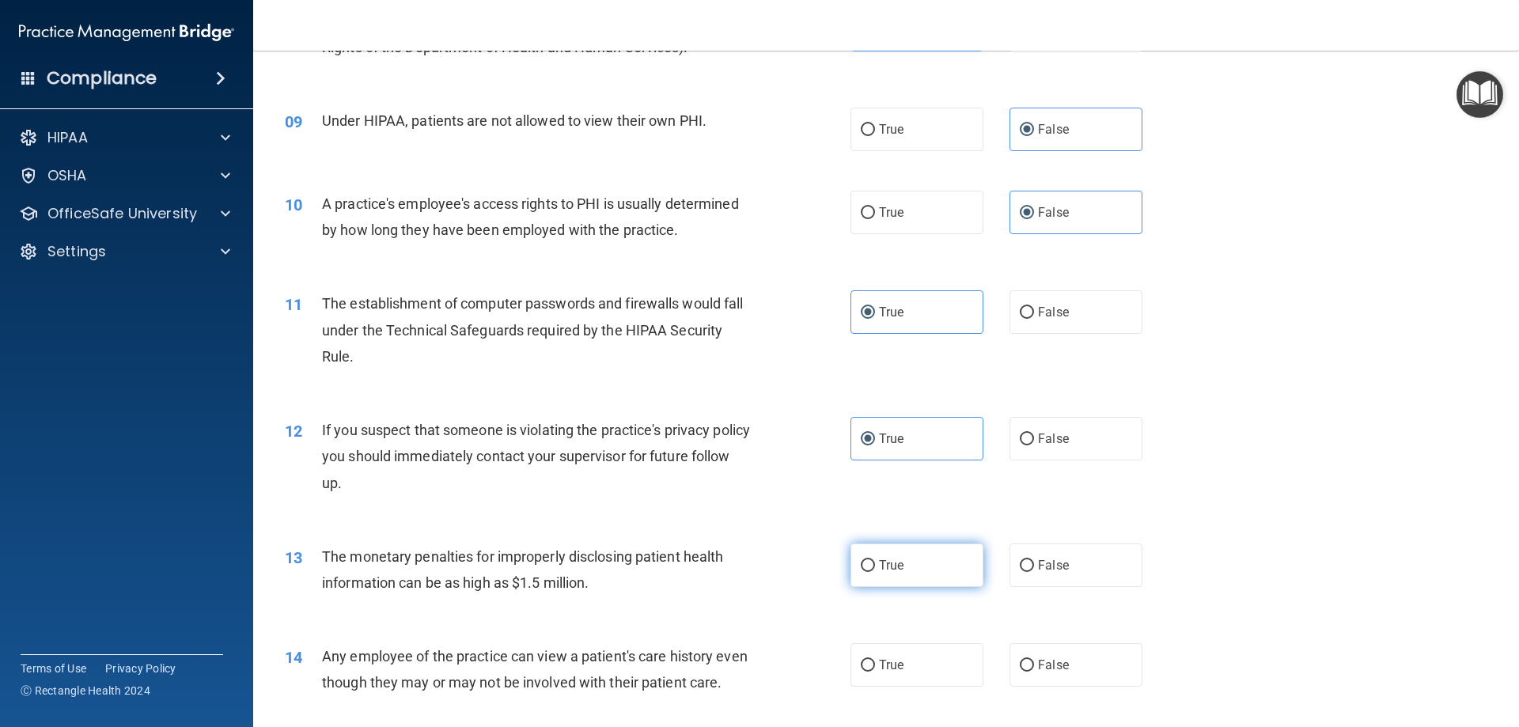
click at [875, 566] on input "True" at bounding box center [868, 566] width 14 height 12
radio input "true"
click at [1059, 568] on span "False" at bounding box center [1053, 565] width 31 height 15
click at [1034, 568] on input "False" at bounding box center [1027, 566] width 14 height 12
radio input "true"
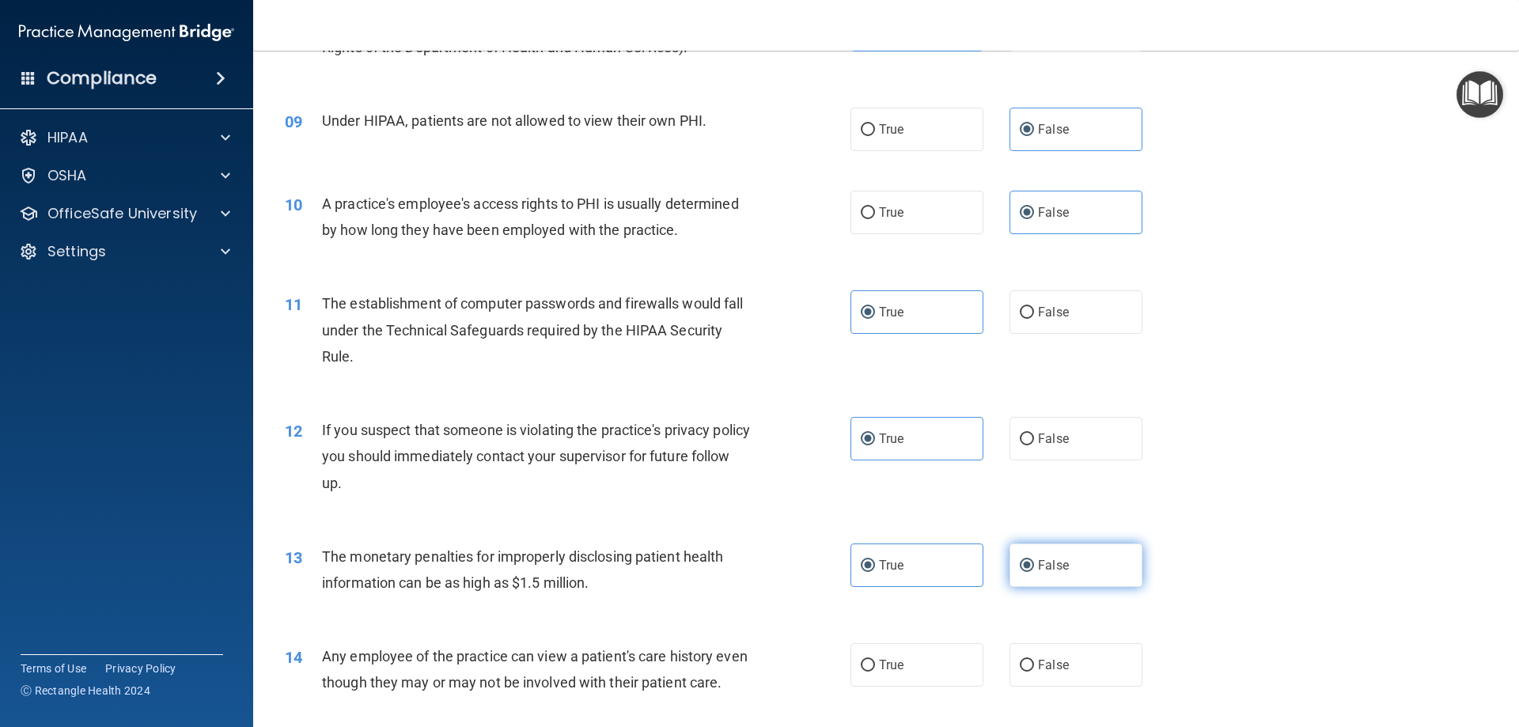
radio input "false"
click at [1067, 672] on label "False" at bounding box center [1076, 665] width 133 height 44
click at [1034, 672] on input "False" at bounding box center [1027, 666] width 14 height 12
radio input "true"
click at [933, 565] on label "True" at bounding box center [916, 566] width 133 height 44
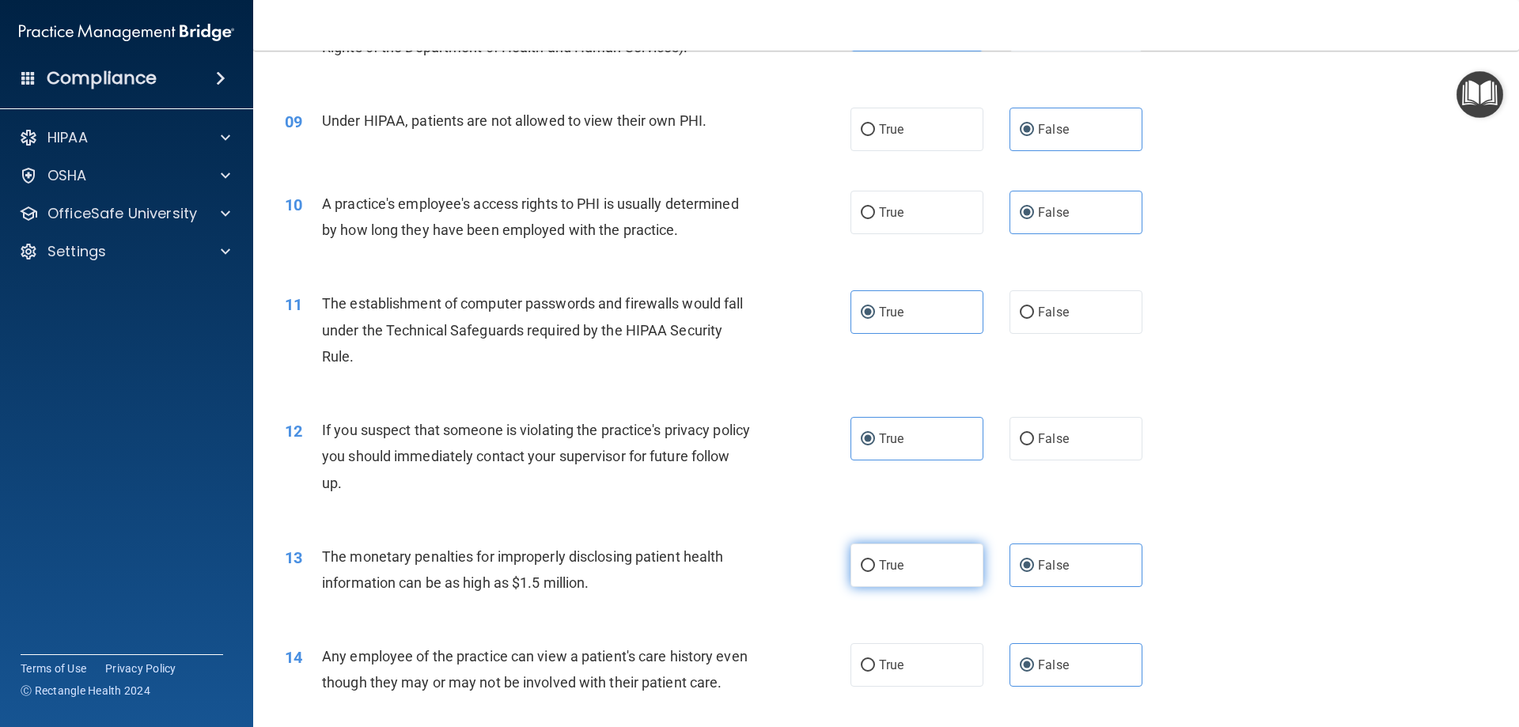
click at [875, 565] on input "True" at bounding box center [868, 566] width 14 height 12
radio input "true"
radio input "false"
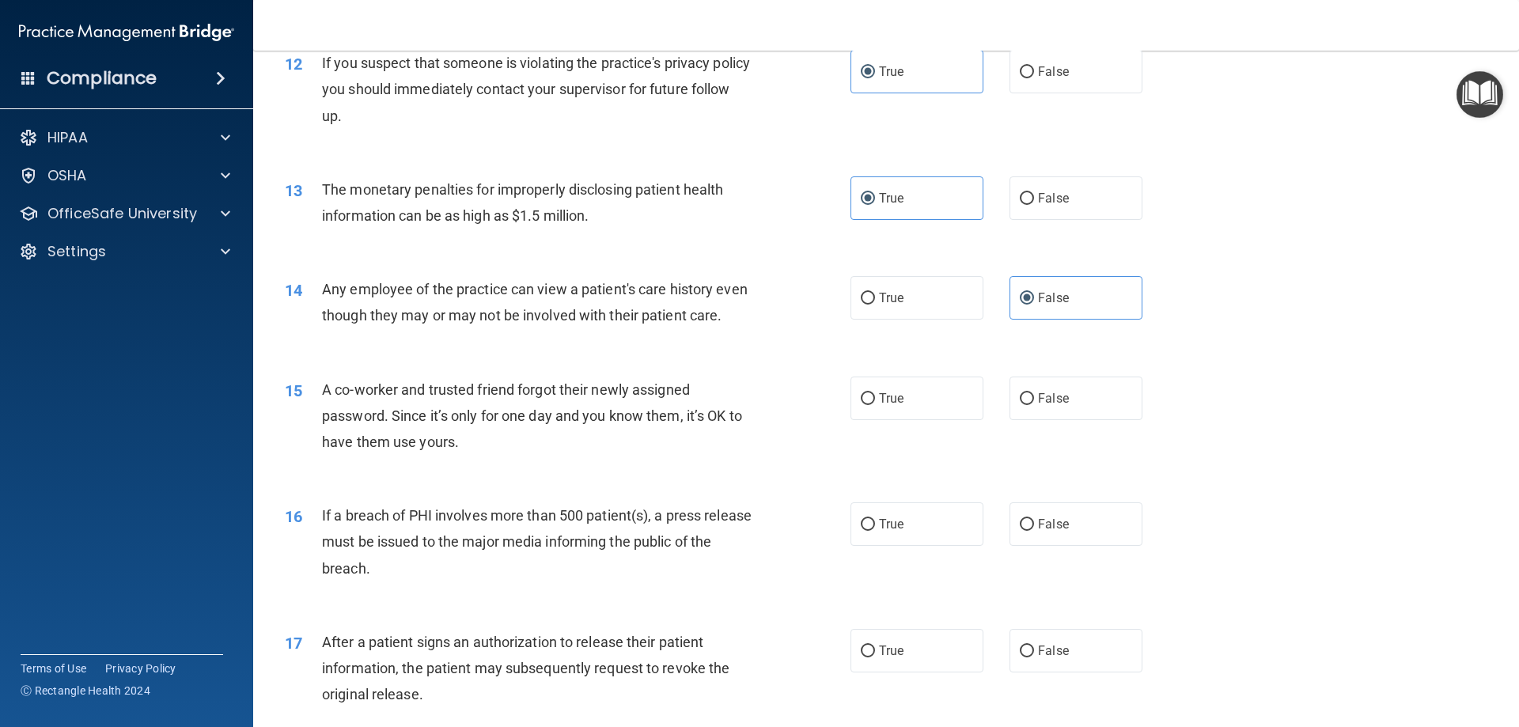
scroll to position [1345, 0]
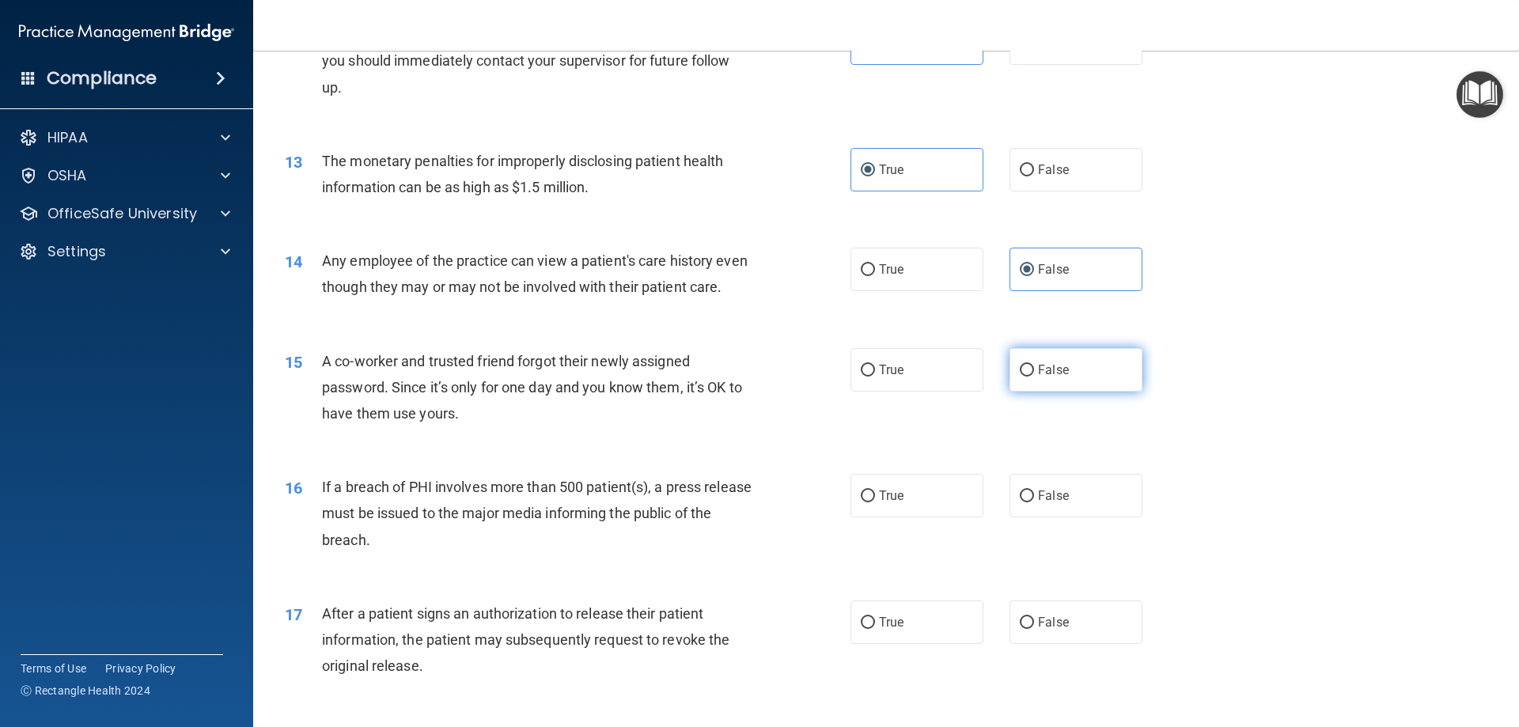
click at [1076, 392] on label "False" at bounding box center [1076, 370] width 133 height 44
click at [1034, 377] on input "False" at bounding box center [1027, 371] width 14 height 12
radio input "true"
click at [919, 517] on label "True" at bounding box center [916, 496] width 133 height 44
click at [875, 502] on input "True" at bounding box center [868, 497] width 14 height 12
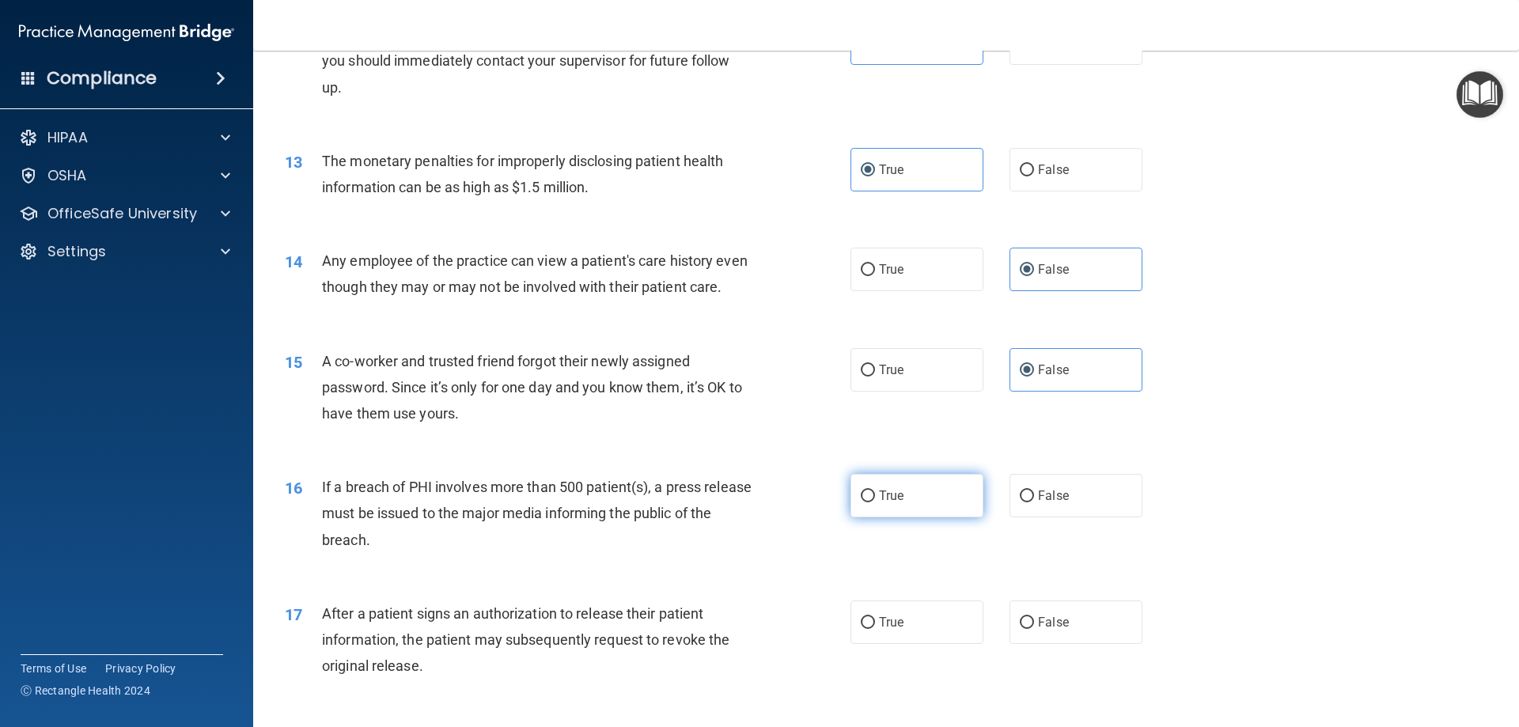
radio input "true"
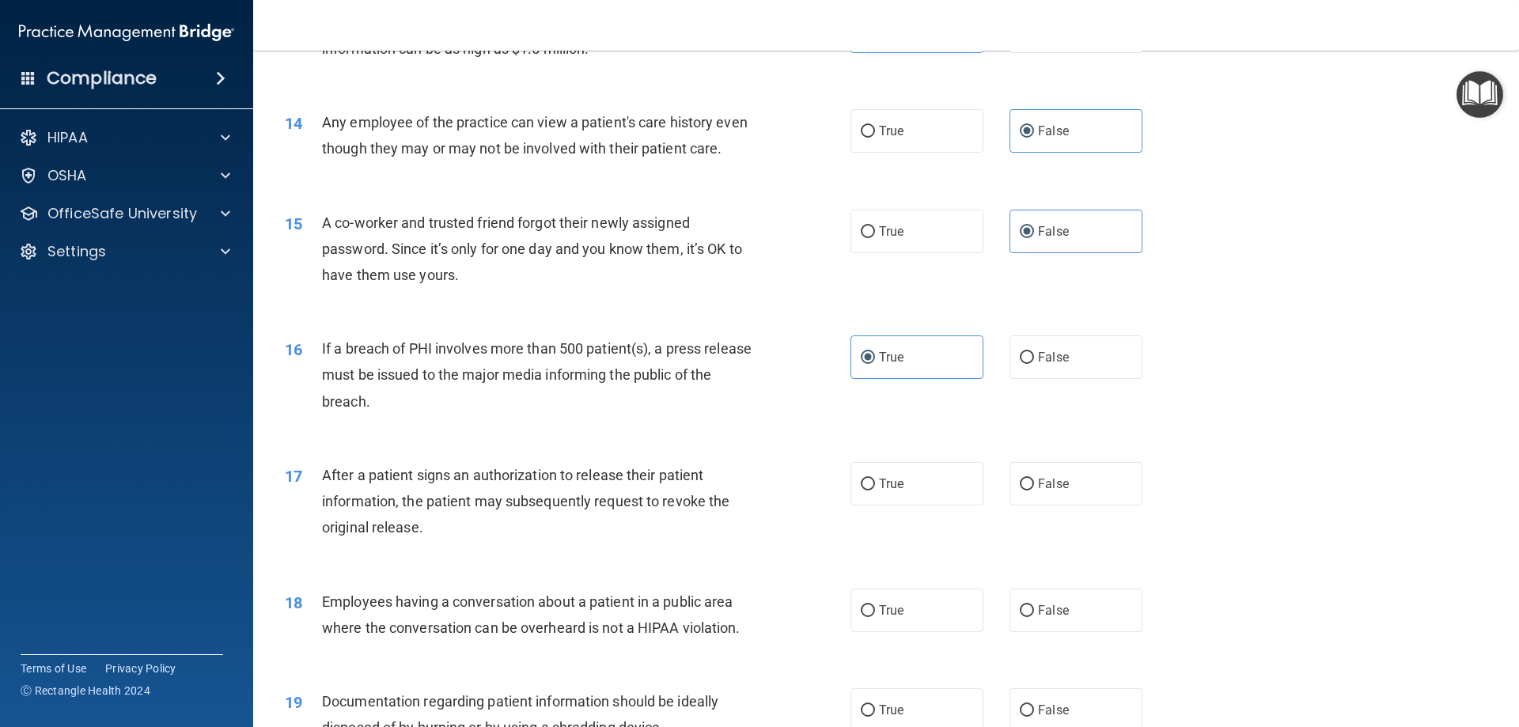
scroll to position [1503, 0]
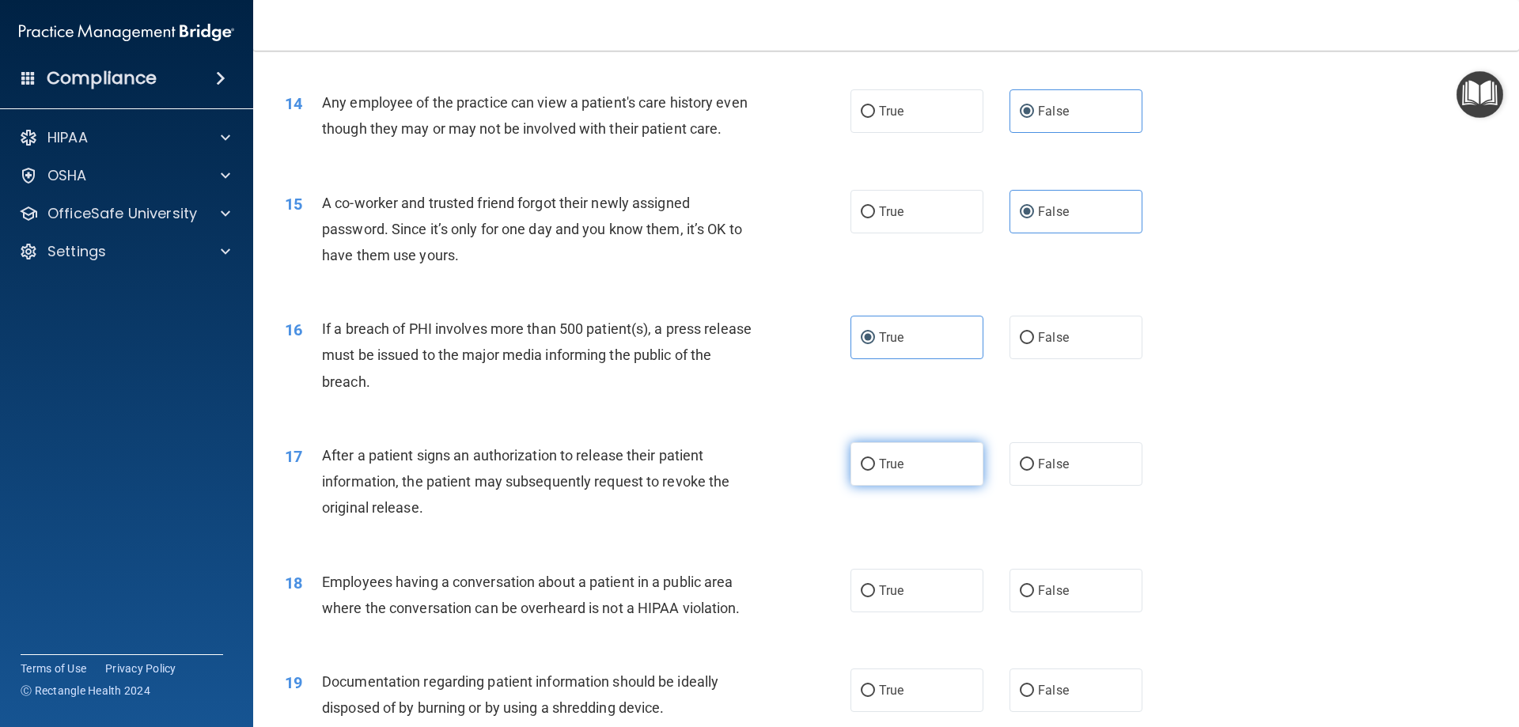
click at [916, 486] on label "True" at bounding box center [916, 464] width 133 height 44
click at [875, 471] on input "True" at bounding box center [868, 465] width 14 height 12
radio input "true"
click at [1078, 612] on label "False" at bounding box center [1076, 591] width 133 height 44
click at [1034, 597] on input "False" at bounding box center [1027, 591] width 14 height 12
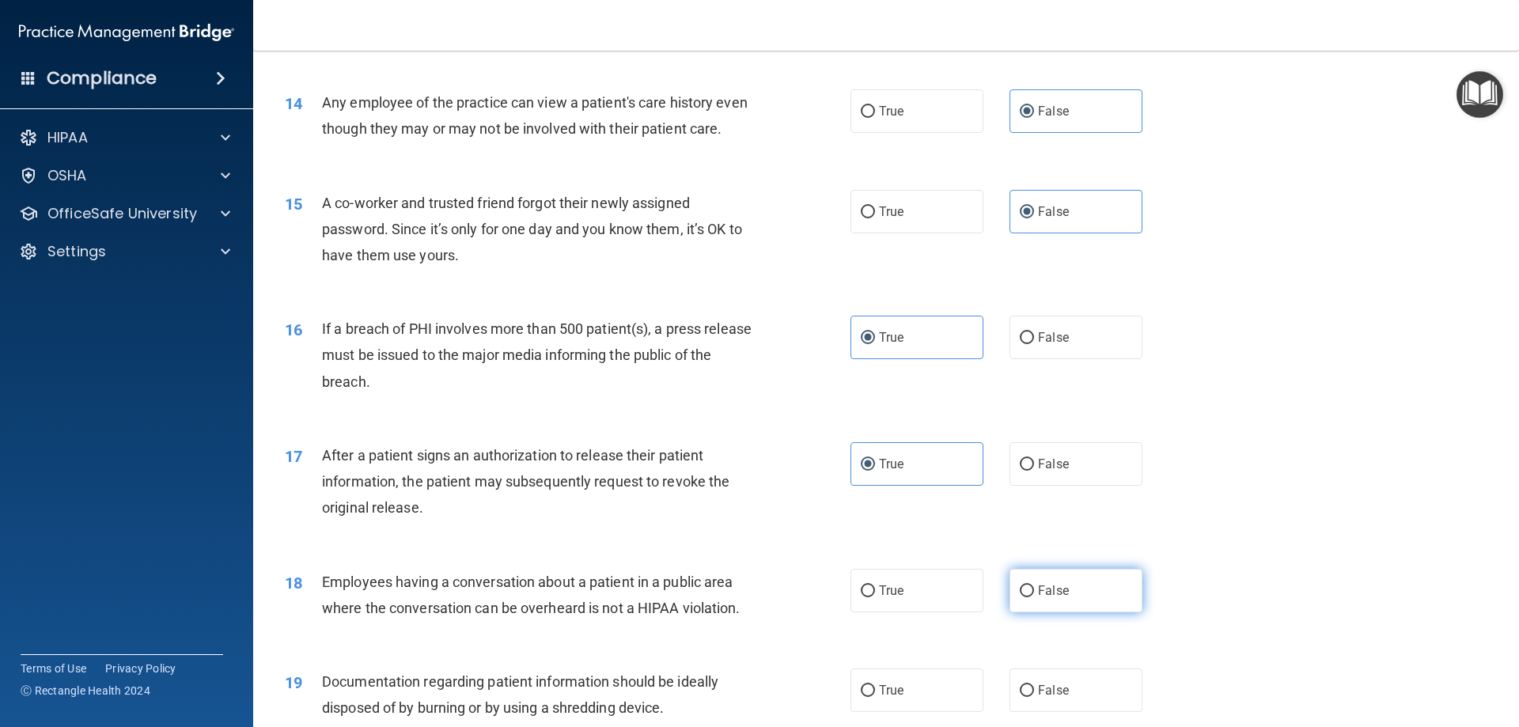
radio input "true"
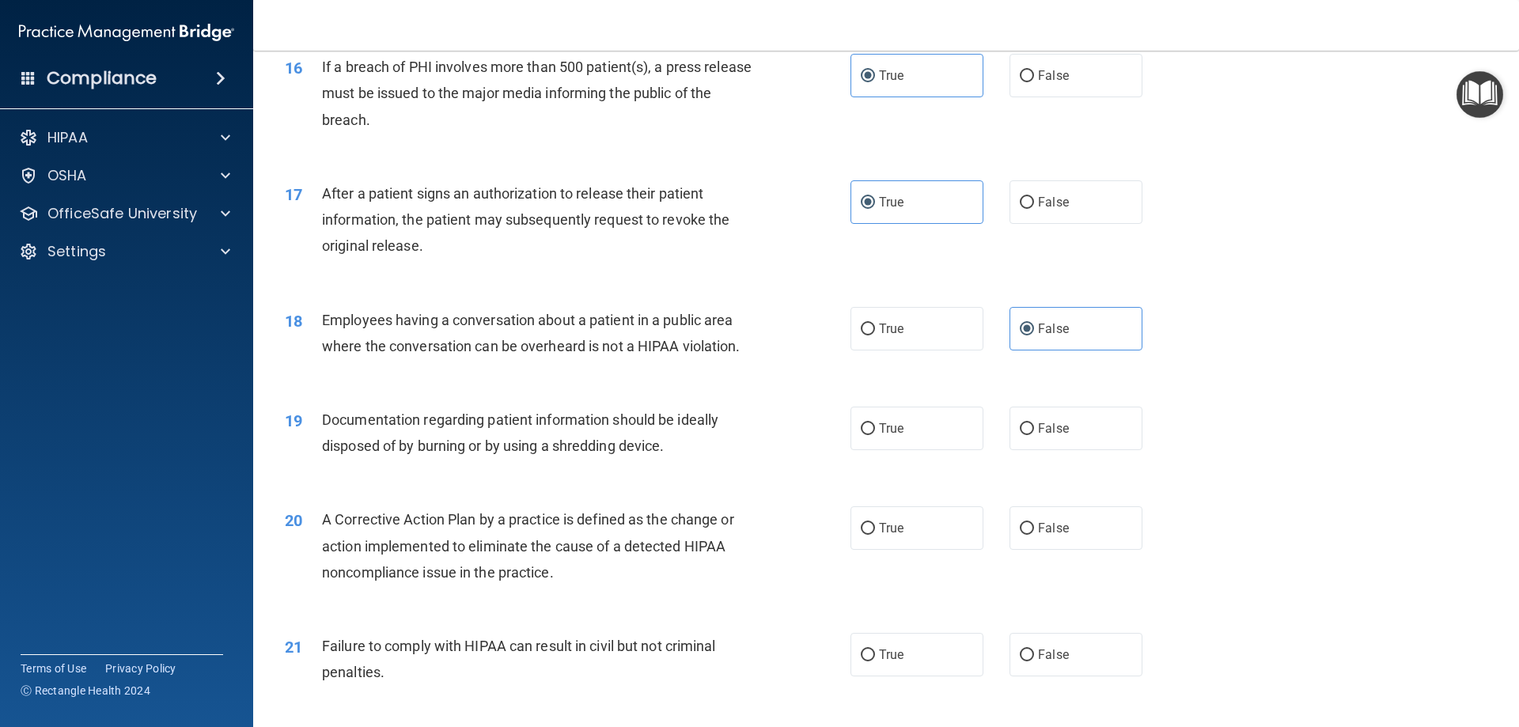
scroll to position [1820, 0]
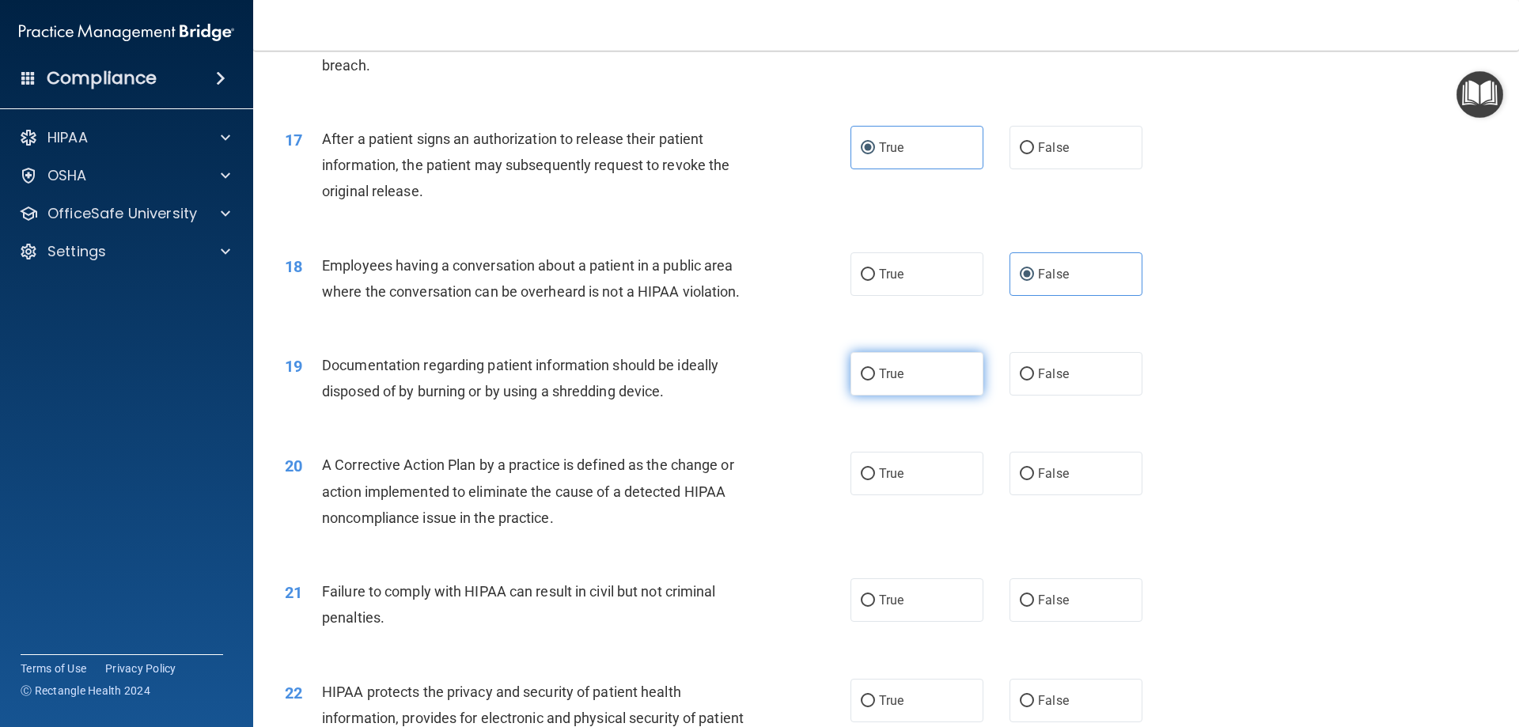
click at [892, 381] on span "True" at bounding box center [891, 373] width 25 height 15
click at [875, 381] on input "True" at bounding box center [868, 375] width 14 height 12
radio input "true"
click at [919, 494] on label "True" at bounding box center [916, 474] width 133 height 44
click at [875, 480] on input "True" at bounding box center [868, 474] width 14 height 12
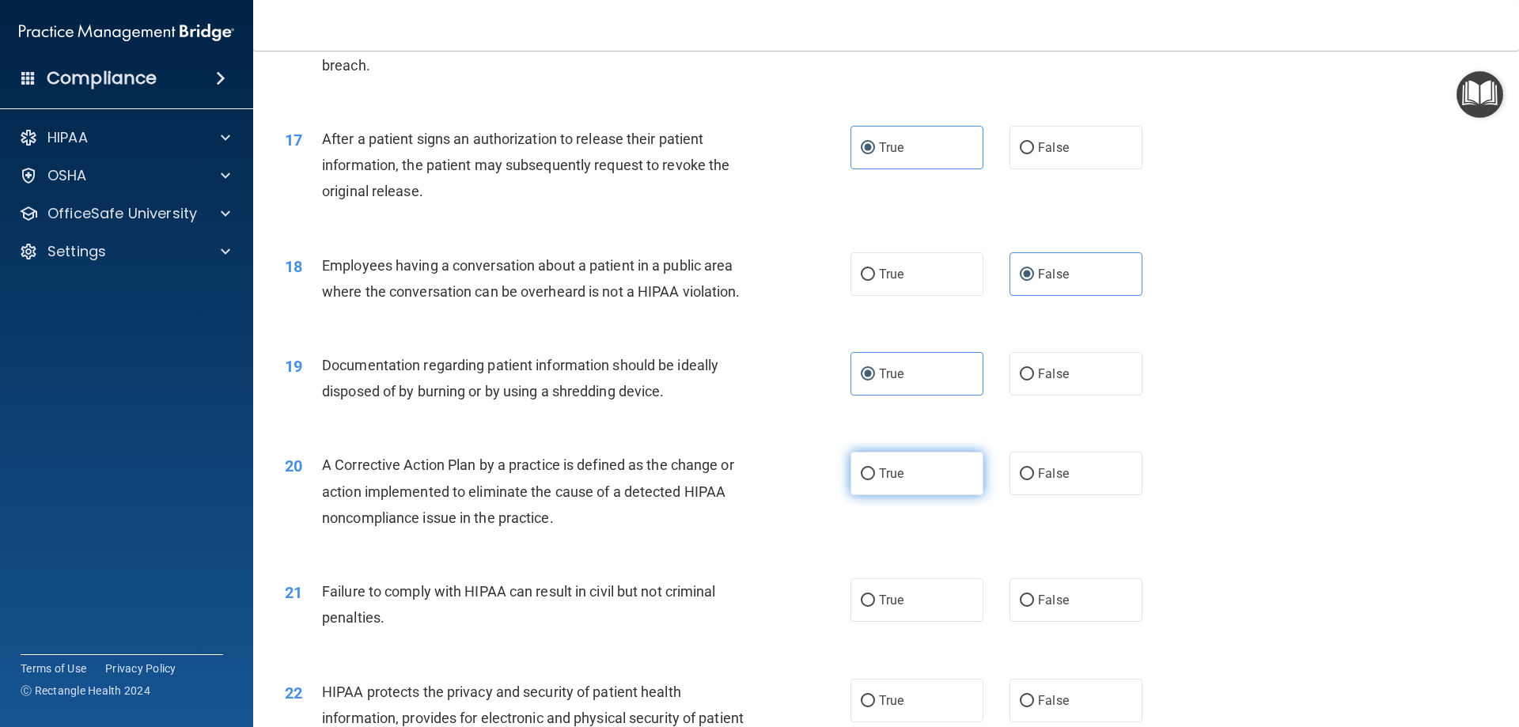
radio input "true"
click at [1058, 608] on span "False" at bounding box center [1053, 600] width 31 height 15
click at [1034, 607] on input "False" at bounding box center [1027, 601] width 14 height 12
radio input "true"
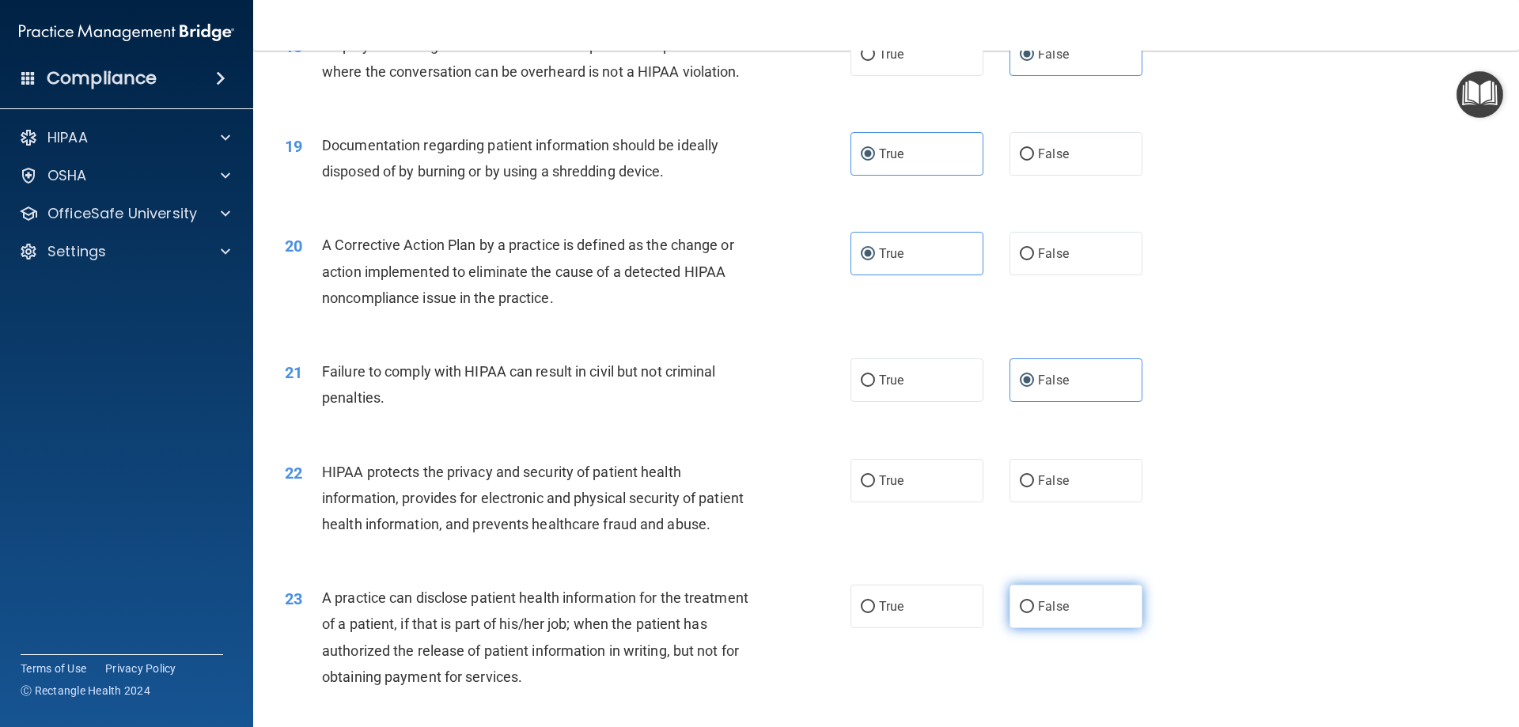
scroll to position [2136, 0]
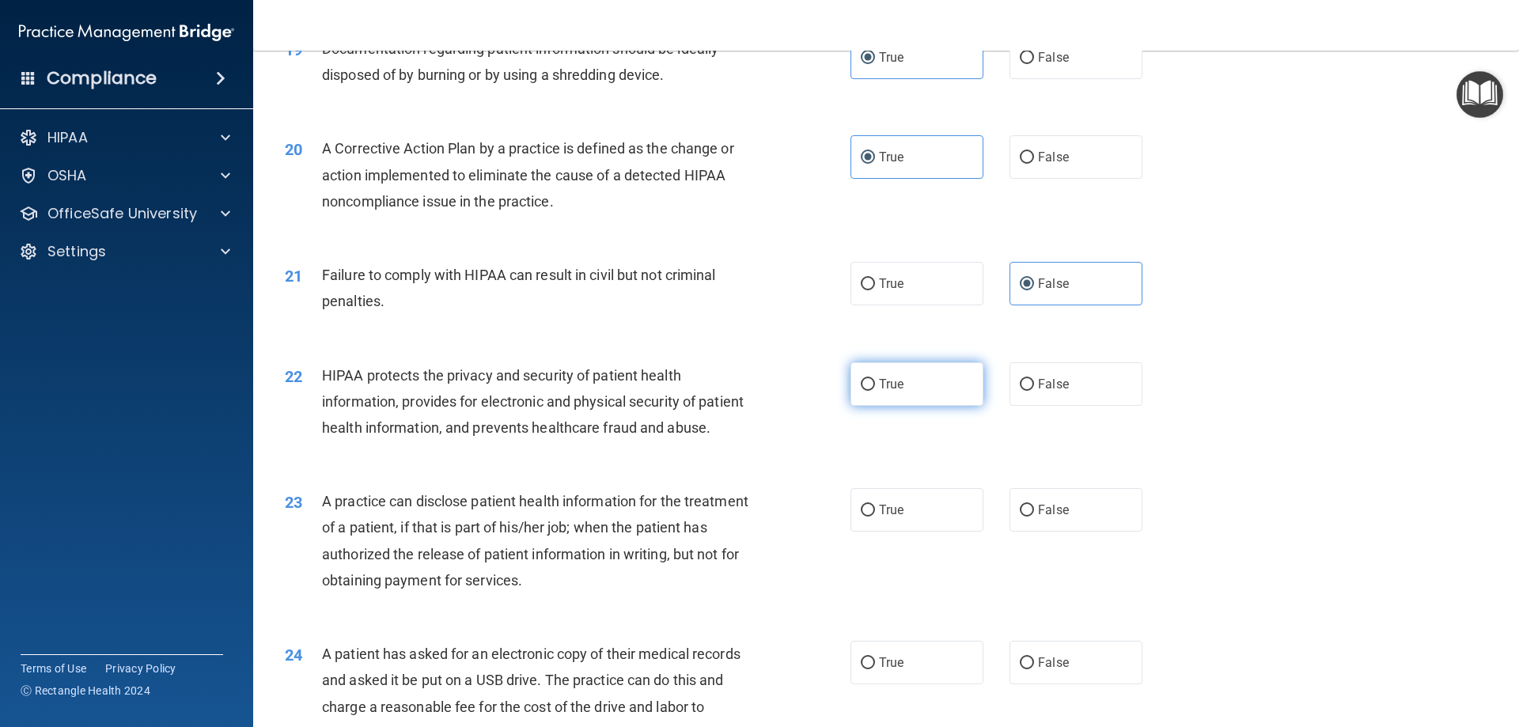
click at [879, 392] on span "True" at bounding box center [891, 384] width 25 height 15
click at [875, 391] on input "True" at bounding box center [868, 385] width 14 height 12
radio input "true"
click at [1046, 517] on span "False" at bounding box center [1053, 509] width 31 height 15
click at [1034, 517] on input "False" at bounding box center [1027, 511] width 14 height 12
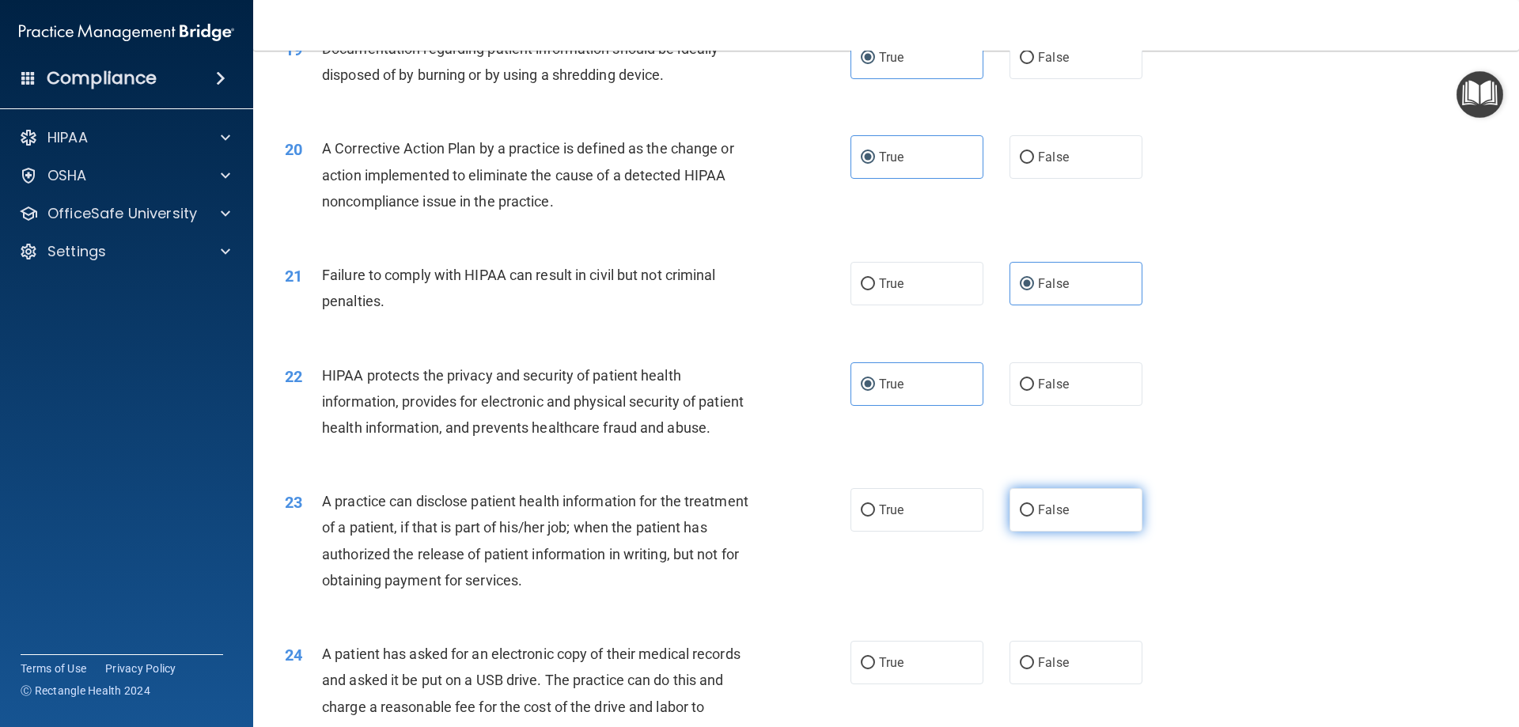
radio input "true"
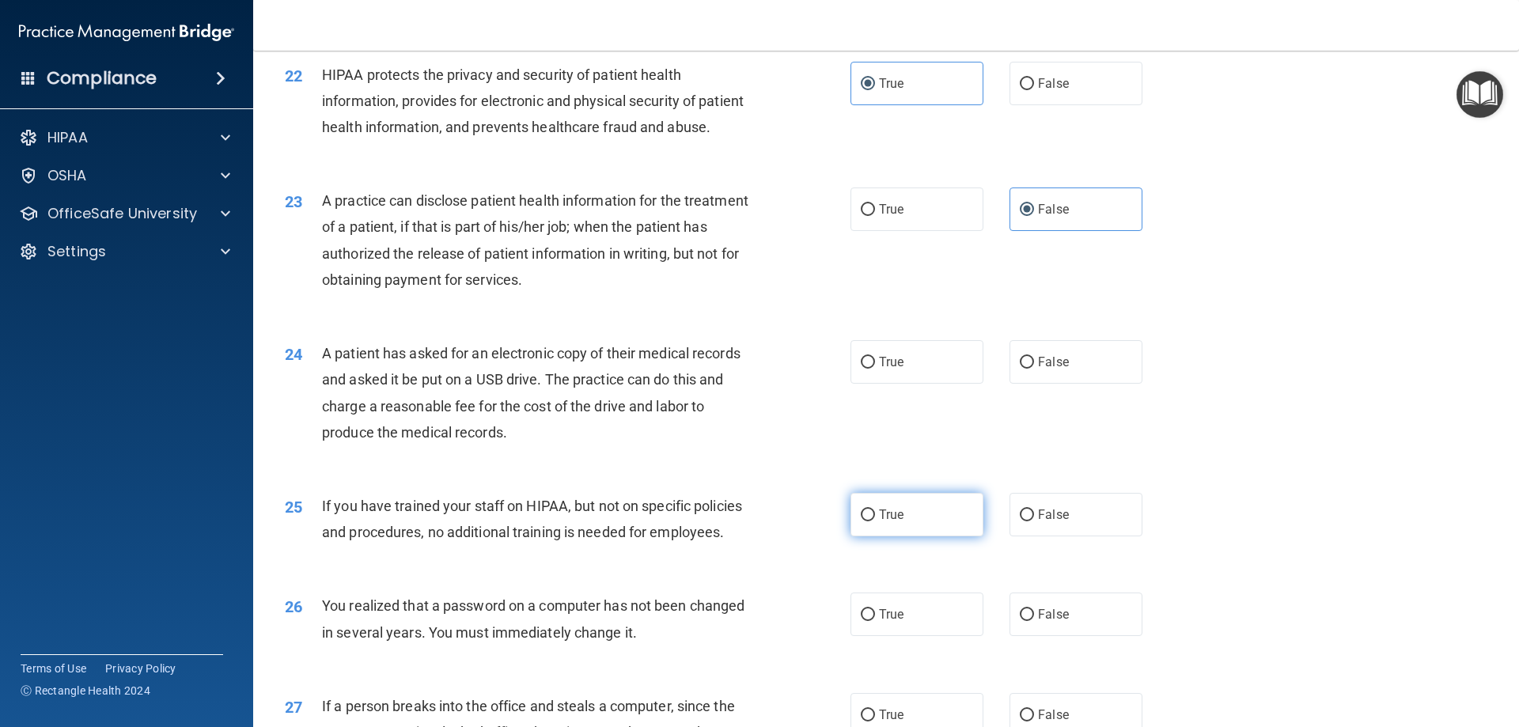
scroll to position [2453, 0]
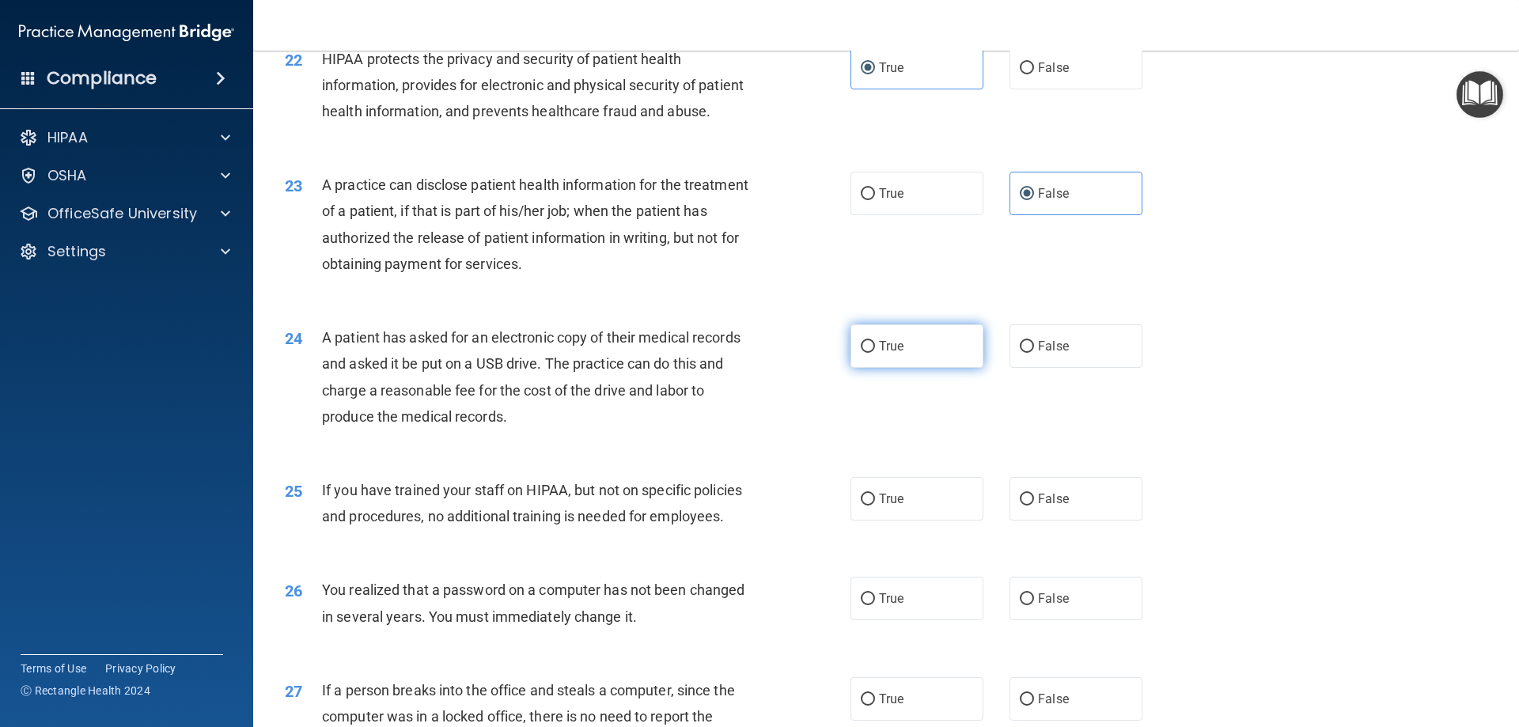
click at [879, 354] on span "True" at bounding box center [891, 346] width 25 height 15
click at [875, 353] on input "True" at bounding box center [868, 347] width 14 height 12
radio input "true"
click at [1057, 521] on label "False" at bounding box center [1076, 499] width 133 height 44
click at [1034, 506] on input "False" at bounding box center [1027, 500] width 14 height 12
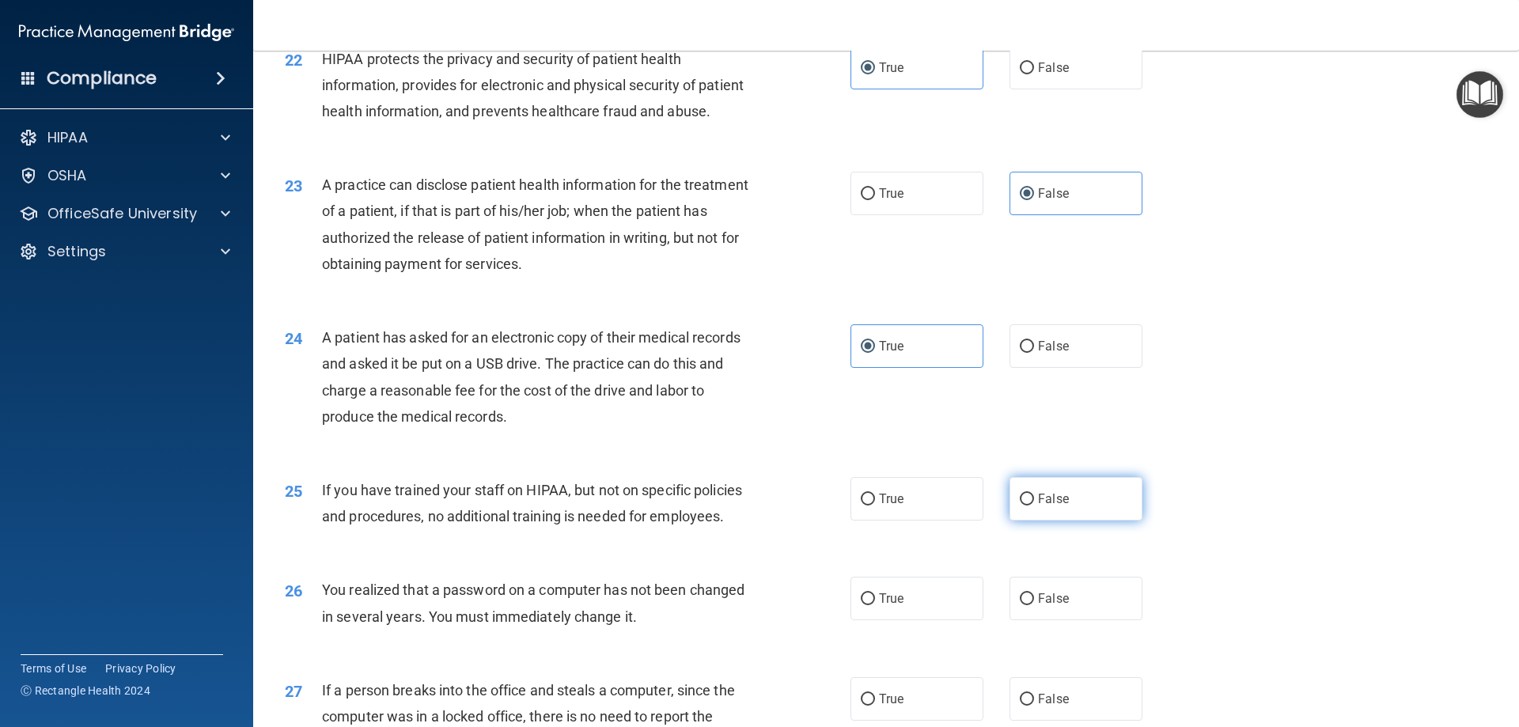
radio input "true"
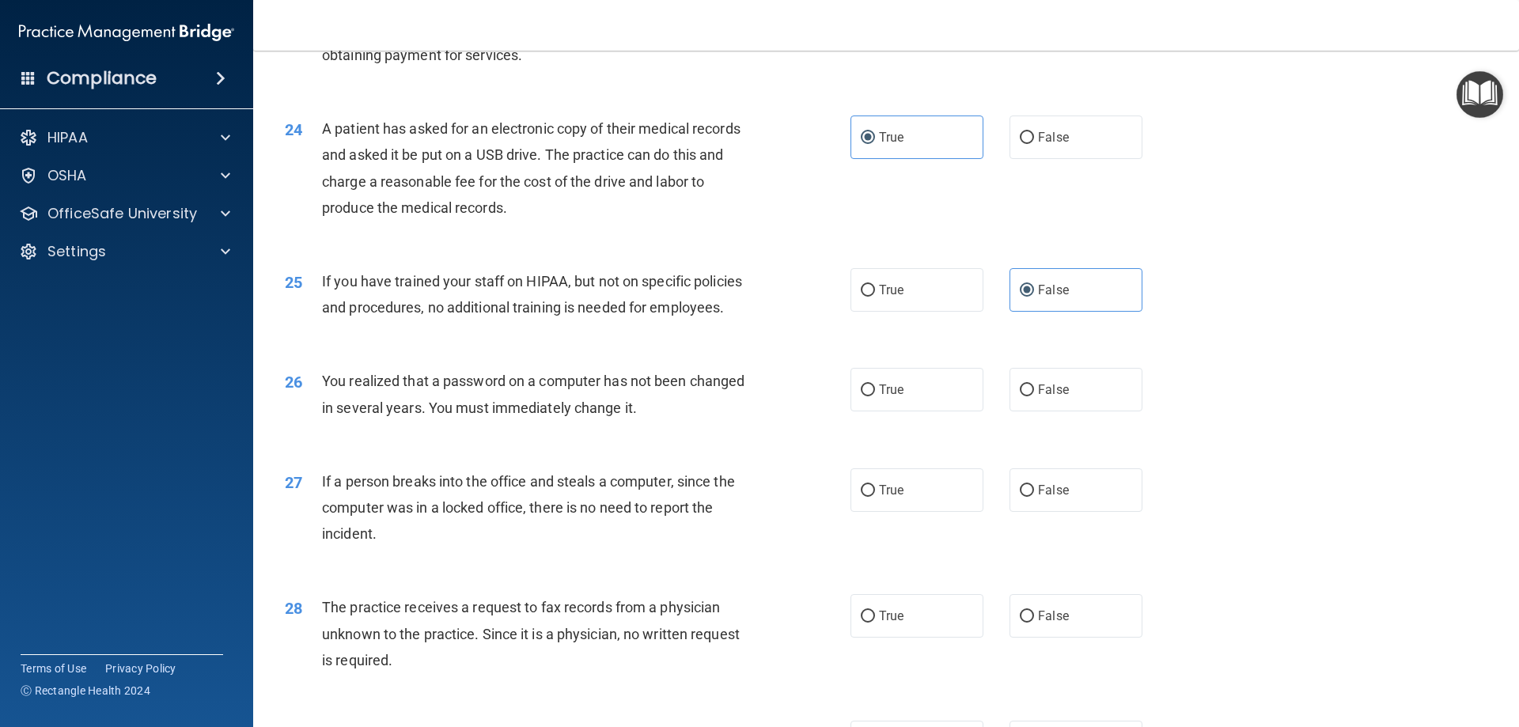
scroll to position [2690, 0]
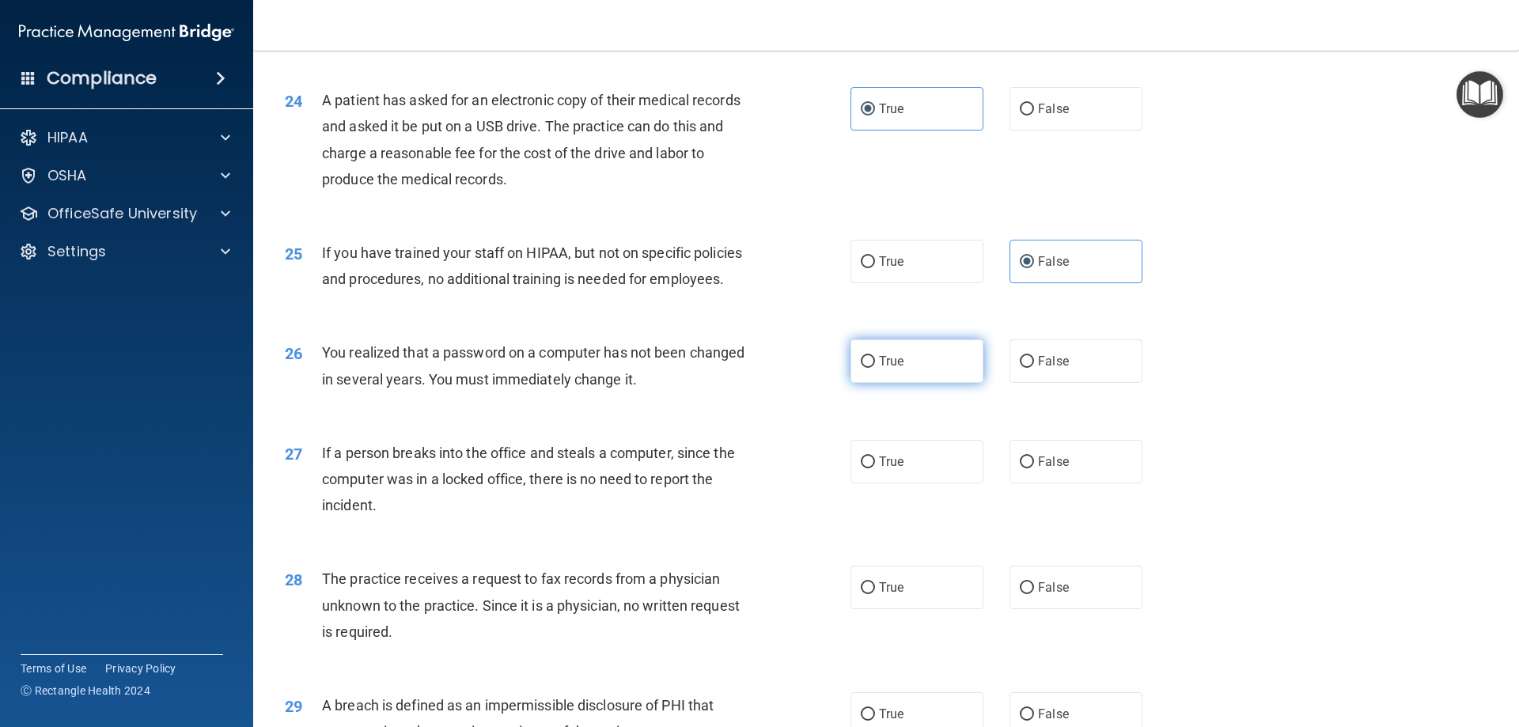
click at [868, 368] on input "True" at bounding box center [868, 362] width 14 height 12
radio input "true"
click at [1060, 469] on span "False" at bounding box center [1053, 461] width 31 height 15
click at [1034, 468] on input "False" at bounding box center [1027, 462] width 14 height 12
radio input "true"
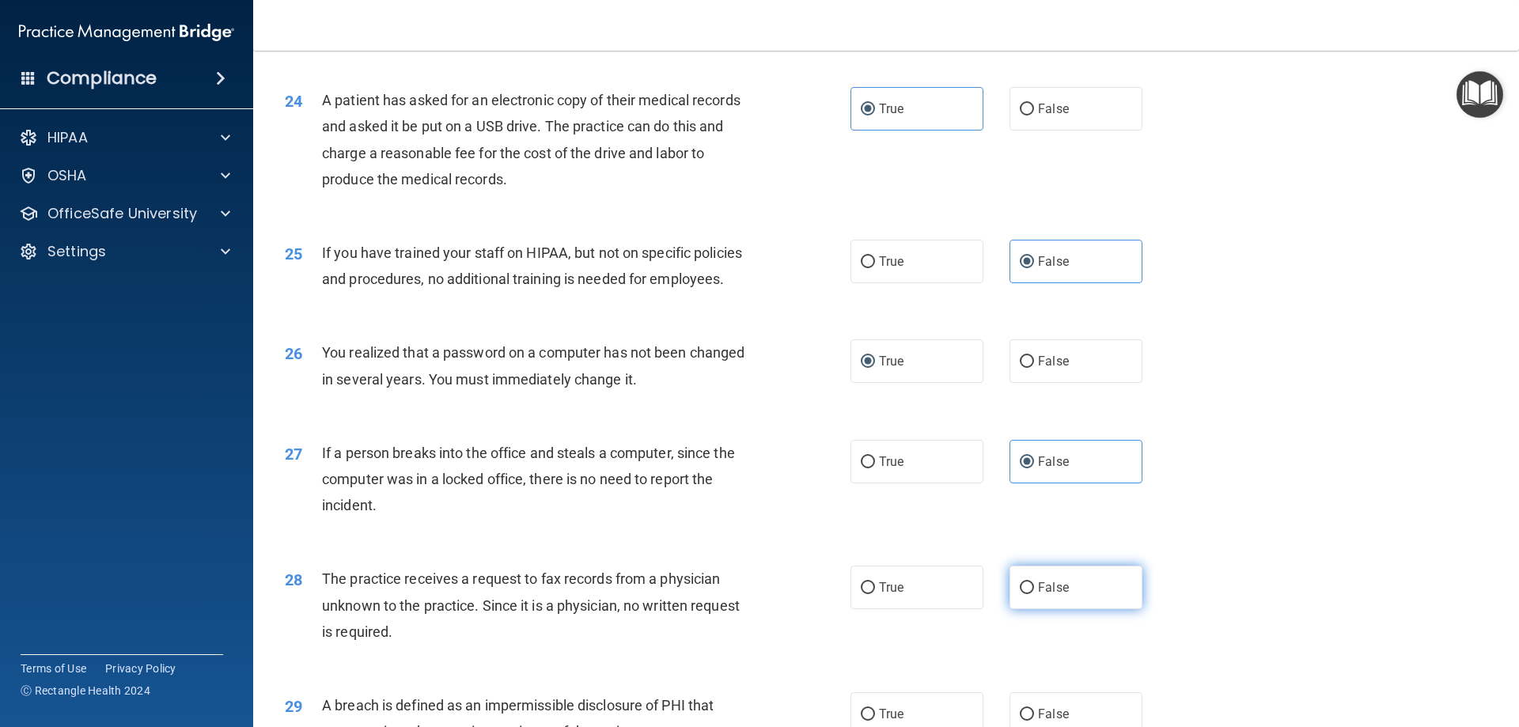
click at [1088, 609] on label "False" at bounding box center [1076, 588] width 133 height 44
click at [1034, 594] on input "False" at bounding box center [1027, 588] width 14 height 12
radio input "true"
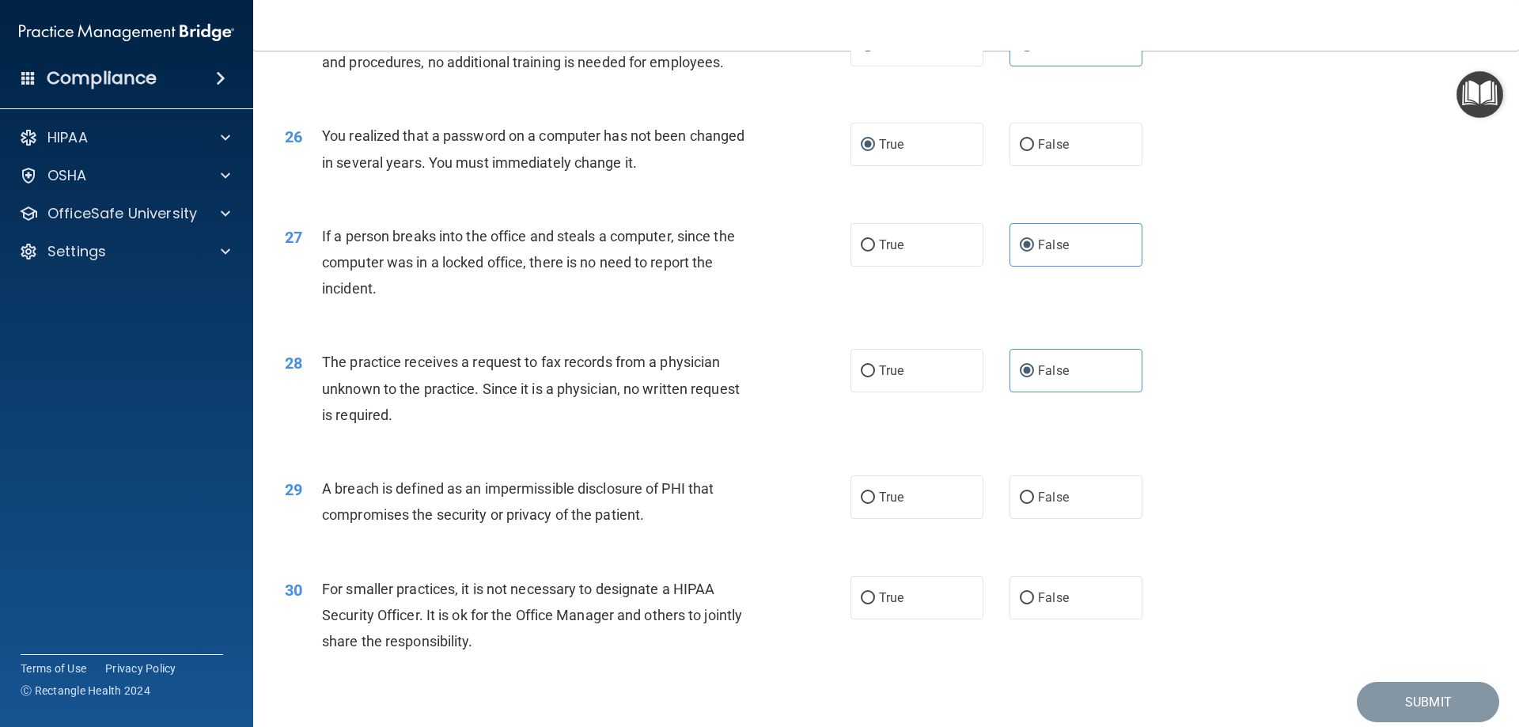
scroll to position [2927, 0]
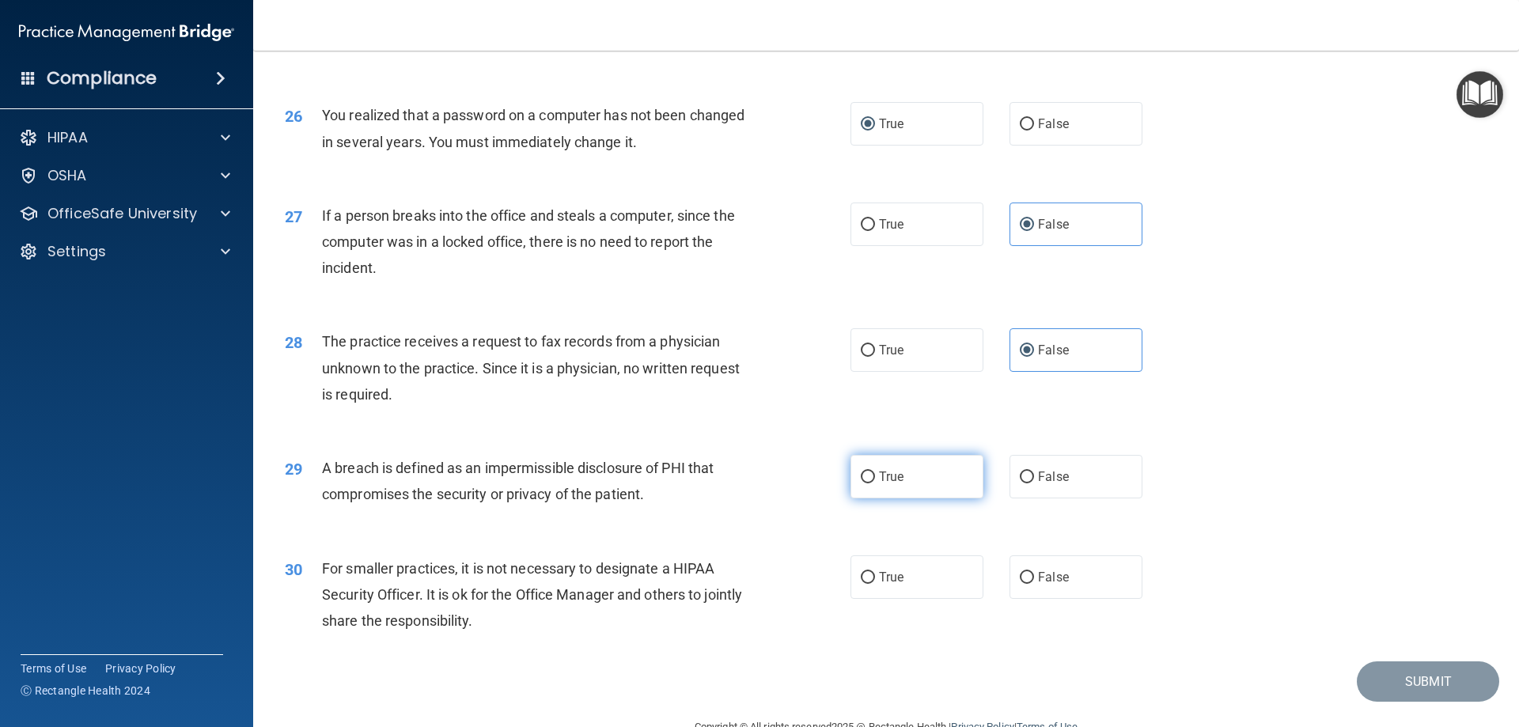
click at [895, 498] on label "True" at bounding box center [916, 477] width 133 height 44
click at [875, 483] on input "True" at bounding box center [868, 478] width 14 height 12
radio input "true"
click at [1039, 585] on span "False" at bounding box center [1053, 577] width 31 height 15
click at [1034, 584] on input "False" at bounding box center [1027, 578] width 14 height 12
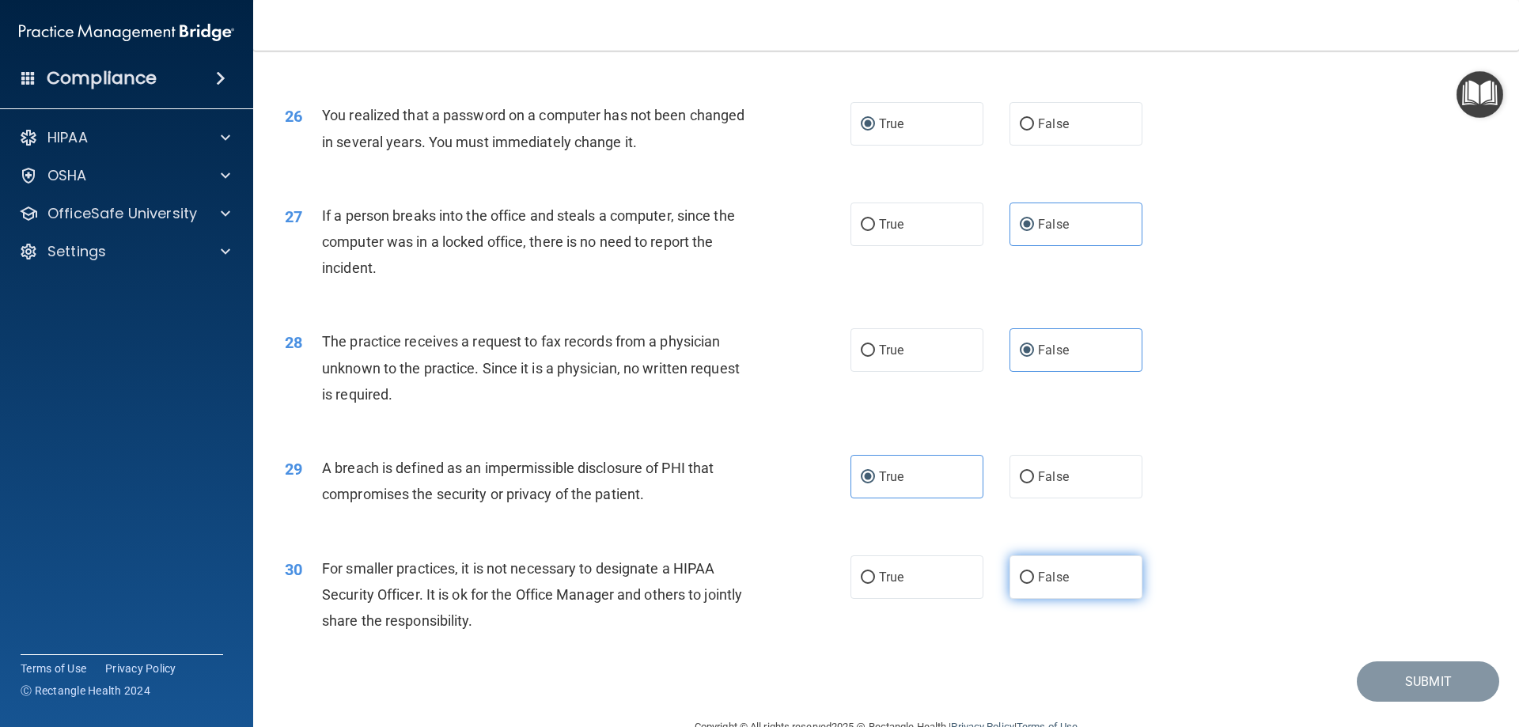
radio input "true"
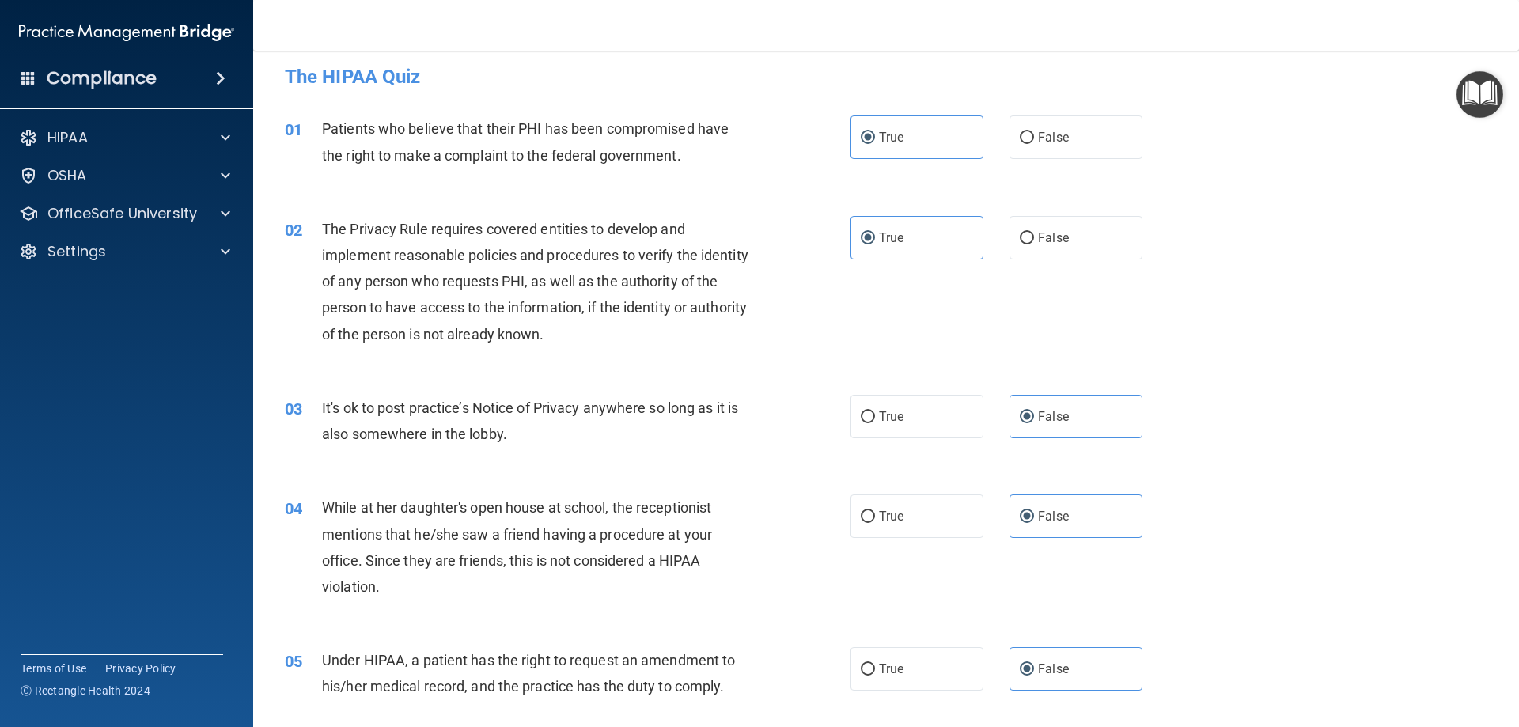
scroll to position [0, 0]
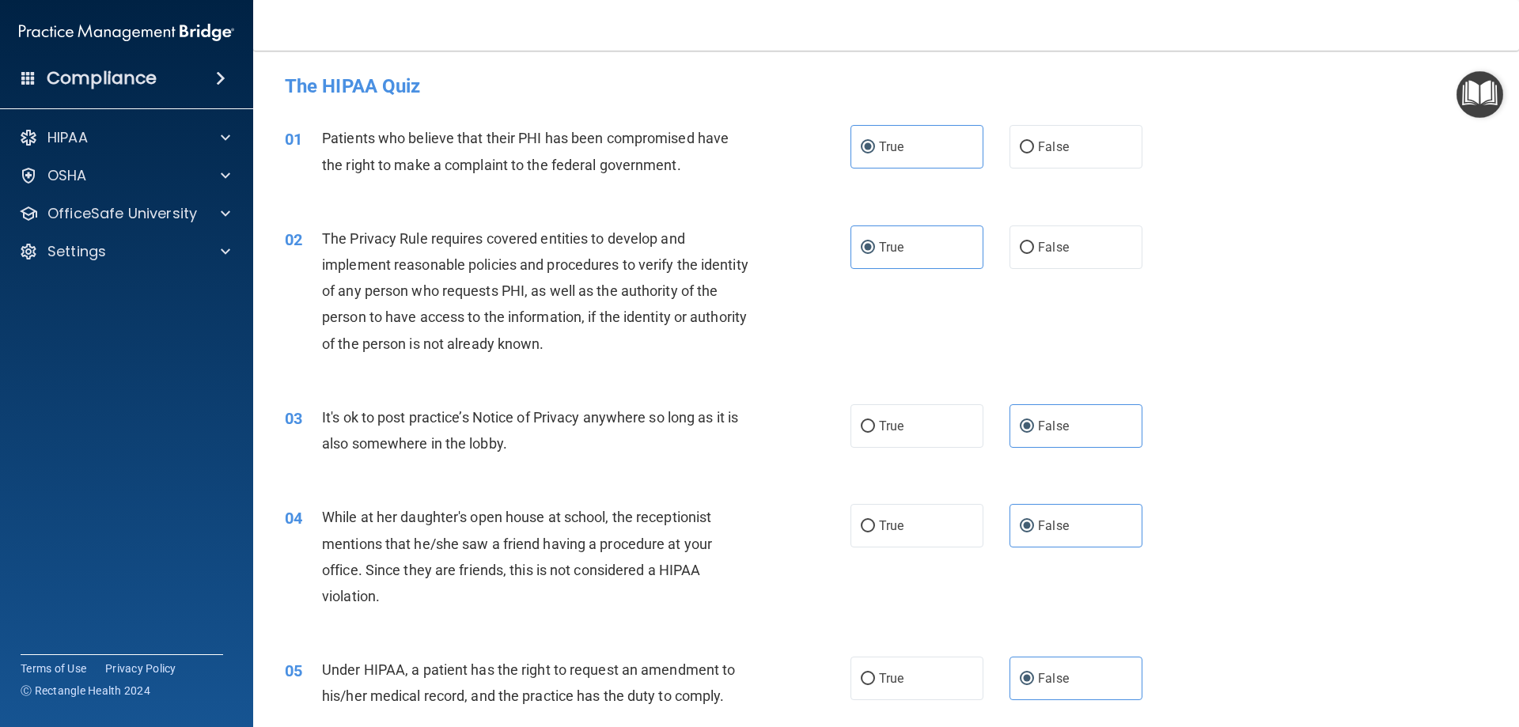
click at [316, 87] on h4 "The HIPAA Quiz" at bounding box center [886, 86] width 1203 height 21
click at [96, 213] on p "OfficeSafe University" at bounding box center [122, 213] width 150 height 19
click at [100, 252] on p "HIPAA Training" at bounding box center [75, 252] width 131 height 16
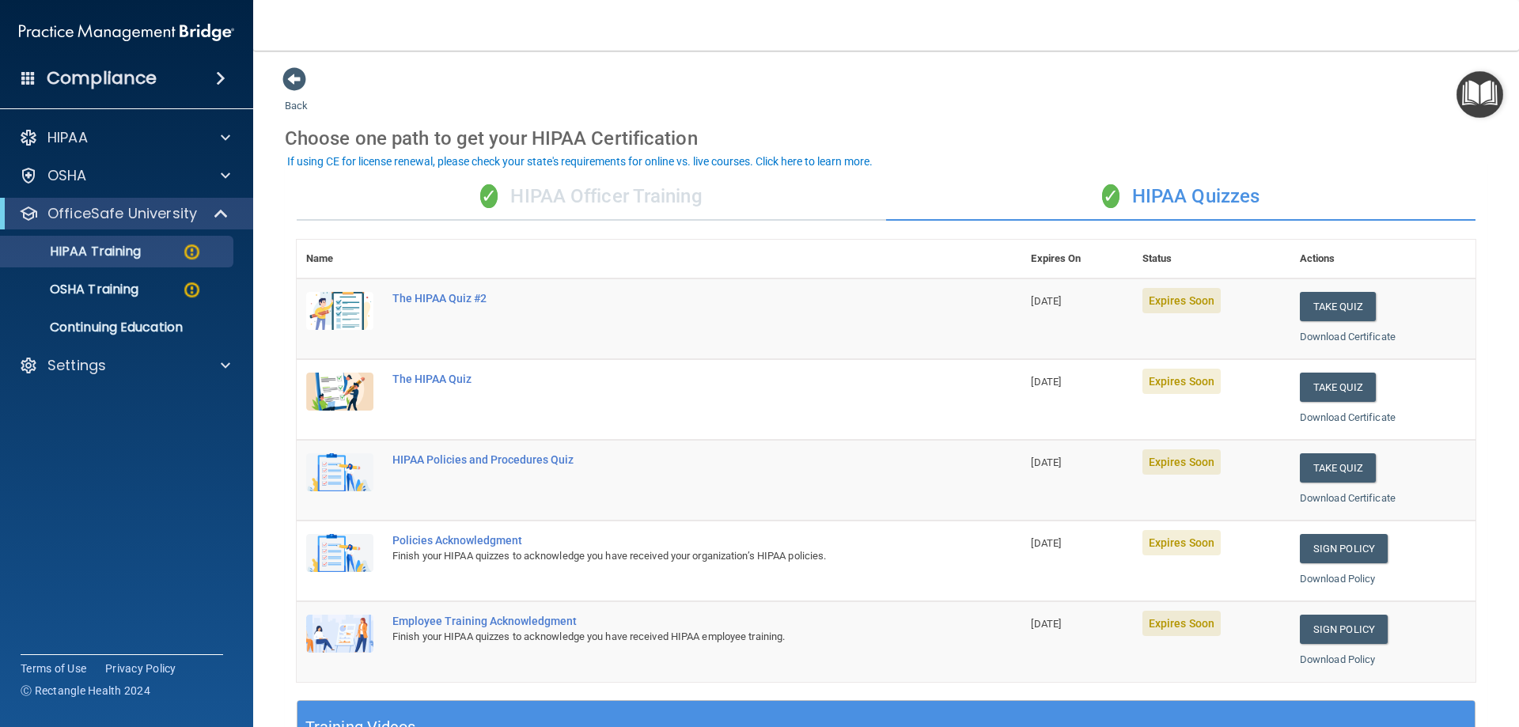
click at [350, 309] on img at bounding box center [339, 311] width 67 height 38
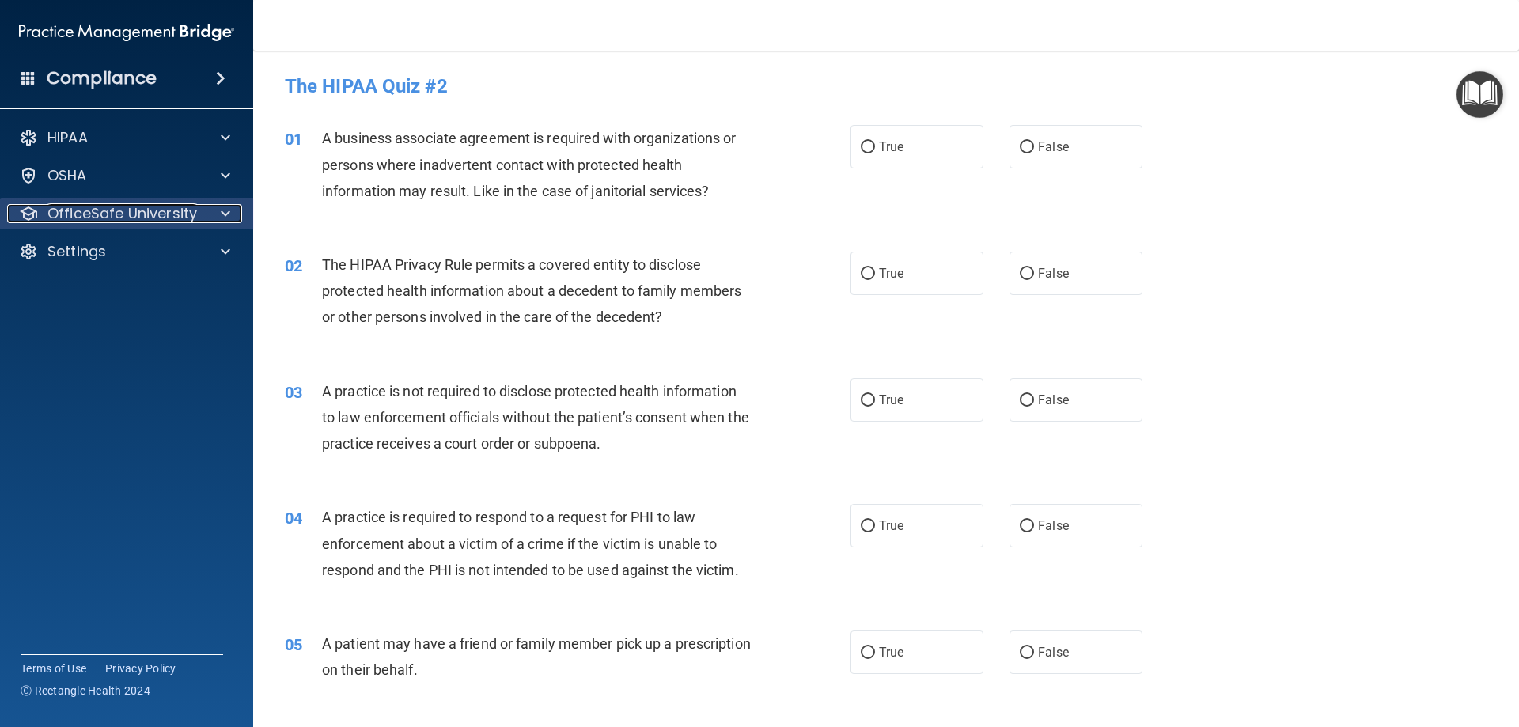
click at [63, 208] on p "OfficeSafe University" at bounding box center [122, 213] width 150 height 19
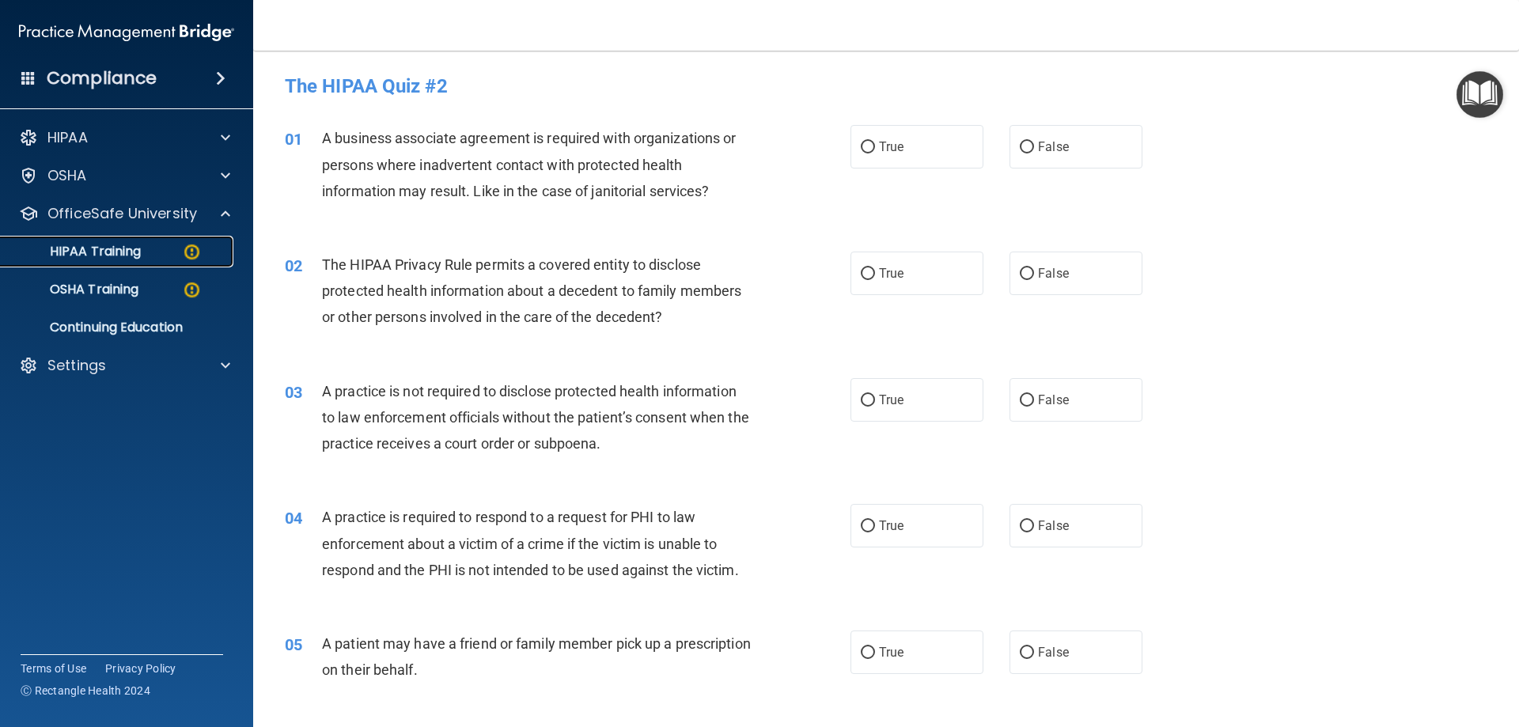
click at [87, 248] on p "HIPAA Training" at bounding box center [75, 252] width 131 height 16
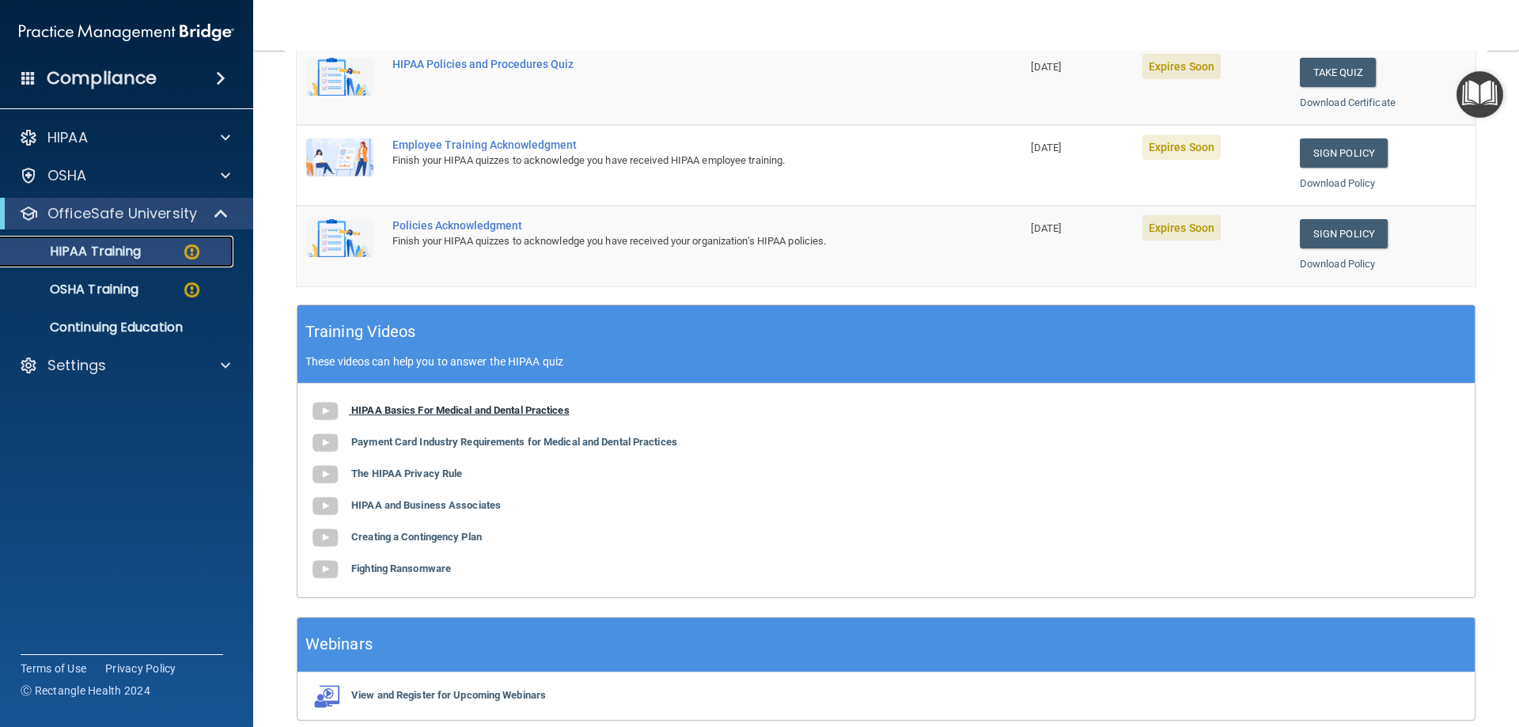
scroll to position [464, 0]
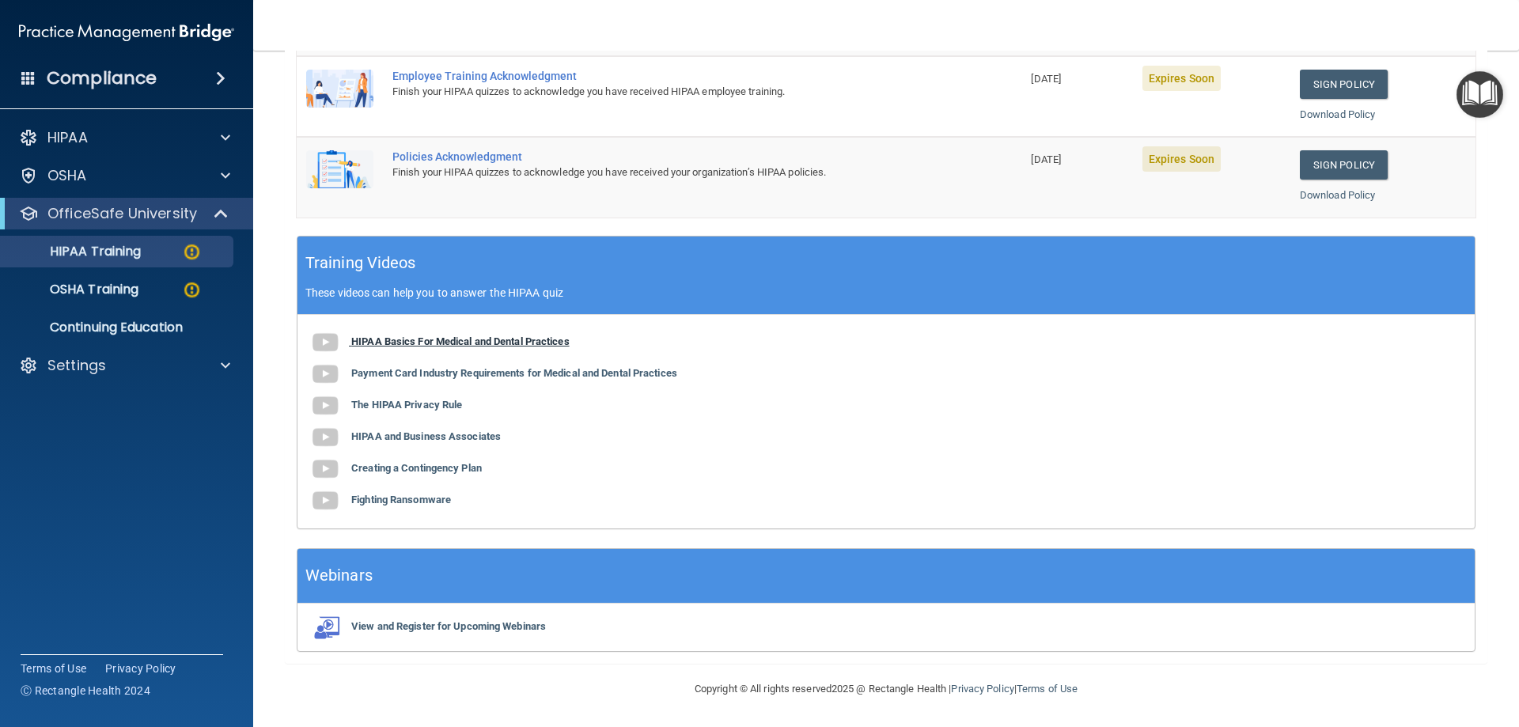
click at [398, 340] on b "HIPAA Basics For Medical and Dental Practices" at bounding box center [460, 341] width 218 height 12
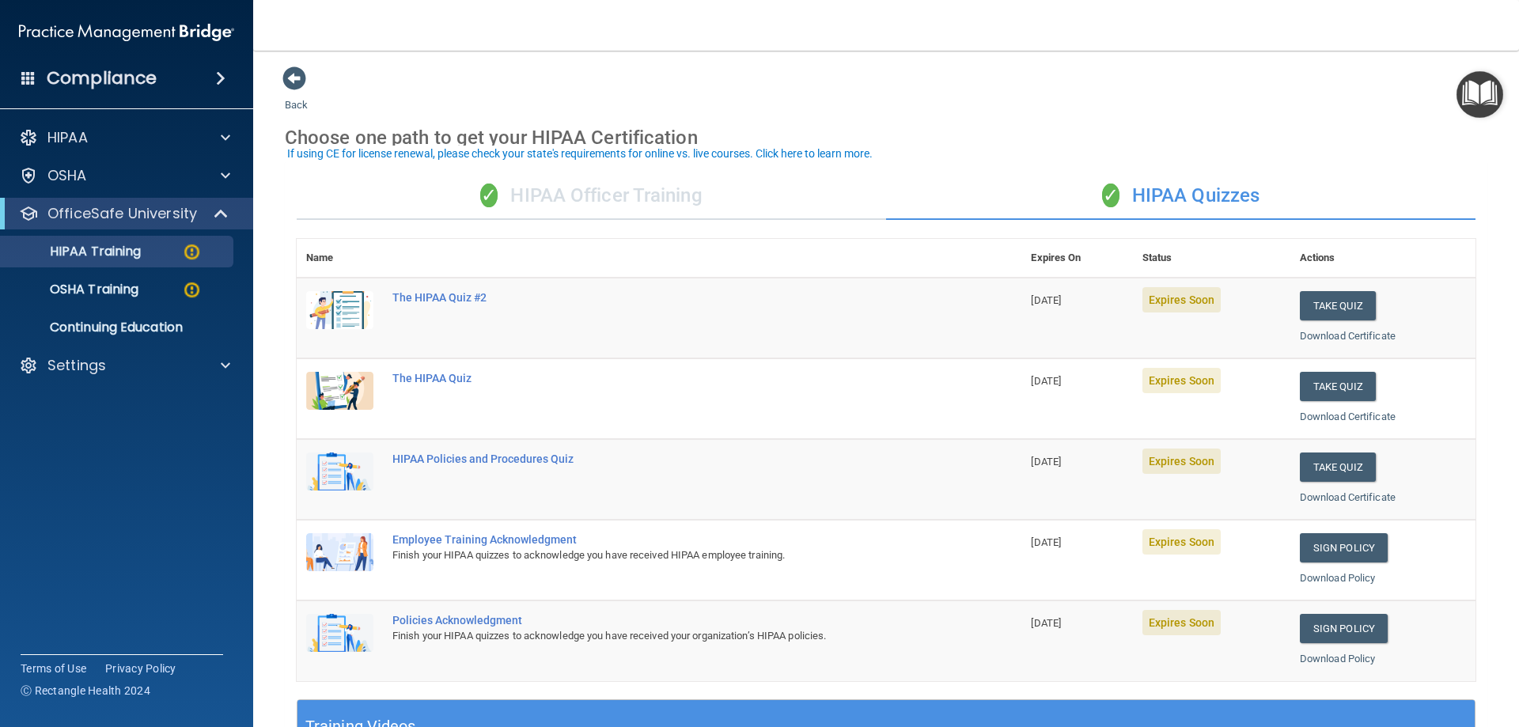
scroll to position [0, 0]
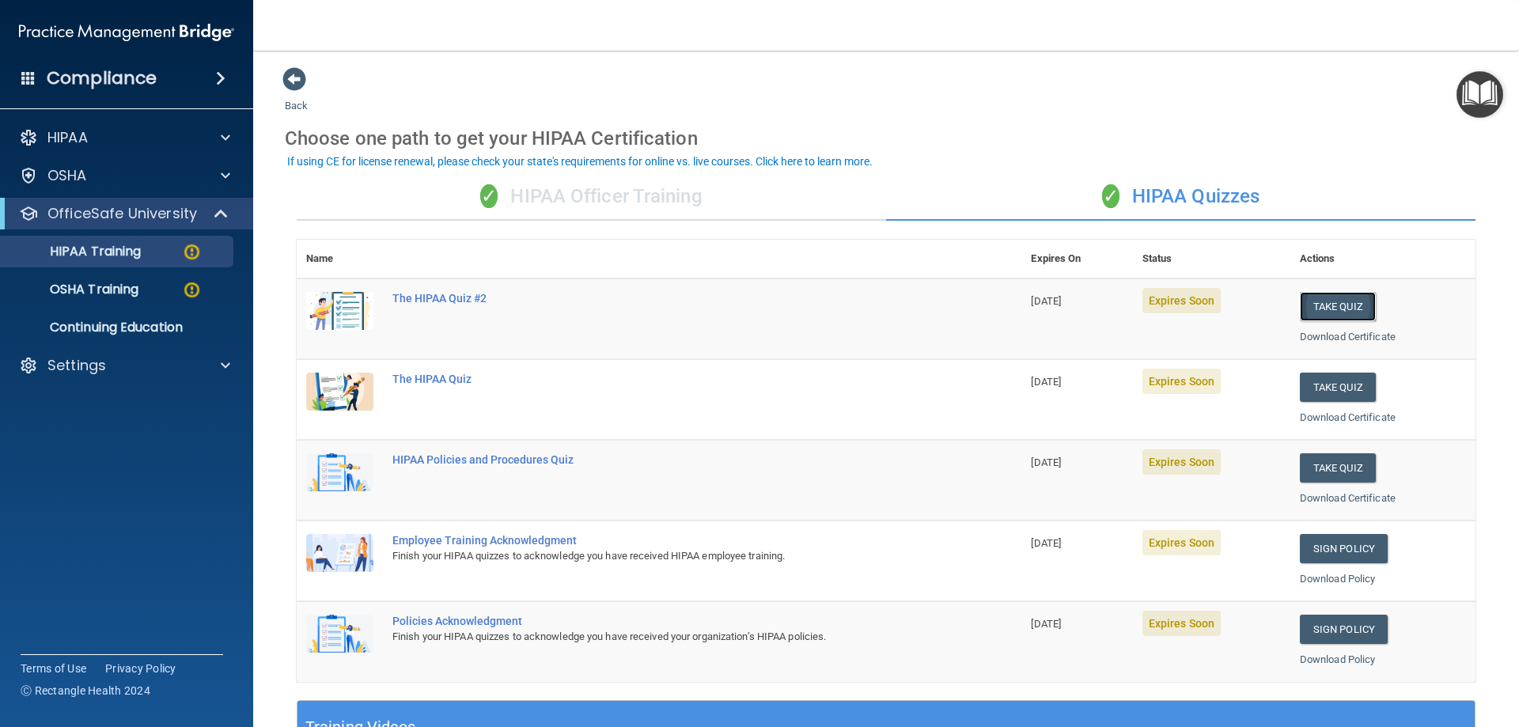
click at [1336, 308] on button "Take Quiz" at bounding box center [1338, 306] width 76 height 29
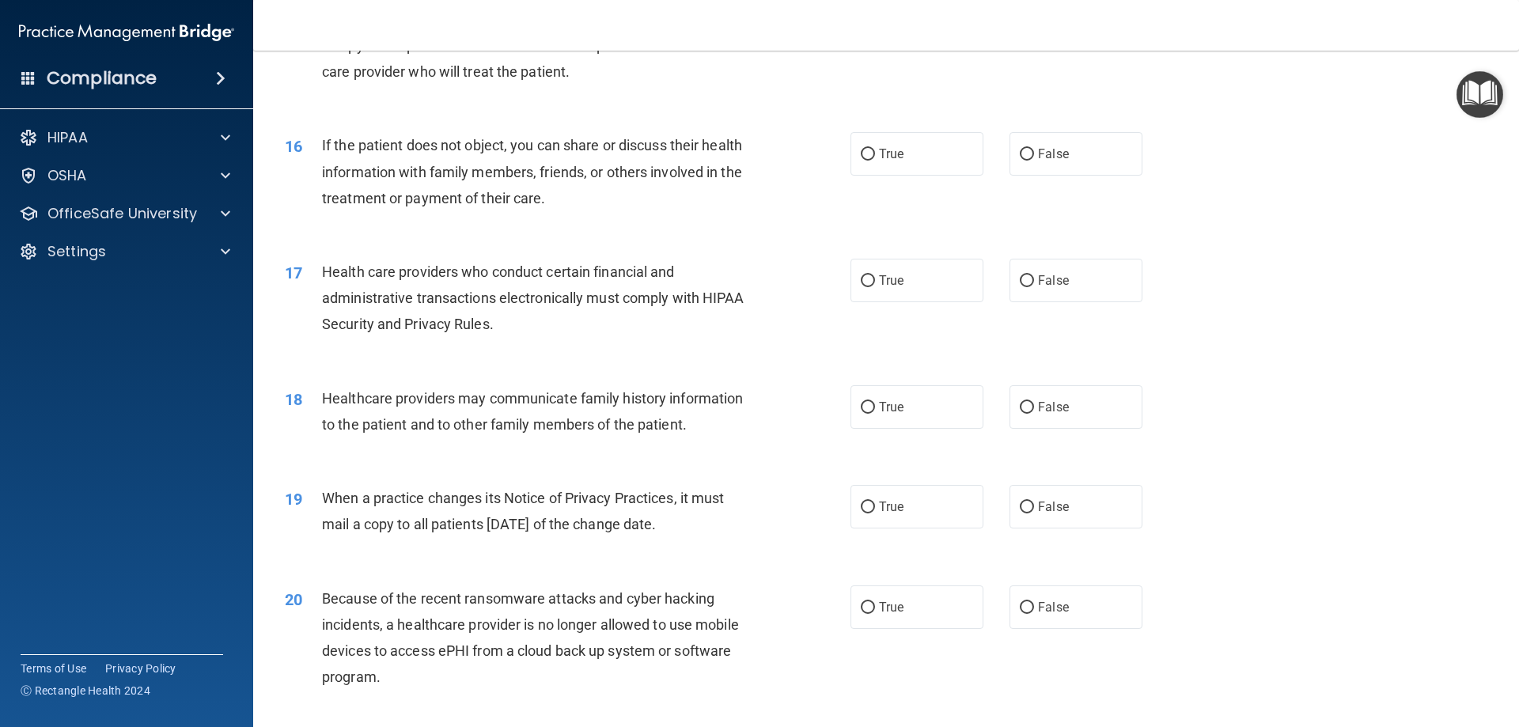
scroll to position [1769, 0]
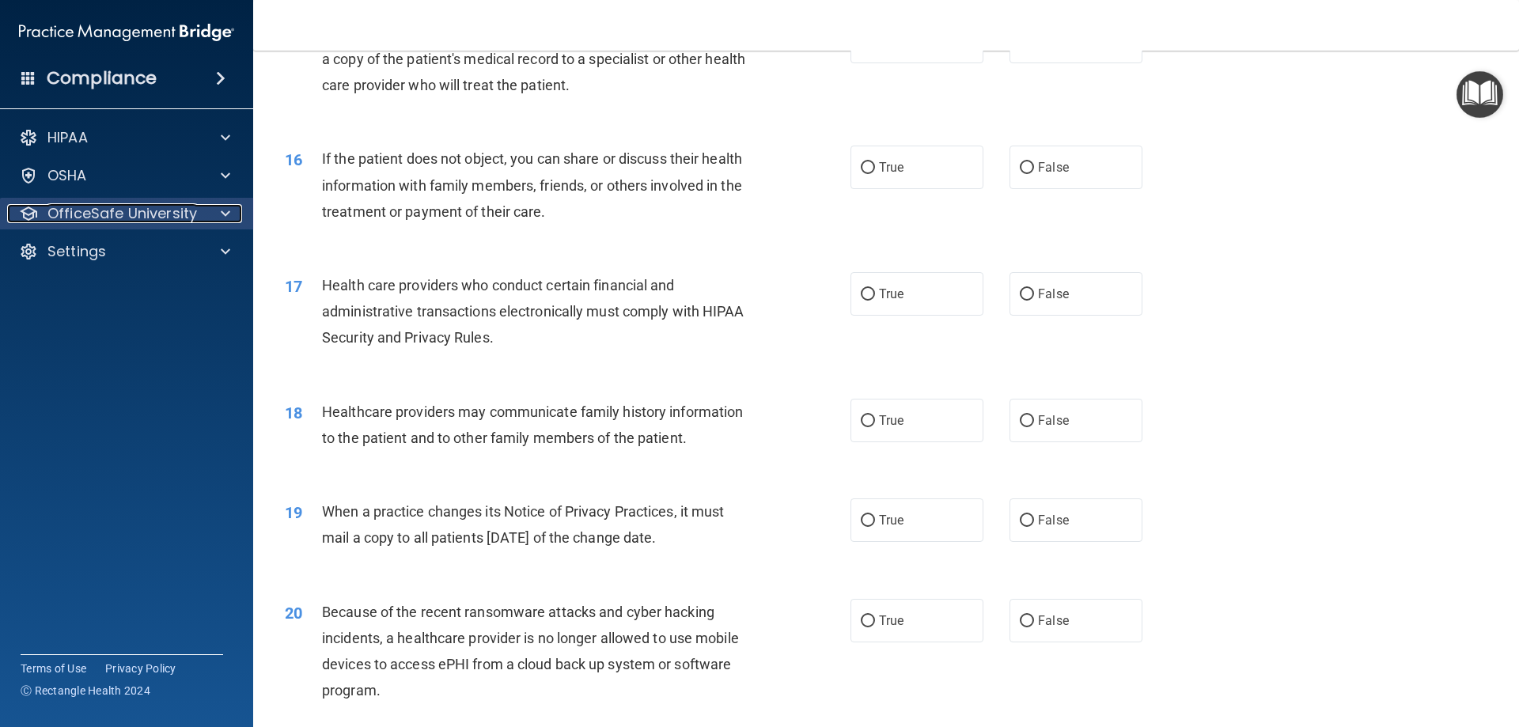
click at [74, 211] on p "OfficeSafe University" at bounding box center [122, 213] width 150 height 19
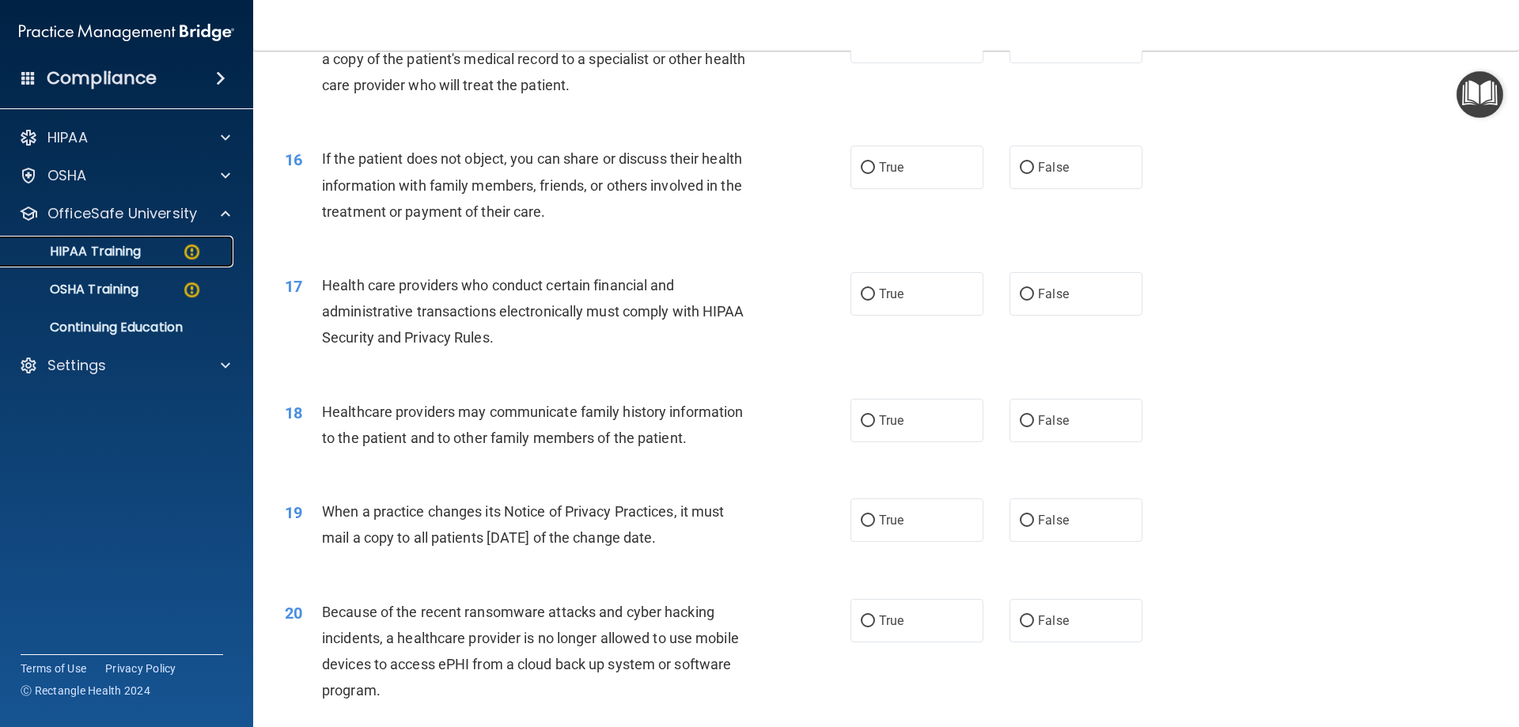
click at [83, 252] on p "HIPAA Training" at bounding box center [75, 252] width 131 height 16
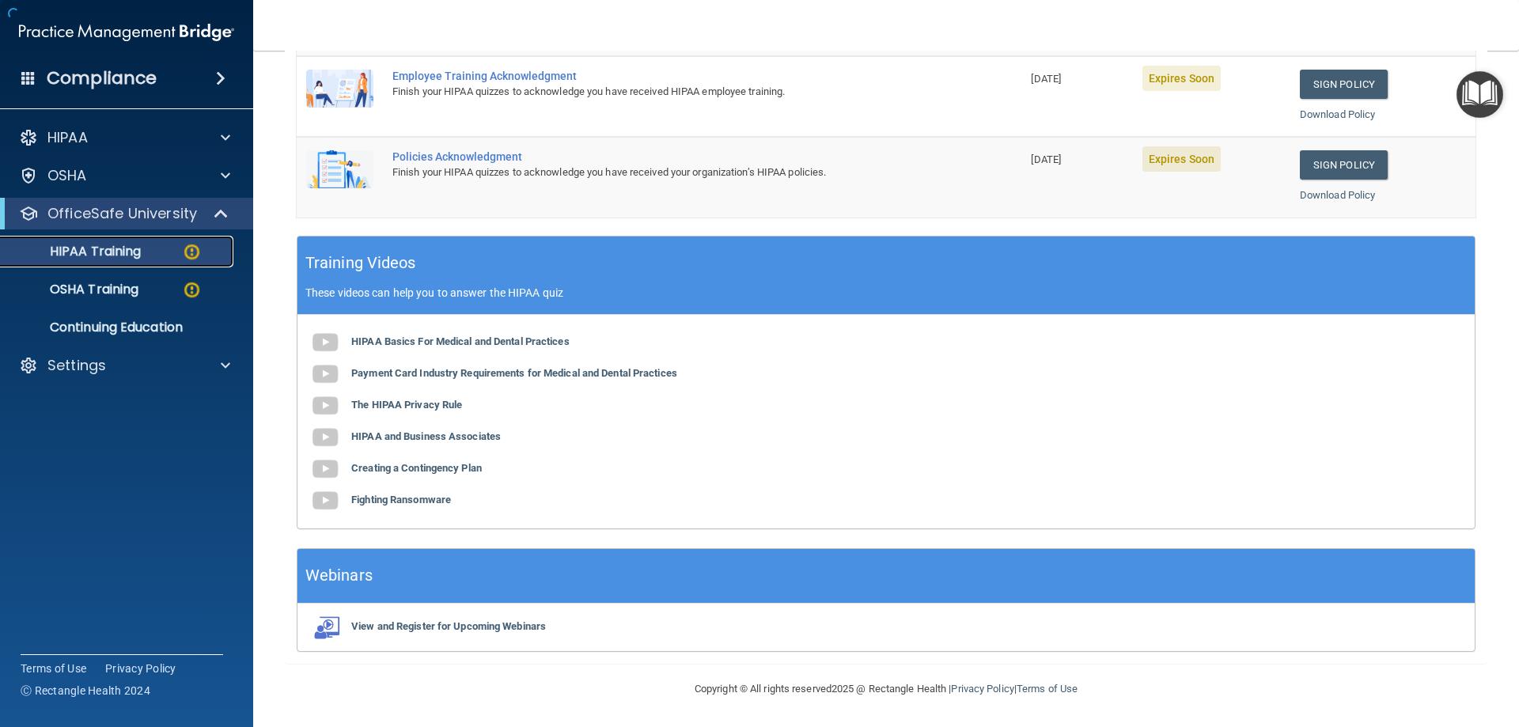
scroll to position [464, 0]
click at [446, 373] on b "Payment Card Industry Requirements for Medical and Dental Practices" at bounding box center [514, 373] width 326 height 12
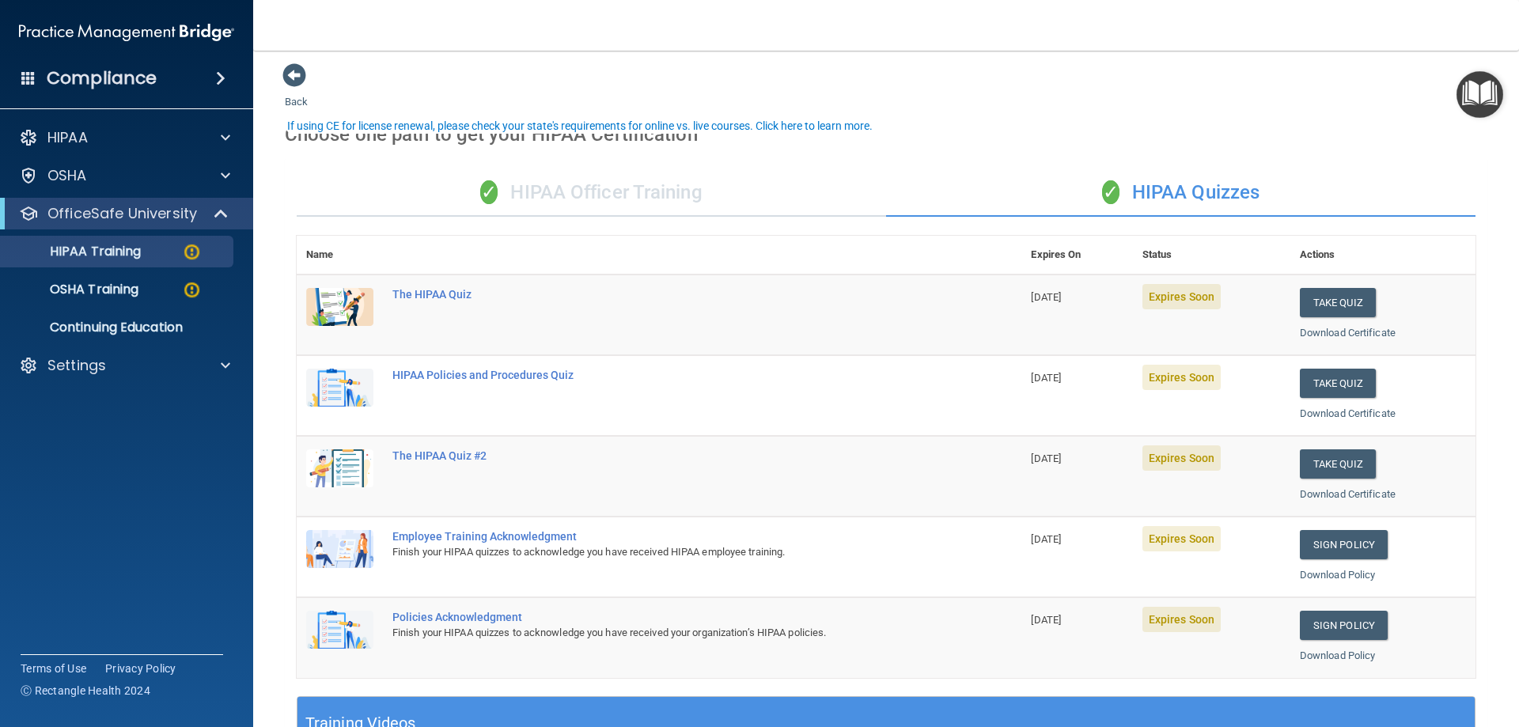
scroll to position [0, 0]
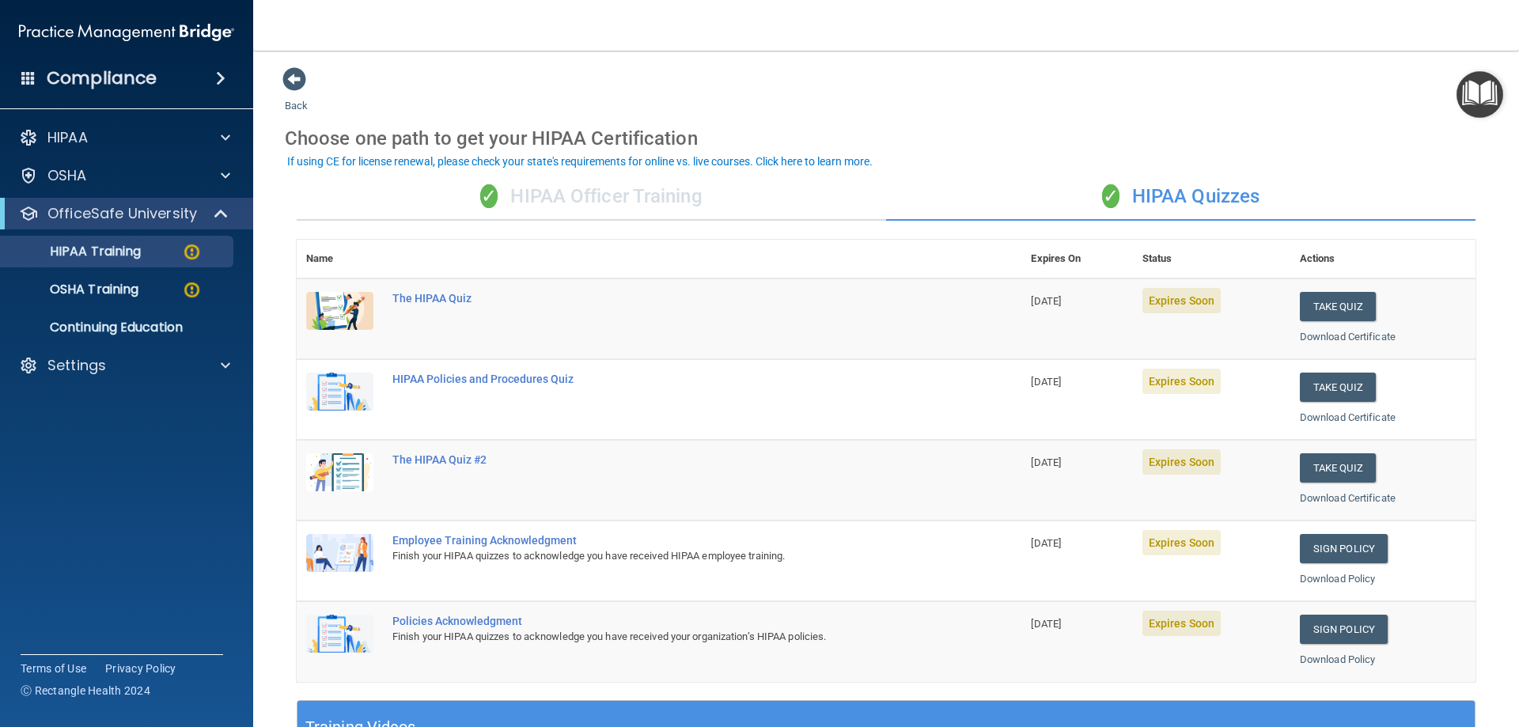
click at [342, 308] on img at bounding box center [339, 311] width 67 height 38
